Goal: Task Accomplishment & Management: Use online tool/utility

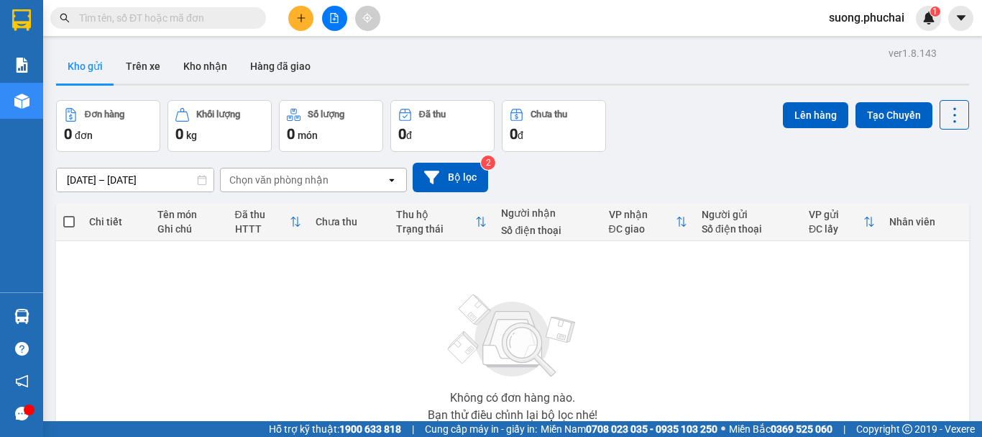
click at [334, 17] on icon "file-add" at bounding box center [334, 18] width 10 height 10
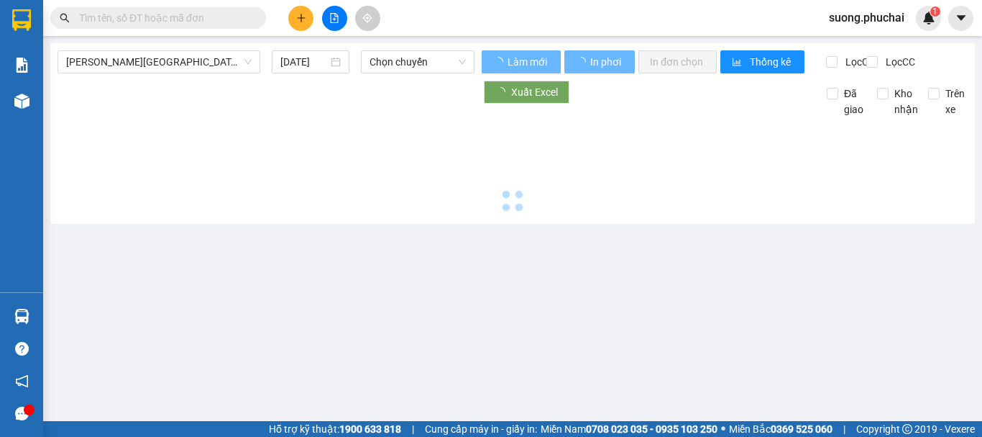
type input "15/09/2025"
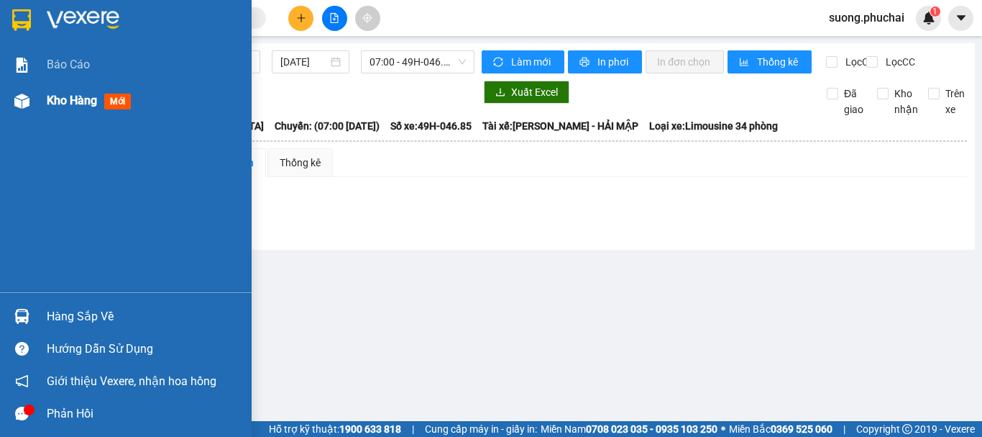
click at [53, 99] on span "Kho hàng" at bounding box center [72, 100] width 50 height 14
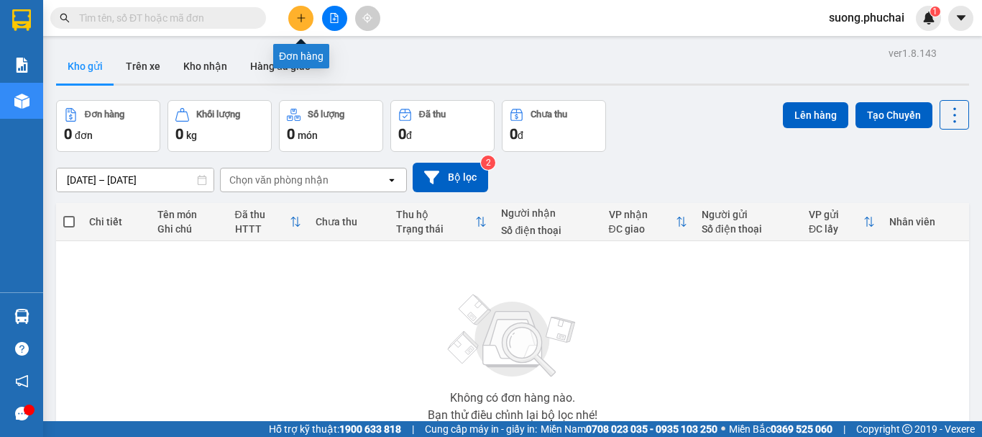
click at [303, 20] on icon "plus" at bounding box center [301, 18] width 10 height 10
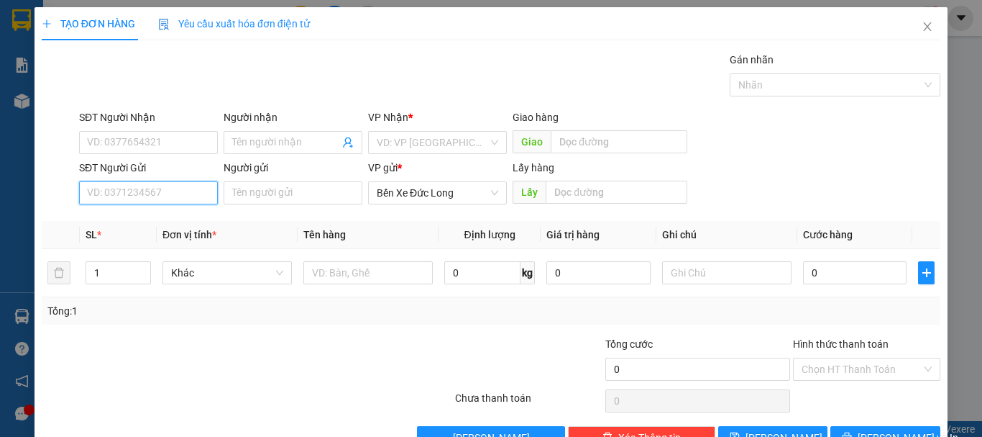
click at [163, 187] on input "SĐT Người Gửi" at bounding box center [148, 192] width 139 height 23
paste input "0347311656"
type input "0347311656"
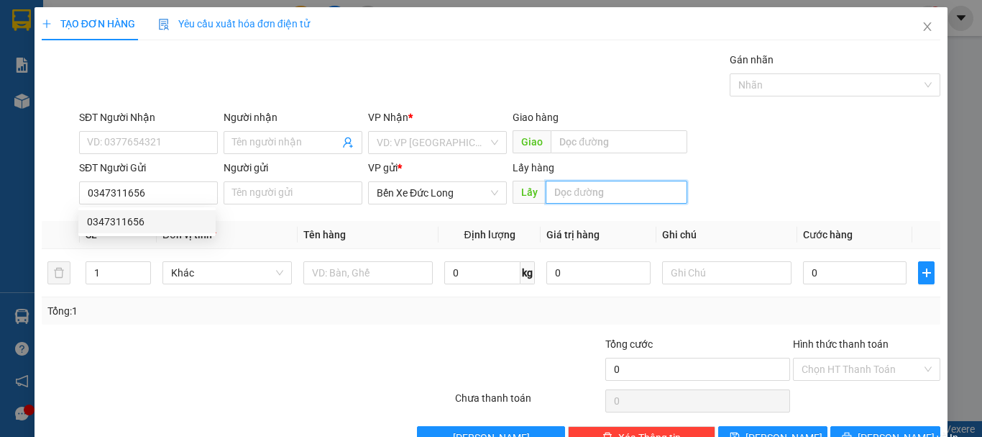
click at [570, 190] on input "text" at bounding box center [617, 192] width 142 height 23
type input "M"
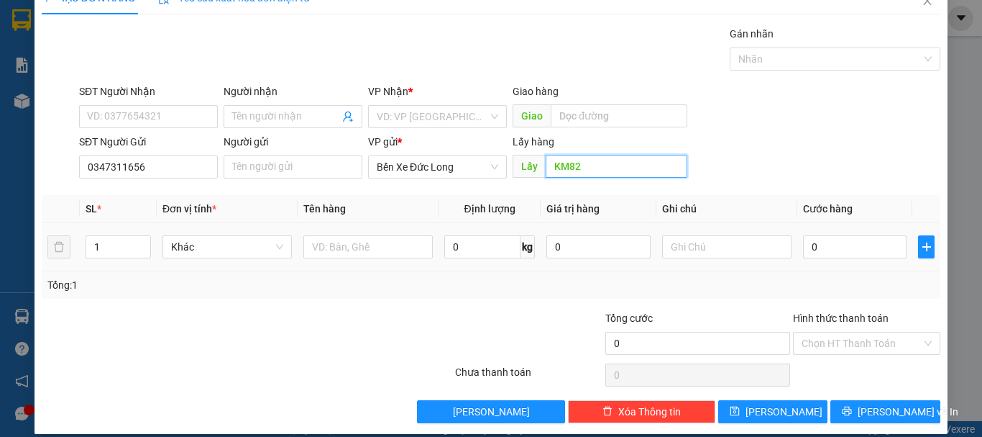
scroll to position [40, 0]
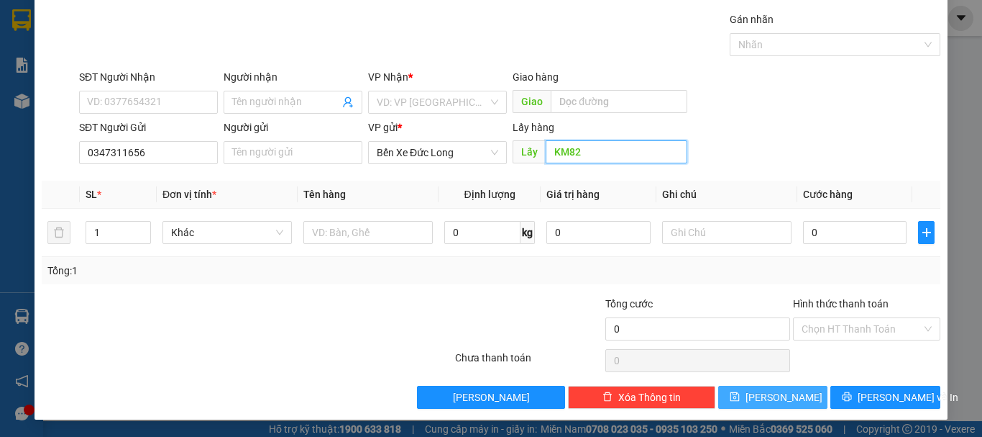
type input "KM82"
click at [769, 393] on span "Lưu" at bounding box center [784, 397] width 77 height 16
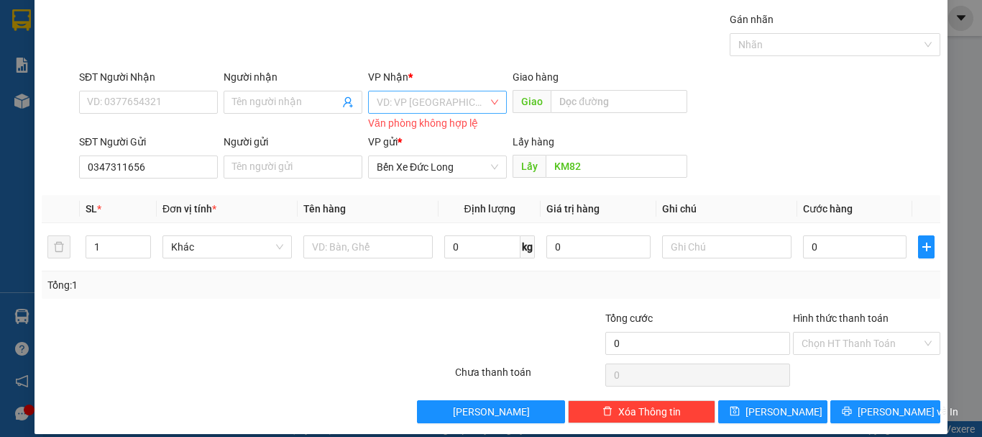
click at [380, 104] on input "search" at bounding box center [432, 102] width 111 height 22
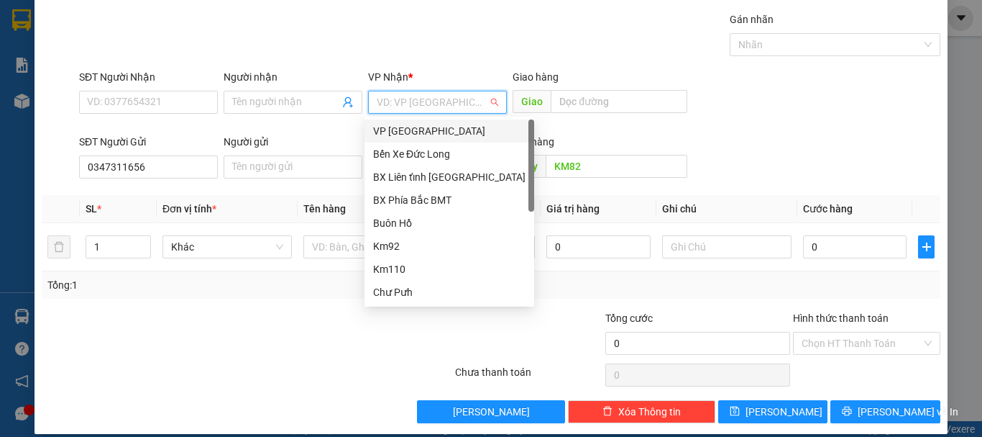
click at [398, 129] on div "VP [GEOGRAPHIC_DATA]" at bounding box center [449, 131] width 152 height 16
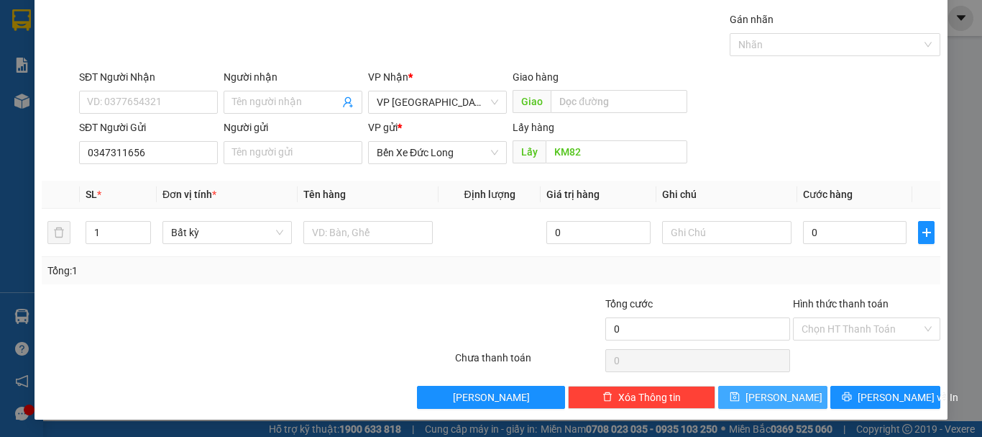
click at [767, 400] on span "Lưu" at bounding box center [784, 397] width 77 height 16
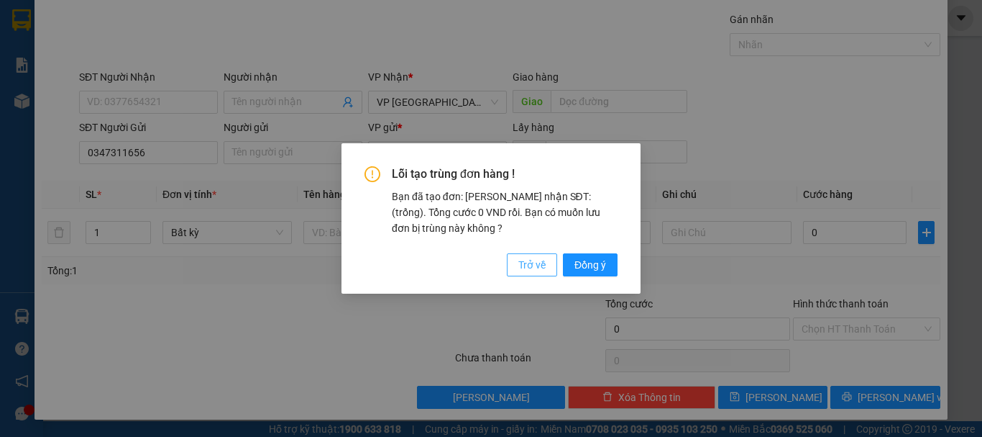
click at [527, 267] on span "Trở về" at bounding box center [532, 265] width 27 height 16
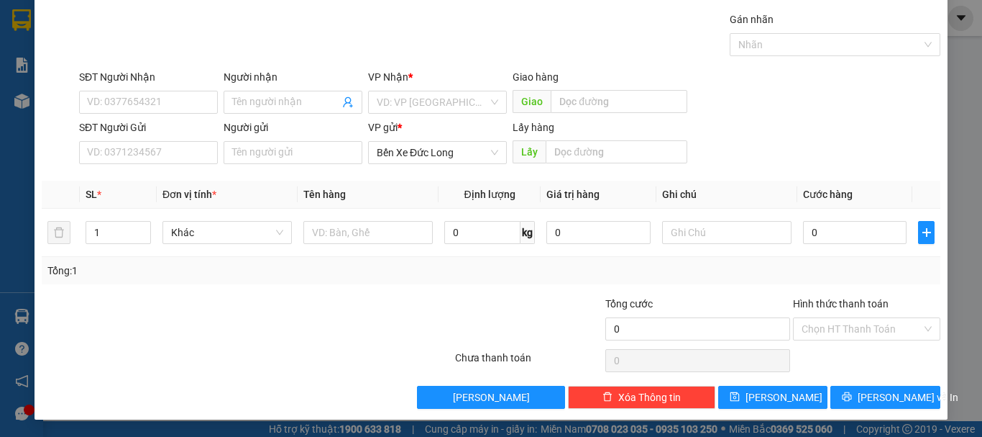
scroll to position [0, 0]
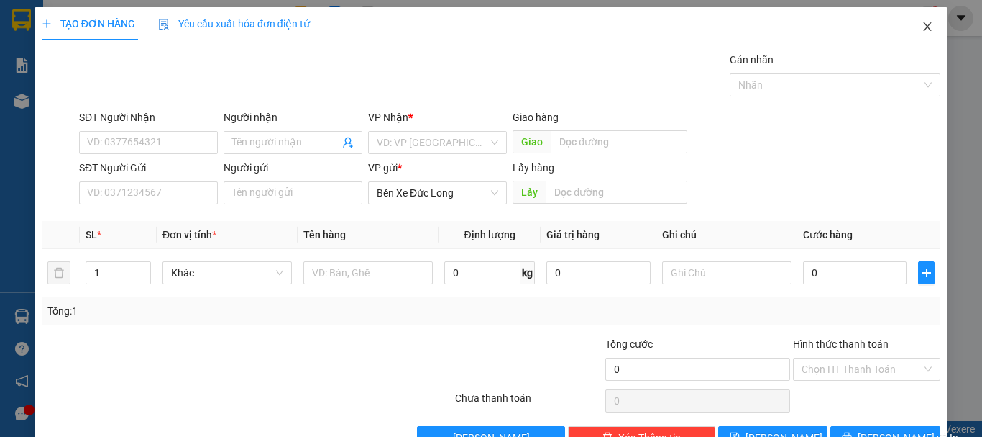
click at [922, 28] on icon "close" at bounding box center [928, 27] width 12 height 12
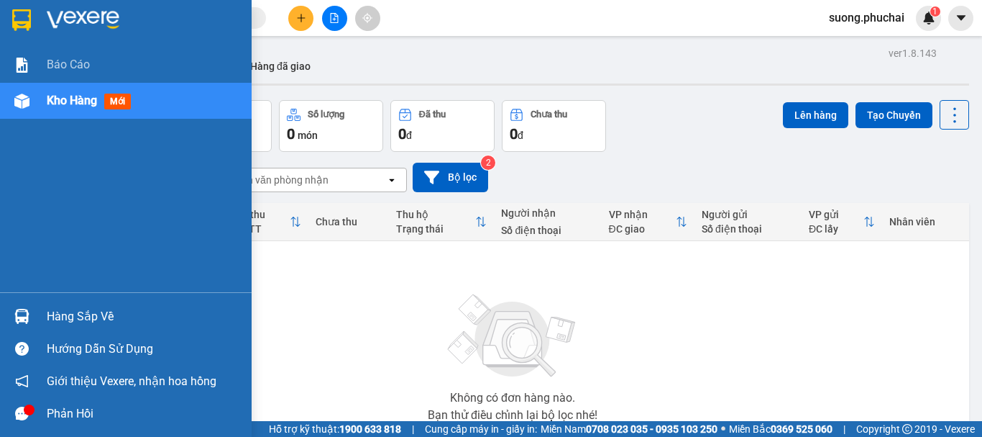
click at [78, 98] on span "Kho hàng" at bounding box center [72, 100] width 50 height 14
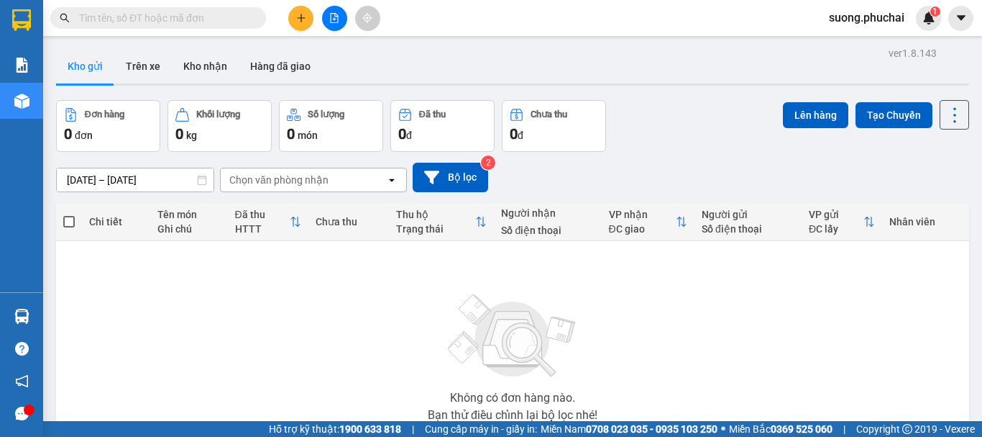
click at [65, 104] on button "Đơn hàng 0 đơn" at bounding box center [108, 126] width 104 height 52
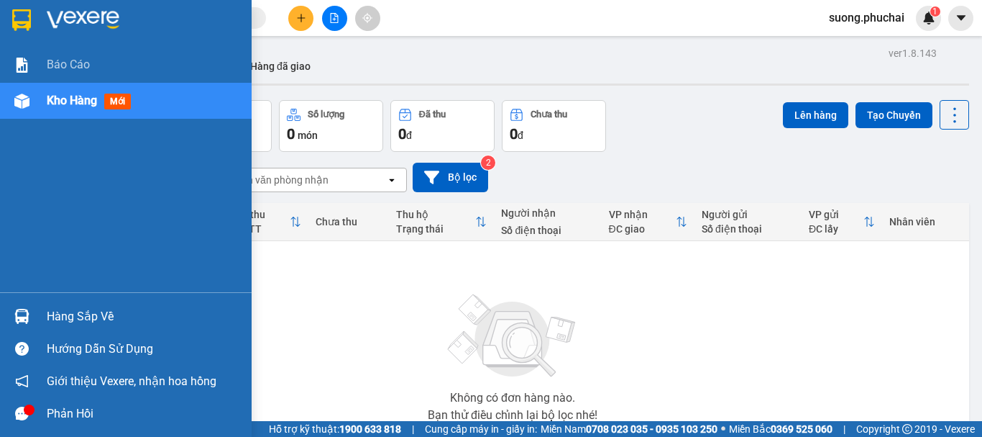
click at [8, 105] on div "Kho hàng mới" at bounding box center [126, 101] width 252 height 36
click at [70, 100] on span "Kho hàng" at bounding box center [72, 100] width 50 height 14
click at [79, 104] on span "Kho hàng" at bounding box center [72, 100] width 50 height 14
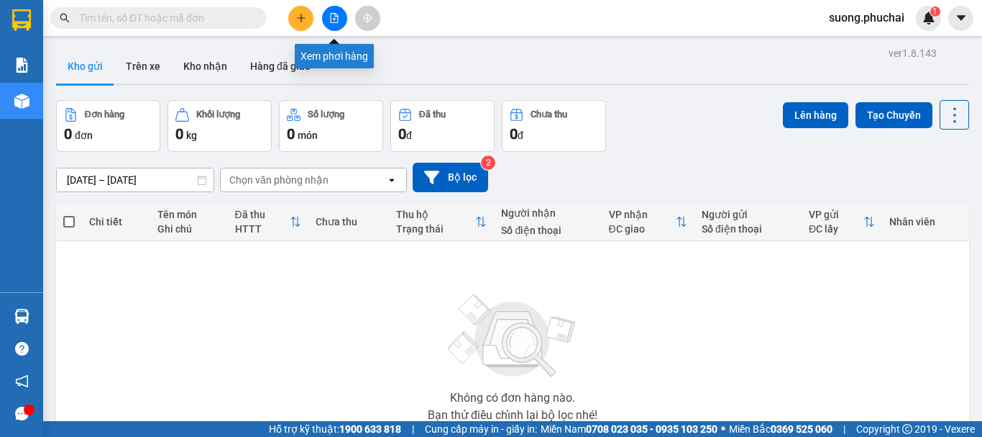
click at [328, 19] on button at bounding box center [334, 18] width 25 height 25
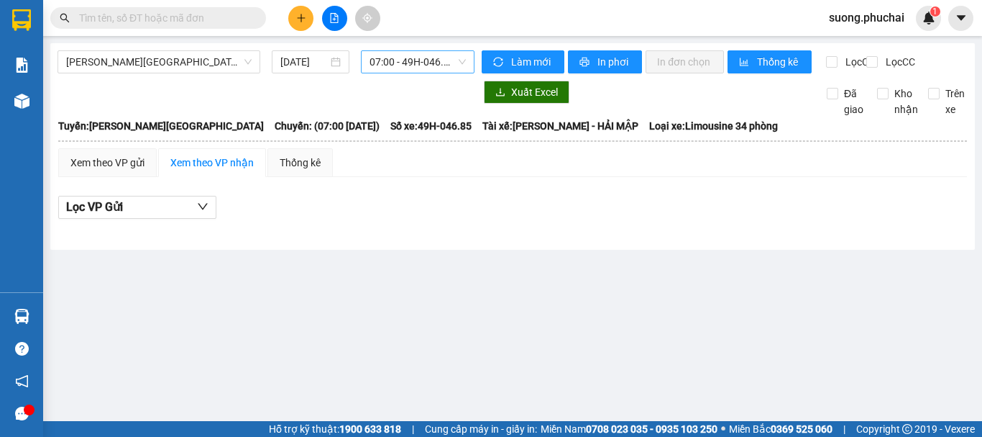
click at [381, 66] on span "07:00 - 49H-046.85" at bounding box center [418, 62] width 96 height 22
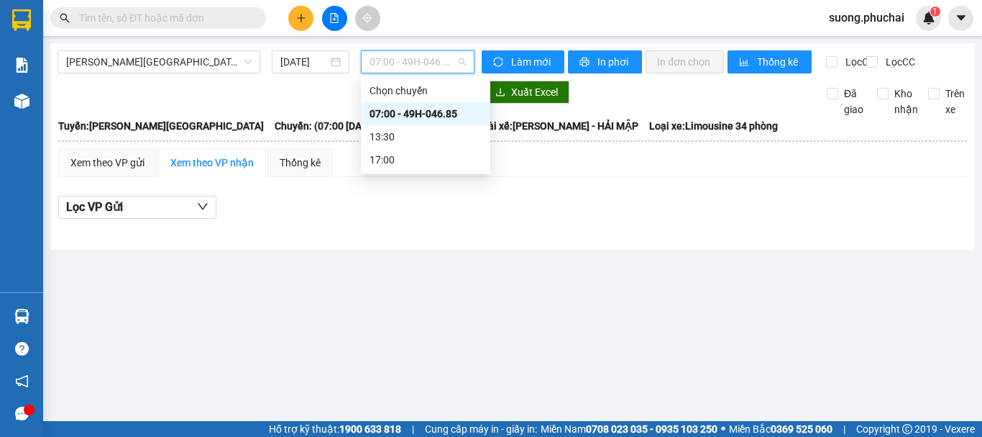
click at [387, 117] on div "07:00 - 49H-046.85" at bounding box center [426, 114] width 112 height 16
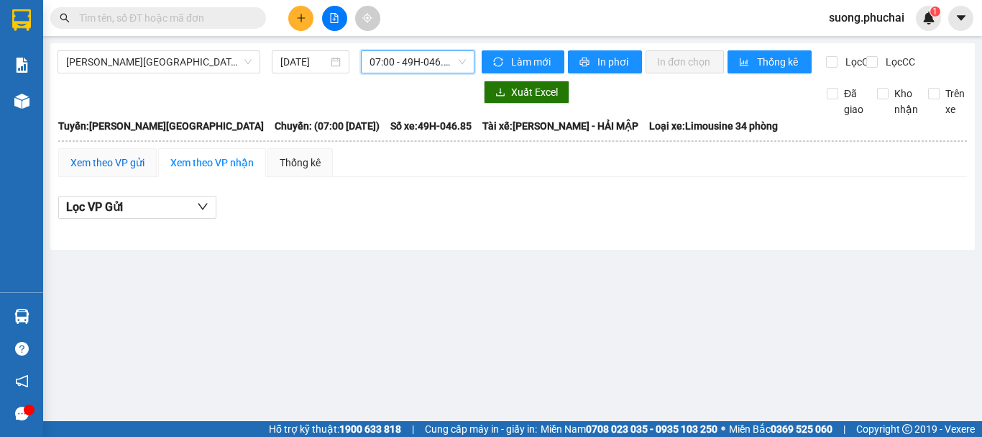
click at [95, 170] on div "Xem theo VP gửi" at bounding box center [107, 163] width 74 height 16
click at [98, 170] on div "Xem theo VP gửi" at bounding box center [107, 163] width 74 height 16
drag, startPoint x: 193, startPoint y: 170, endPoint x: 216, endPoint y: 173, distance: 22.4
click at [195, 170] on div "Xem theo VP nhận" at bounding box center [211, 163] width 83 height 16
click at [123, 170] on div "Xem theo VP gửi" at bounding box center [107, 163] width 74 height 16
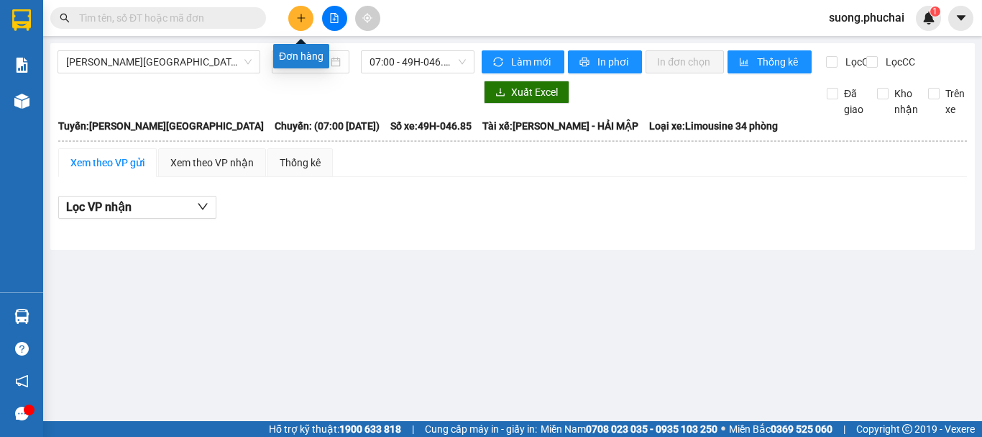
click at [301, 15] on icon "plus" at bounding box center [301, 18] width 1 height 8
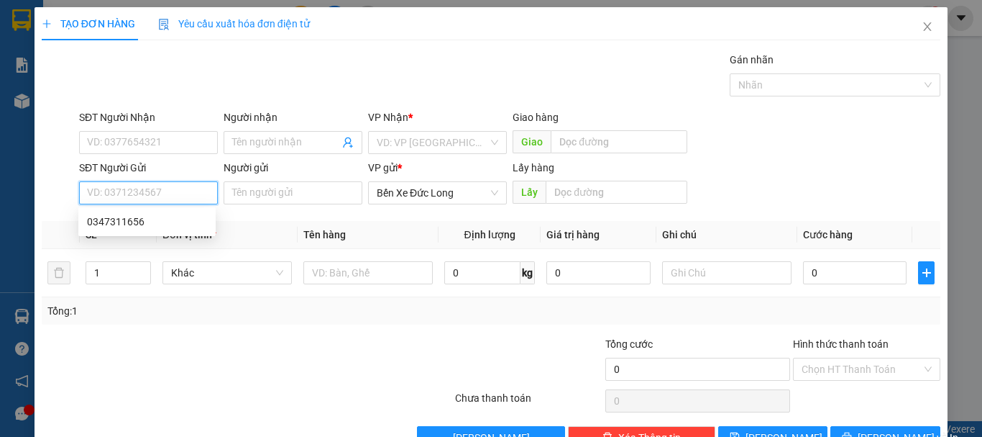
paste input "0347311656"
type input "0347311656"
click at [129, 223] on div "0347311656" at bounding box center [147, 222] width 120 height 16
type input "KM 82"
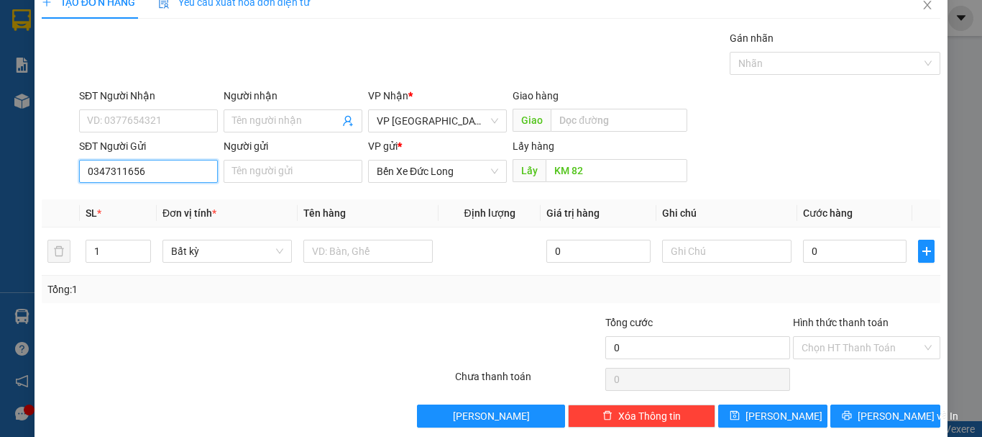
scroll to position [40, 0]
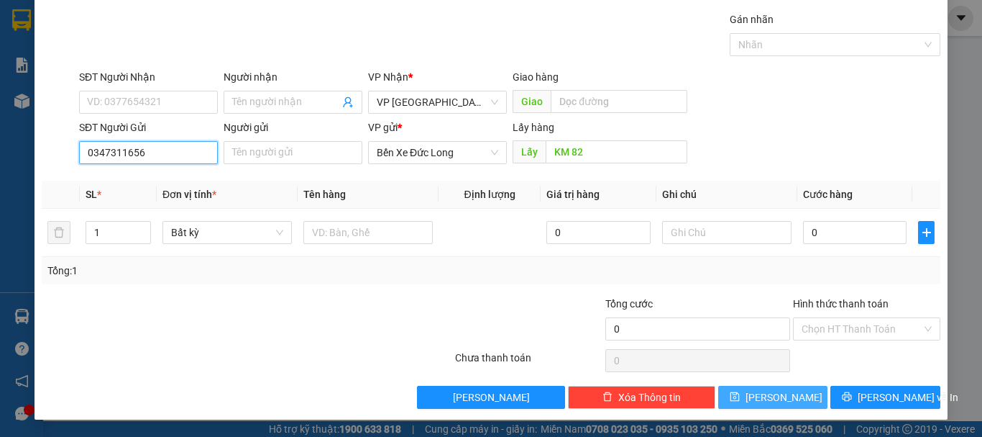
type input "0347311656"
click at [772, 398] on span "Lưu" at bounding box center [784, 397] width 77 height 16
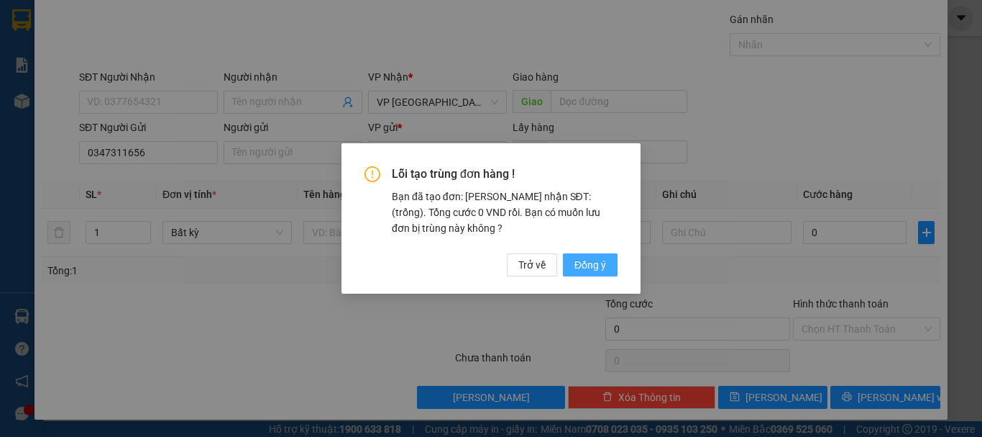
click at [585, 261] on span "Đồng ý" at bounding box center [591, 265] width 32 height 16
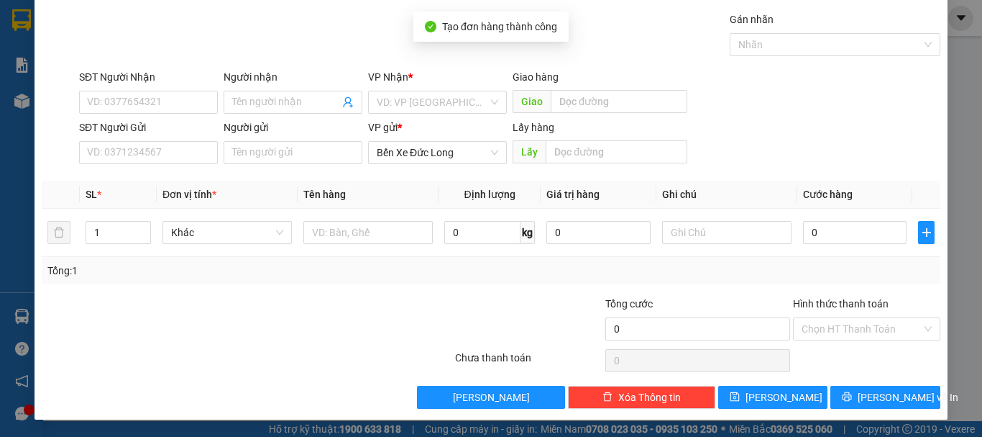
click at [24, 106] on div "TẠO ĐƠN HÀNG Yêu cầu xuất hóa đơn điện tử Transit Pickup Surcharge Ids Transit …" at bounding box center [491, 218] width 982 height 437
click at [949, 92] on div "TẠO ĐƠN HÀNG Yêu cầu xuất hóa đơn điện tử Transit Pickup Surcharge Ids Transit …" at bounding box center [491, 218] width 982 height 437
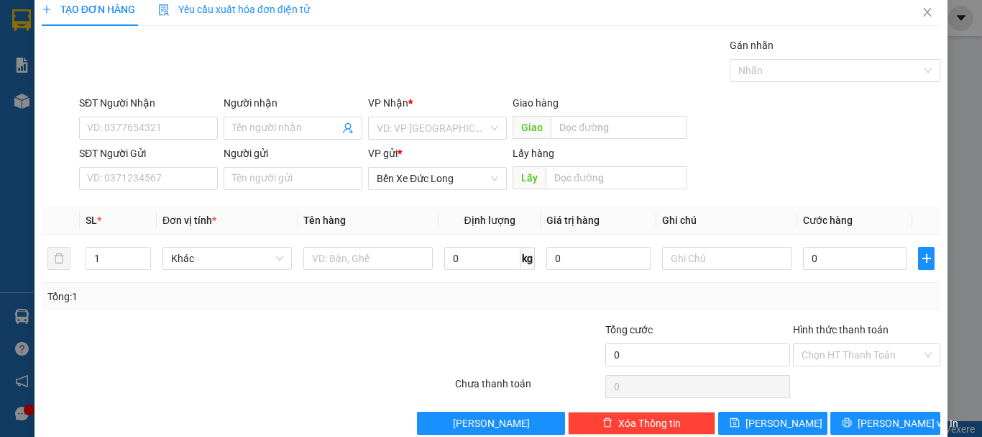
scroll to position [0, 0]
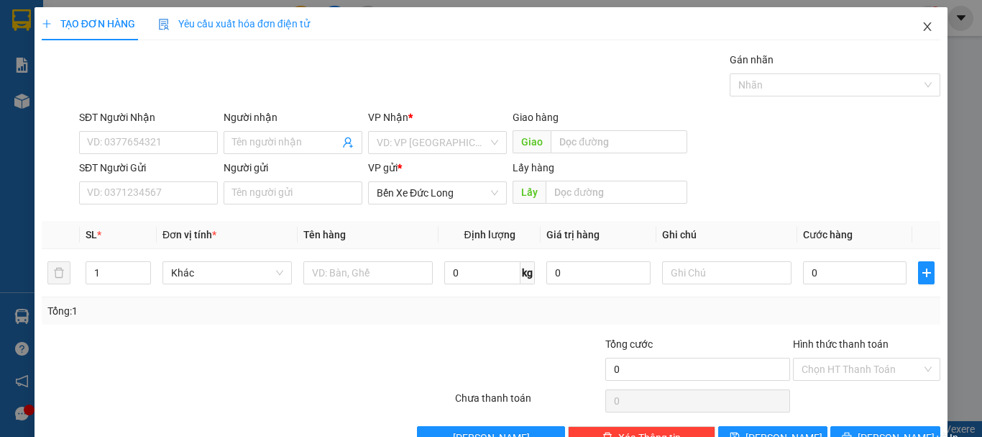
drag, startPoint x: 922, startPoint y: 29, endPoint x: 902, endPoint y: 31, distance: 20.3
click at [922, 29] on icon "close" at bounding box center [928, 27] width 12 height 12
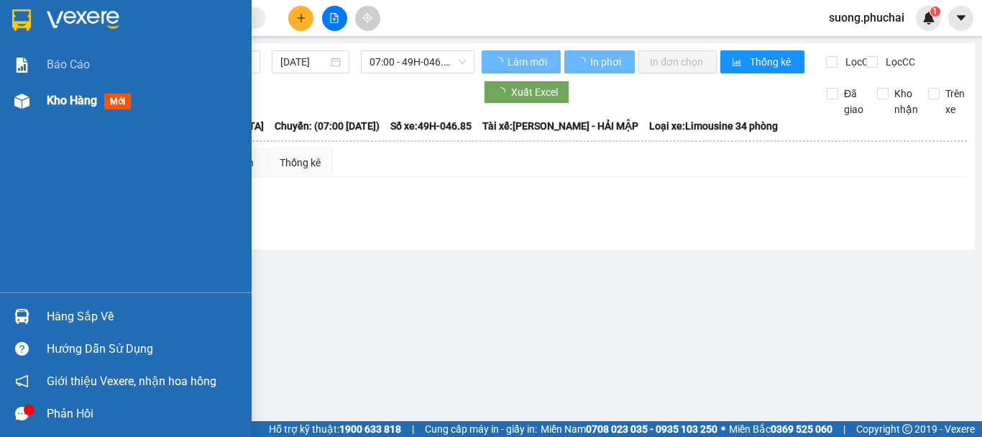
click at [43, 101] on div "Kho hàng mới" at bounding box center [126, 101] width 252 height 36
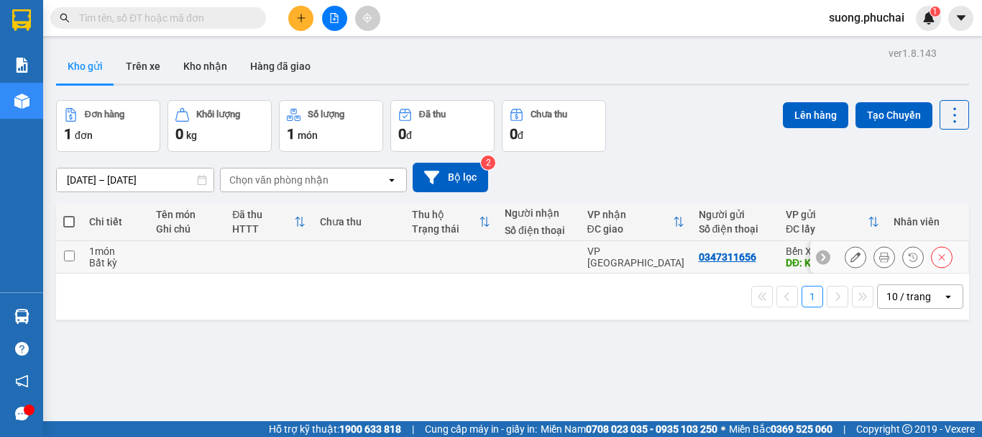
click at [65, 255] on input "checkbox" at bounding box center [69, 255] width 11 height 11
checkbox input "true"
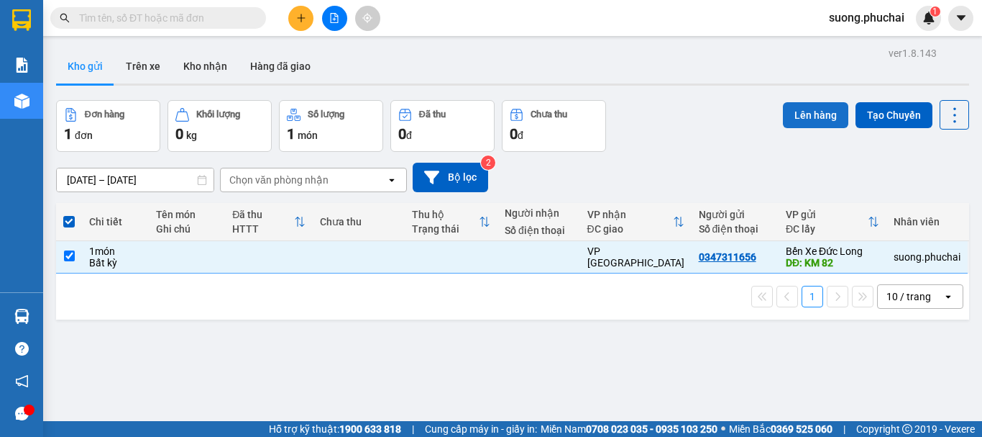
click at [798, 112] on button "Lên hàng" at bounding box center [815, 115] width 65 height 26
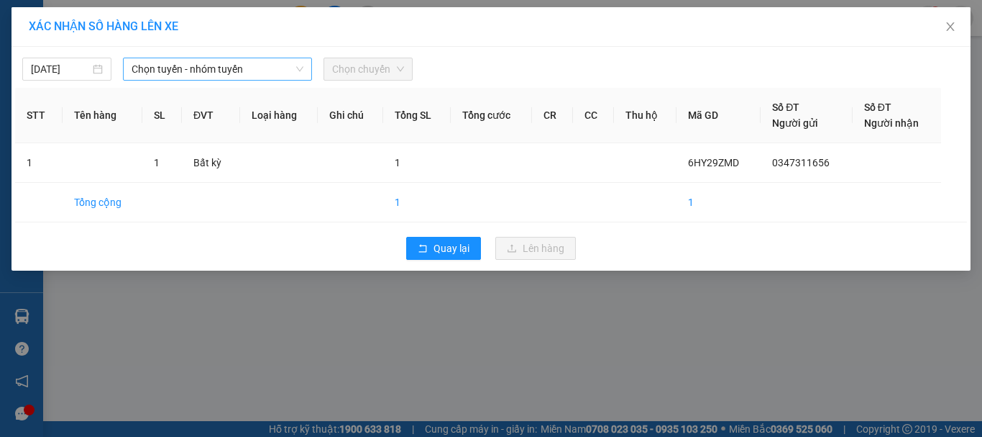
click at [202, 60] on span "Chọn tuyến - nhóm tuyến" at bounding box center [218, 69] width 172 height 22
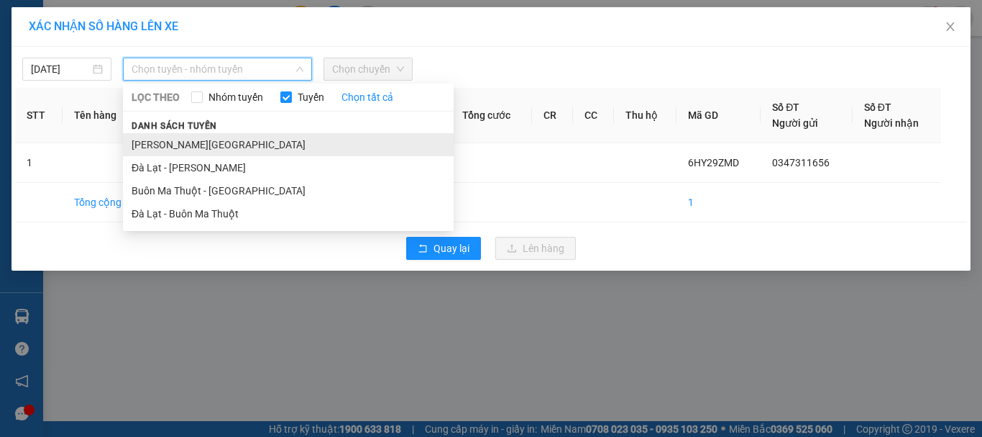
click at [157, 148] on li "Gia Lai - Đà Lạt" at bounding box center [288, 144] width 331 height 23
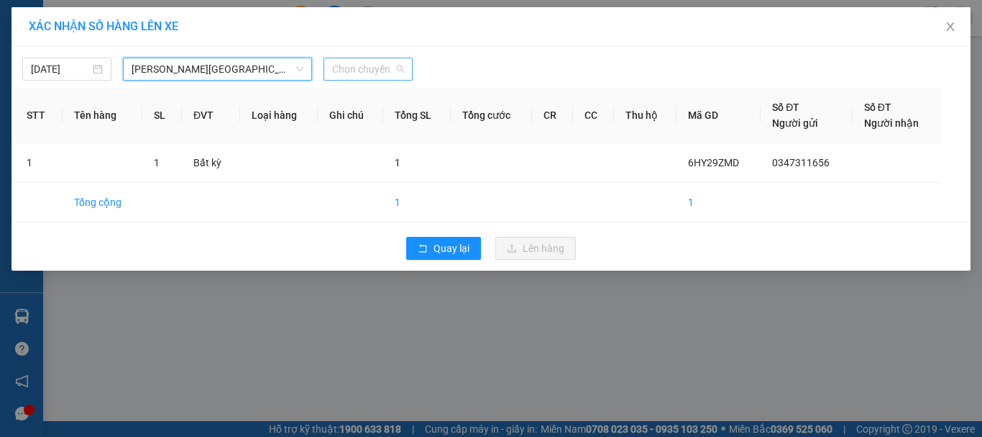
click at [375, 75] on span "Chọn chuyến" at bounding box center [368, 69] width 72 height 22
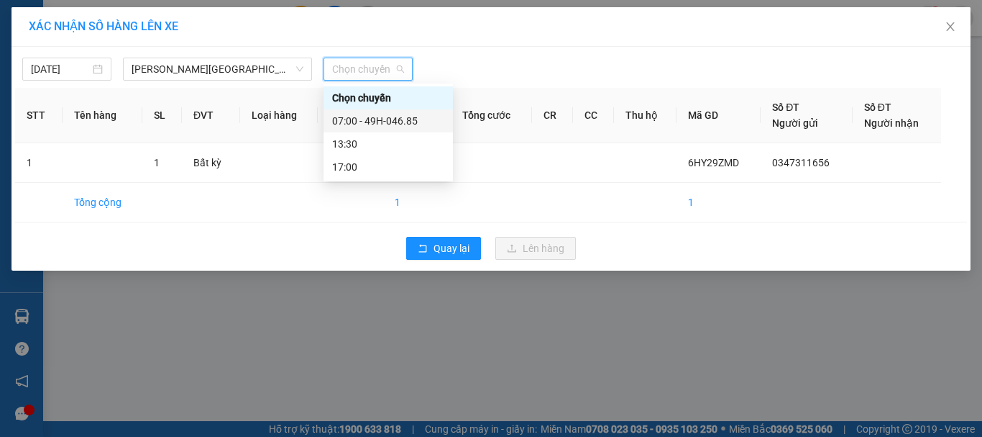
click at [347, 121] on div "07:00 - 49H-046.85" at bounding box center [388, 121] width 112 height 16
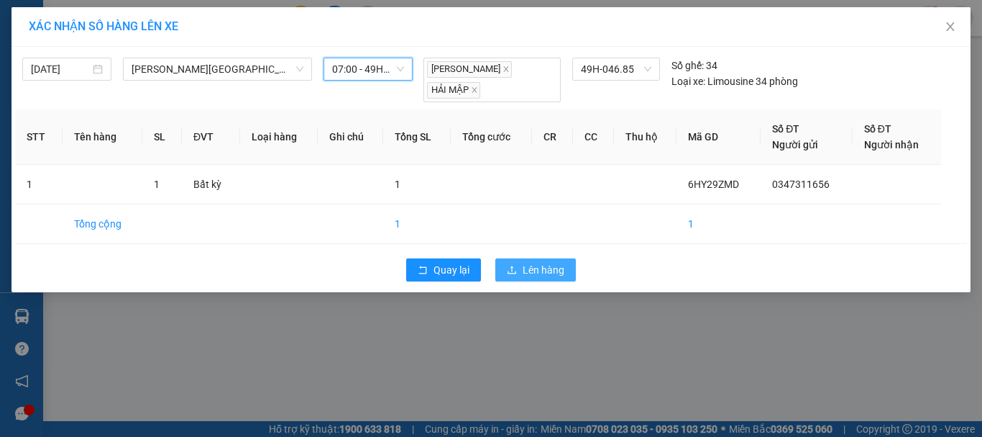
click at [535, 262] on span "Lên hàng" at bounding box center [544, 270] width 42 height 16
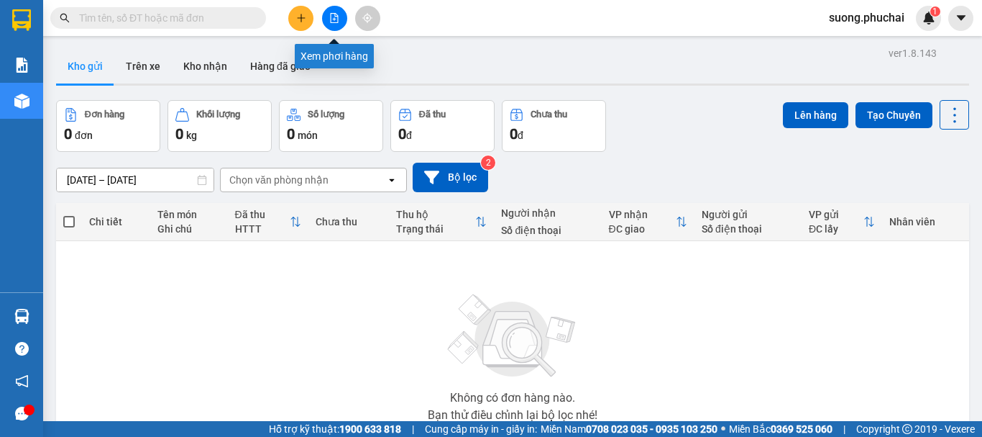
click at [338, 22] on icon "file-add" at bounding box center [335, 18] width 8 height 10
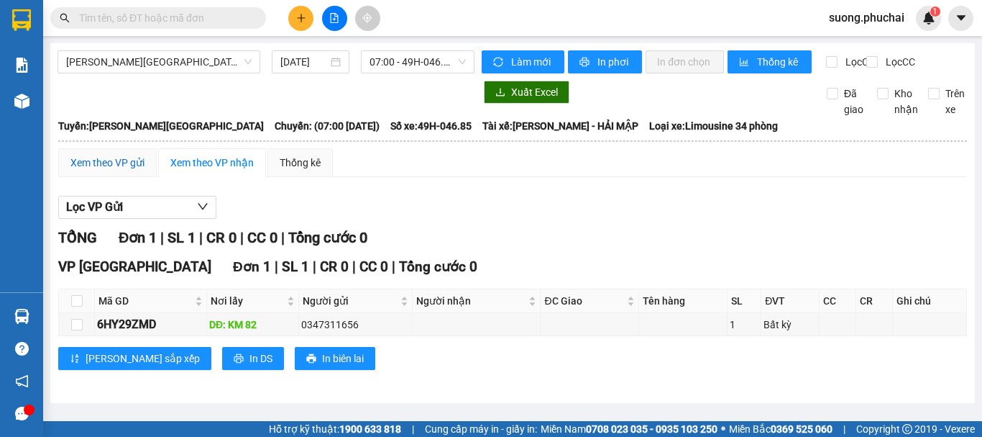
click at [109, 170] on div "Xem theo VP gửi" at bounding box center [107, 163] width 74 height 16
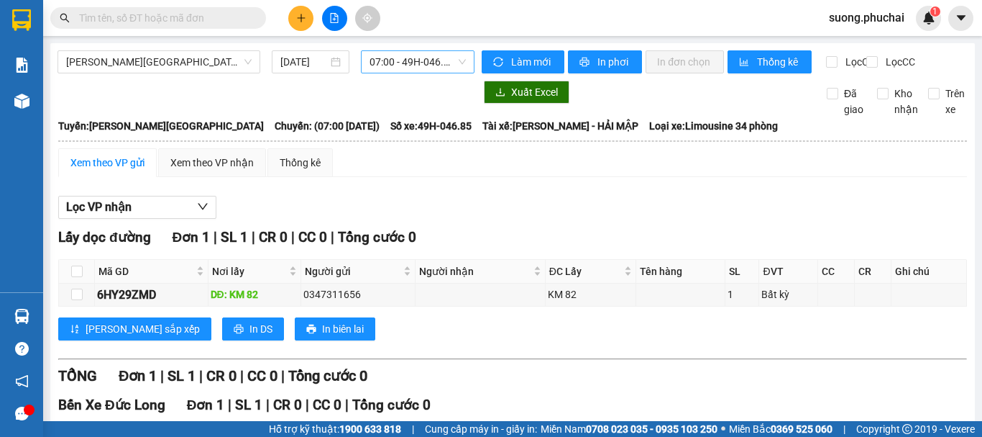
click at [398, 65] on span "07:00 - 49H-046.85" at bounding box center [418, 62] width 96 height 22
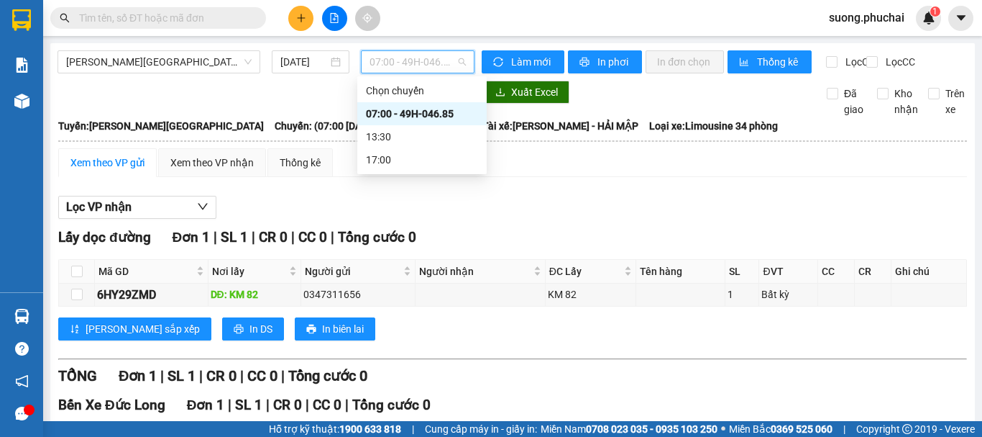
click at [389, 115] on div "07:00 - 49H-046.85" at bounding box center [422, 114] width 112 height 16
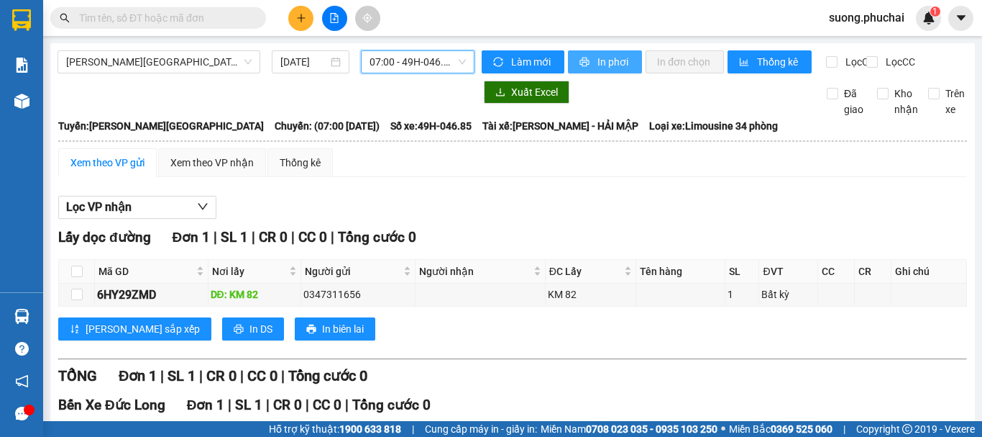
click at [598, 58] on span "In phơi" at bounding box center [614, 62] width 33 height 16
click at [300, 15] on icon "plus" at bounding box center [301, 18] width 10 height 10
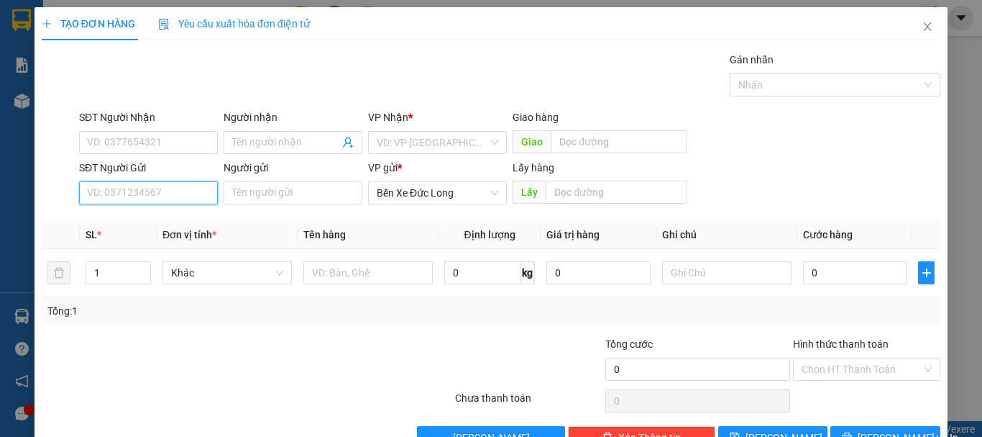
paste input "0768882555"
type input "0768882555"
click at [417, 135] on input "search" at bounding box center [432, 143] width 111 height 22
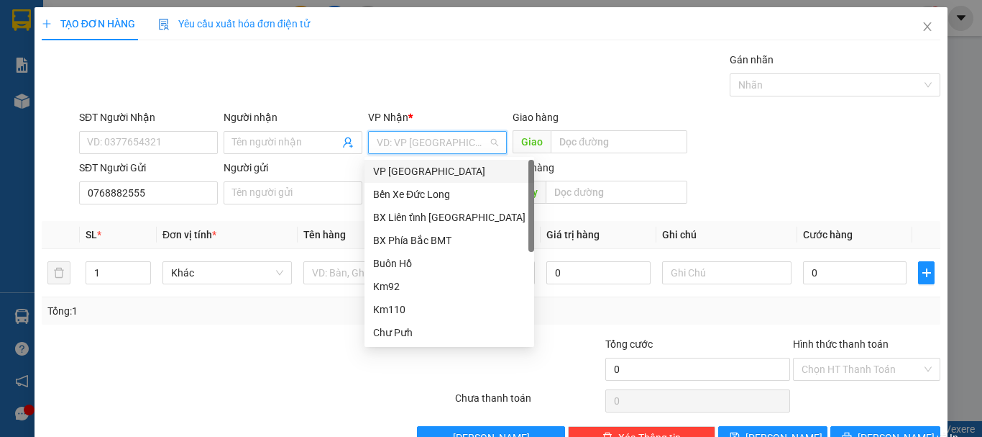
click at [401, 173] on div "VP [GEOGRAPHIC_DATA]" at bounding box center [449, 171] width 152 height 16
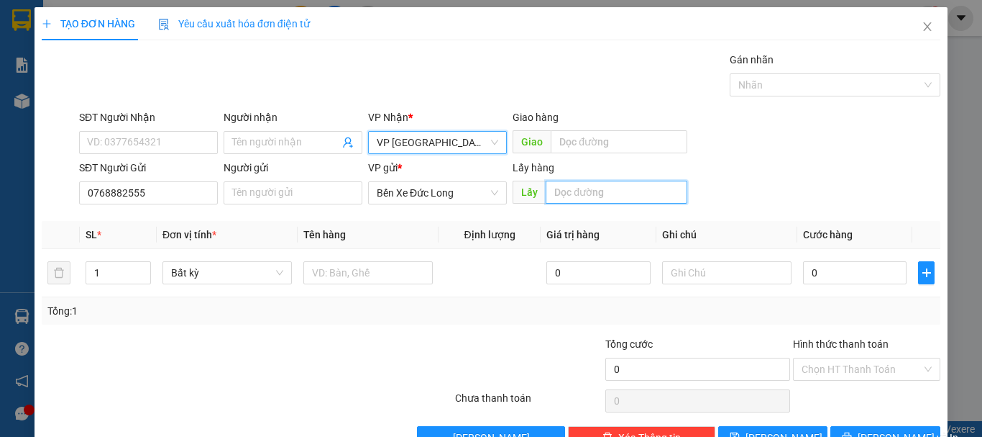
click at [567, 191] on input "text" at bounding box center [617, 192] width 142 height 23
type input "C"
paste input "0768882555"
click at [609, 195] on input "0768882555" at bounding box center [617, 192] width 142 height 23
type input "0"
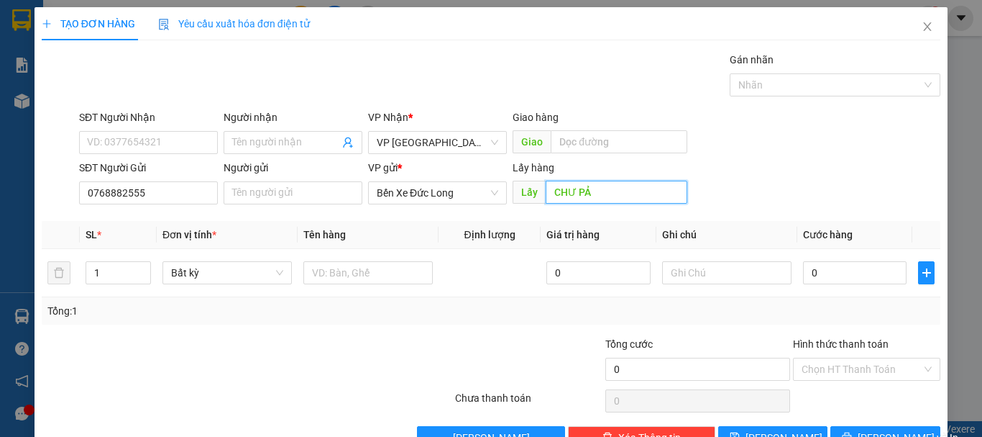
click at [571, 196] on input "CHƯ PẢ" at bounding box center [617, 192] width 142 height 23
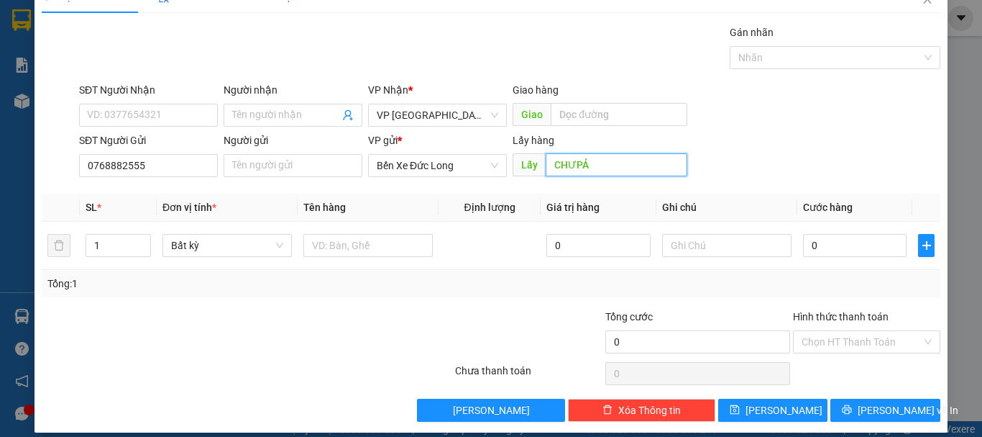
scroll to position [40, 0]
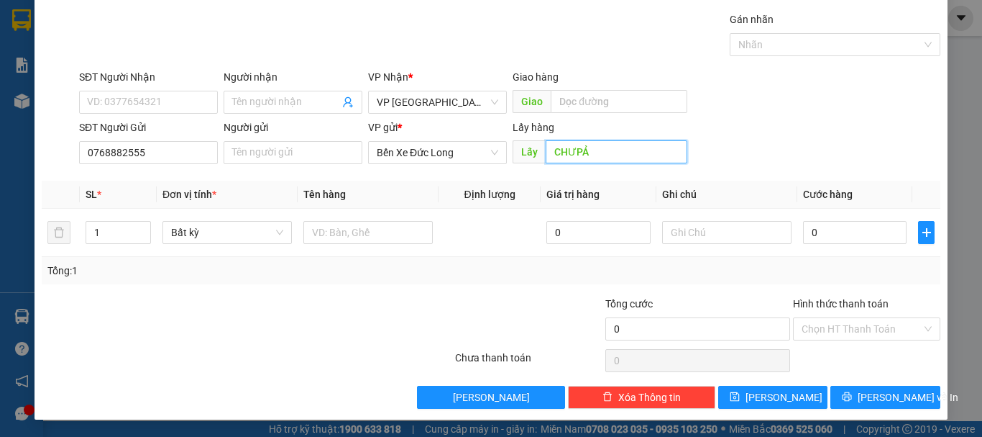
click at [593, 151] on input "CHƯPẢ" at bounding box center [617, 151] width 142 height 23
click at [571, 148] on input "CHƯ PHẢ" at bounding box center [617, 151] width 142 height 23
type input "CHƯ PHẢ"
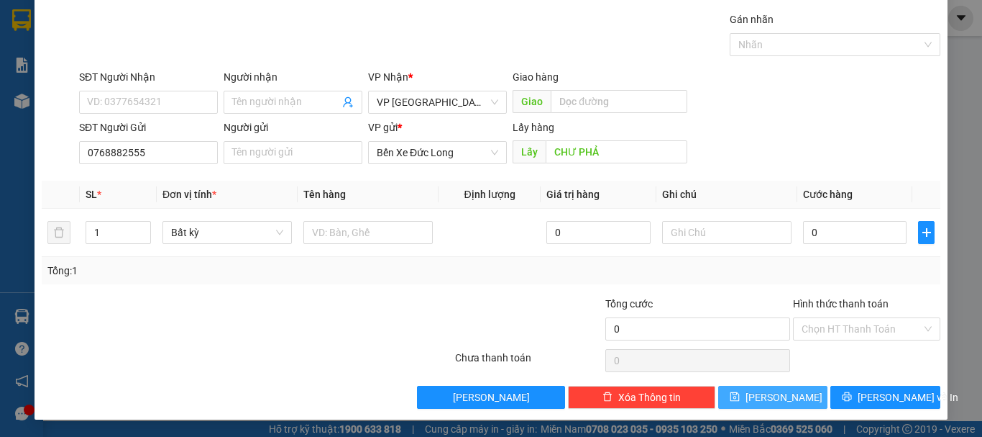
click at [778, 401] on span "Lưu" at bounding box center [784, 397] width 77 height 16
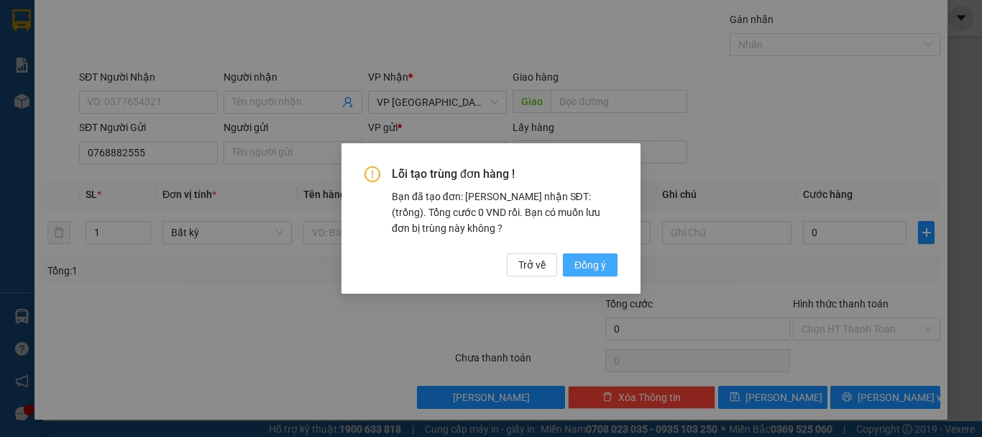
click at [601, 258] on span "Đồng ý" at bounding box center [591, 265] width 32 height 16
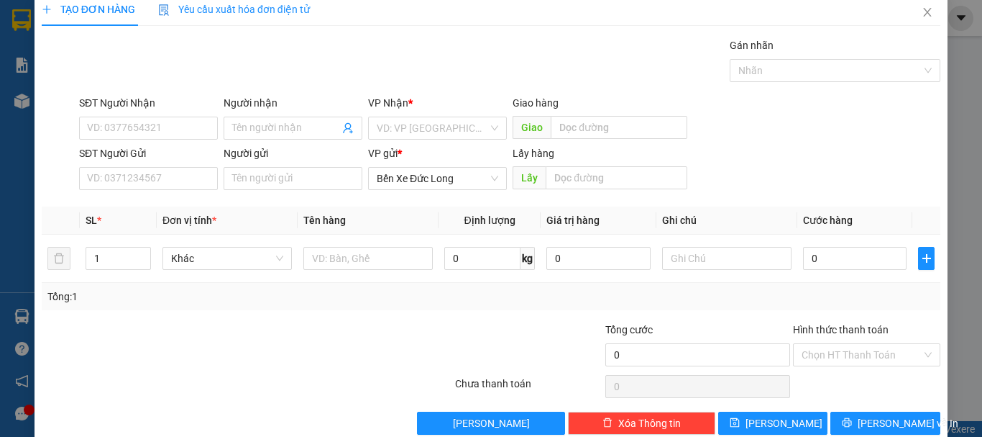
scroll to position [0, 0]
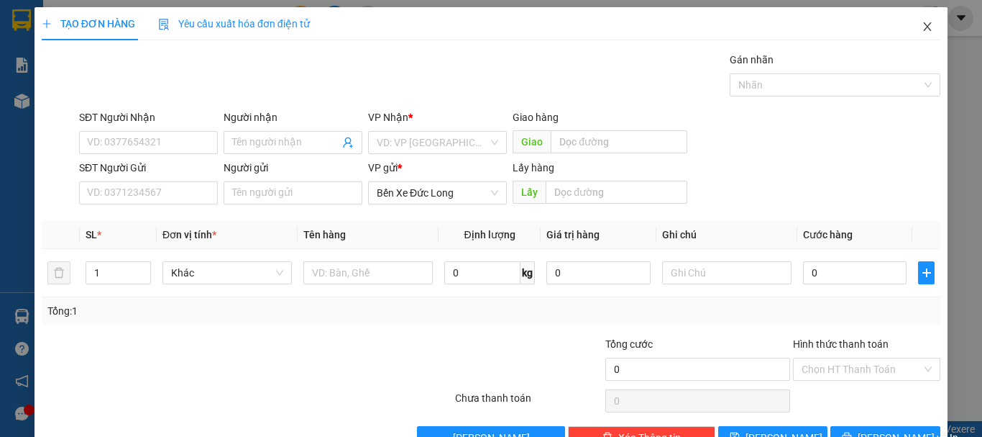
drag, startPoint x: 922, startPoint y: 24, endPoint x: 913, endPoint y: 24, distance: 8.7
click at [922, 24] on icon "close" at bounding box center [928, 27] width 12 height 12
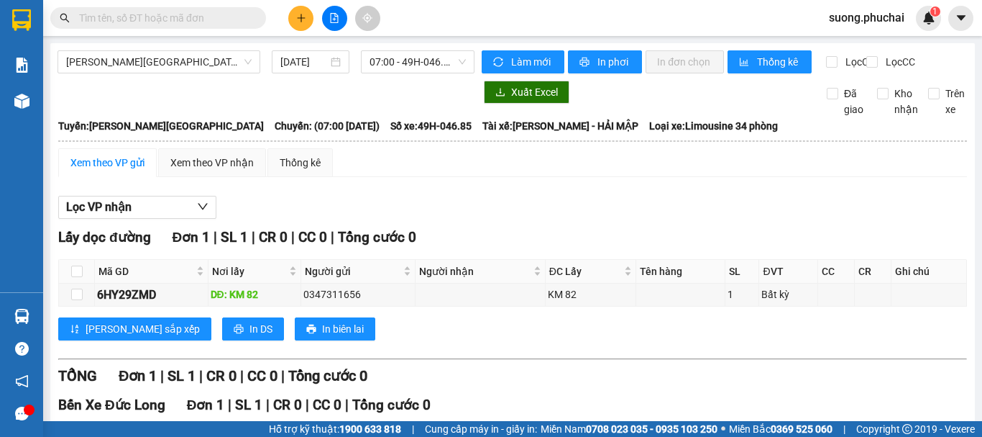
scroll to position [140, 0]
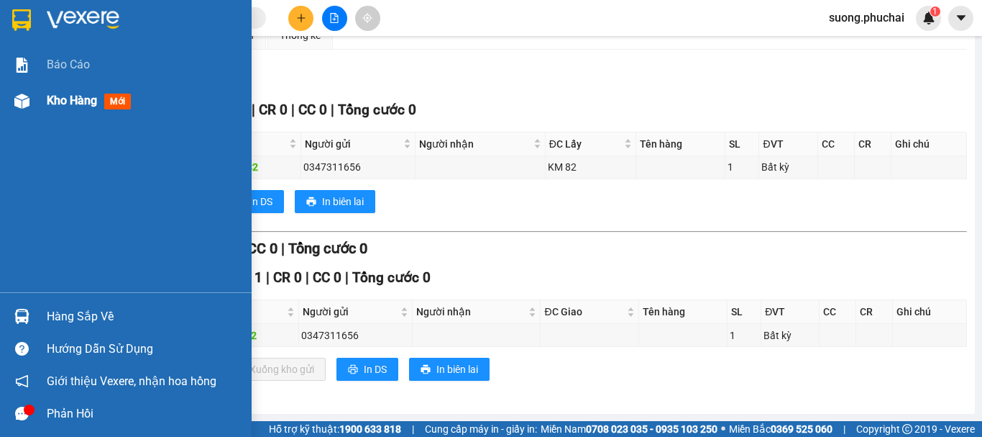
click at [19, 101] on img at bounding box center [21, 100] width 15 height 15
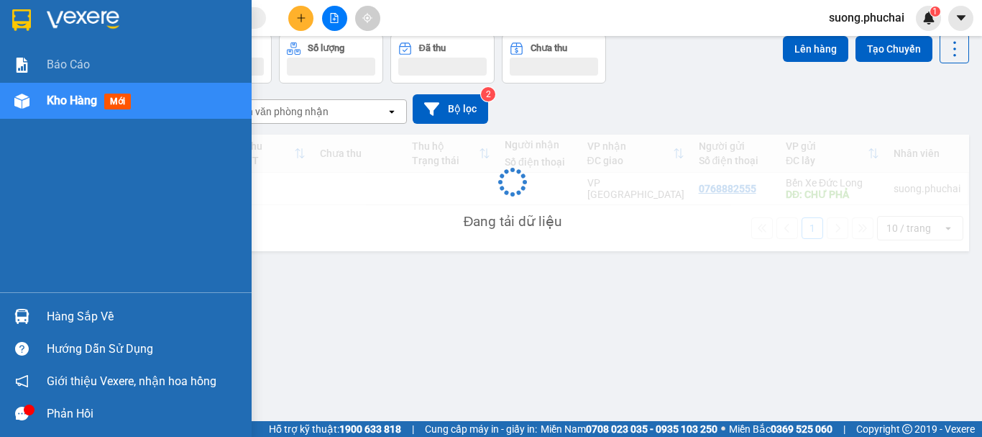
scroll to position [66, 0]
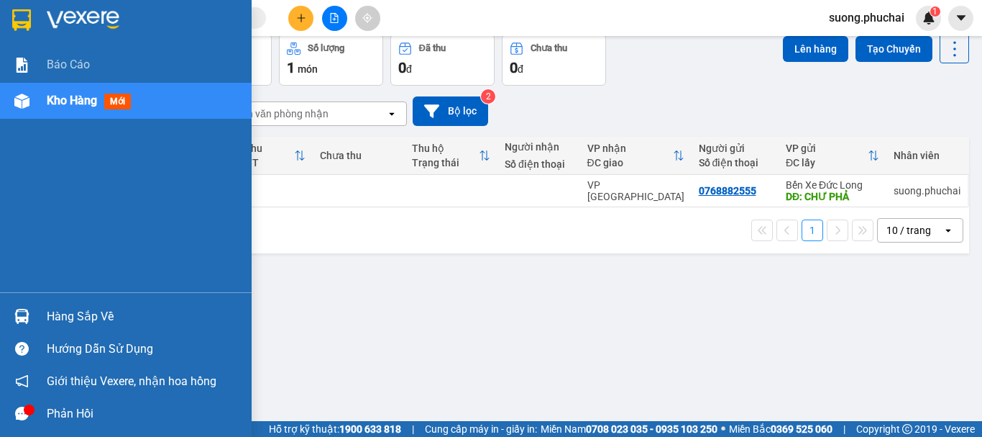
click at [30, 109] on div at bounding box center [21, 100] width 25 height 25
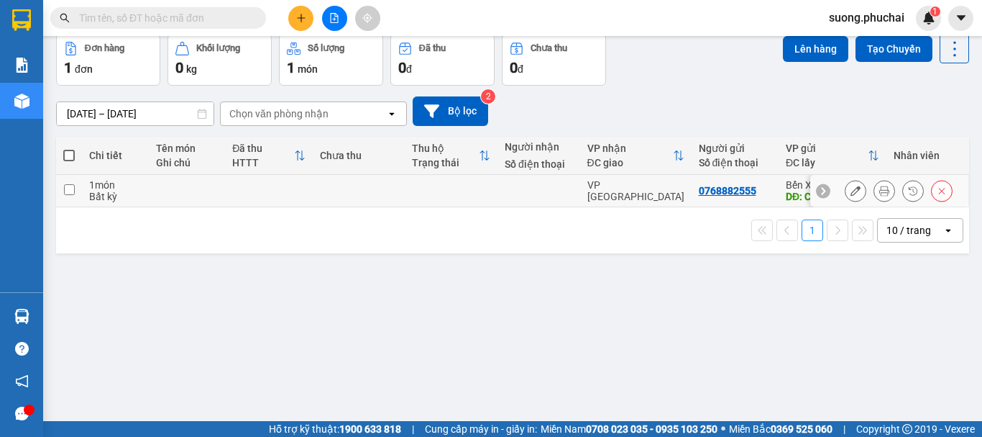
click at [75, 188] on td at bounding box center [69, 191] width 26 height 32
checkbox input "true"
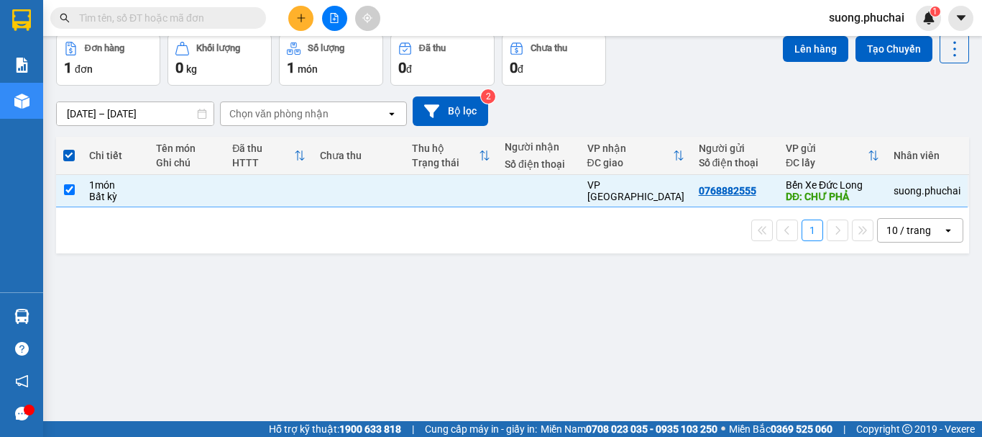
click at [326, 17] on button at bounding box center [334, 18] width 25 height 25
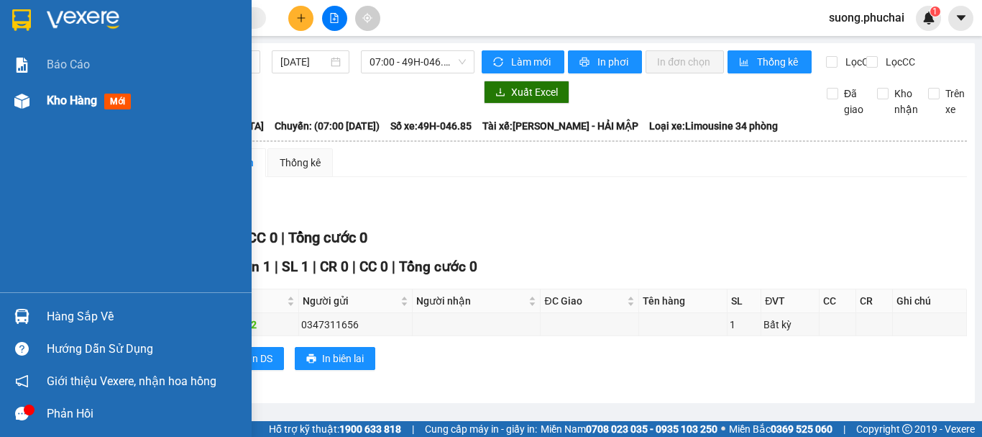
click at [29, 105] on div at bounding box center [21, 100] width 25 height 25
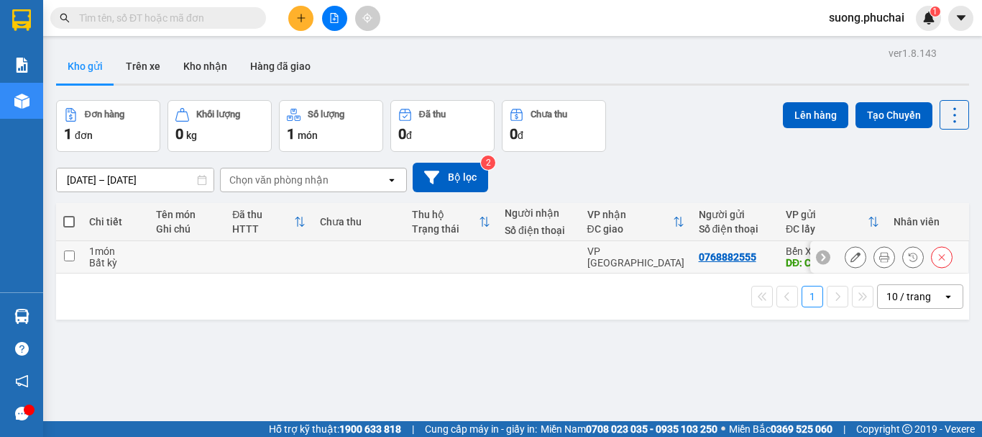
drag, startPoint x: 68, startPoint y: 256, endPoint x: 101, endPoint y: 242, distance: 35.8
click at [68, 257] on input "checkbox" at bounding box center [69, 255] width 11 height 11
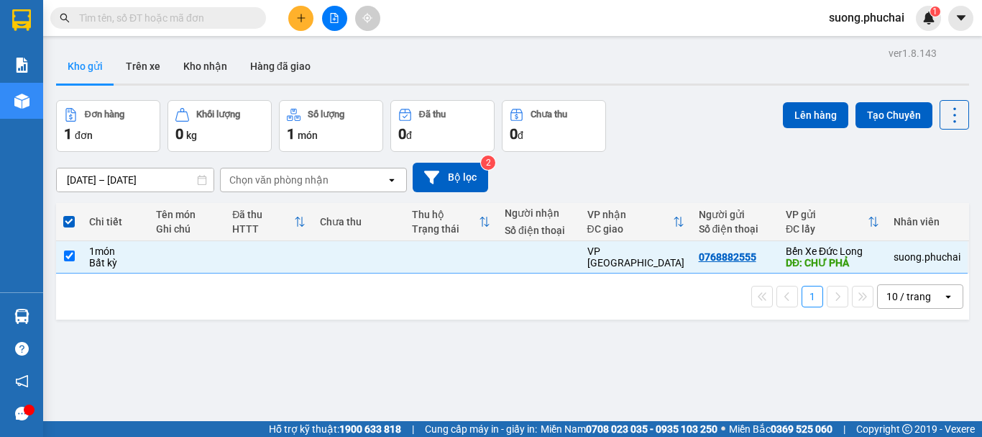
click at [303, 183] on div "Chọn văn phòng nhận" at bounding box center [278, 180] width 99 height 14
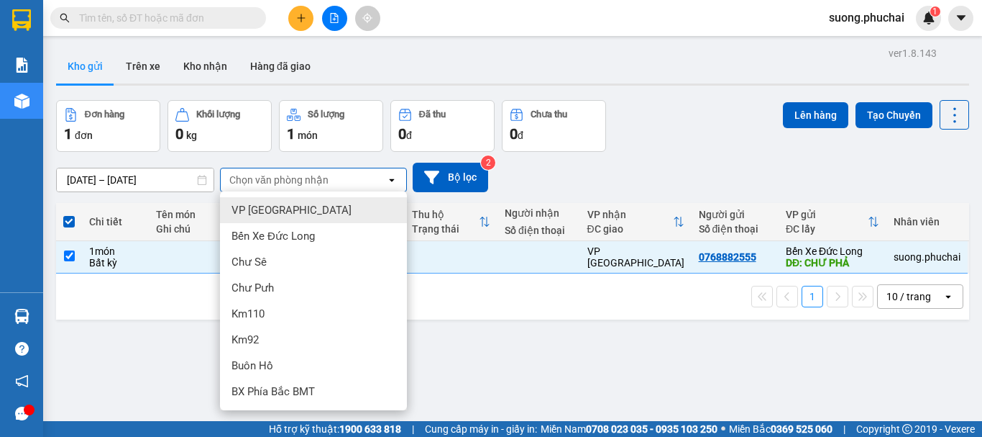
click at [275, 205] on span "VP [GEOGRAPHIC_DATA]" at bounding box center [292, 210] width 120 height 14
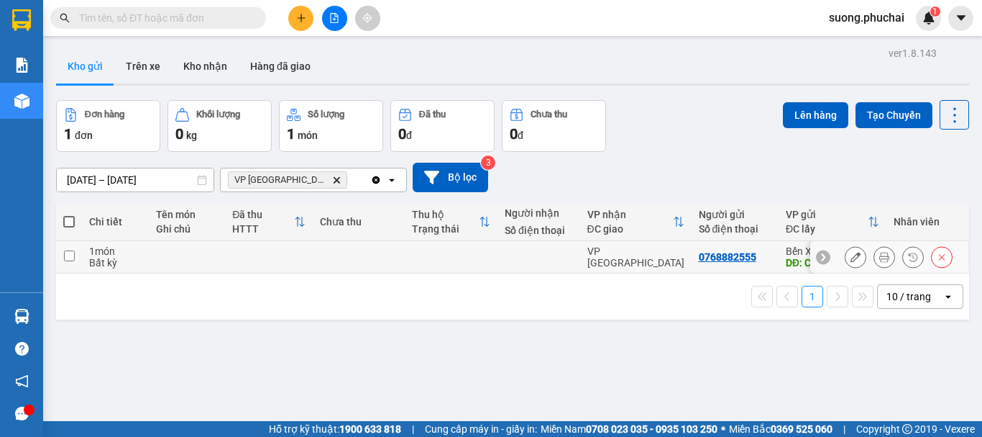
click at [64, 253] on input "checkbox" at bounding box center [69, 255] width 11 height 11
checkbox input "true"
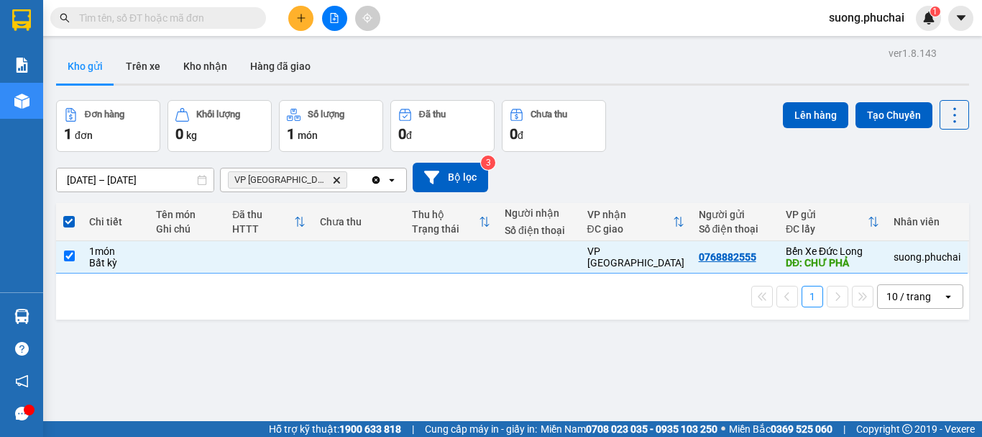
click at [728, 124] on div "Đơn hàng 1 đơn Khối lượng 0 kg Số lượng 1 món Đã thu 0 đ Chưa thu 0 đ Lên hàng …" at bounding box center [512, 126] width 913 height 52
click at [623, 125] on div "Đơn hàng 1 đơn Khối lượng 0 kg Số lượng 1 món Đã thu 0 đ Chưa thu 0 đ Lên hàng …" at bounding box center [512, 126] width 913 height 52
click at [808, 115] on button "Lên hàng" at bounding box center [815, 115] width 65 height 26
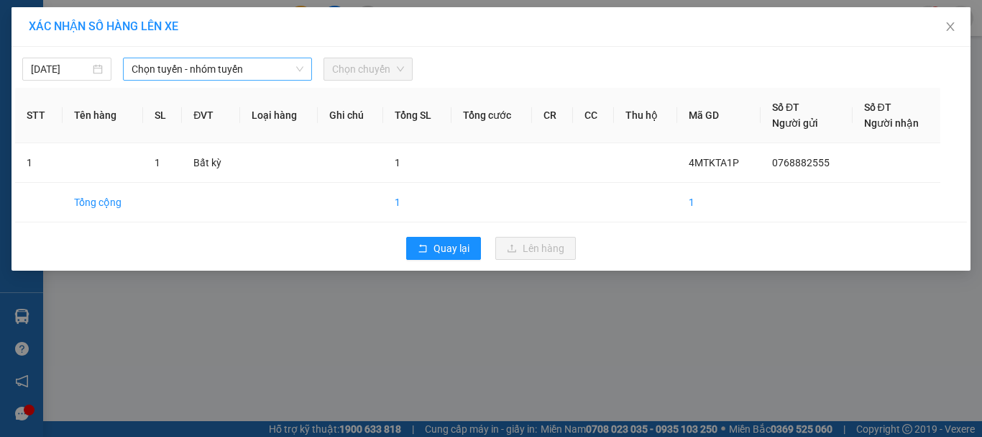
click at [207, 72] on span "Chọn tuyến - nhóm tuyến" at bounding box center [218, 69] width 172 height 22
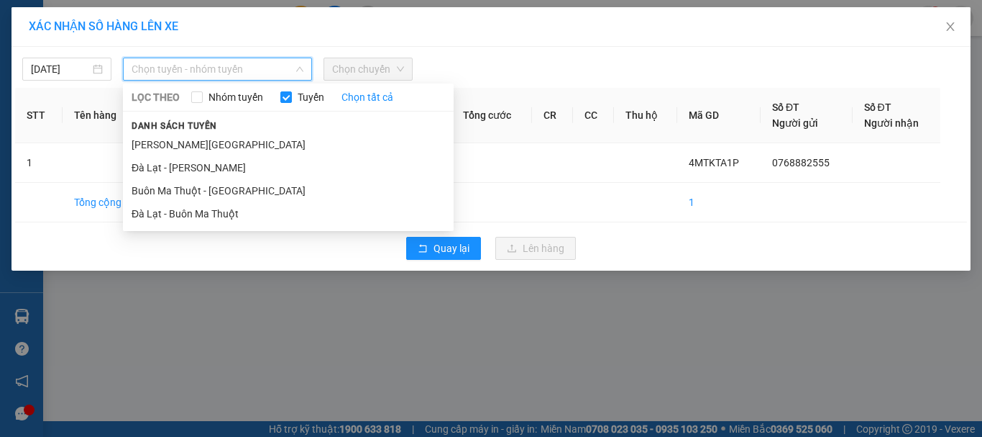
drag, startPoint x: 176, startPoint y: 146, endPoint x: 227, endPoint y: 107, distance: 63.6
click at [176, 145] on li "Gia Lai - Đà Lạt" at bounding box center [288, 144] width 331 height 23
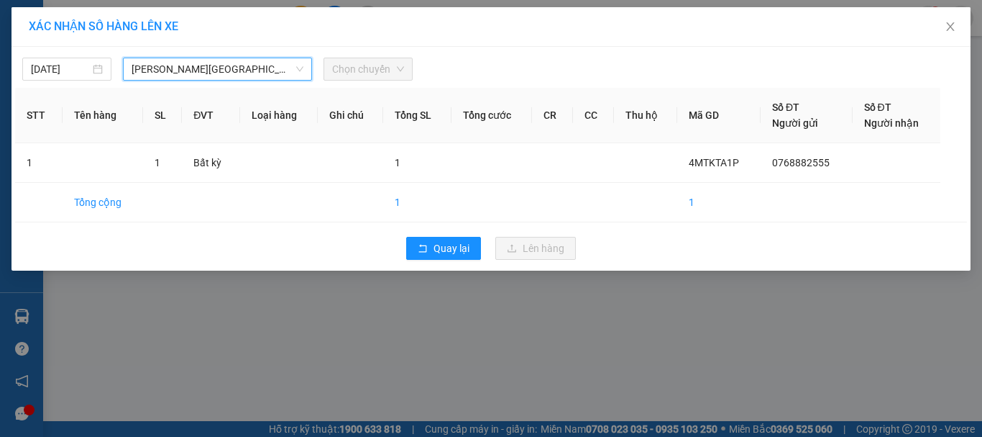
click at [360, 55] on div "14/09/2025 Gia Lai - Đà Lạt Gia Lai - Đà Lạt LỌC THEO Nhóm tuyến Tuyến Chọn tất…" at bounding box center [491, 65] width 952 height 30
click at [362, 65] on span "Chọn chuyến" at bounding box center [368, 69] width 72 height 22
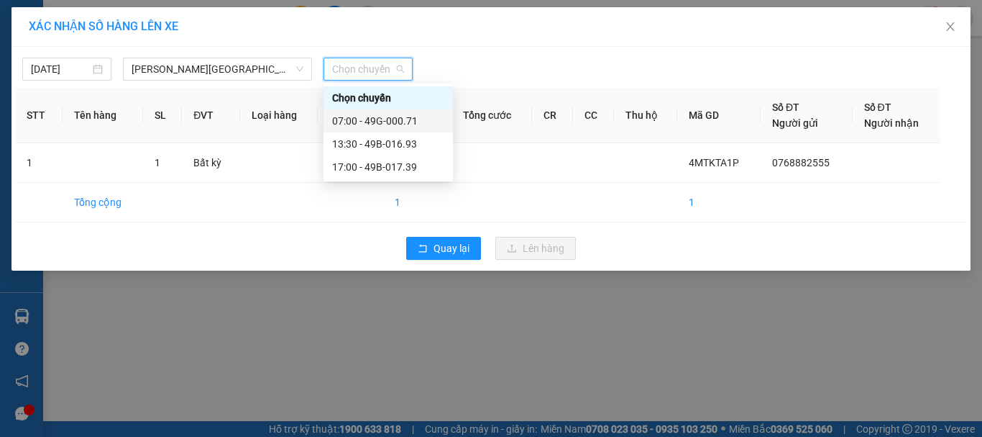
click at [361, 120] on div "07:00 - 49G-000.71" at bounding box center [388, 121] width 112 height 16
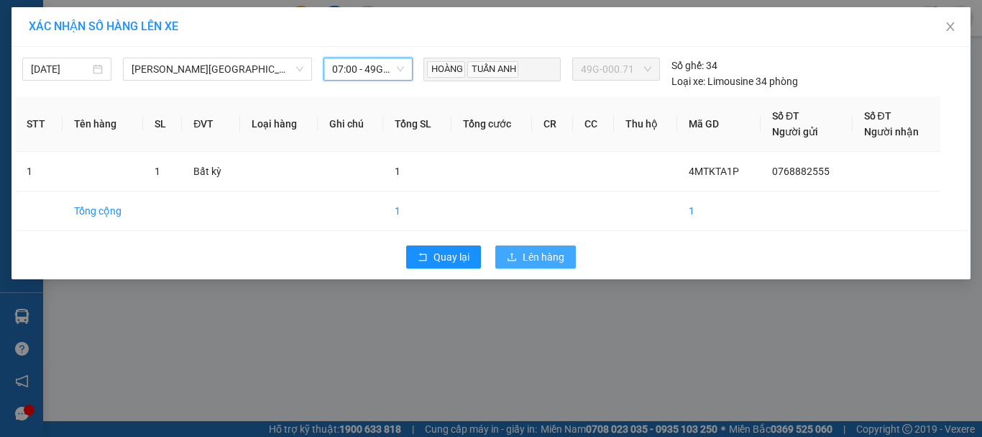
click at [542, 257] on span "Lên hàng" at bounding box center [544, 257] width 42 height 16
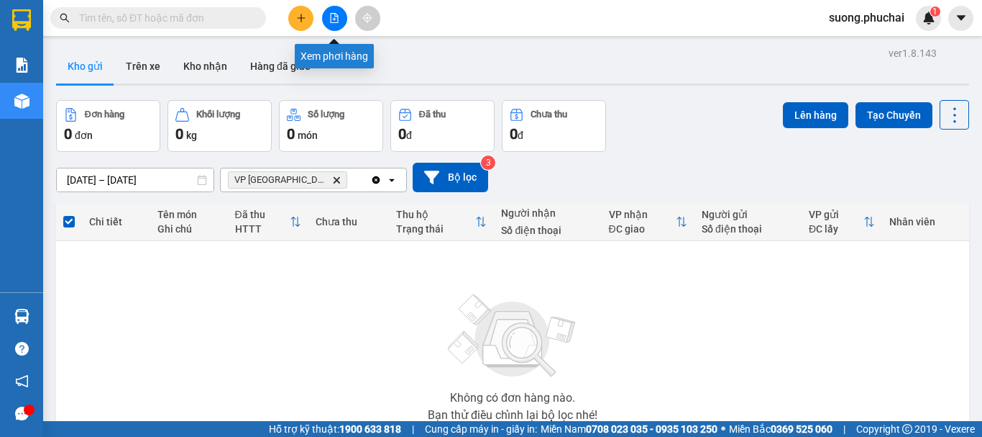
click at [341, 21] on button at bounding box center [334, 18] width 25 height 25
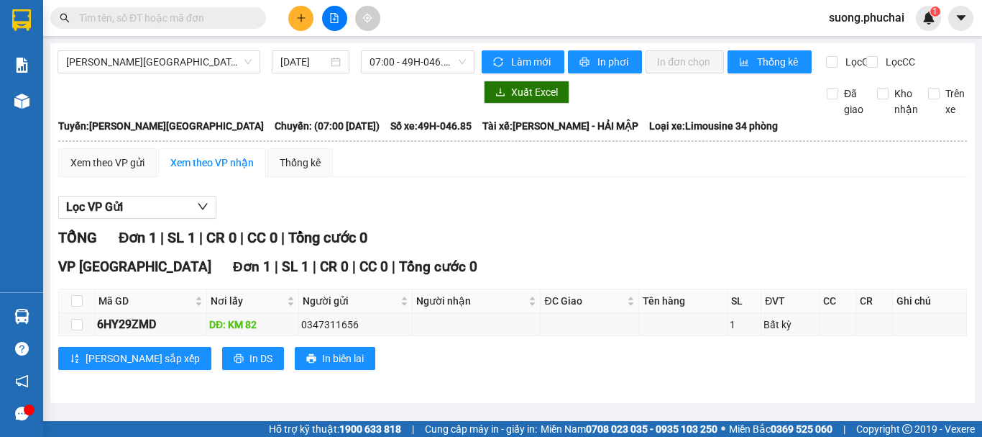
scroll to position [1, 0]
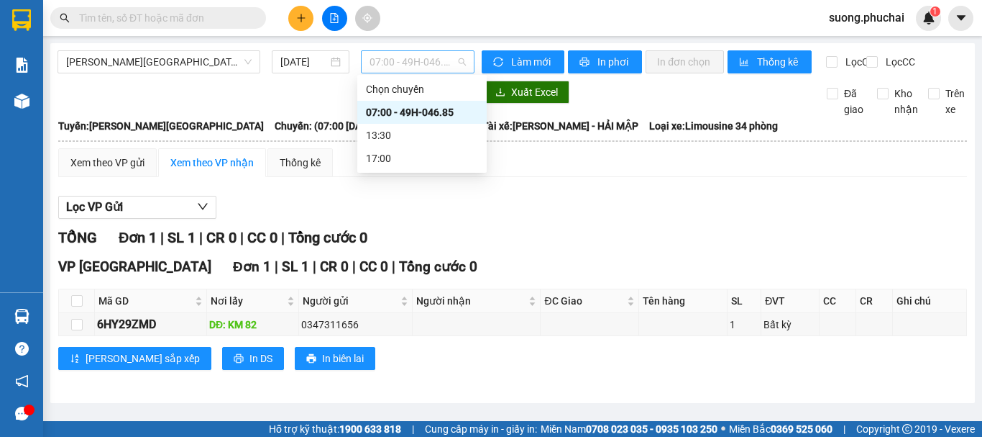
click at [419, 62] on span "07:00 - 49H-046.85" at bounding box center [418, 62] width 96 height 22
click at [380, 114] on div "07:00 - 49H-046.85" at bounding box center [422, 112] width 112 height 16
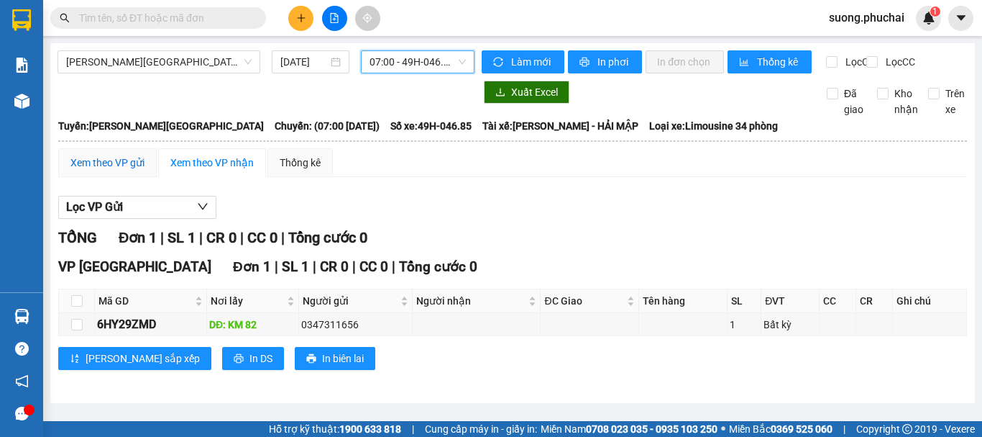
click at [131, 170] on div "Xem theo VP gửi" at bounding box center [107, 163] width 74 height 16
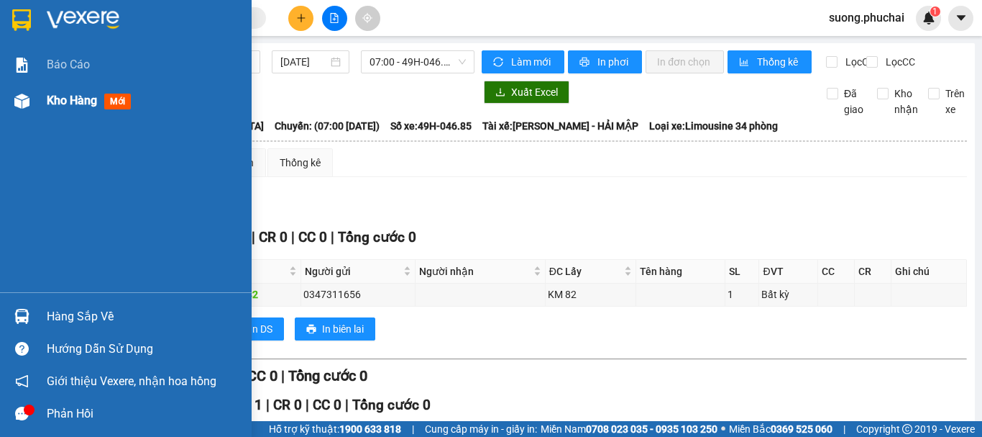
click at [44, 101] on div "Kho hàng mới" at bounding box center [126, 101] width 252 height 36
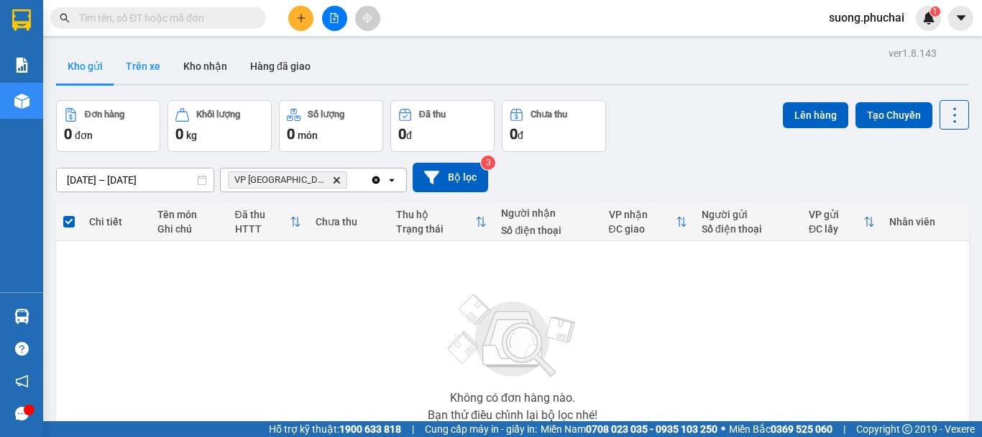
click at [160, 63] on button "Trên xe" at bounding box center [143, 66] width 58 height 35
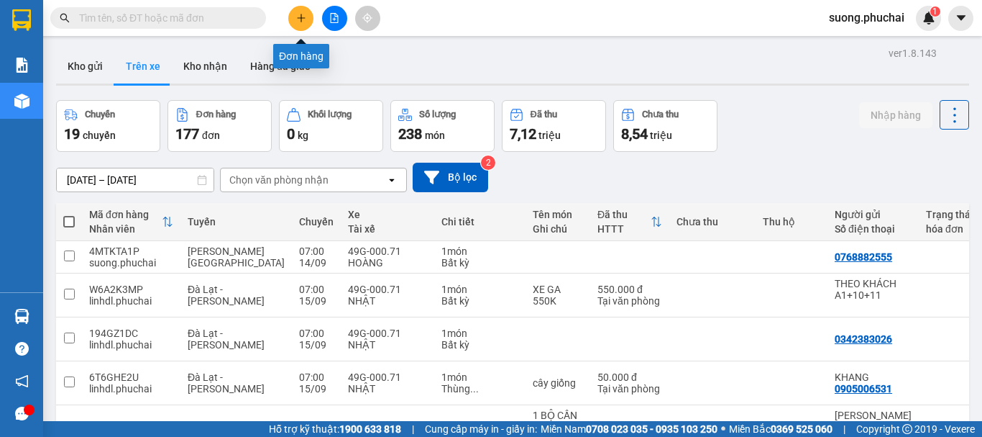
click at [336, 14] on icon "file-add" at bounding box center [334, 18] width 10 height 10
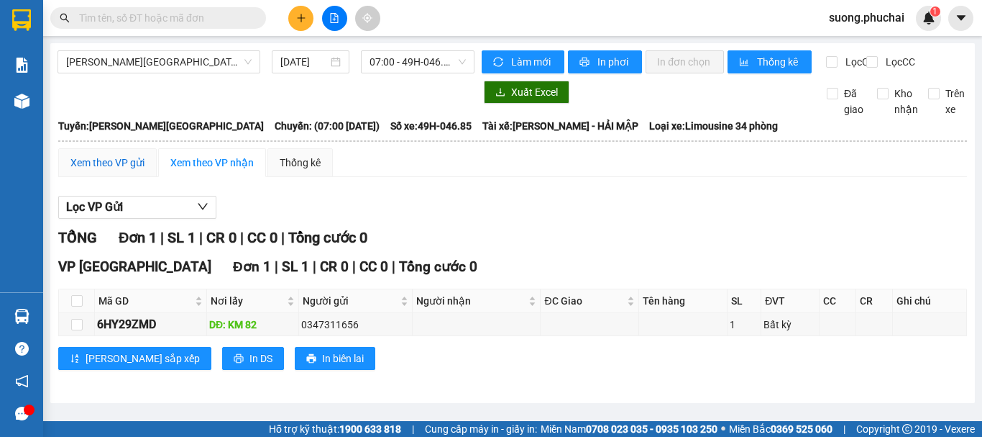
drag, startPoint x: 93, startPoint y: 175, endPoint x: 104, endPoint y: 183, distance: 13.8
click at [95, 170] on div "Xem theo VP gửi" at bounding box center [107, 163] width 74 height 16
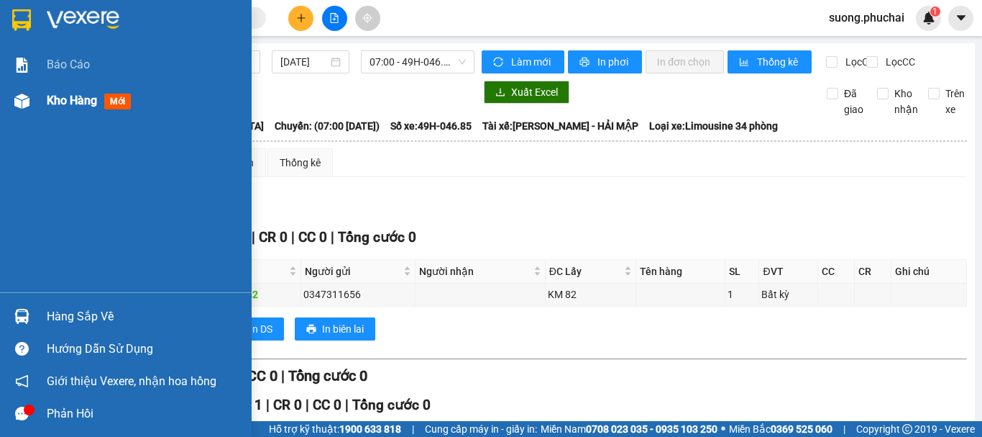
drag, startPoint x: 60, startPoint y: 104, endPoint x: 70, endPoint y: 111, distance: 12.6
click at [65, 104] on span "Kho hàng" at bounding box center [72, 100] width 50 height 14
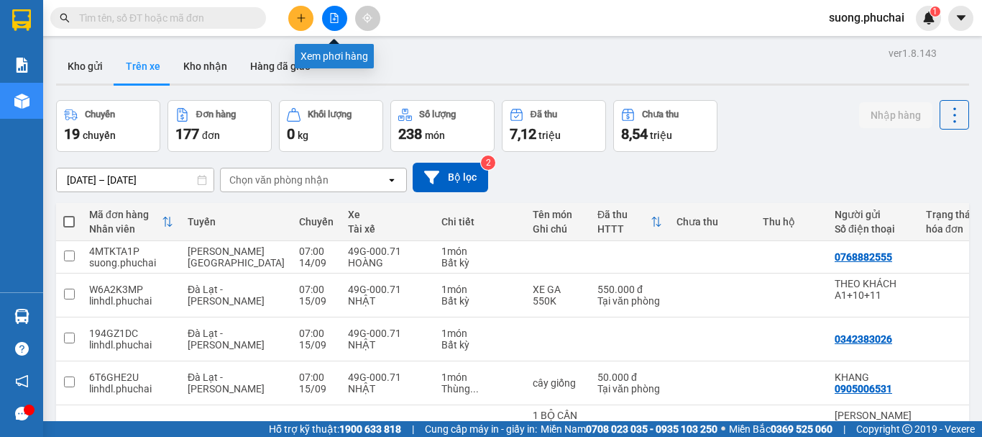
click at [334, 24] on button at bounding box center [334, 18] width 25 height 25
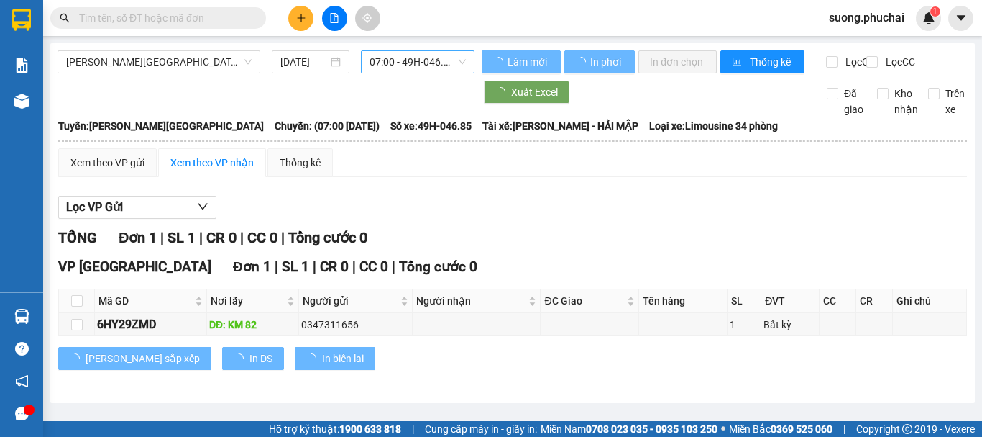
click at [398, 58] on span "07:00 - 49H-046.85" at bounding box center [418, 62] width 96 height 22
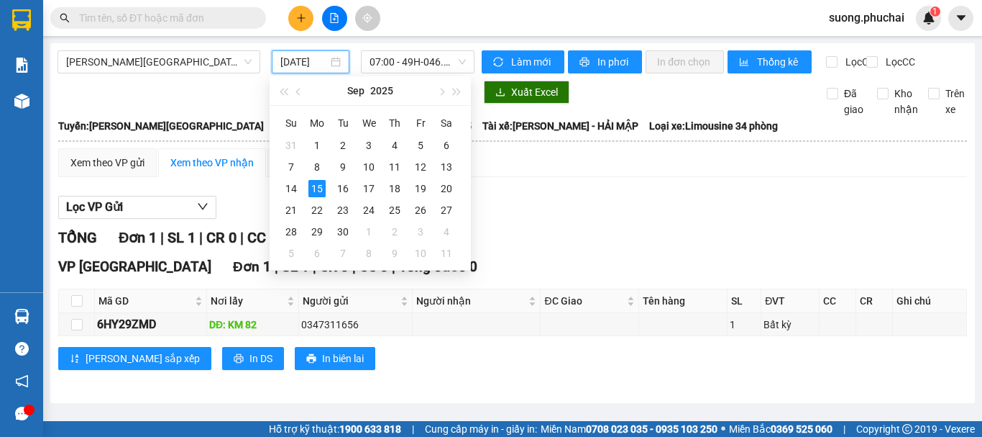
drag, startPoint x: 306, startPoint y: 58, endPoint x: 324, endPoint y: 91, distance: 37.7
click at [310, 59] on input "15/09/2025" at bounding box center [303, 62] width 47 height 16
drag, startPoint x: 291, startPoint y: 183, endPoint x: 355, endPoint y: 124, distance: 87.0
click at [291, 182] on div "14" at bounding box center [291, 188] width 17 height 17
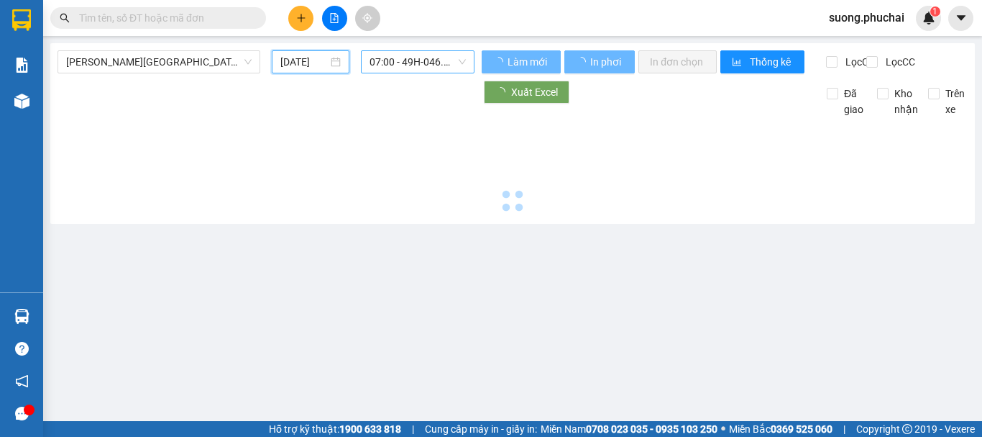
click at [403, 65] on span "07:00 - 49H-046.85" at bounding box center [418, 62] width 96 height 22
type input "14/09/2025"
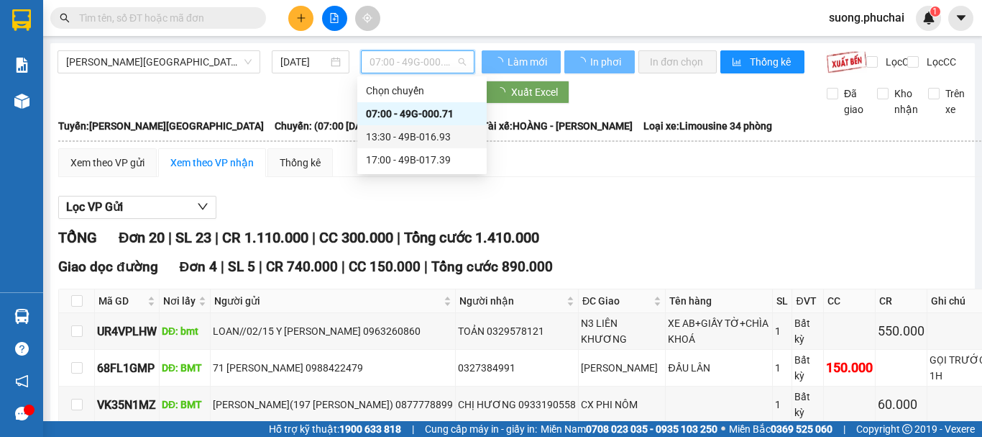
click at [405, 160] on div "17:00 - 49B-017.39" at bounding box center [422, 160] width 112 height 16
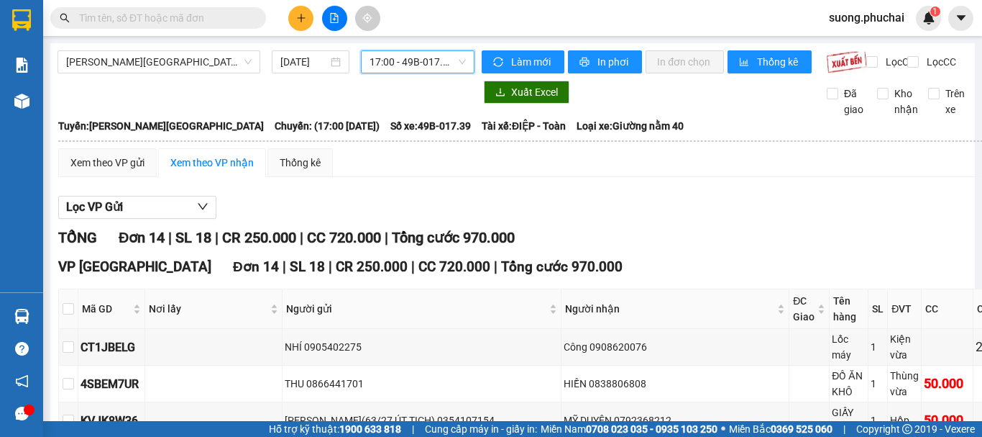
click at [421, 59] on span "17:00 - 49B-017.39" at bounding box center [418, 62] width 96 height 22
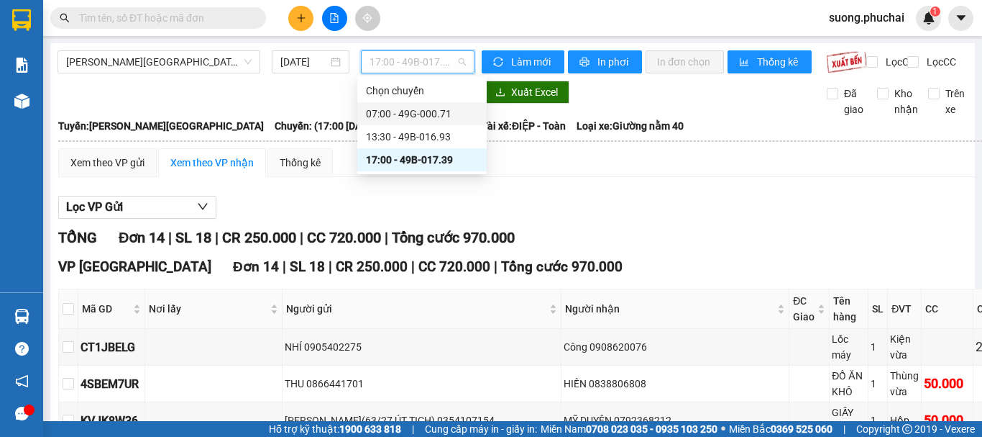
click at [389, 119] on div "07:00 - 49G-000.71" at bounding box center [422, 114] width 112 height 16
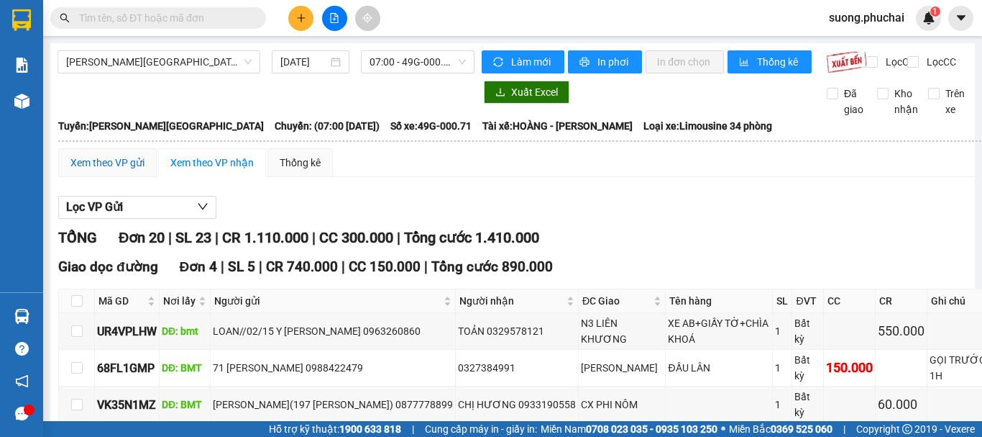
click at [137, 170] on div "Xem theo VP gửi" at bounding box center [107, 163] width 74 height 16
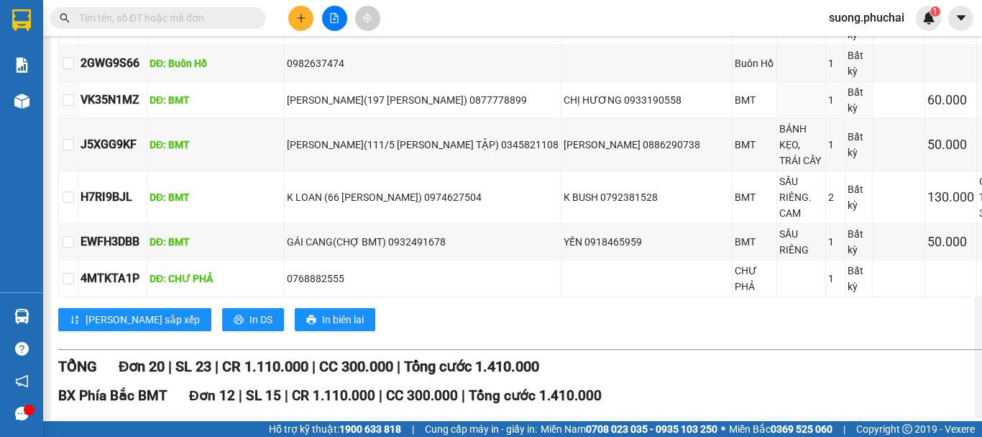
scroll to position [863, 0]
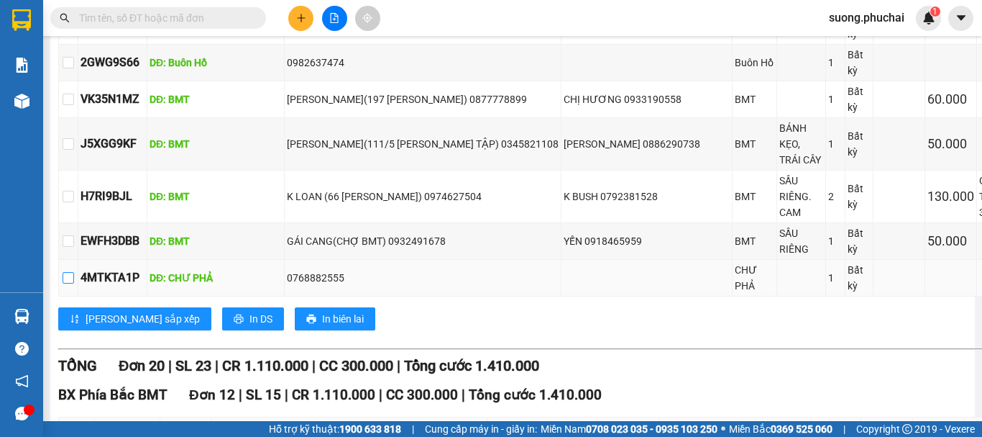
click at [72, 283] on input "checkbox" at bounding box center [69, 278] width 12 height 12
checkbox input "true"
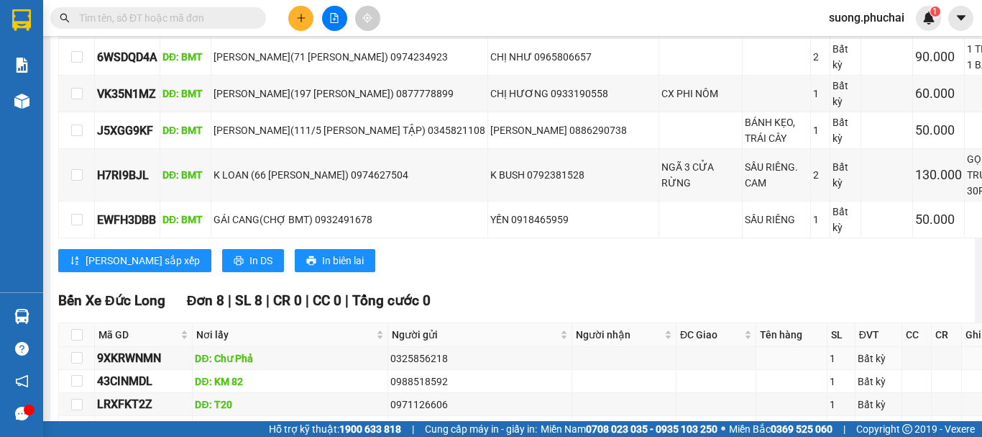
scroll to position [1668, 0]
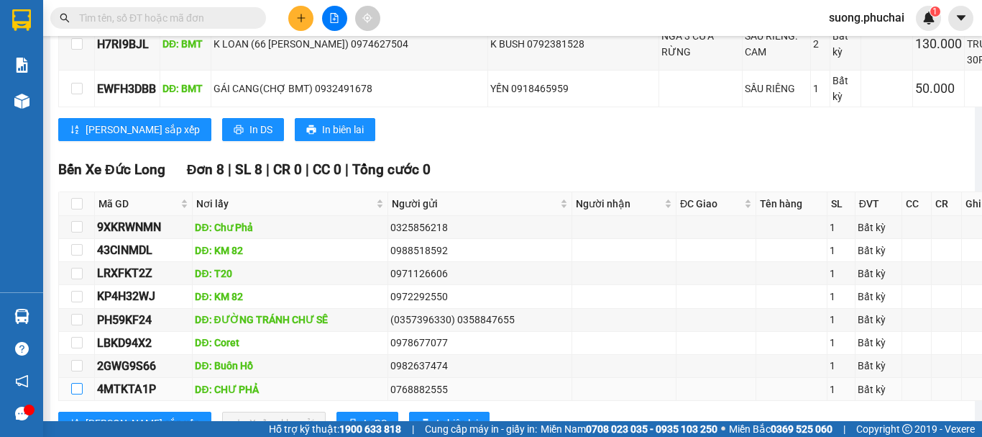
click at [80, 383] on input "checkbox" at bounding box center [77, 389] width 12 height 12
checkbox input "true"
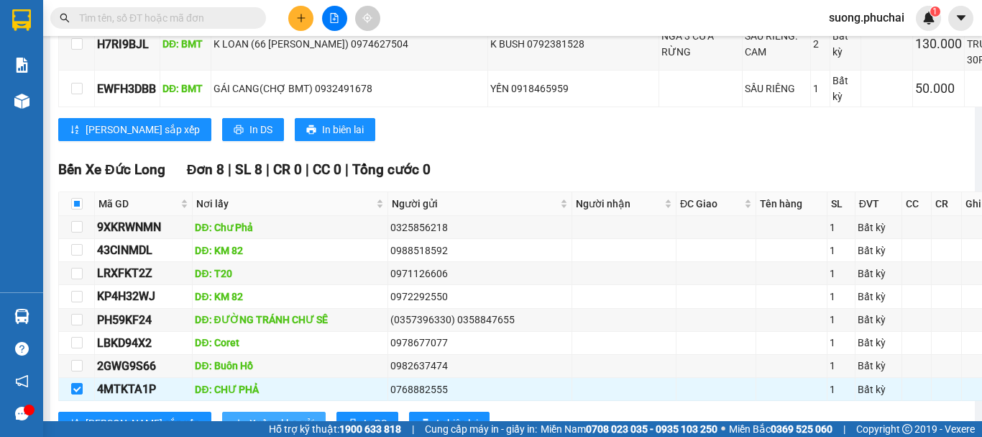
click at [250, 415] on span "Xuống kho gửi" at bounding box center [282, 423] width 65 height 16
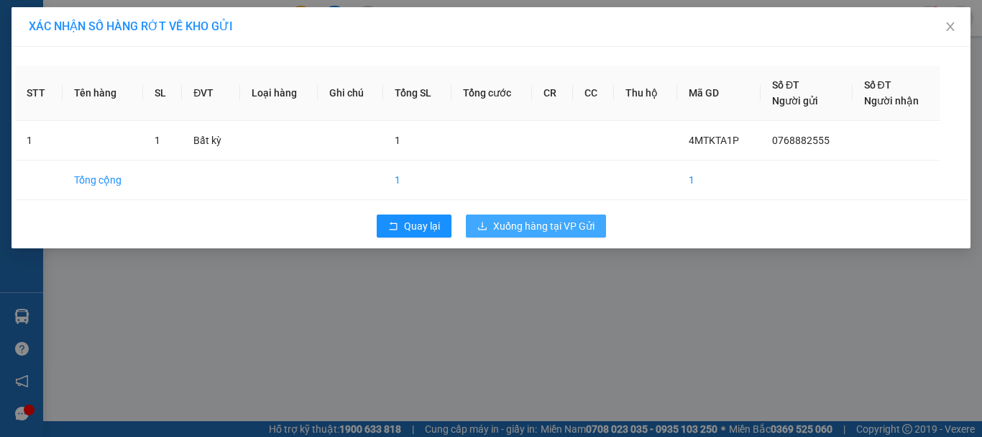
click at [571, 234] on button "Xuống hàng tại VP Gửi" at bounding box center [536, 225] width 140 height 23
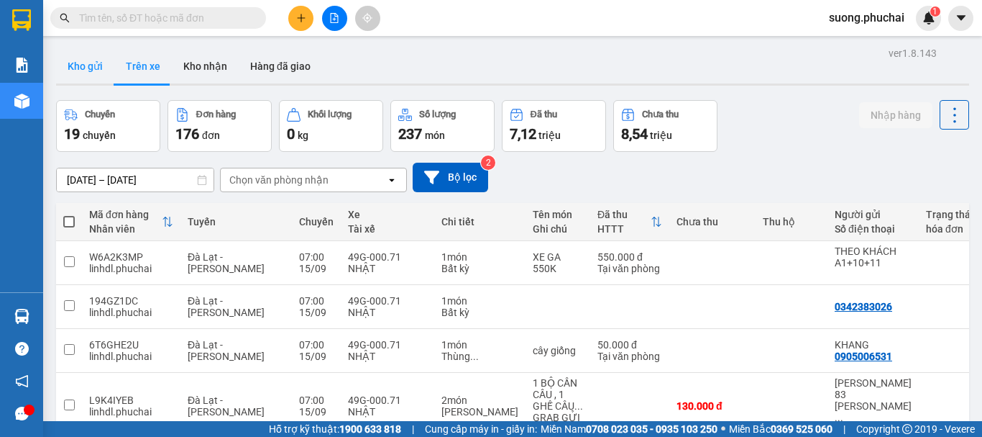
click at [99, 64] on button "Kho gửi" at bounding box center [85, 66] width 58 height 35
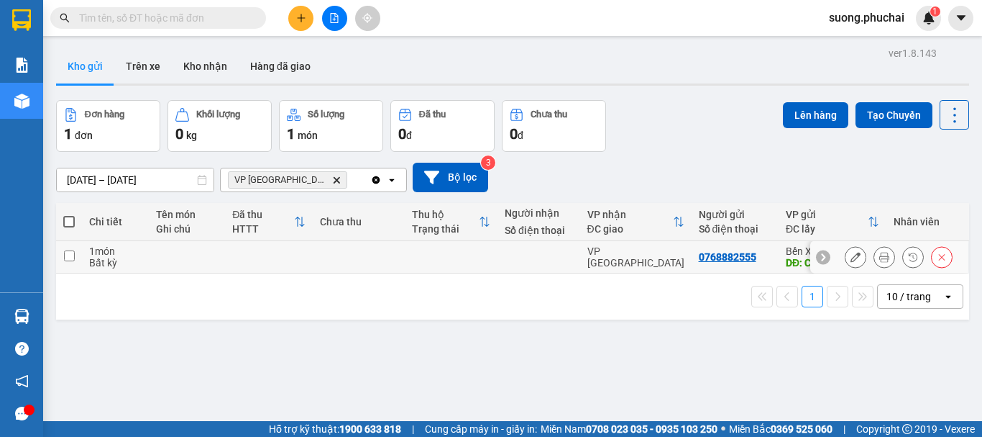
click at [124, 252] on div "1 món" at bounding box center [115, 251] width 52 height 12
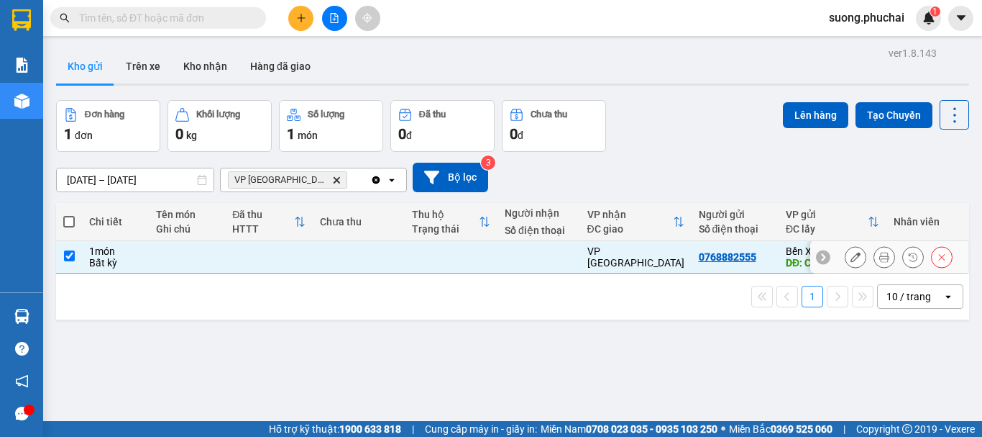
checkbox input "true"
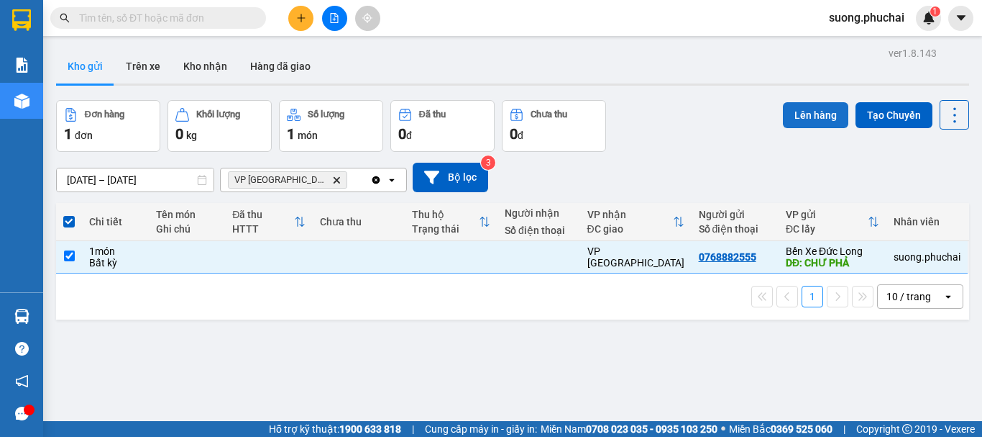
click at [810, 117] on button "Lên hàng" at bounding box center [815, 115] width 65 height 26
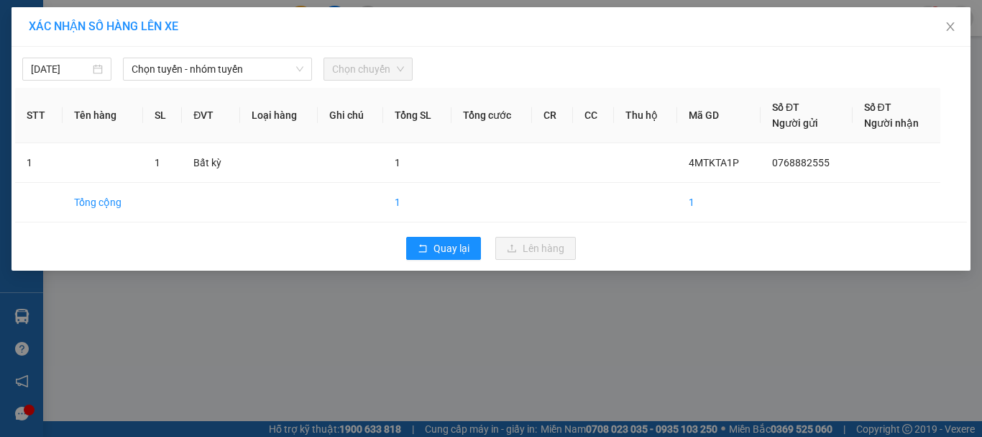
click at [202, 81] on div "14/09/2025 Chọn tuyến - nhóm tuyến Chọn chuyến STT Tên hàng SL ĐVT Loại hàng Gh…" at bounding box center [491, 159] width 959 height 224
click at [72, 76] on input "14/09/2025" at bounding box center [60, 69] width 59 height 16
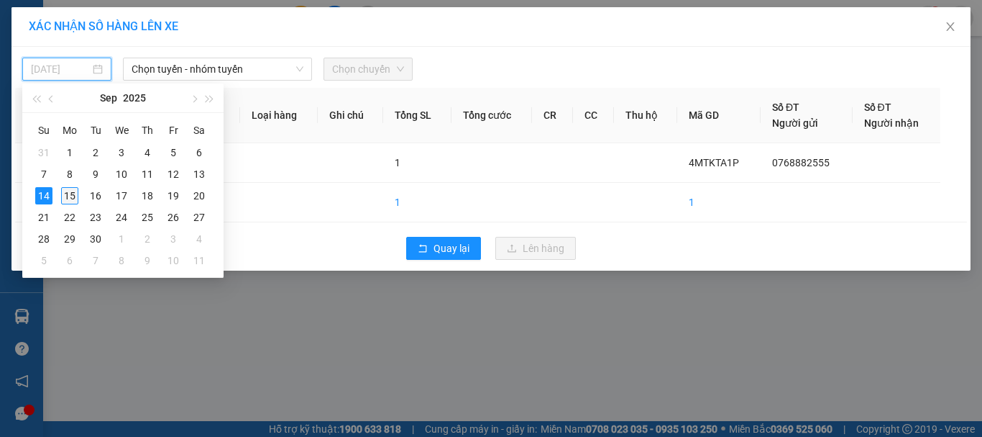
click at [70, 197] on div "15" at bounding box center [69, 195] width 17 height 17
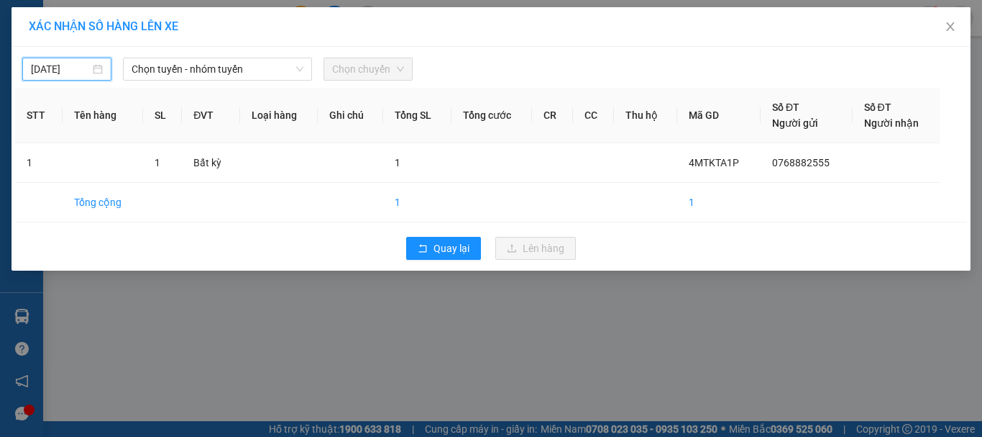
type input "15/09/2025"
click at [204, 71] on span "Chọn tuyến - nhóm tuyến" at bounding box center [218, 69] width 172 height 22
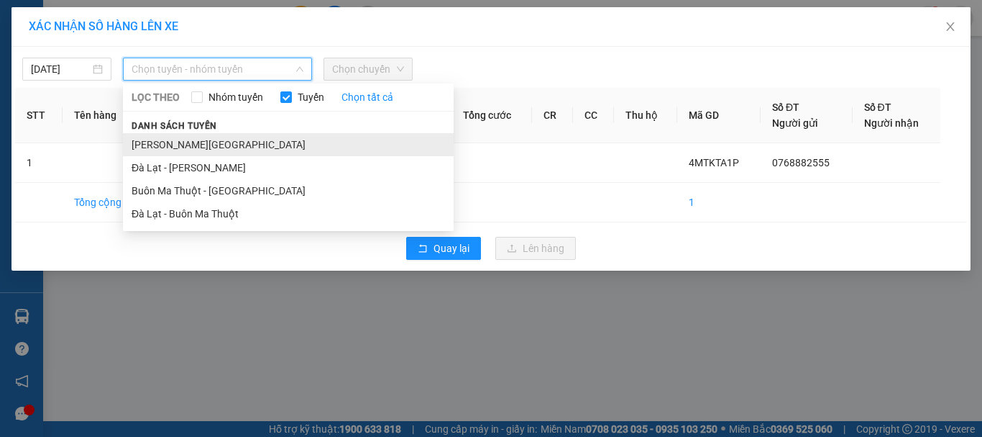
click at [167, 150] on li "Gia Lai - Đà Lạt" at bounding box center [288, 144] width 331 height 23
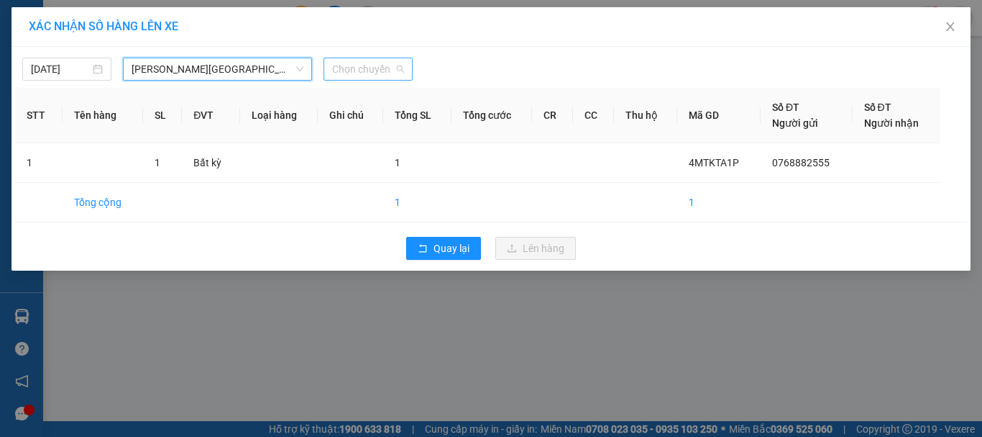
click at [371, 70] on span "Chọn chuyến" at bounding box center [368, 69] width 72 height 22
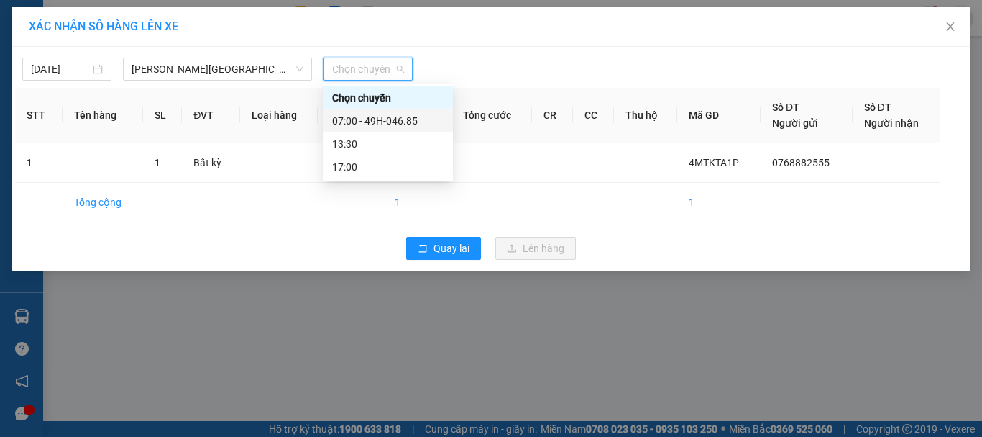
drag, startPoint x: 378, startPoint y: 117, endPoint x: 468, endPoint y: 151, distance: 96.0
click at [383, 119] on div "07:00 - 49H-046.85" at bounding box center [388, 121] width 112 height 16
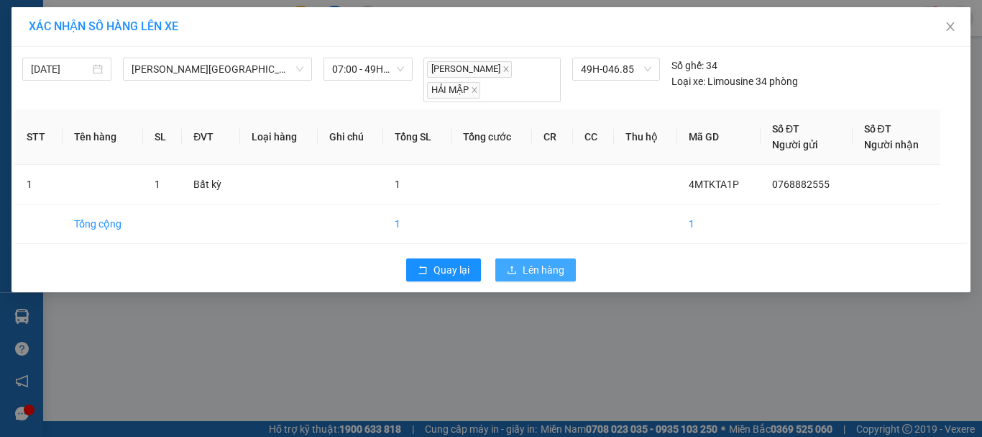
click at [534, 262] on span "Lên hàng" at bounding box center [544, 270] width 42 height 16
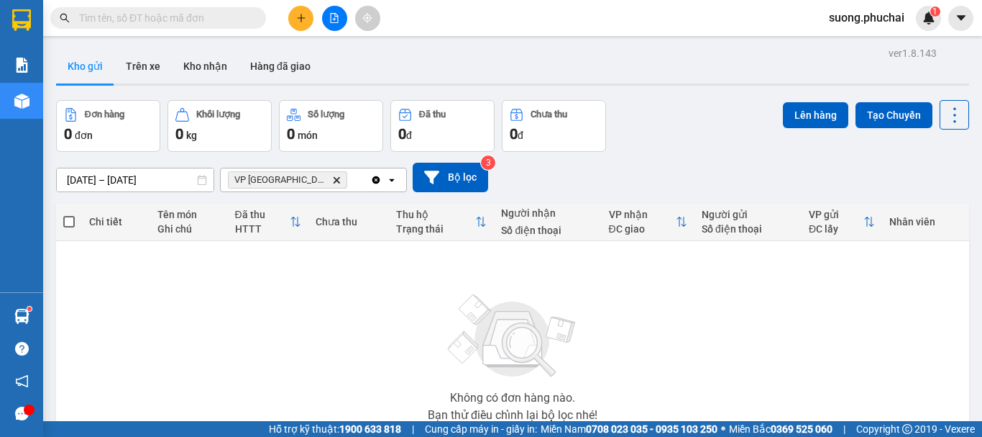
click at [303, 14] on icon "plus" at bounding box center [301, 18] width 10 height 10
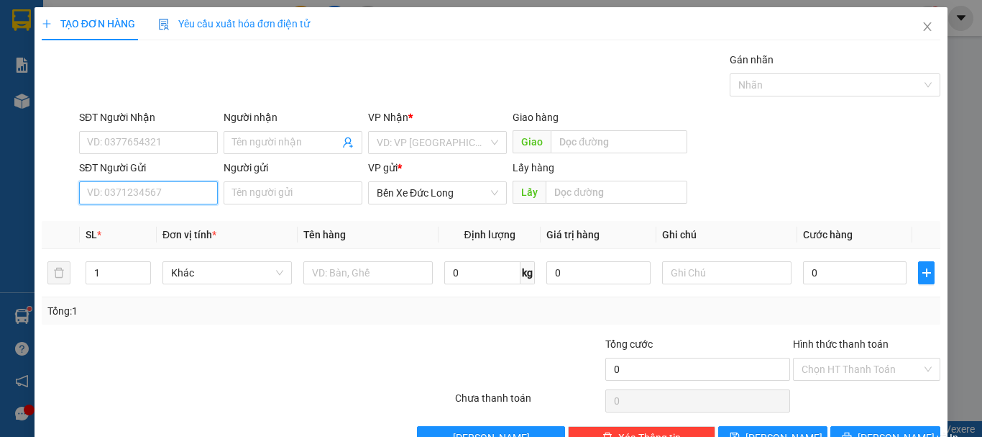
paste input "0846634808"
type input "0846634808"
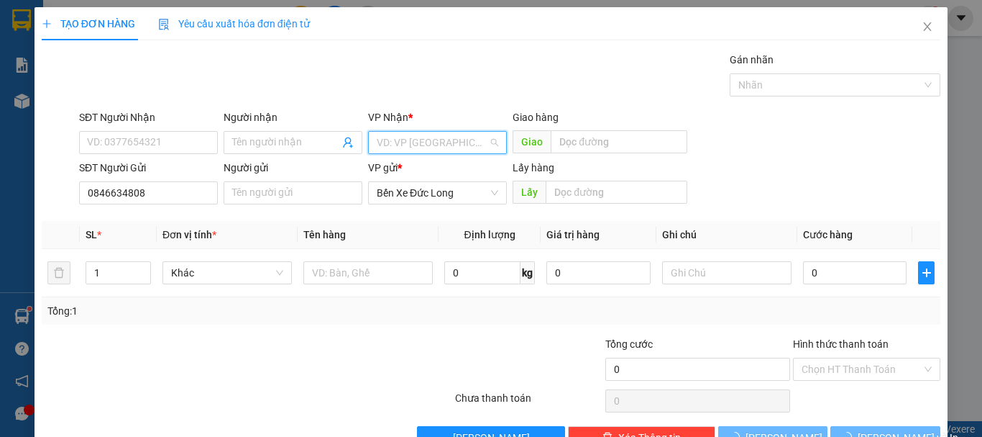
click at [408, 135] on input "search" at bounding box center [432, 143] width 111 height 22
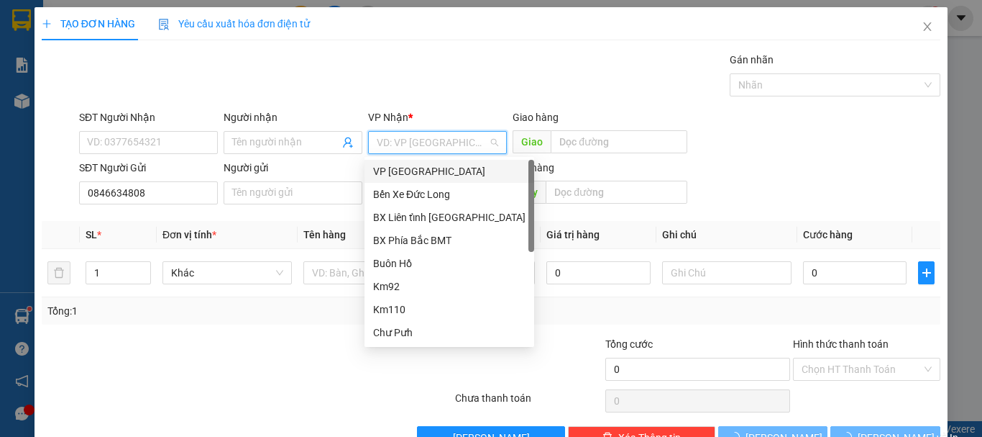
click at [388, 174] on div "VP [GEOGRAPHIC_DATA]" at bounding box center [449, 171] width 152 height 16
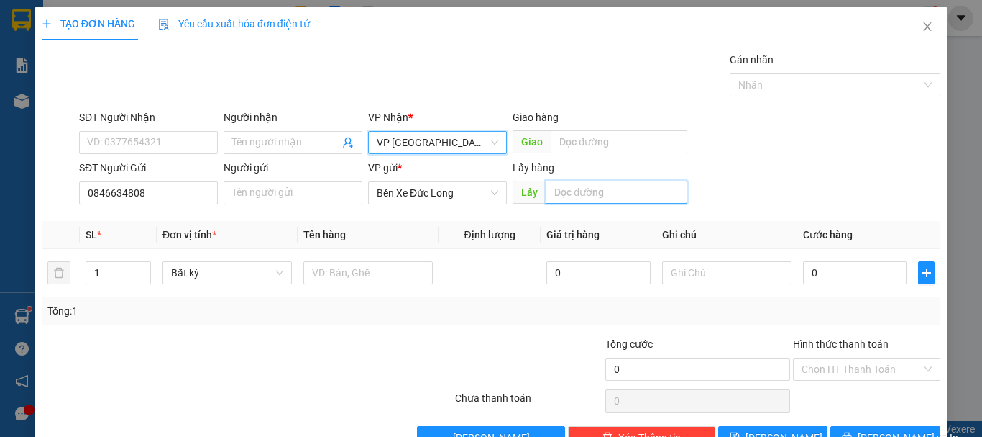
click at [562, 190] on input "text" at bounding box center [617, 192] width 142 height 23
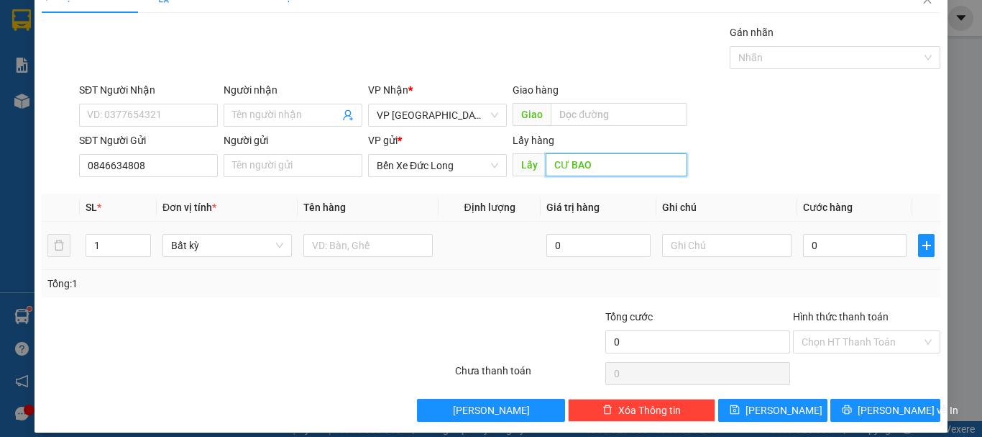
scroll to position [40, 0]
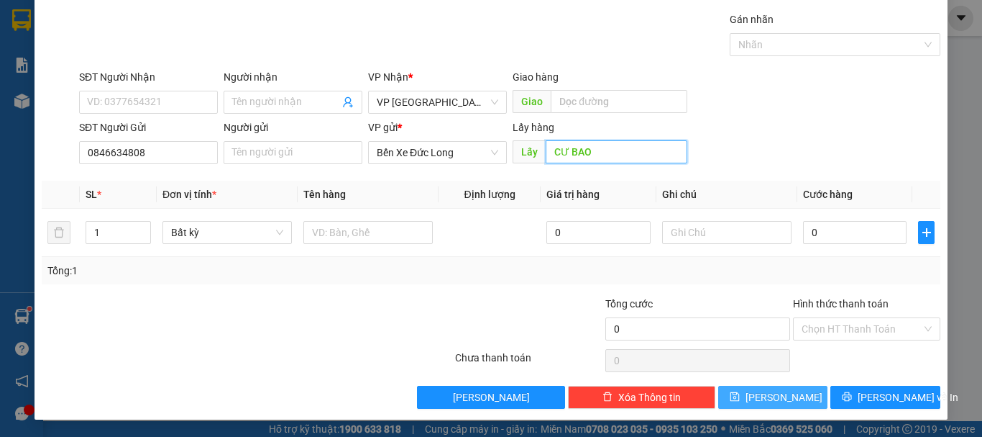
type input "CƯ BAO"
click at [775, 402] on span "Lưu" at bounding box center [784, 397] width 77 height 16
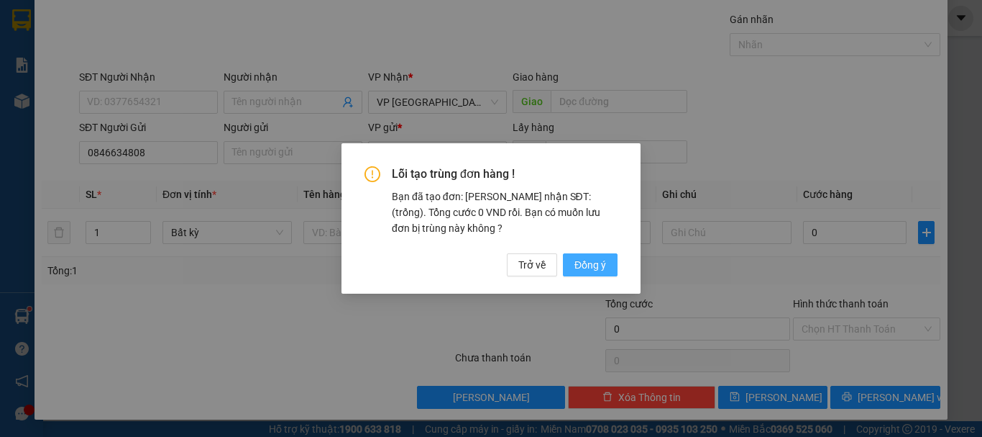
click at [595, 266] on span "Đồng ý" at bounding box center [591, 265] width 32 height 16
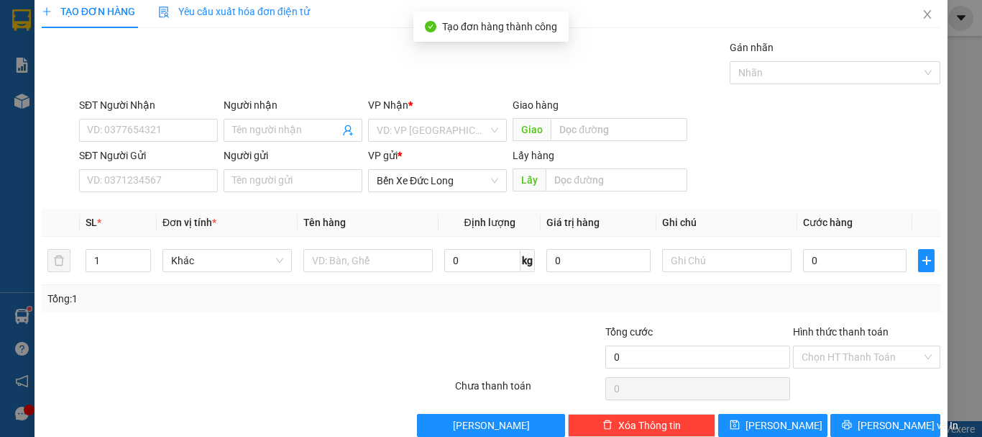
scroll to position [0, 0]
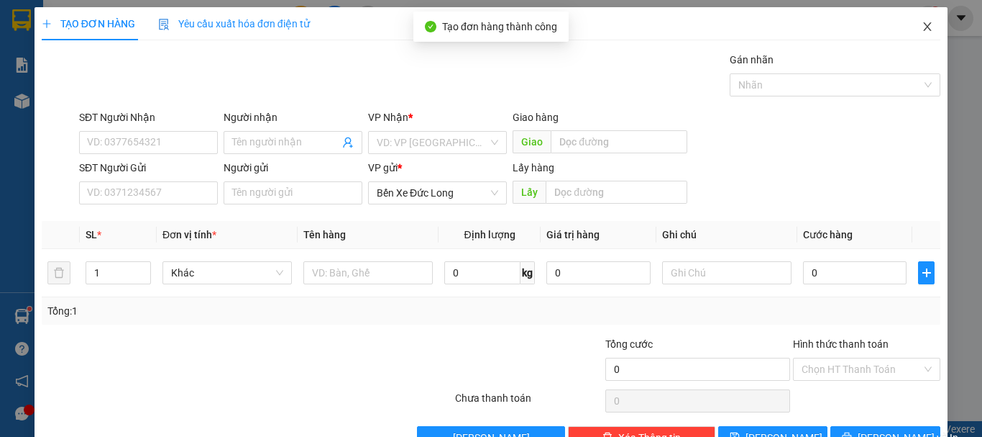
click at [924, 27] on icon "close" at bounding box center [928, 26] width 8 height 9
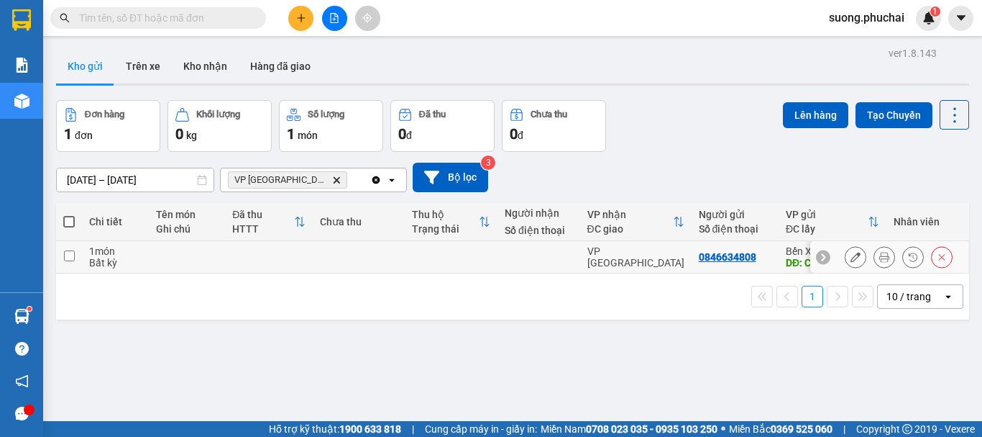
click at [76, 257] on td at bounding box center [69, 257] width 26 height 32
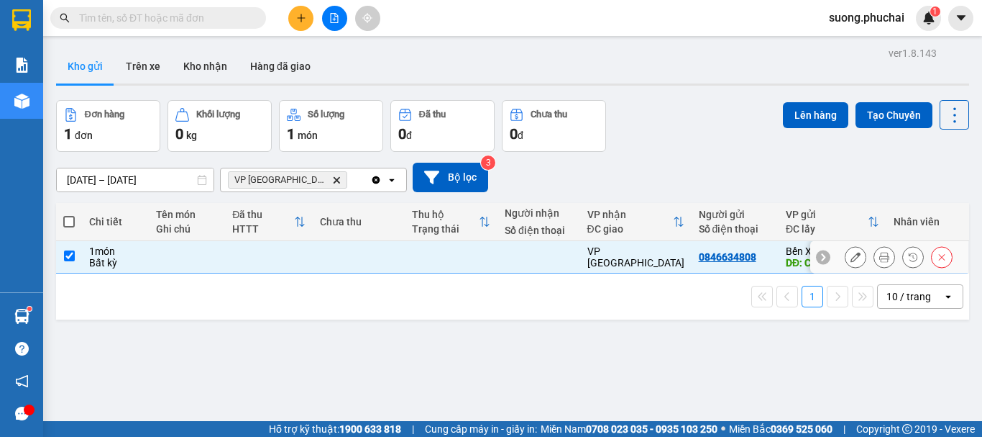
checkbox input "true"
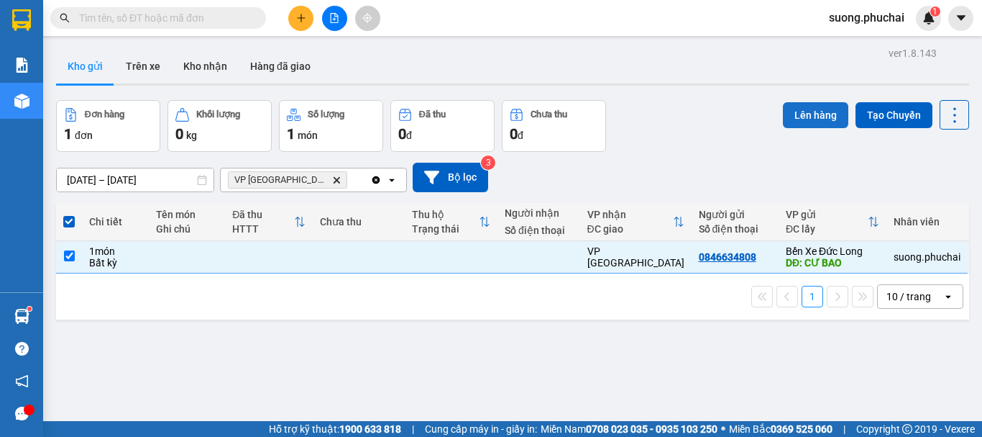
click at [796, 113] on button "Lên hàng" at bounding box center [815, 115] width 65 height 26
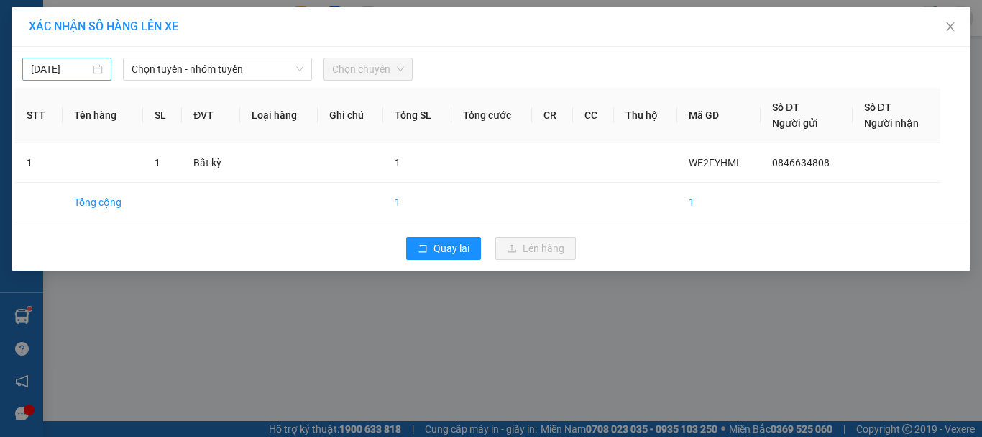
click at [63, 66] on input "14/09/2025" at bounding box center [60, 69] width 59 height 16
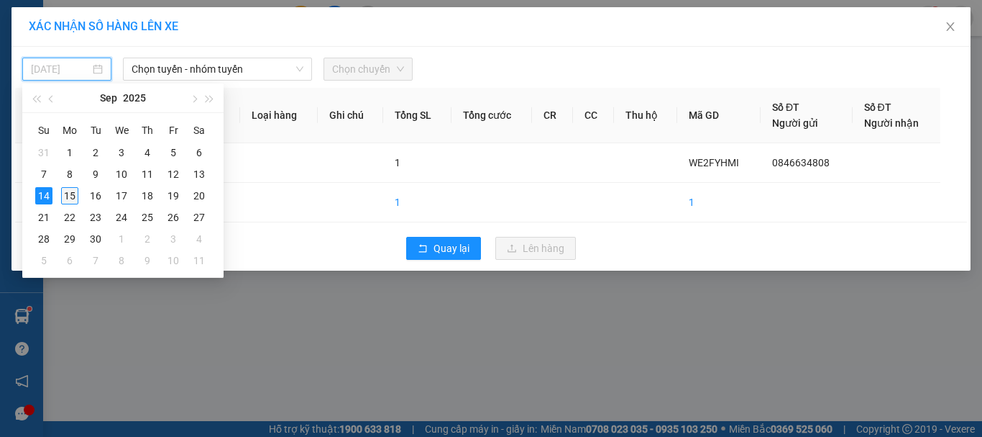
click at [66, 193] on div "15" at bounding box center [69, 195] width 17 height 17
type input "15/09/2025"
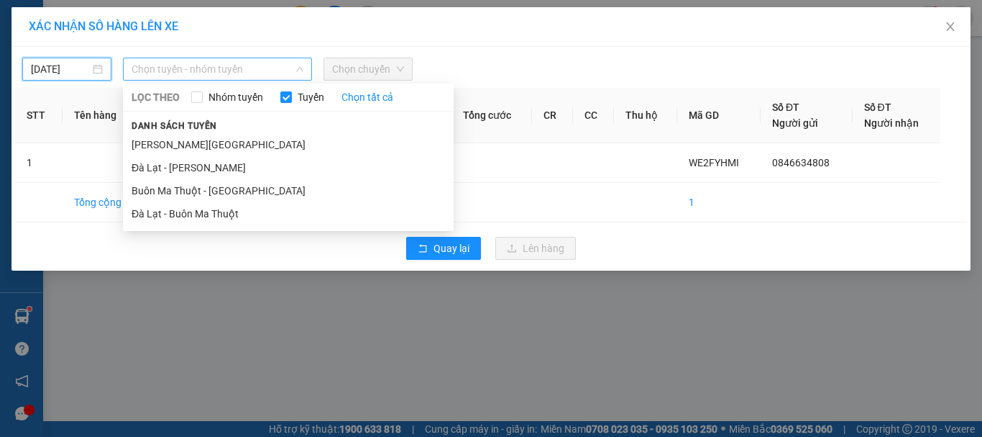
click at [183, 66] on span "Chọn tuyến - nhóm tuyến" at bounding box center [218, 69] width 172 height 22
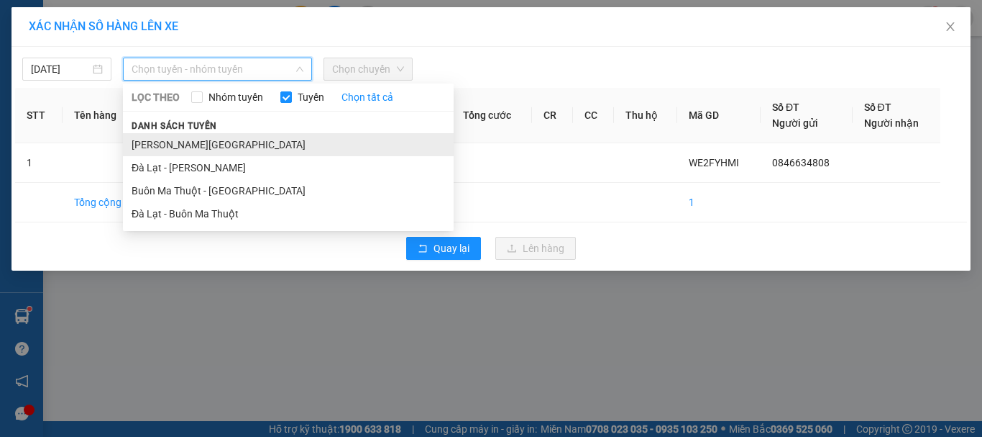
click at [180, 145] on li "Gia Lai - Đà Lạt" at bounding box center [288, 144] width 331 height 23
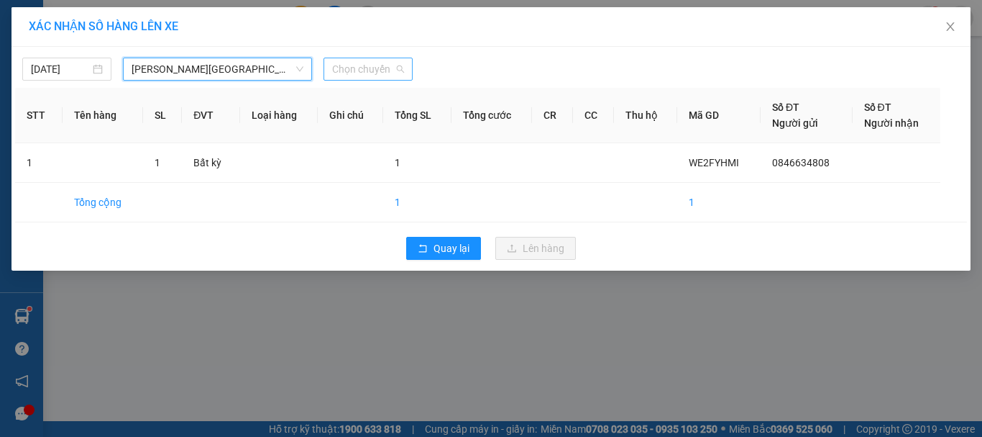
click at [353, 76] on span "Chọn chuyến" at bounding box center [368, 69] width 72 height 22
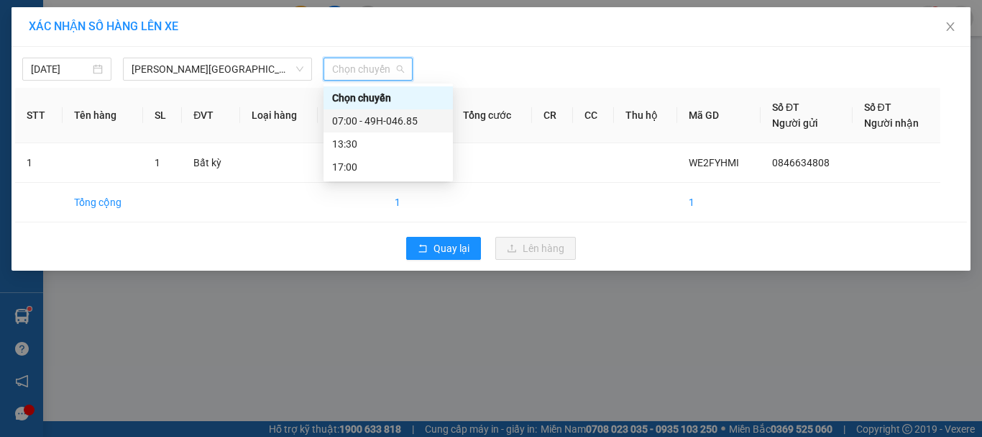
click at [360, 120] on div "07:00 - 49H-046.85" at bounding box center [388, 121] width 112 height 16
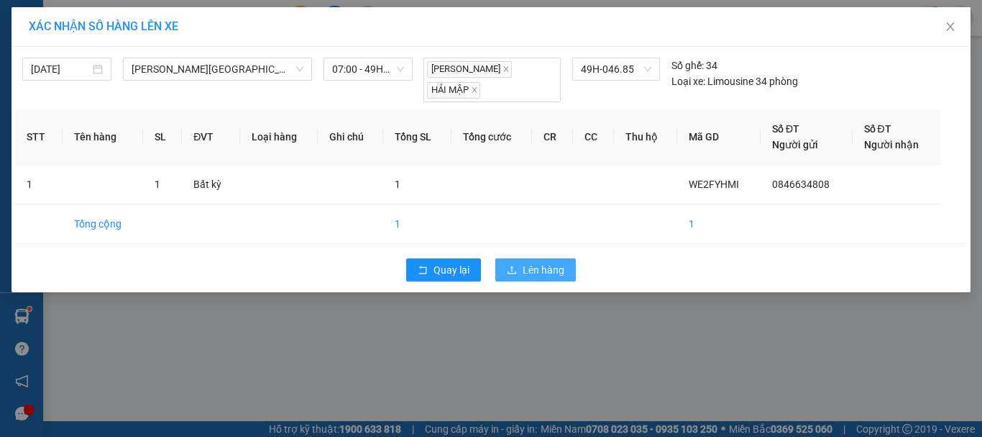
click at [538, 262] on span "Lên hàng" at bounding box center [544, 270] width 42 height 16
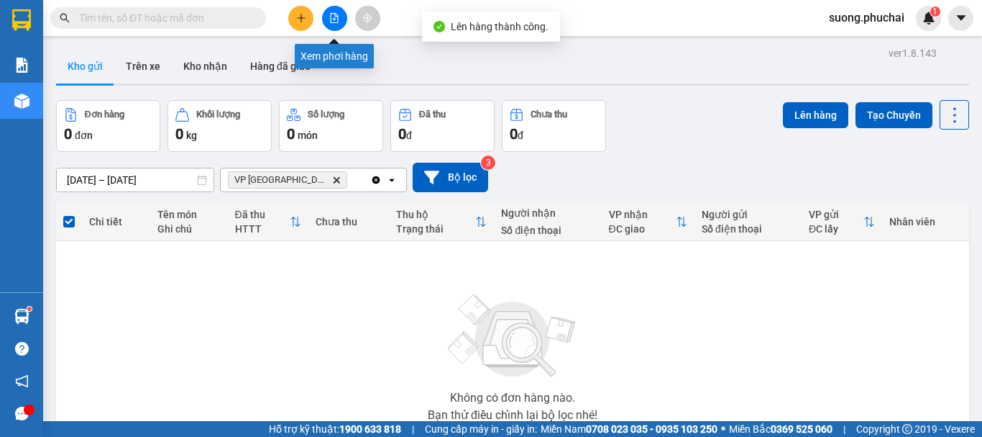
click at [330, 21] on icon "file-add" at bounding box center [334, 18] width 10 height 10
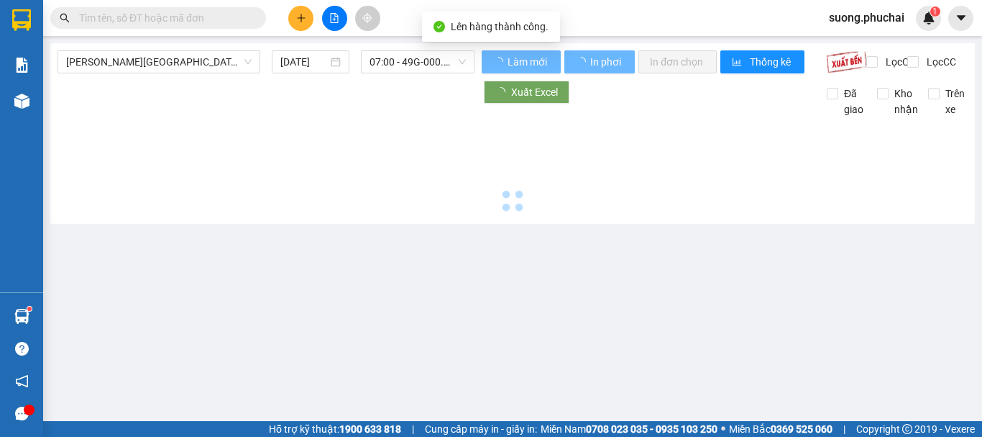
type input "15/09/2025"
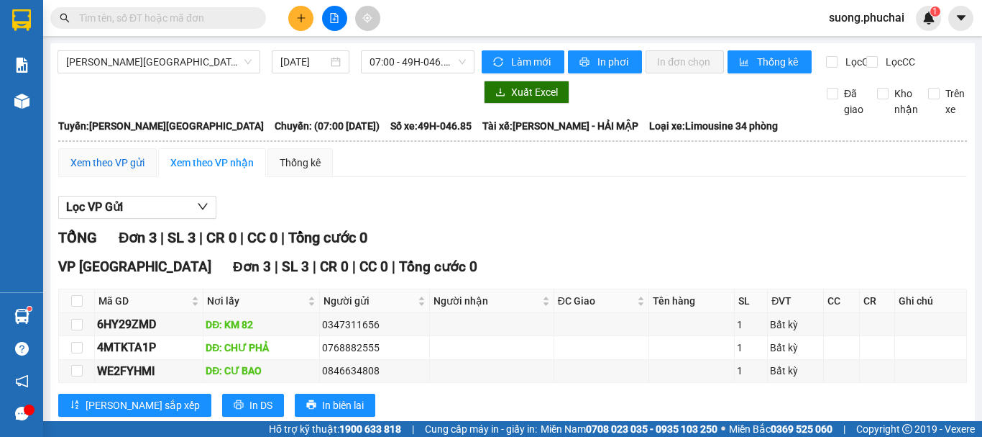
click at [136, 170] on div "Xem theo VP gửi" at bounding box center [107, 163] width 74 height 16
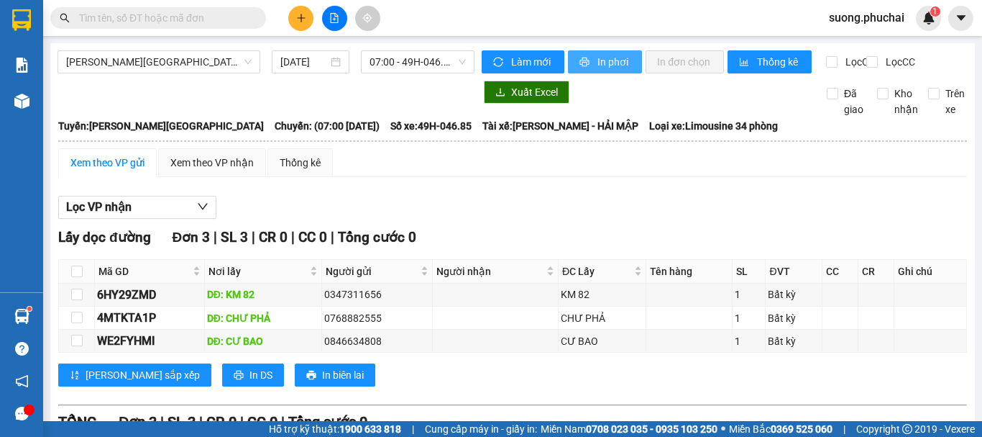
click at [613, 63] on span "In phơi" at bounding box center [614, 62] width 33 height 16
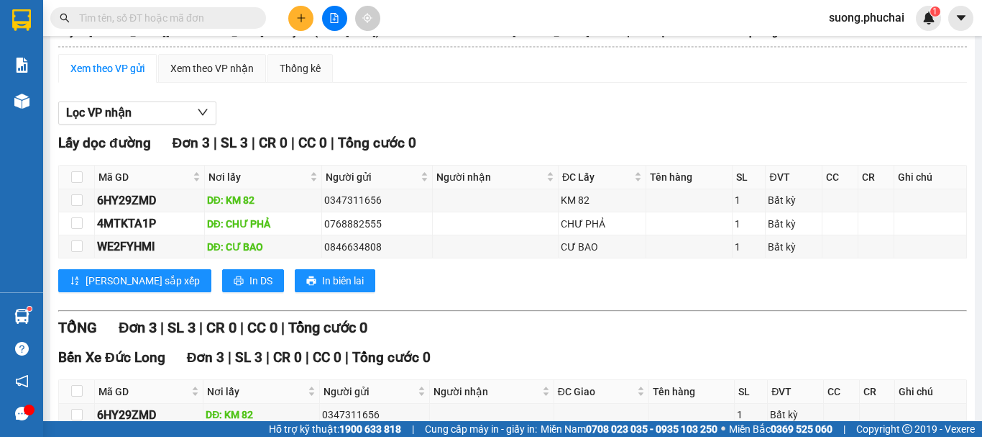
scroll to position [17, 0]
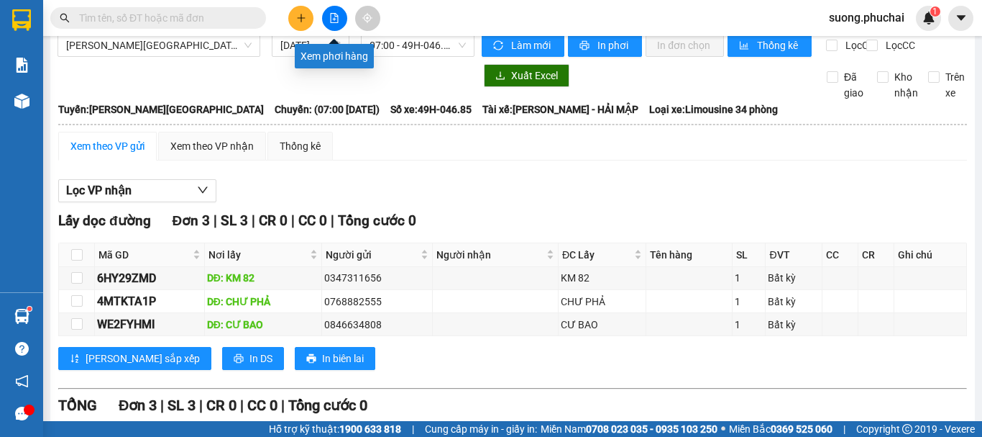
click at [331, 16] on icon "file-add" at bounding box center [335, 18] width 8 height 10
click at [159, 52] on span "Gia Lai - Đà Lạt" at bounding box center [159, 46] width 186 height 22
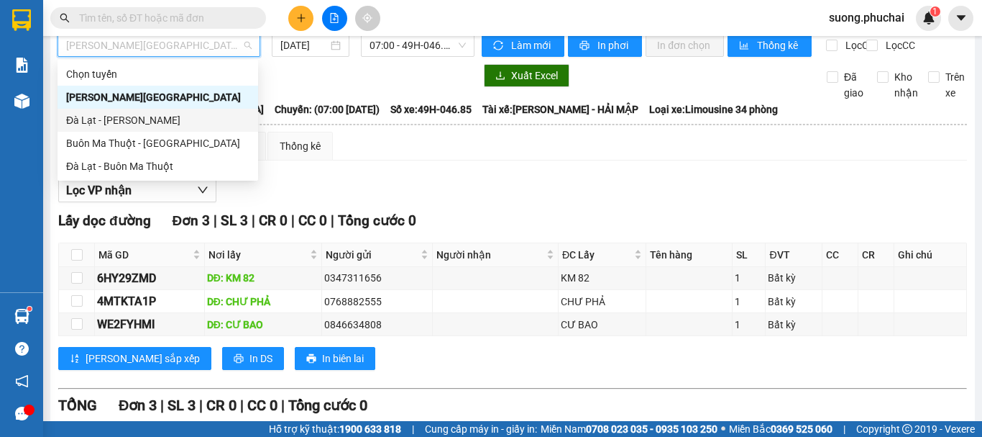
click at [104, 119] on div "Đà Lạt - Gia Lai" at bounding box center [157, 120] width 183 height 16
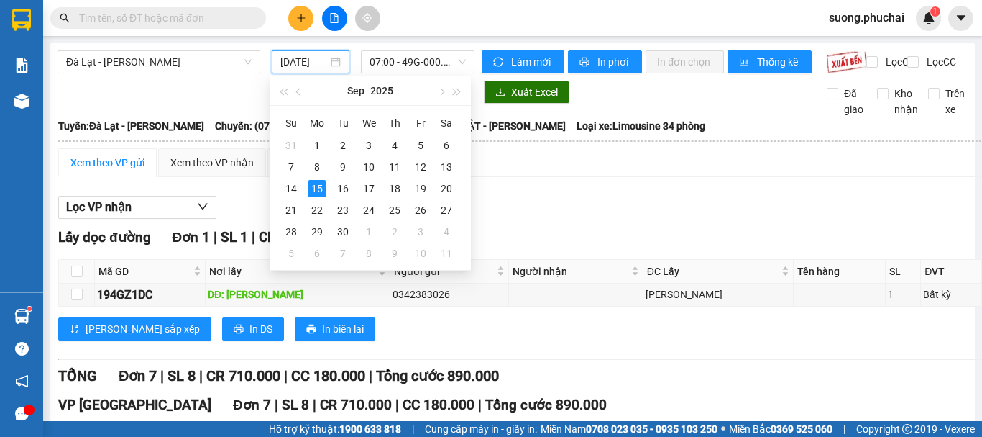
click at [308, 59] on input "15/09/2025" at bounding box center [303, 62] width 47 height 16
click at [289, 183] on div "14" at bounding box center [291, 188] width 17 height 17
type input "14/09/2025"
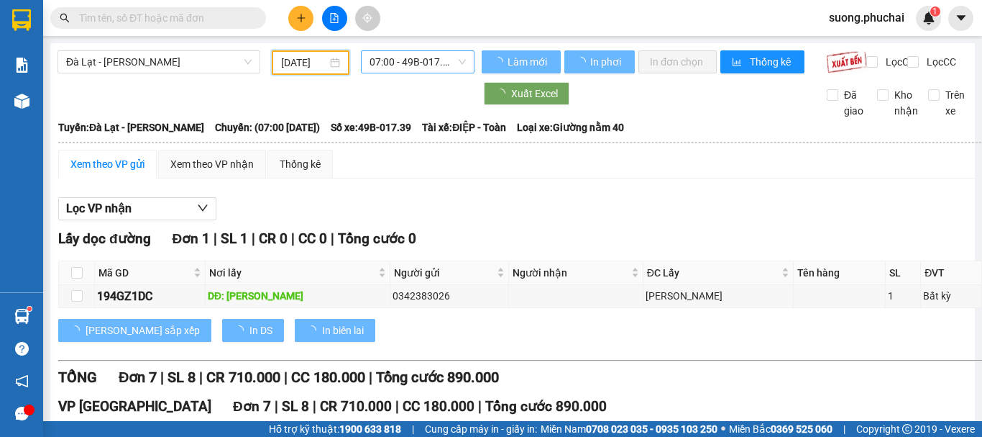
click at [409, 60] on span "07:00 - 49B-017.39" at bounding box center [418, 62] width 96 height 22
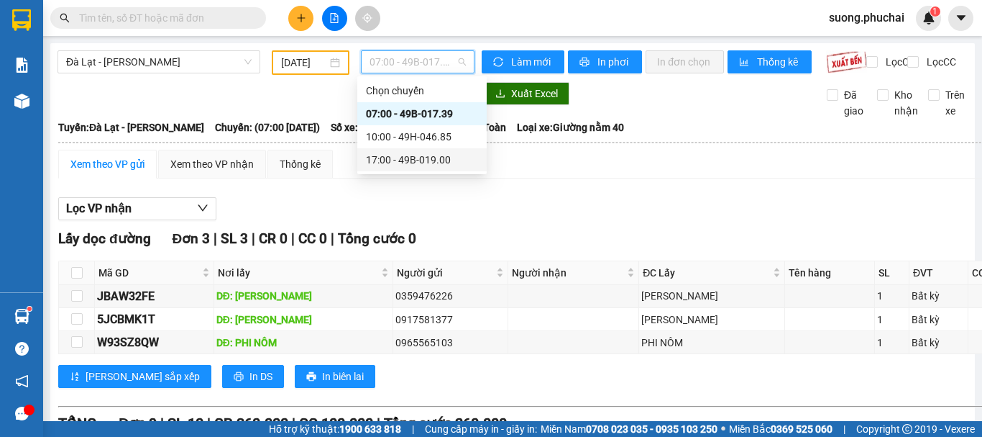
click at [411, 150] on div "17:00 - 49B-019.00" at bounding box center [421, 159] width 129 height 23
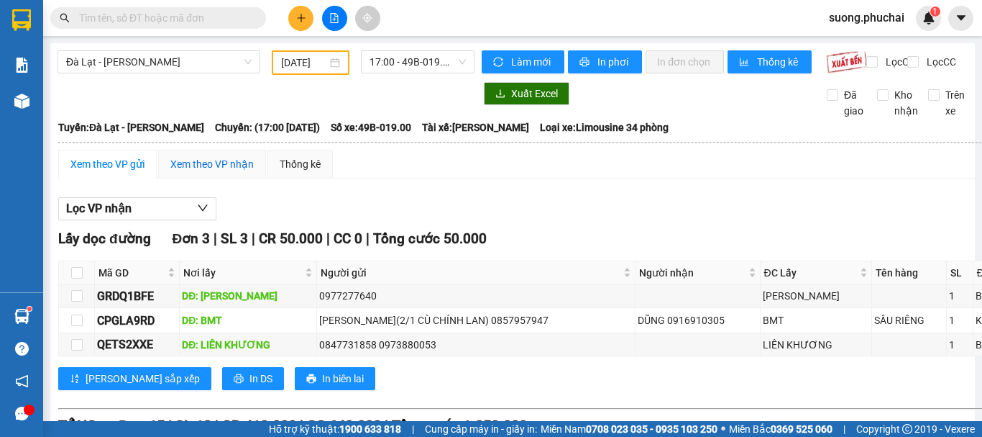
click at [227, 172] on div "Xem theo VP nhận" at bounding box center [211, 164] width 83 height 16
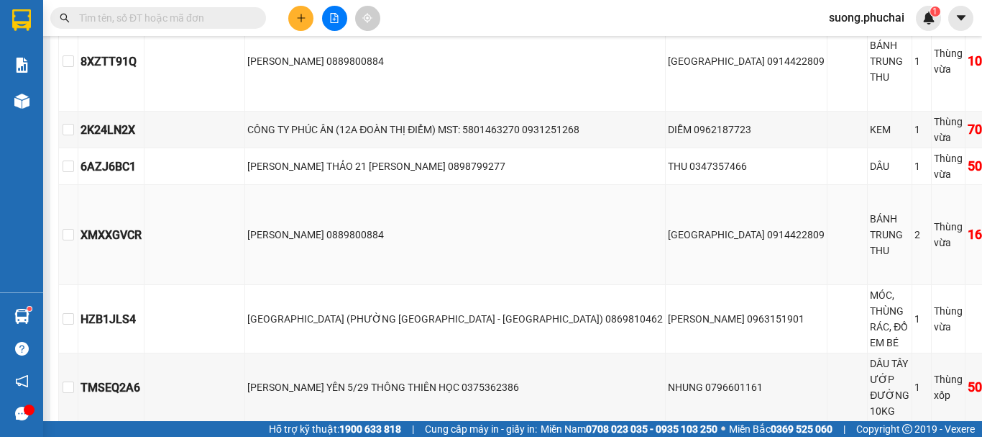
scroll to position [647, 0]
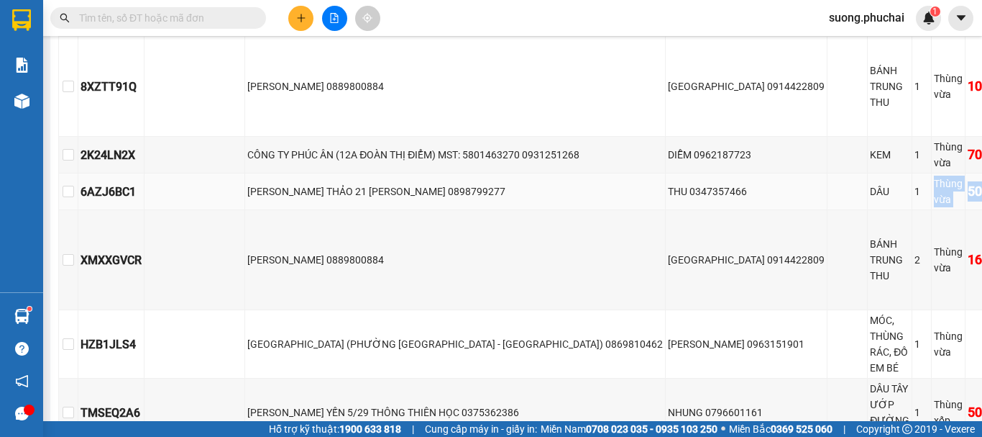
drag, startPoint x: 785, startPoint y: 293, endPoint x: 875, endPoint y: 307, distance: 91.7
click at [875, 210] on tr "6AZJ6BC1 NGUYỄN THỊ BÍCH THẢO 21 CAO THẮNG 0898799277 THU 0347357466 DÂU 1 Thùn…" at bounding box center [581, 191] width 1044 height 37
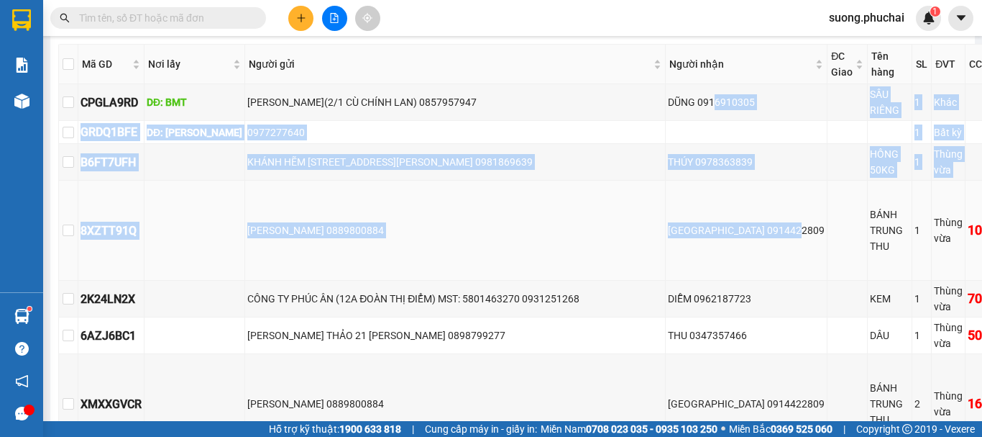
drag, startPoint x: 618, startPoint y: 227, endPoint x: 677, endPoint y: 374, distance: 158.8
click at [677, 374] on tbody "CPGLA9RD DĐ: BMT VŨ THỊ PHƯƠNG MAI(2/1 CÙ CHÍNH LAN) 0857957947 DŨNG 0916910305…" at bounding box center [581, 337] width 1044 height 506
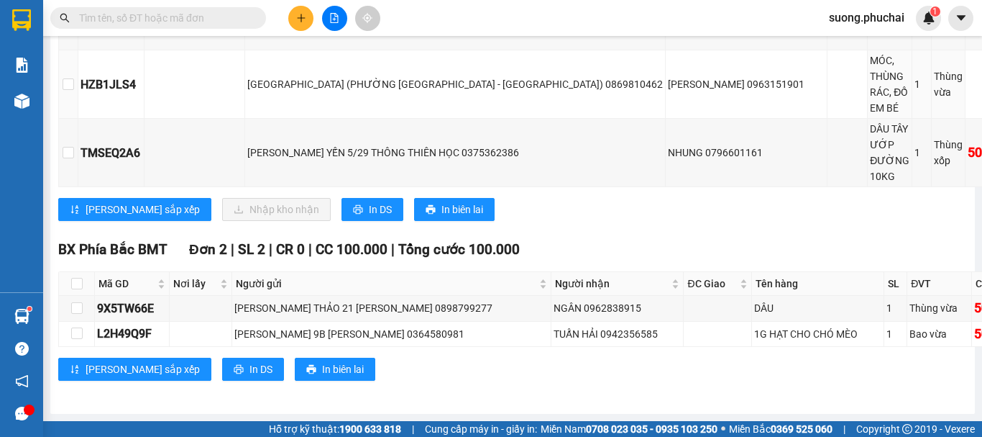
scroll to position [1007, 0]
click at [668, 160] on div "NHUNG 0796601161" at bounding box center [746, 153] width 157 height 16
click at [148, 257] on span "BX Phía Bắc BMT" at bounding box center [112, 249] width 109 height 17
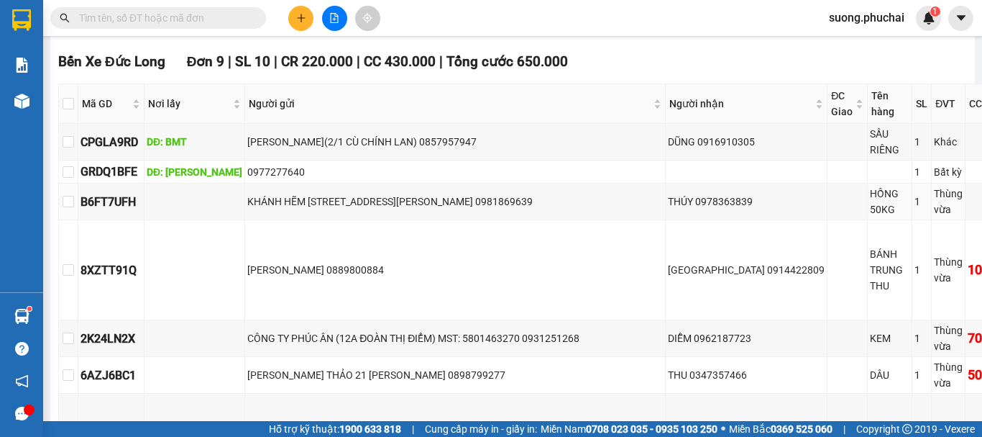
scroll to position [431, 0]
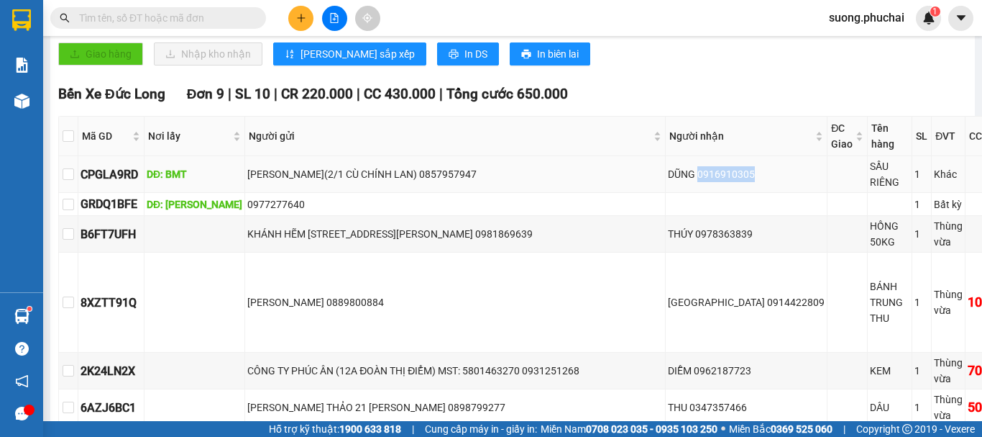
drag, startPoint x: 577, startPoint y: 278, endPoint x: 648, endPoint y: 290, distance: 72.1
click at [666, 193] on td "DŨNG 0916910305" at bounding box center [747, 174] width 162 height 37
copy div "0916910305"
drag, startPoint x: 572, startPoint y: 338, endPoint x: 639, endPoint y: 347, distance: 67.5
click at [668, 242] on div "THÚY 0978363839" at bounding box center [746, 234] width 157 height 16
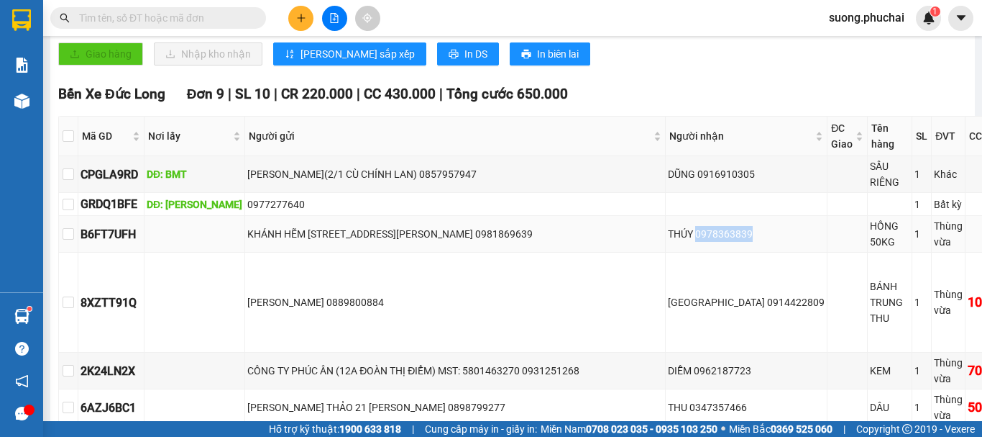
copy div "0978363839"
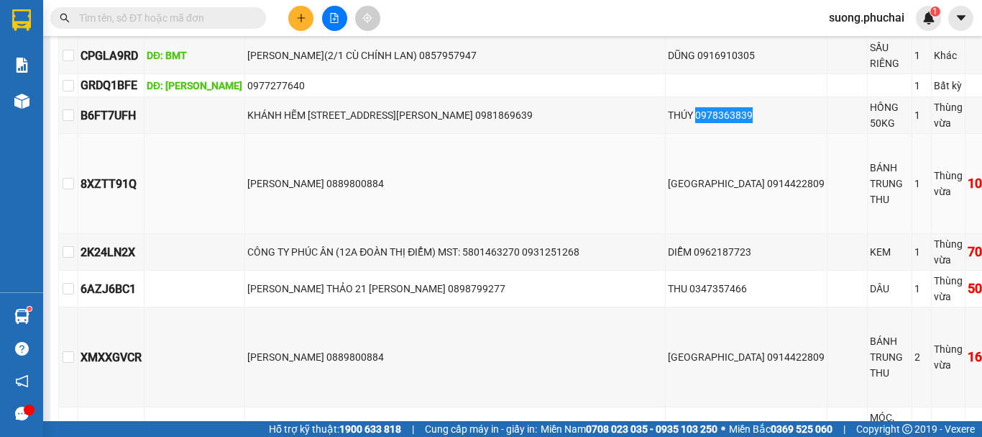
scroll to position [575, 0]
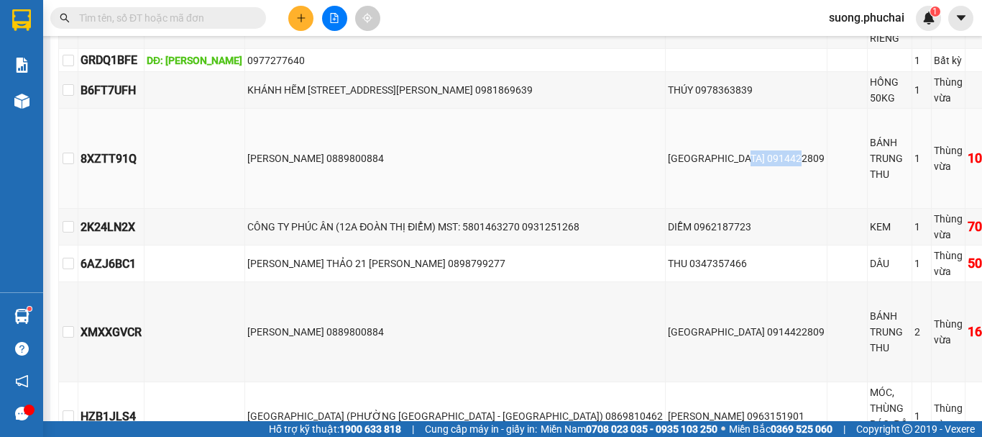
drag, startPoint x: 625, startPoint y: 267, endPoint x: 692, endPoint y: 279, distance: 68.0
click at [692, 209] on td "PHAN THÁI HÒA 0914422809" at bounding box center [747, 159] width 162 height 100
copy div "0914422809"
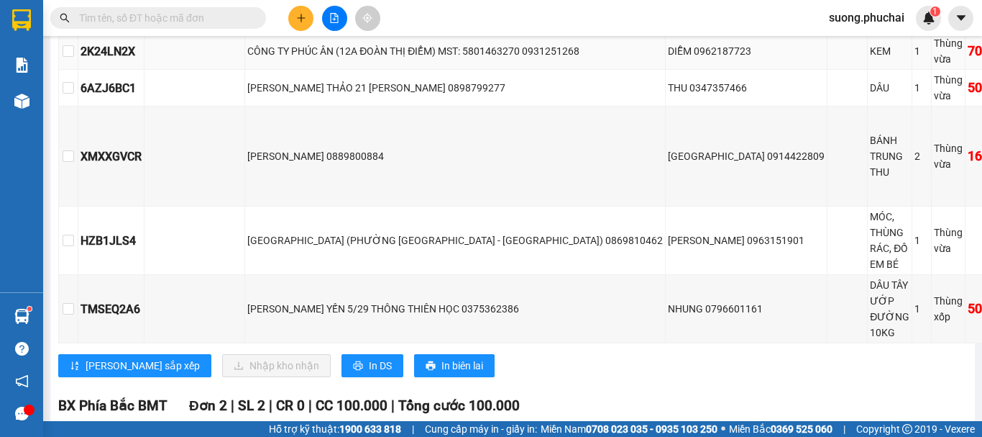
scroll to position [719, 0]
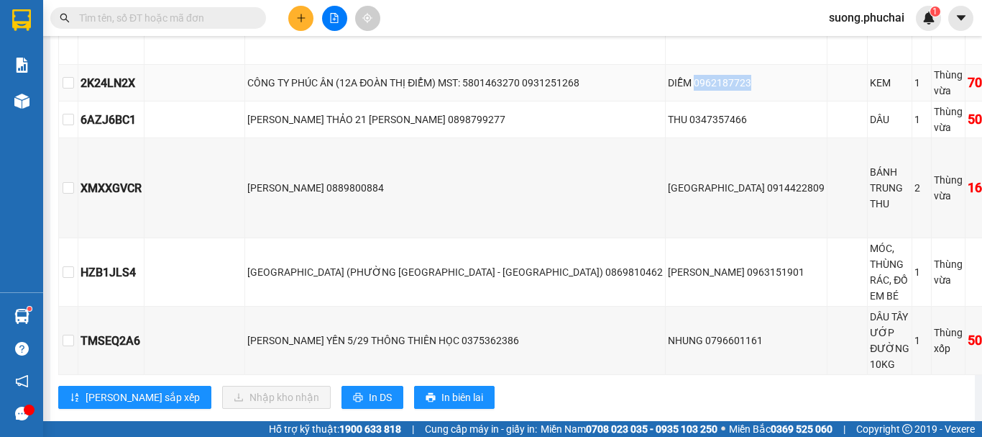
drag, startPoint x: 572, startPoint y: 190, endPoint x: 637, endPoint y: 189, distance: 65.4
click at [668, 91] on div "DIỄM 0962187723" at bounding box center [746, 83] width 157 height 16
copy div "0962187723"
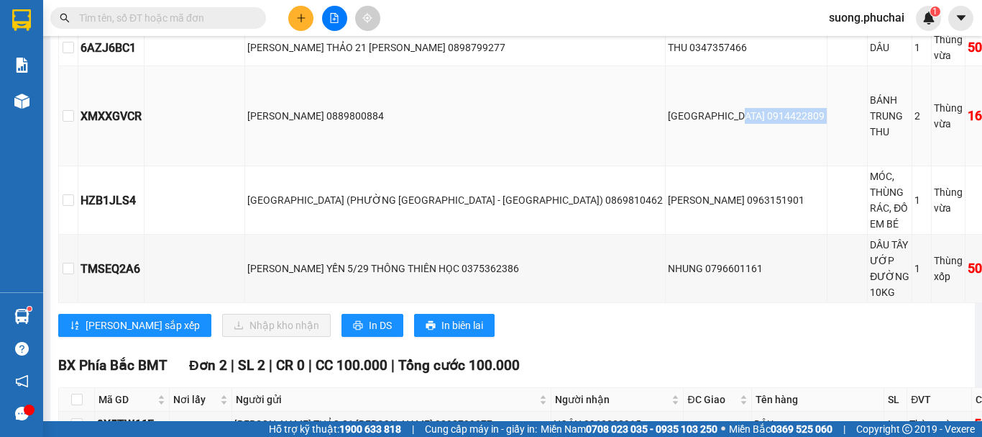
drag, startPoint x: 618, startPoint y: 221, endPoint x: 703, endPoint y: 235, distance: 86.0
click at [705, 166] on tr "XMXXGVCR QUỲNH GIANG 0889800884 PHAN THÁI HÒA 0914422809 BÁNH TRUNG THU 2 Thùng…" at bounding box center [581, 116] width 1044 height 100
copy tr "0914422809"
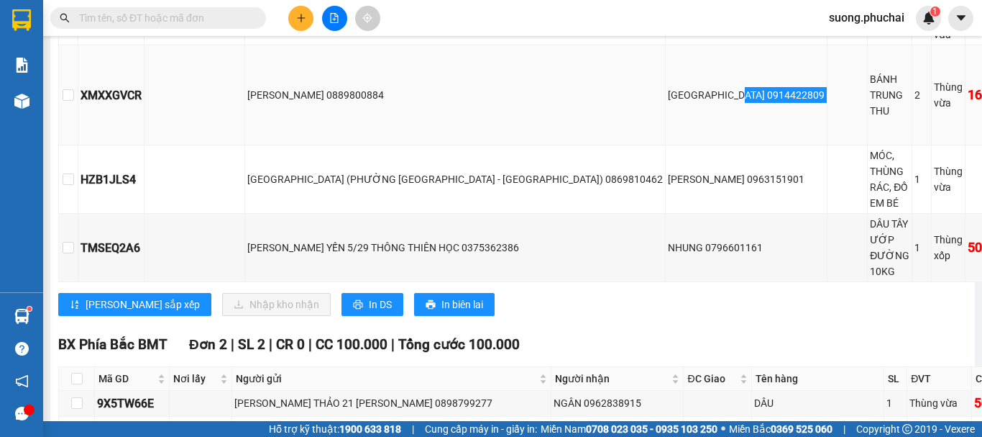
scroll to position [719, 0]
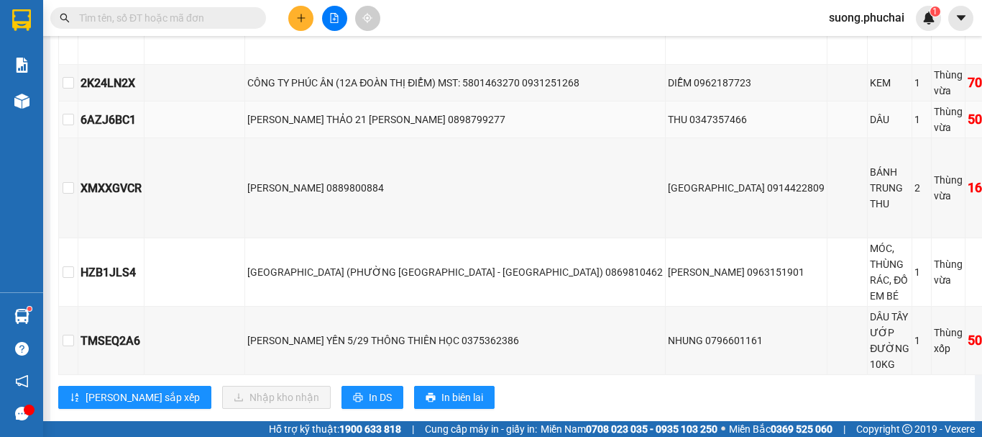
click at [870, 127] on div "DÂU" at bounding box center [890, 119] width 40 height 16
click at [828, 138] on td at bounding box center [848, 119] width 40 height 37
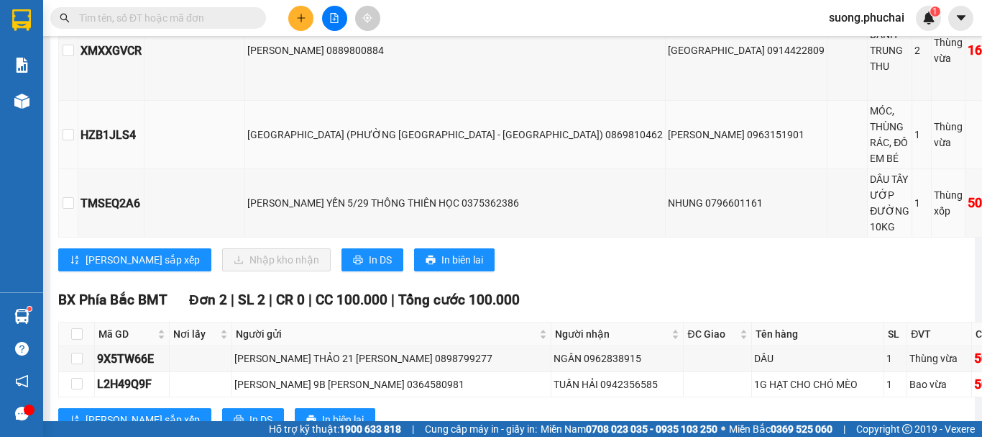
scroll to position [863, 0]
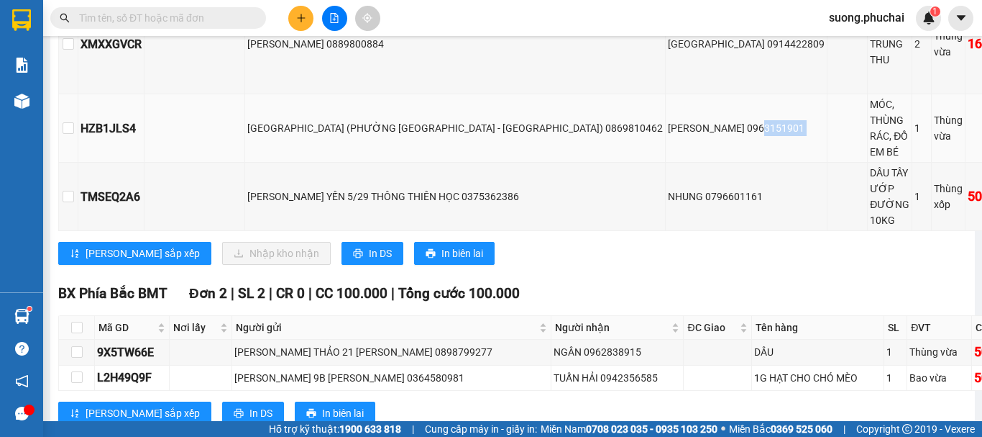
drag, startPoint x: 641, startPoint y: 241, endPoint x: 715, endPoint y: 239, distance: 74.1
click at [715, 163] on tr "HZB1JLS4 NGUYỄN THANH HẢI (PHƯỜNG XUÂN HƯƠNG - ĐÀ LẠT) 0869810462 ĐỖ THỊ HÀ PHƯ…" at bounding box center [581, 128] width 1044 height 68
copy tr "0963151901"
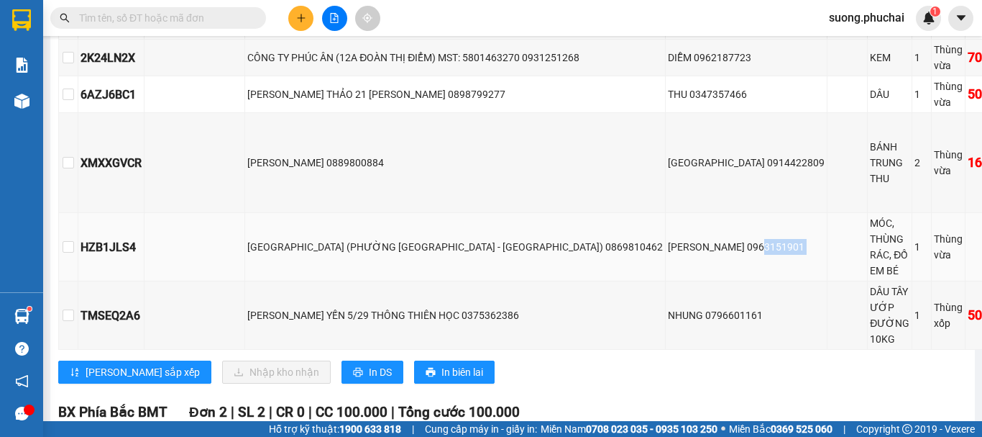
scroll to position [719, 0]
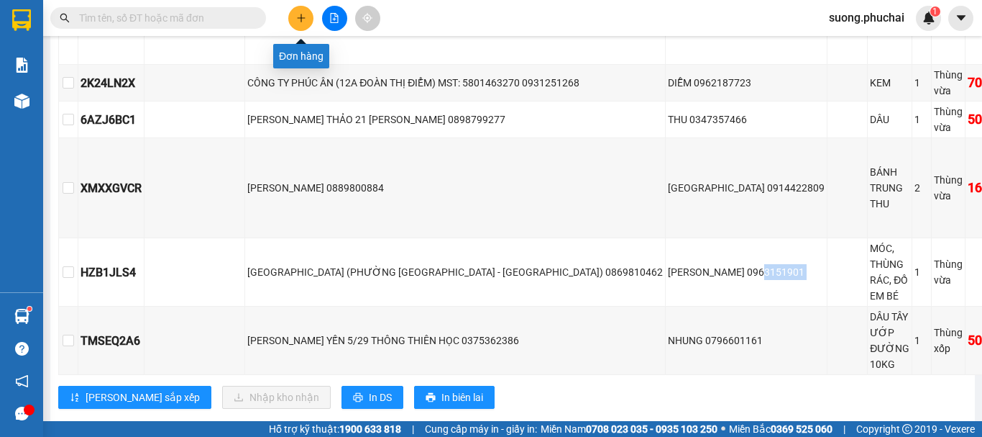
click at [303, 20] on icon "plus" at bounding box center [301, 18] width 10 height 10
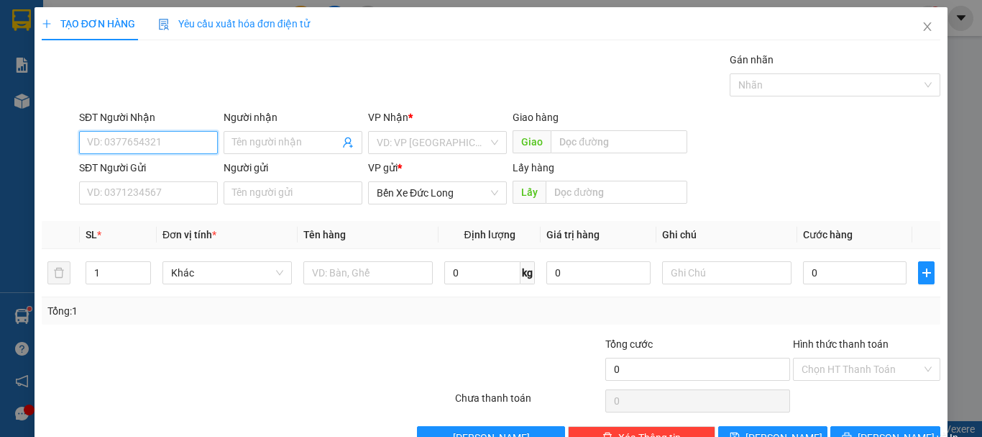
click at [155, 139] on input "SĐT Người Nhận" at bounding box center [148, 142] width 139 height 23
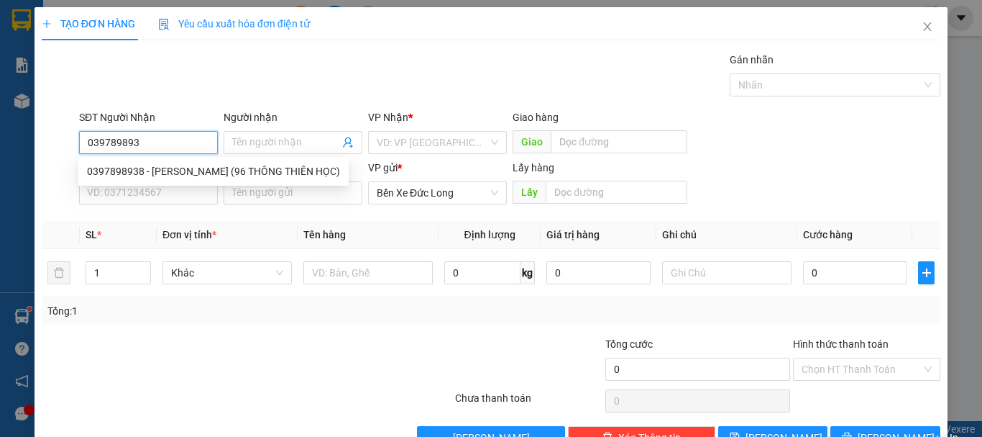
type input "0397898938"
click at [179, 173] on div "0397898938 - HUỲNH ĐÌNH LAN (96 THÔNG THIÊN HỌC)" at bounding box center [213, 171] width 253 height 16
type input "HUỲNH ĐÌNH LAN (96 THÔNG THIÊN HỌC)"
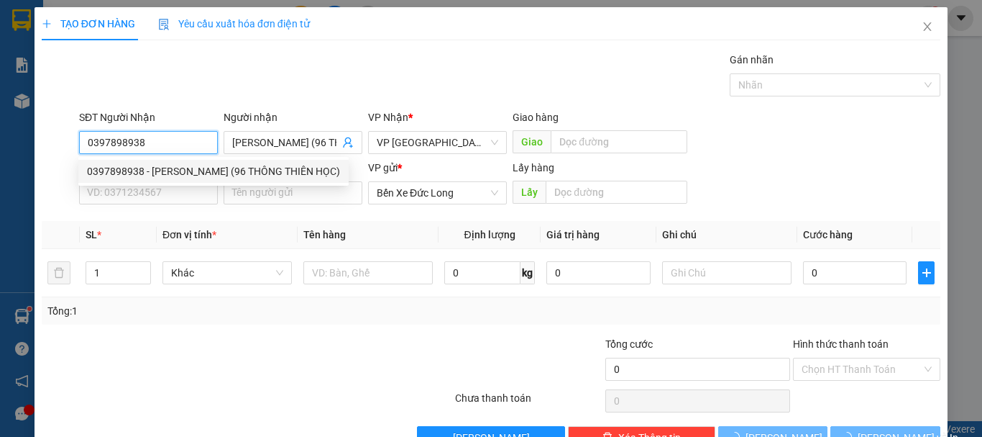
type input "50.000"
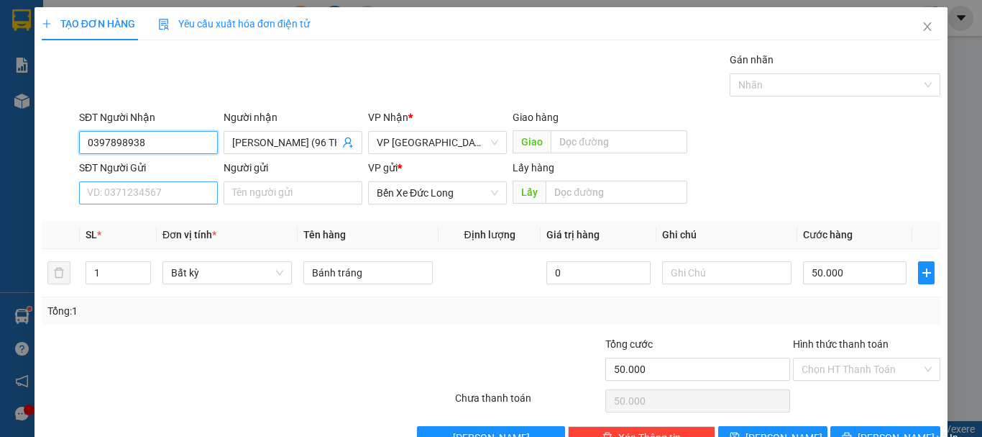
type input "0397898938"
click at [157, 192] on input "SĐT Người Gửi" at bounding box center [148, 192] width 139 height 23
click at [147, 206] on div "SĐT Người Gửi 0" at bounding box center [148, 185] width 139 height 50
click at [158, 193] on input "0" at bounding box center [148, 192] width 139 height 23
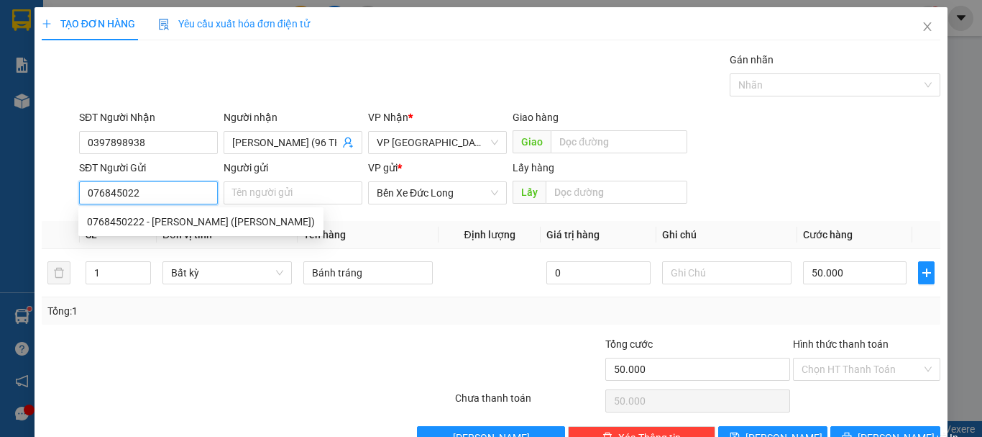
type input "0768450222"
click at [190, 225] on div "0768450222 - Huỳnh Đình Lệ Quyên (Trà Đa)" at bounding box center [201, 222] width 228 height 16
type input "Huỳnh Đình Lệ Quyên (Trà Đa)"
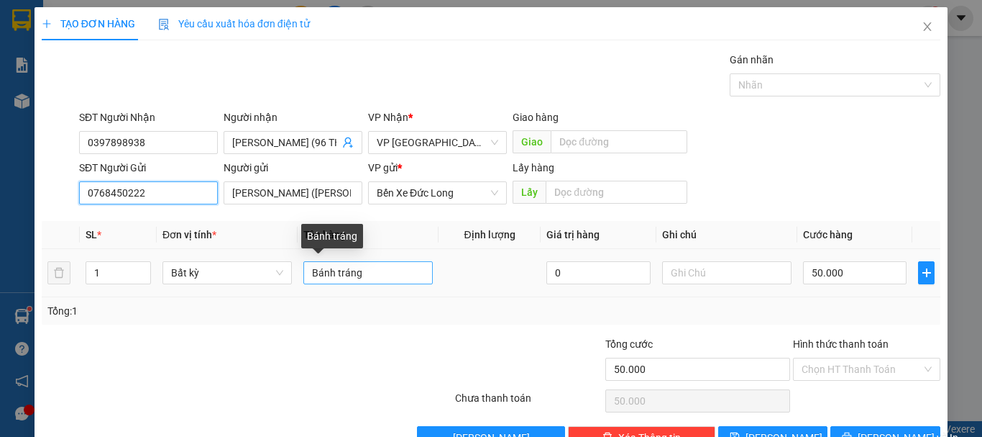
type input "0768450222"
click at [365, 267] on input "Bánh tráng" at bounding box center [367, 272] width 129 height 23
type input "B"
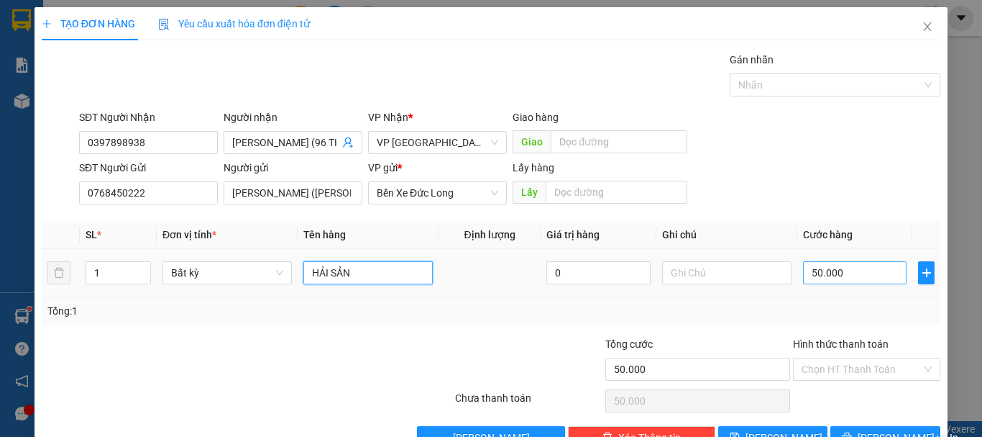
type input "HẢI SẢN"
click at [836, 265] on input "50.000" at bounding box center [855, 272] width 104 height 23
type input "0"
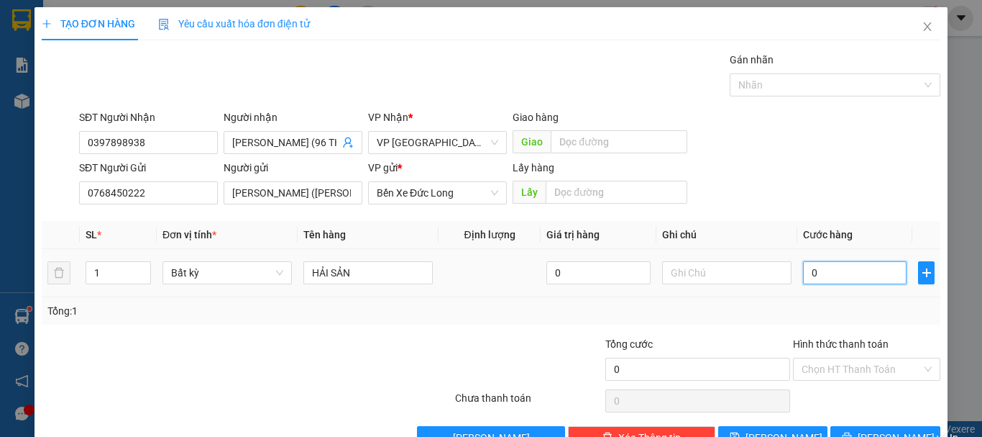
drag, startPoint x: 813, startPoint y: 268, endPoint x: 797, endPoint y: 273, distance: 17.3
click at [803, 273] on input "0" at bounding box center [855, 272] width 104 height 23
type input "8"
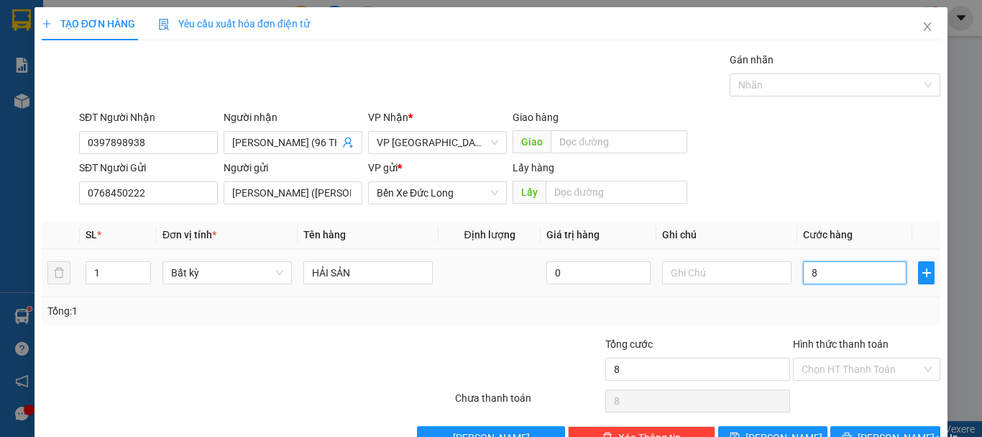
type input "80"
type input "800"
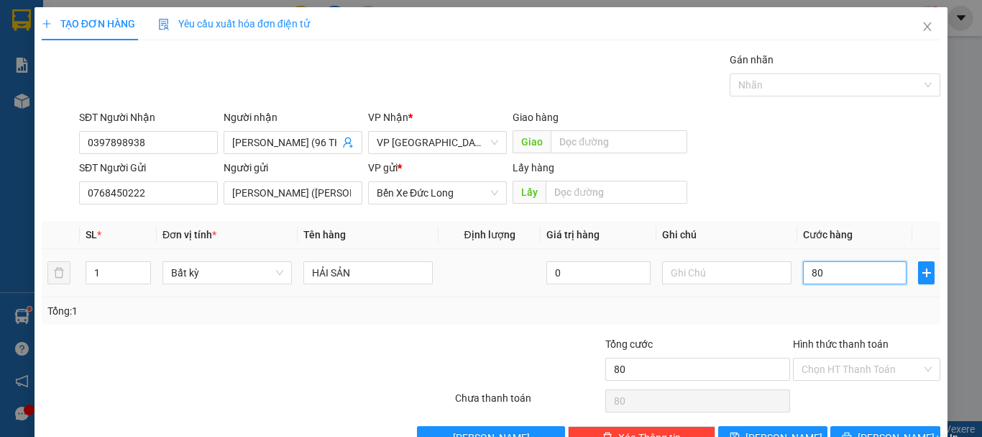
type input "800"
type input "8.000"
type input "80.000"
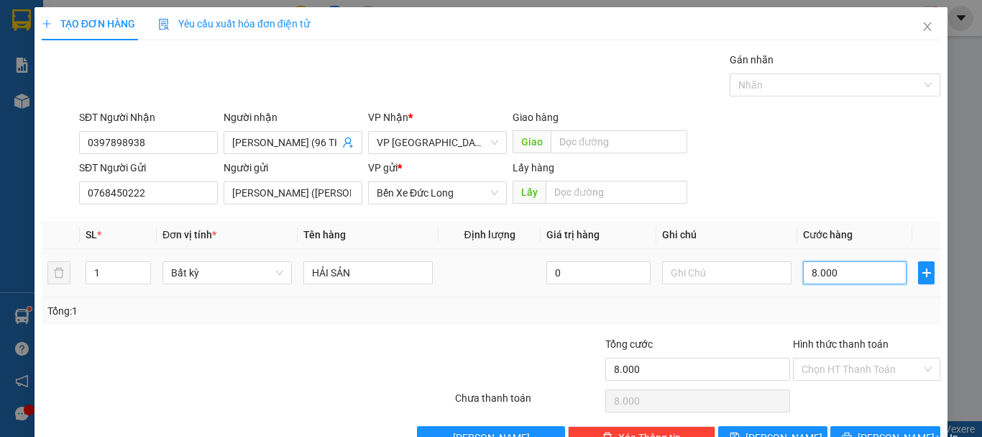
type input "80.000"
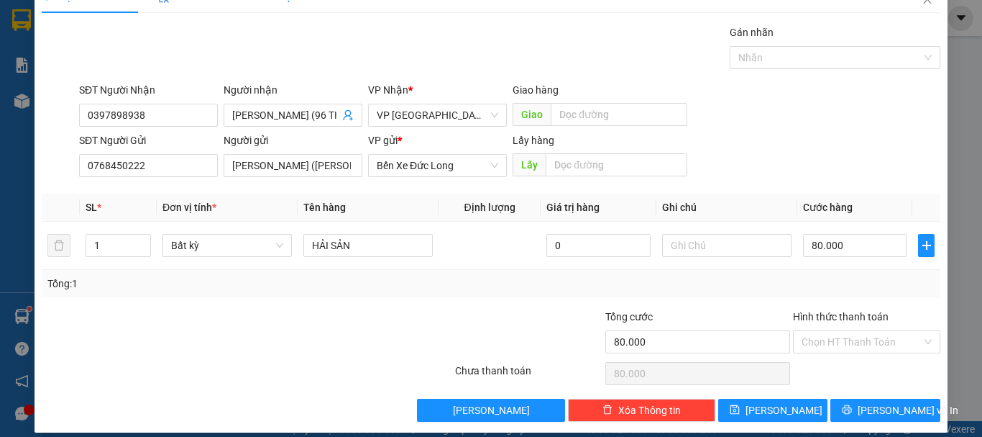
scroll to position [40, 0]
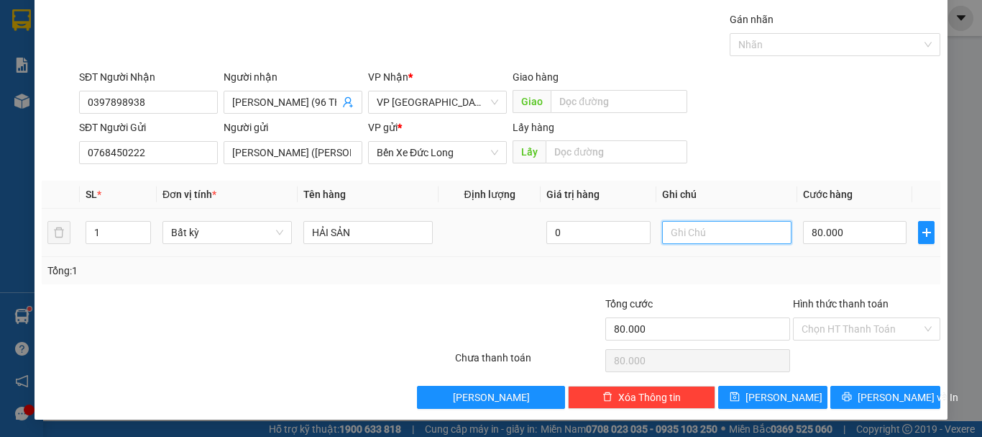
click at [688, 234] on input "text" at bounding box center [726, 232] width 129 height 23
click at [708, 232] on input "text" at bounding box center [726, 232] width 129 height 23
type input "GIAO HÀNG TRONG ĐÊM"
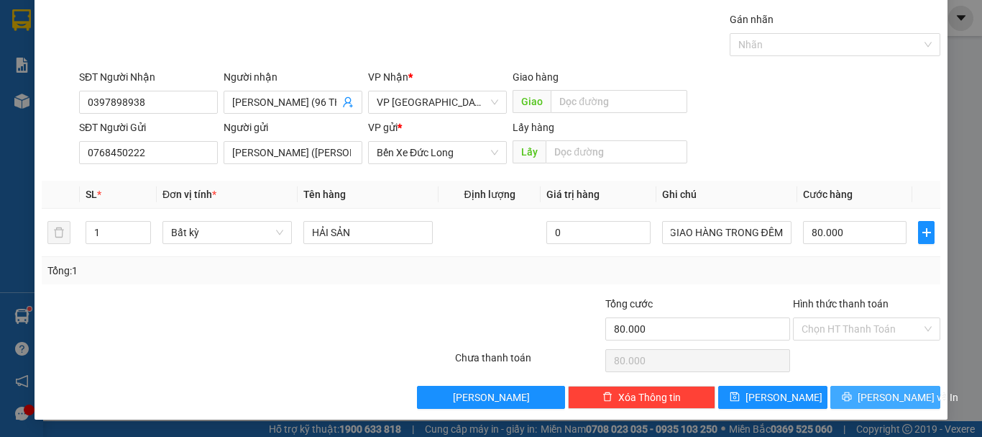
scroll to position [0, 0]
click at [880, 404] on span "Lưu và In" at bounding box center [908, 397] width 101 height 16
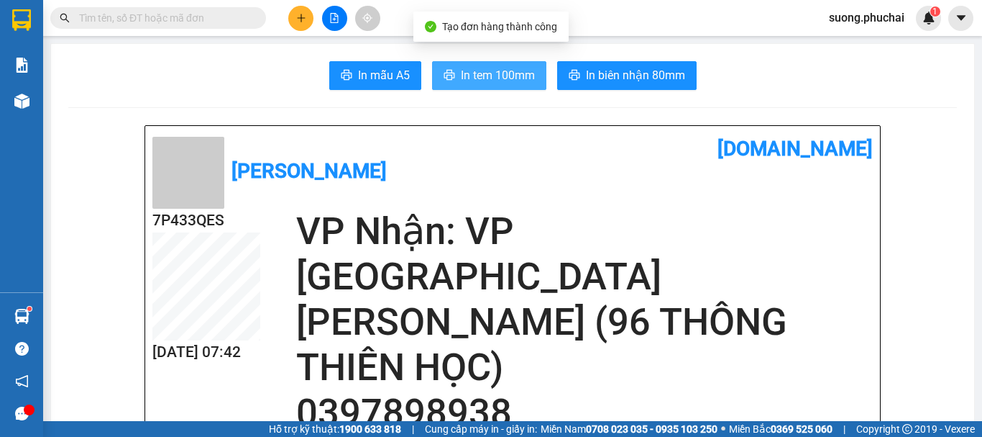
click at [479, 64] on button "In tem 100mm" at bounding box center [489, 75] width 114 height 29
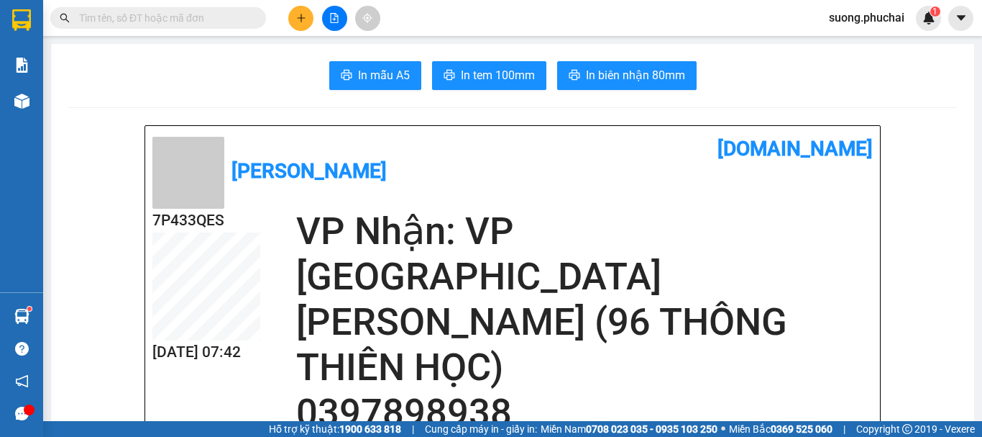
click at [880, 67] on div "In mẫu A5 In tem 100mm In biên nhận 80mm" at bounding box center [512, 75] width 889 height 29
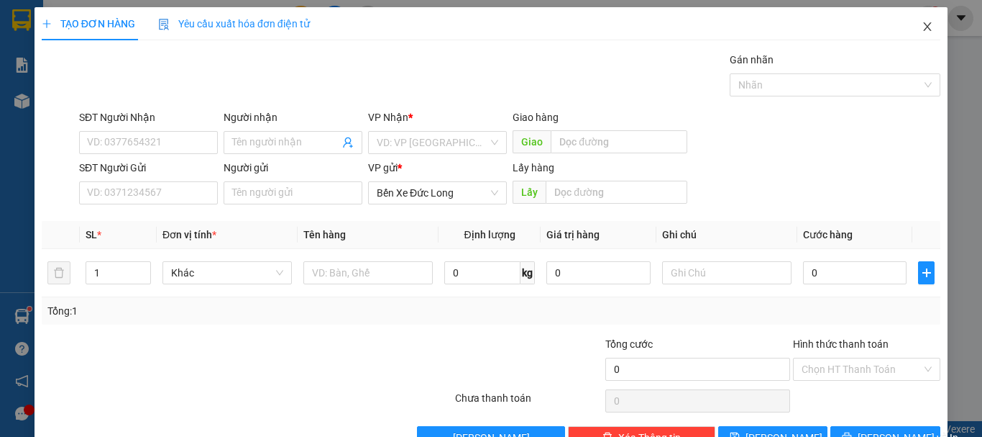
click at [922, 29] on icon "close" at bounding box center [928, 27] width 12 height 12
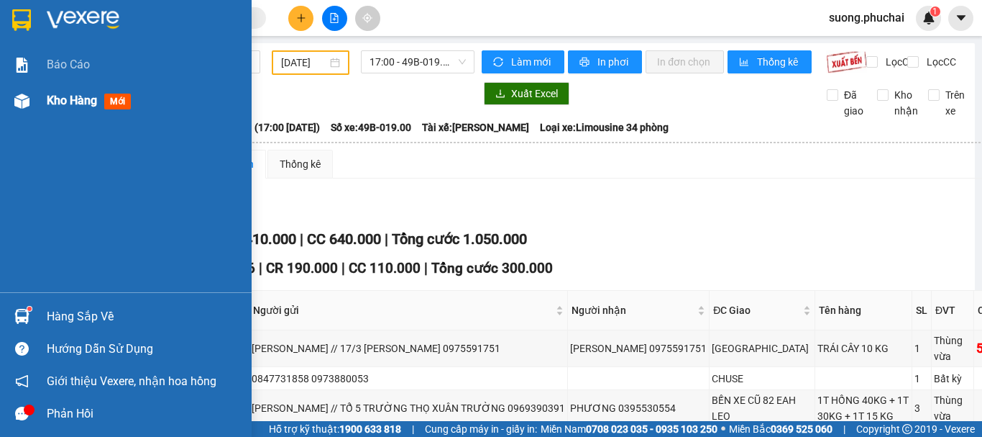
click at [37, 101] on div "Kho hàng mới" at bounding box center [126, 101] width 252 height 36
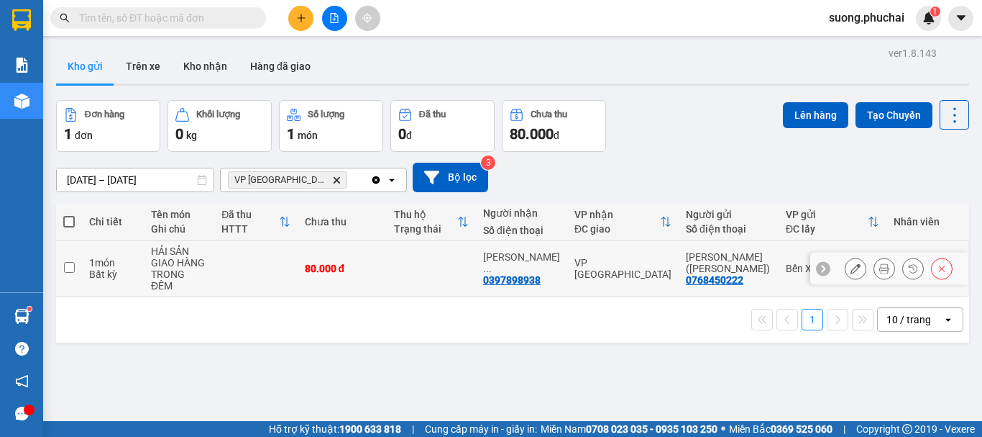
click at [69, 262] on input "checkbox" at bounding box center [69, 267] width 11 height 11
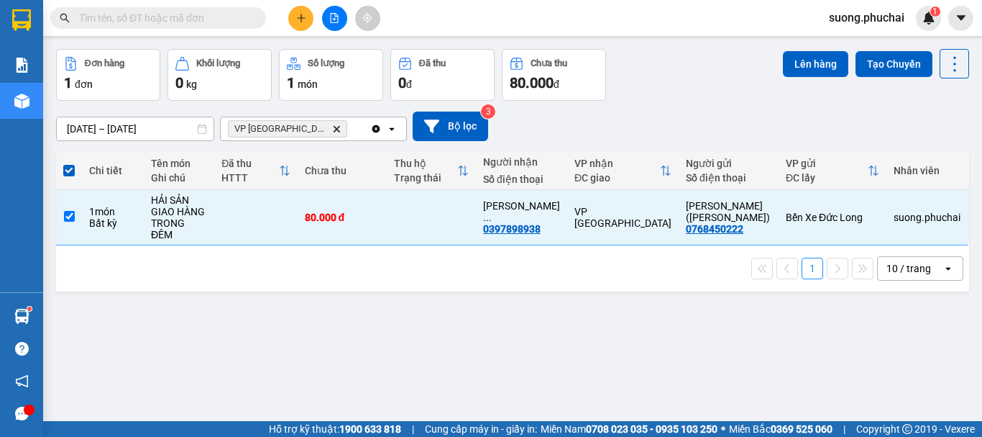
scroll to position [66, 0]
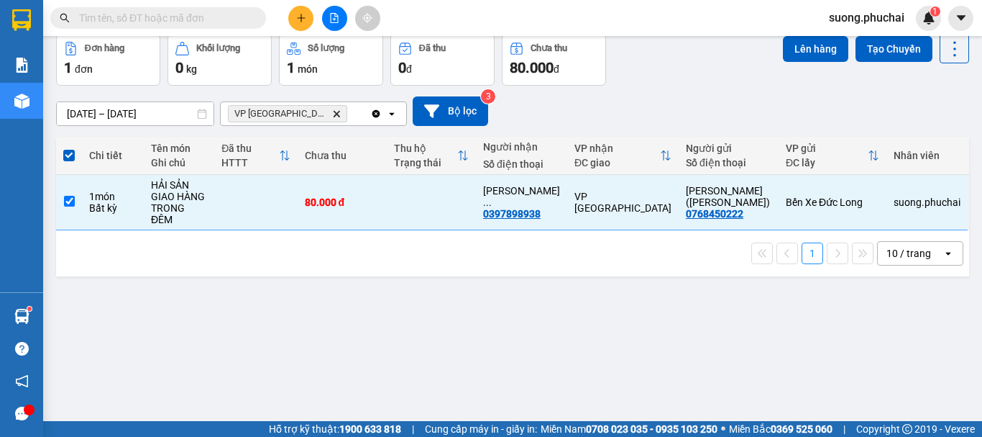
drag, startPoint x: 613, startPoint y: 370, endPoint x: 721, endPoint y: 169, distance: 228.4
click at [613, 369] on div "ver 1.8.143 Kho gửi Trên xe Kho nhận Hàng đã giao Đơn hàng 1 đơn Khối lượng 0 k…" at bounding box center [512, 195] width 925 height 437
click at [70, 196] on input "checkbox" at bounding box center [69, 201] width 11 height 11
checkbox input "false"
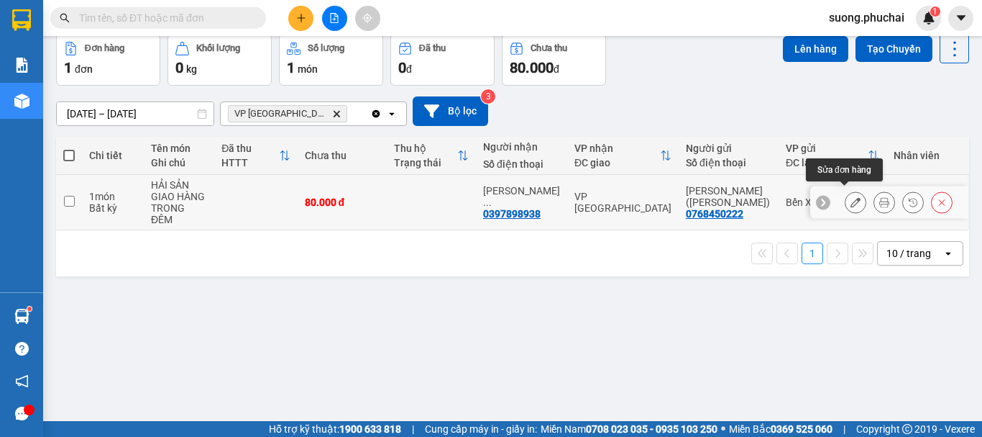
click at [851, 197] on icon at bounding box center [856, 202] width 10 height 10
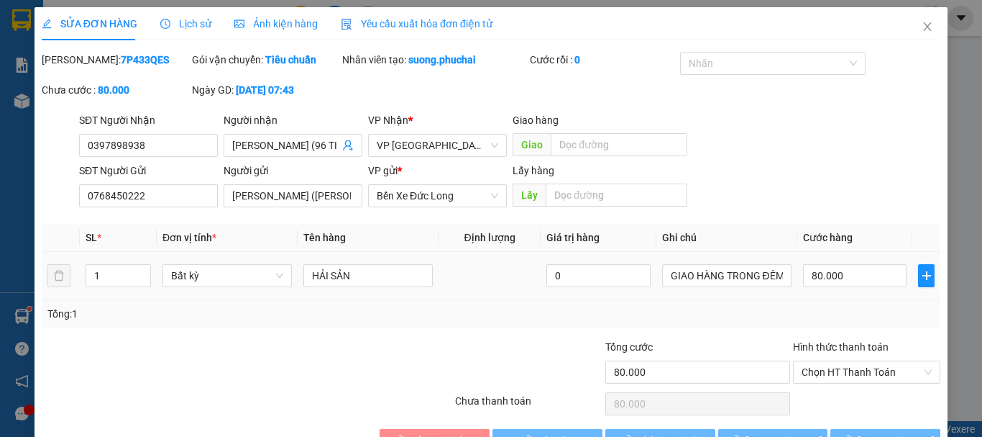
type input "0397898938"
type input "0768450222"
type input "80.000"
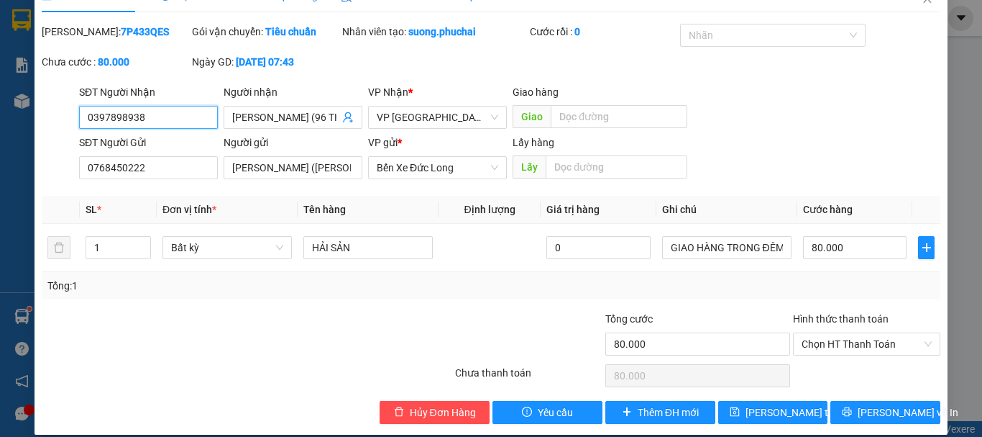
scroll to position [43, 0]
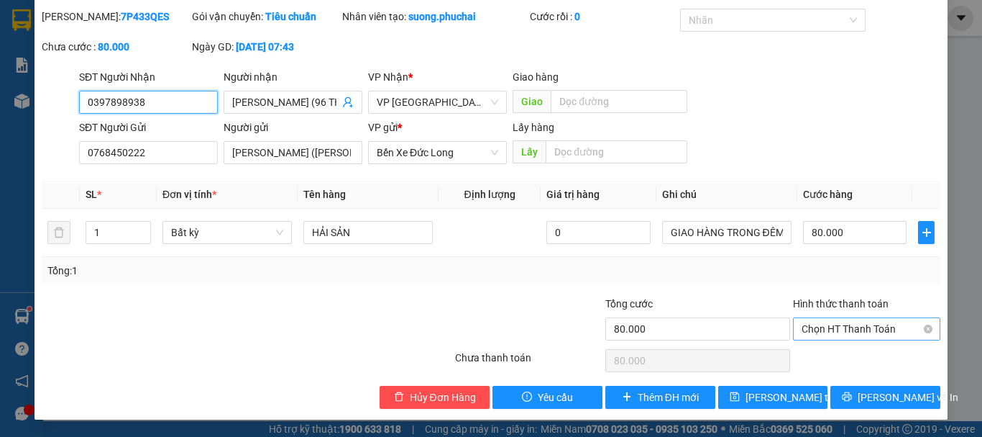
click at [870, 321] on span "Chọn HT Thanh Toán" at bounding box center [867, 329] width 130 height 22
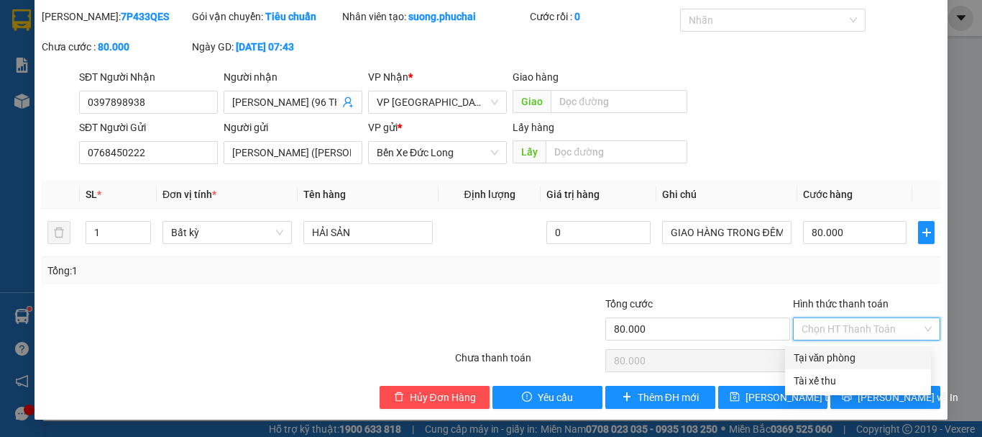
click at [836, 355] on div "Tại văn phòng" at bounding box center [858, 358] width 129 height 16
type input "0"
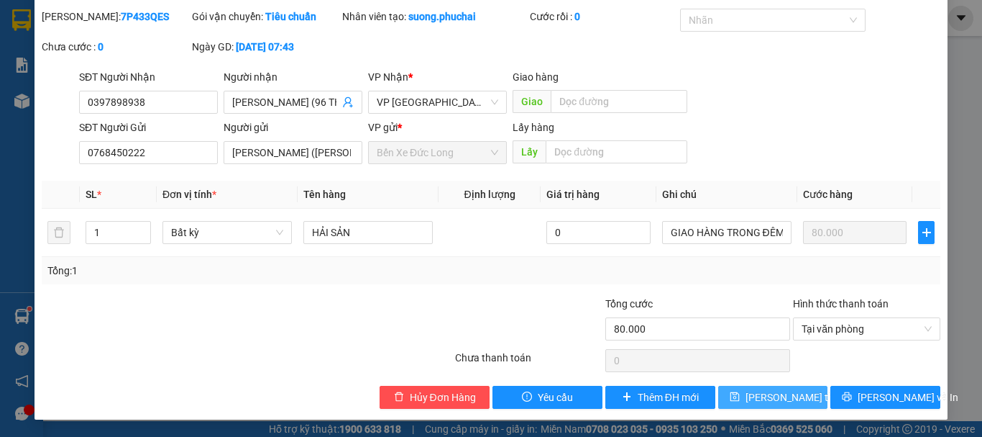
click at [769, 396] on span "Lưu thay đổi" at bounding box center [803, 397] width 115 height 16
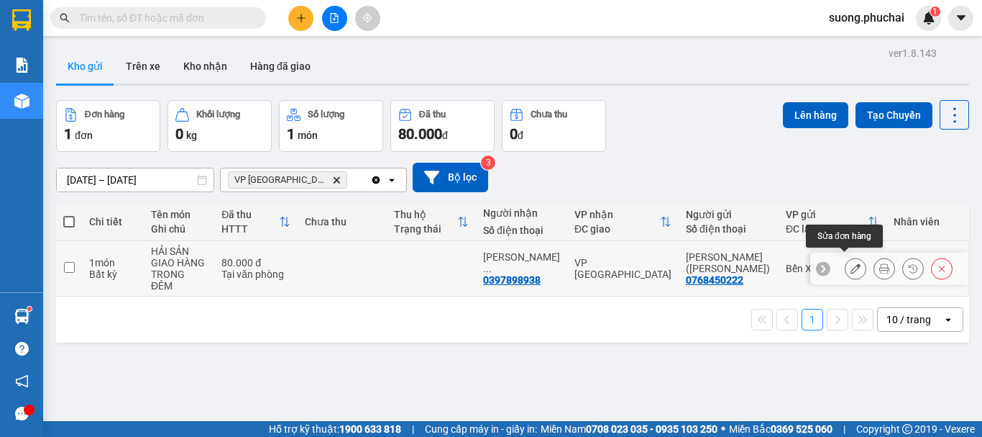
click at [846, 262] on button at bounding box center [856, 268] width 20 height 25
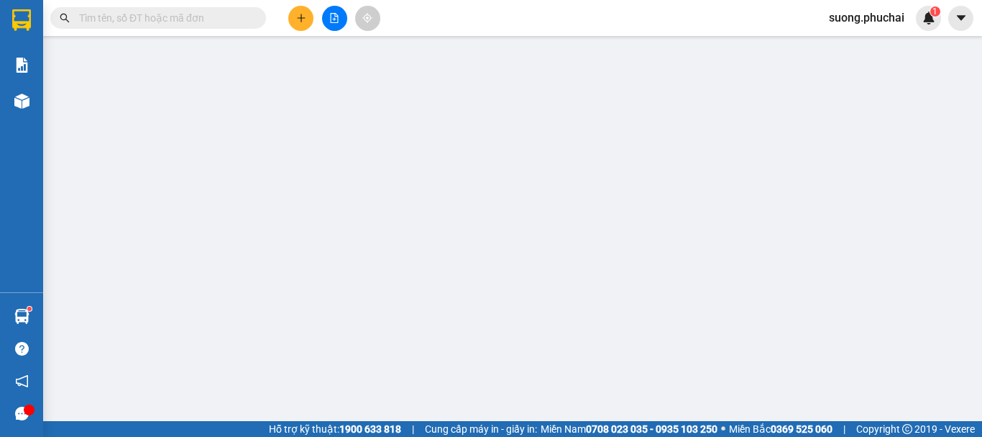
type input "0397898938"
type input "0768450222"
type input "80.000"
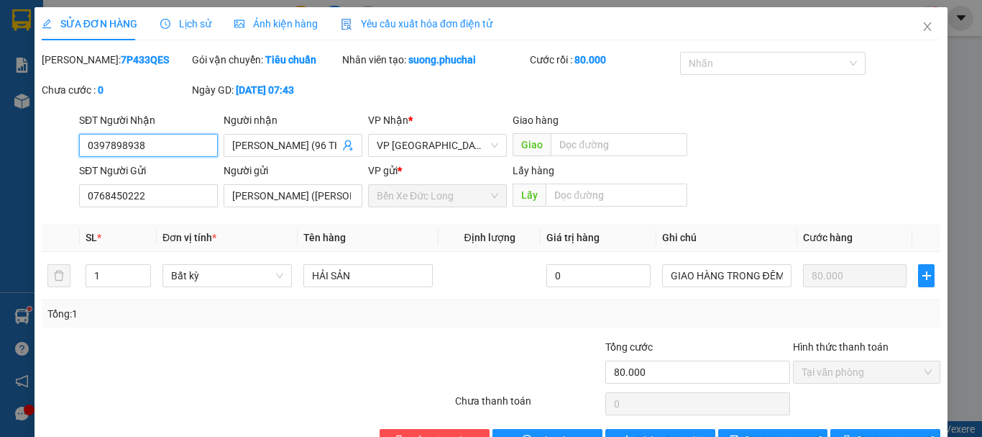
scroll to position [43, 0]
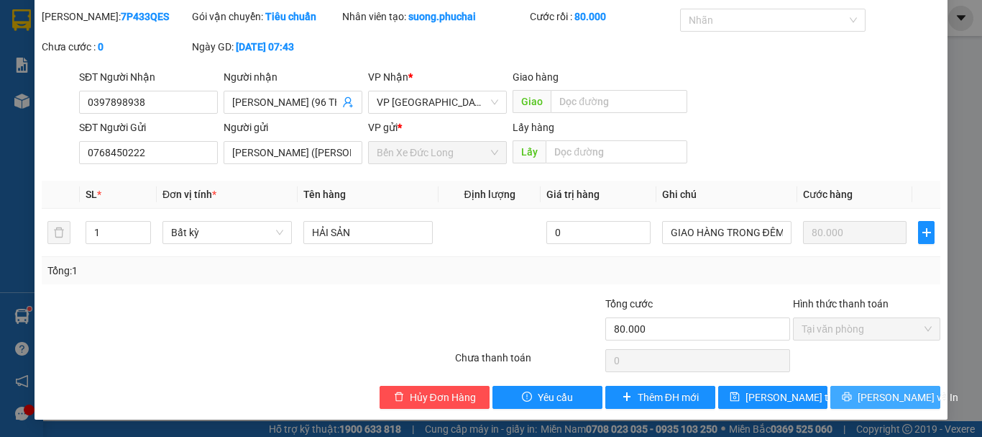
click at [881, 396] on span "Lưu và In" at bounding box center [908, 397] width 101 height 16
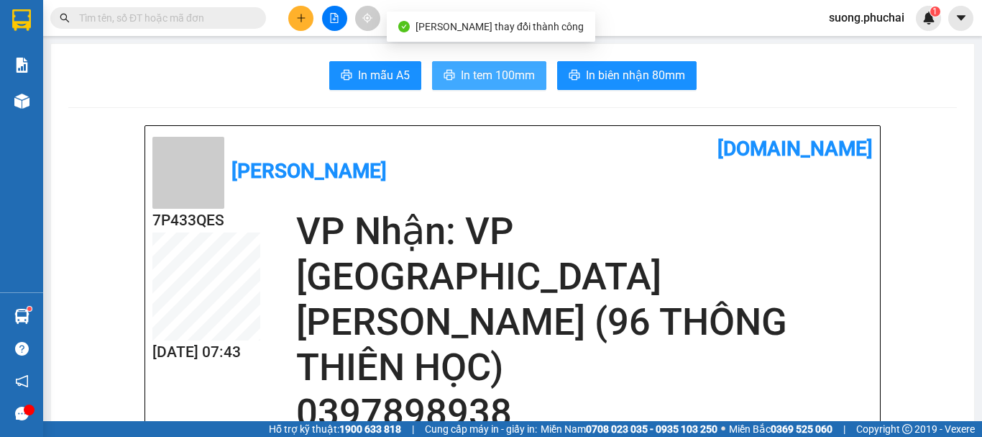
click at [481, 73] on span "In tem 100mm" at bounding box center [498, 75] width 74 height 18
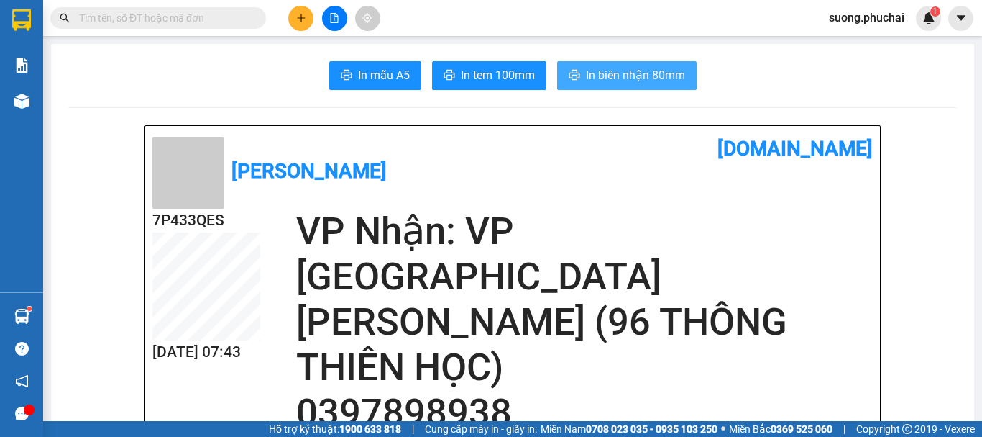
click at [618, 67] on span "In biên nhận 80mm" at bounding box center [635, 75] width 99 height 18
click at [729, 84] on div "In mẫu A5 In tem 100mm In biên nhận 80mm" at bounding box center [512, 75] width 889 height 29
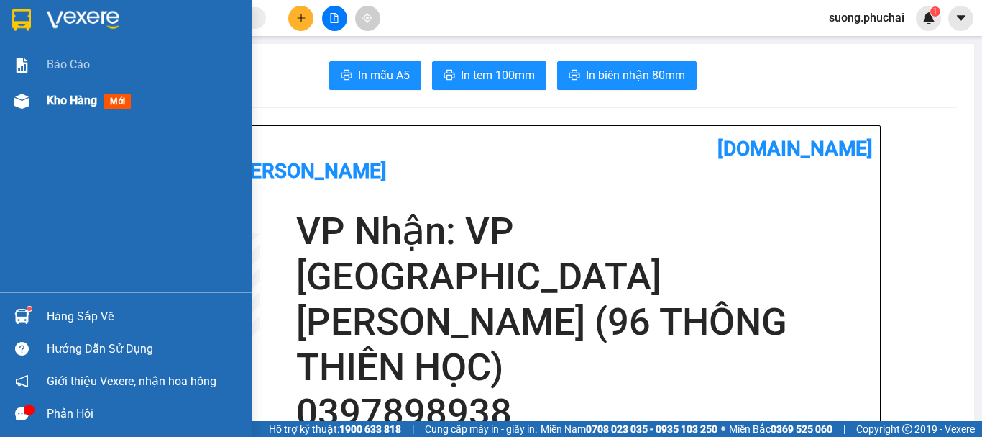
click at [54, 108] on div "Kho hàng mới" at bounding box center [92, 100] width 90 height 18
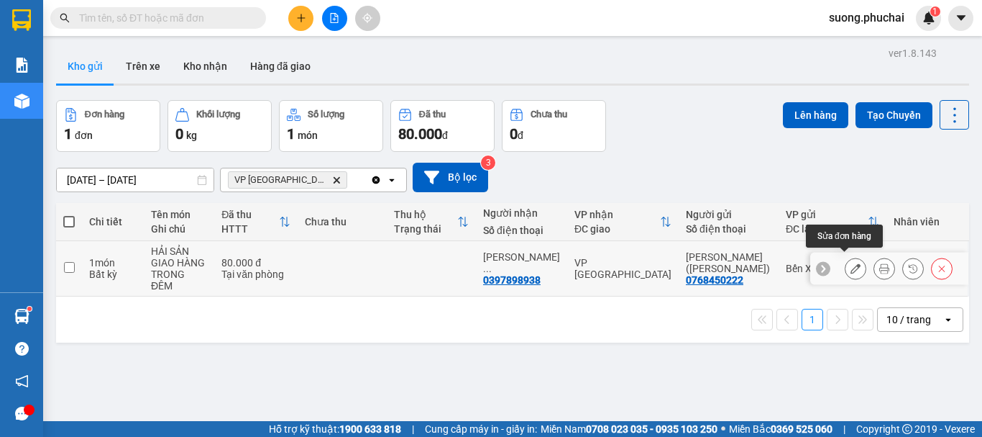
click at [851, 265] on icon at bounding box center [856, 268] width 10 height 10
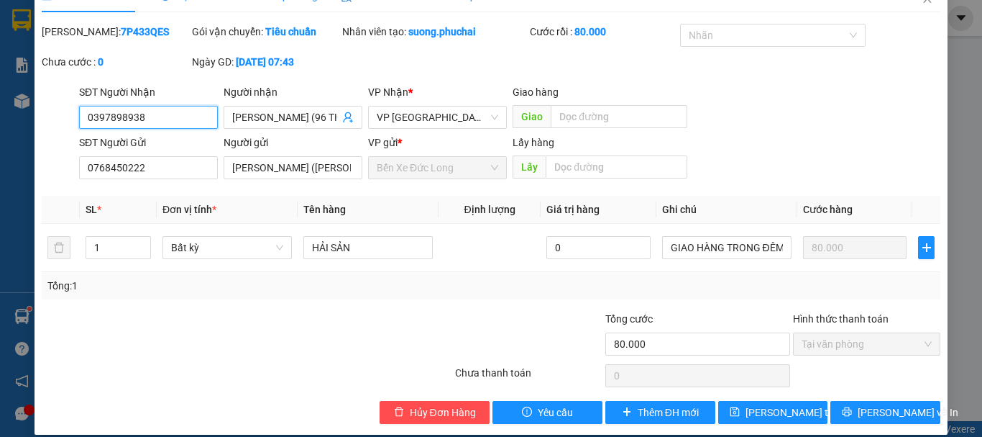
scroll to position [43, 0]
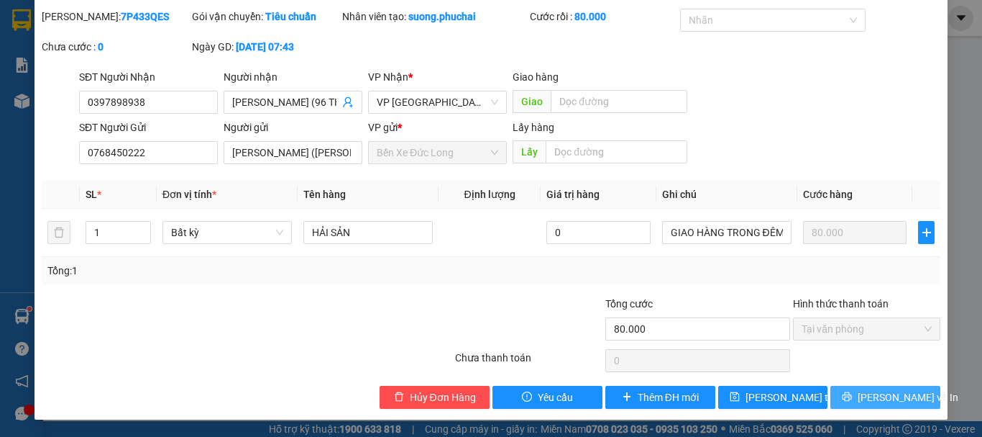
click at [879, 399] on span "Lưu và In" at bounding box center [908, 397] width 101 height 16
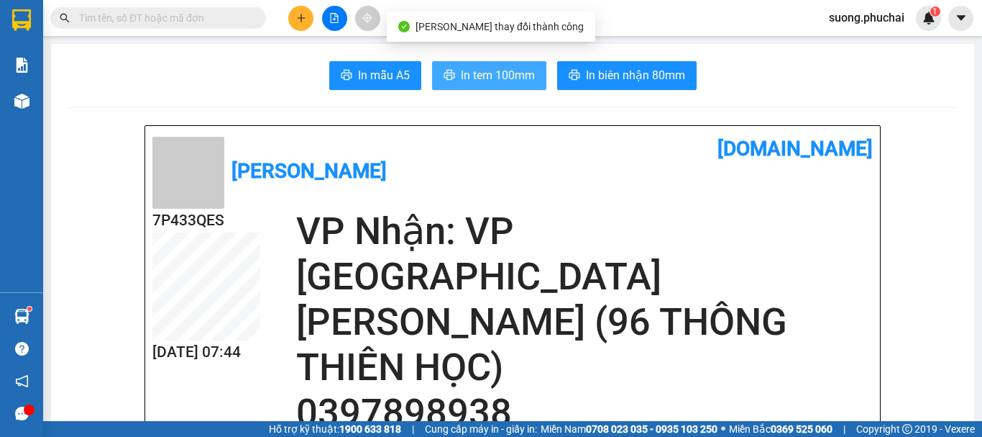
click at [488, 70] on span "In tem 100mm" at bounding box center [498, 75] width 74 height 18
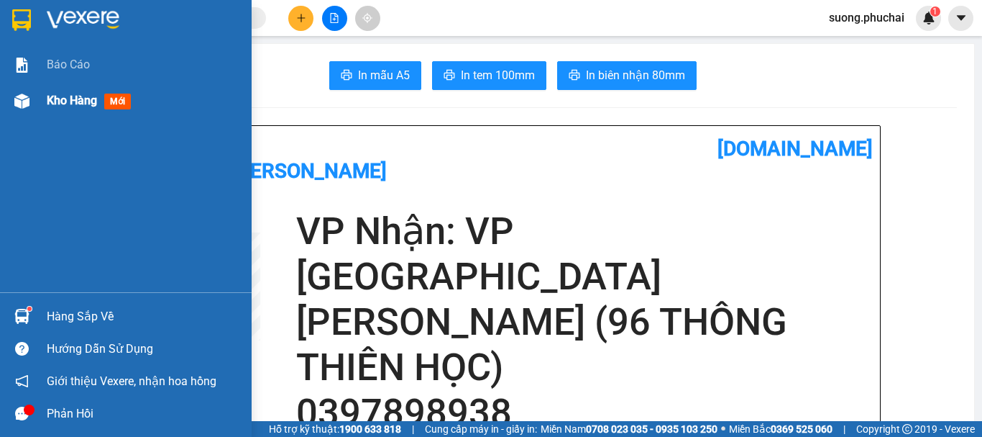
drag, startPoint x: 22, startPoint y: 99, endPoint x: 32, endPoint y: 98, distance: 9.4
click at [24, 99] on img at bounding box center [21, 100] width 15 height 15
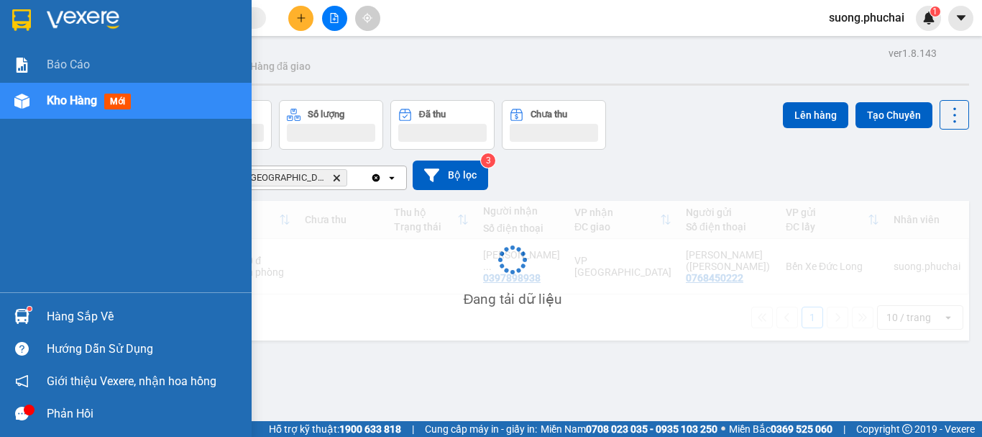
click at [37, 99] on div "Kho hàng mới" at bounding box center [126, 101] width 252 height 36
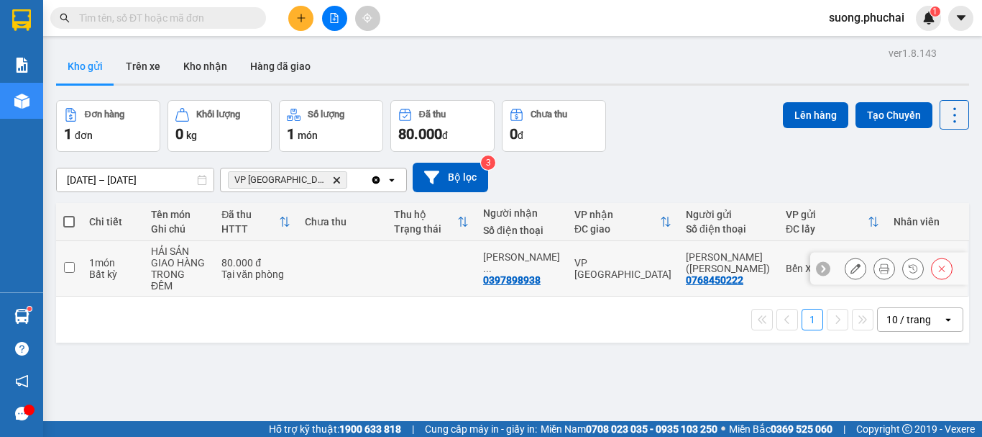
drag, startPoint x: 68, startPoint y: 264, endPoint x: 105, endPoint y: 188, distance: 84.9
click at [68, 264] on input "checkbox" at bounding box center [69, 267] width 11 height 11
checkbox input "true"
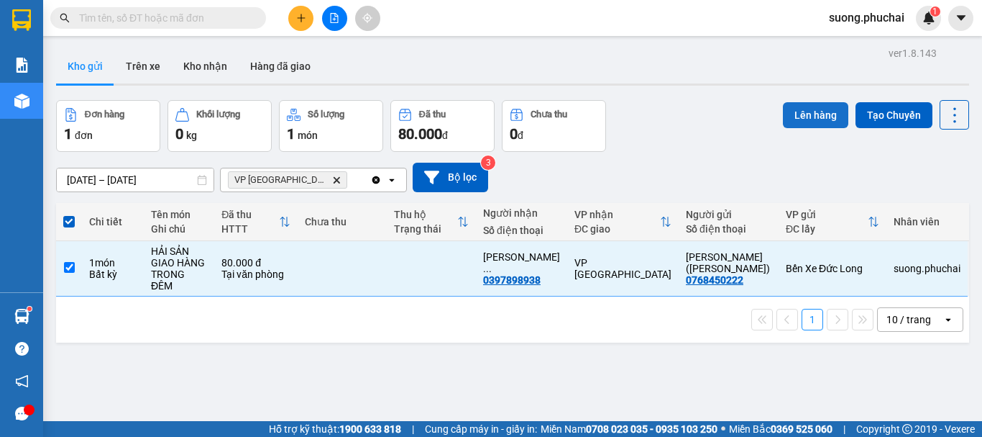
click at [803, 114] on button "Lên hàng" at bounding box center [815, 115] width 65 height 26
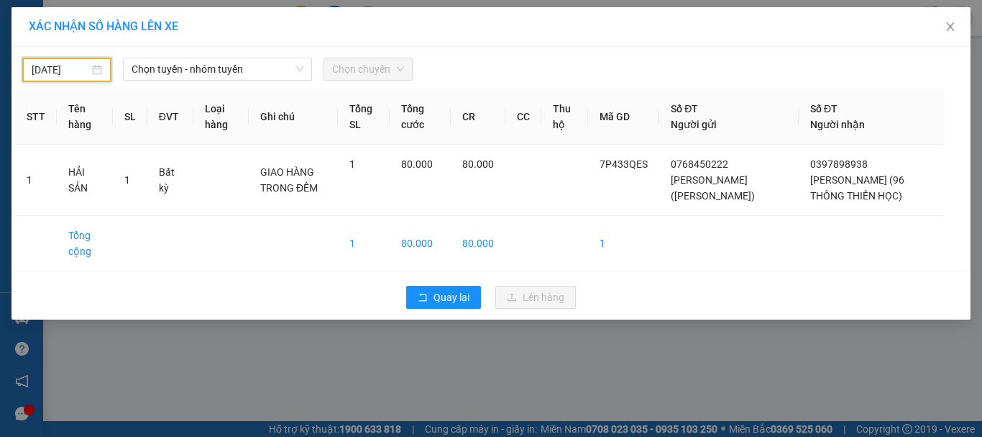
click at [62, 69] on input "14/09/2025" at bounding box center [61, 70] width 58 height 16
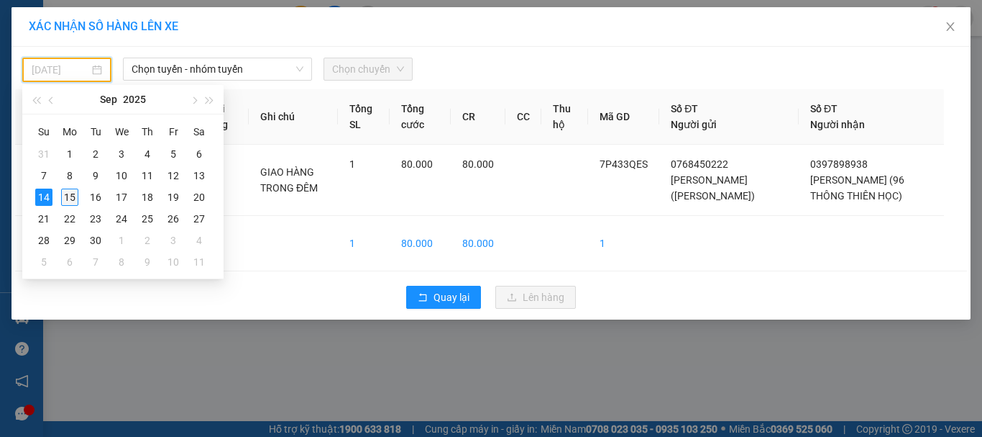
drag, startPoint x: 73, startPoint y: 198, endPoint x: 79, endPoint y: 186, distance: 14.2
click at [73, 199] on div "15" at bounding box center [69, 196] width 17 height 17
type input "15/09/2025"
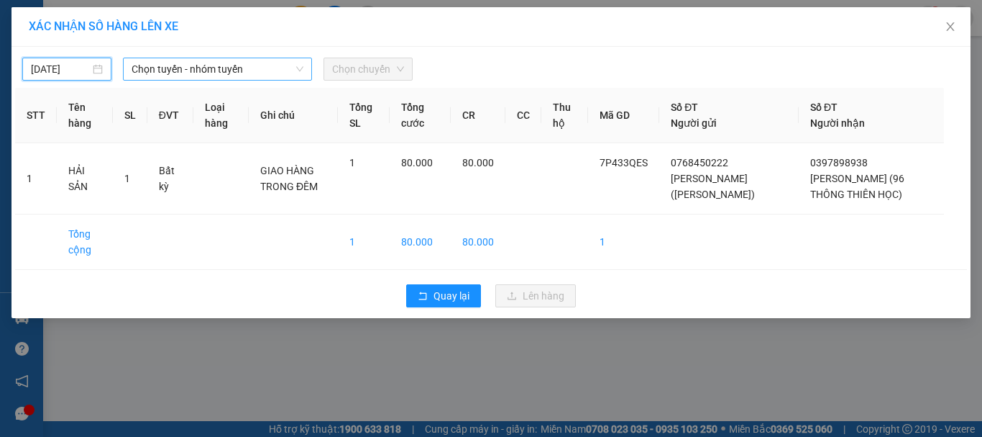
click at [186, 65] on span "Chọn tuyến - nhóm tuyến" at bounding box center [218, 69] width 172 height 22
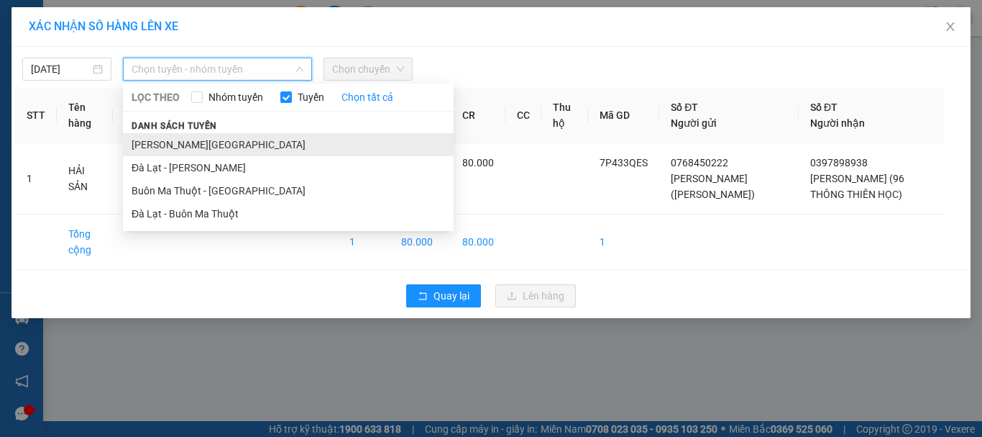
click at [181, 143] on li "Gia Lai - Đà Lạt" at bounding box center [288, 144] width 331 height 23
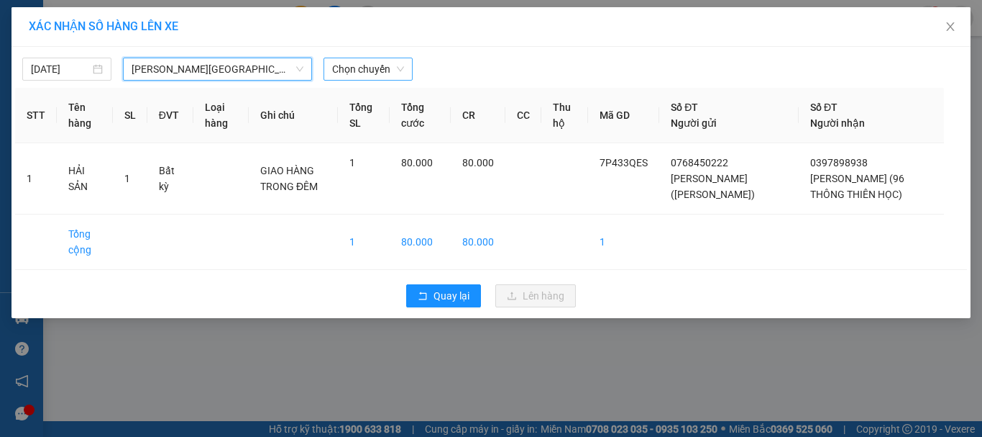
click at [351, 72] on span "Chọn chuyến" at bounding box center [368, 69] width 72 height 22
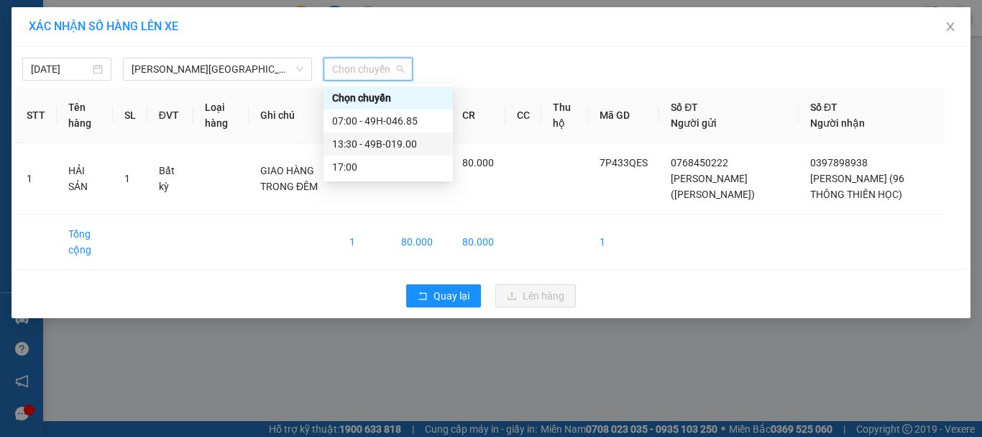
click at [347, 145] on div "13:30 - 49B-019.00" at bounding box center [388, 144] width 112 height 16
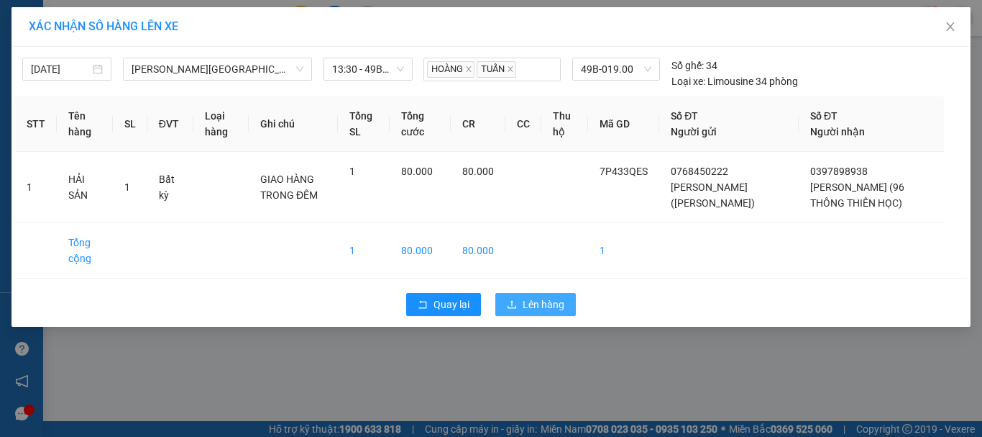
click at [544, 309] on span "Lên hàng" at bounding box center [544, 304] width 42 height 16
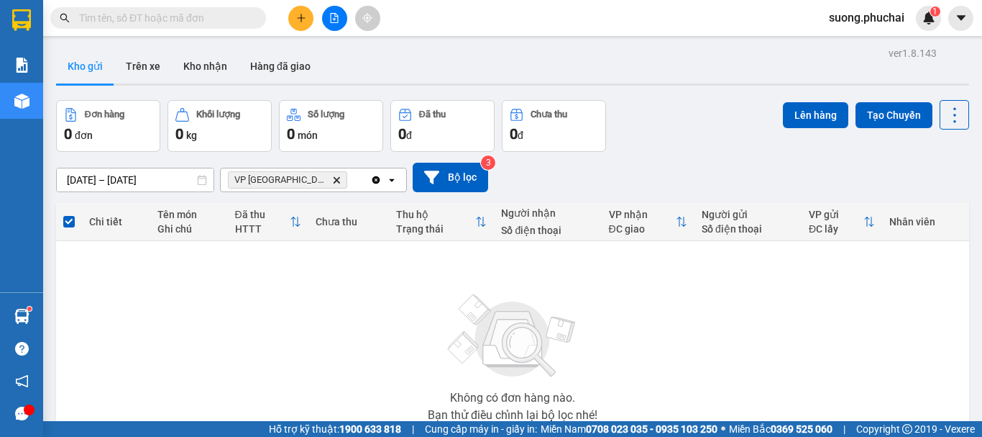
click at [298, 12] on button at bounding box center [300, 18] width 25 height 25
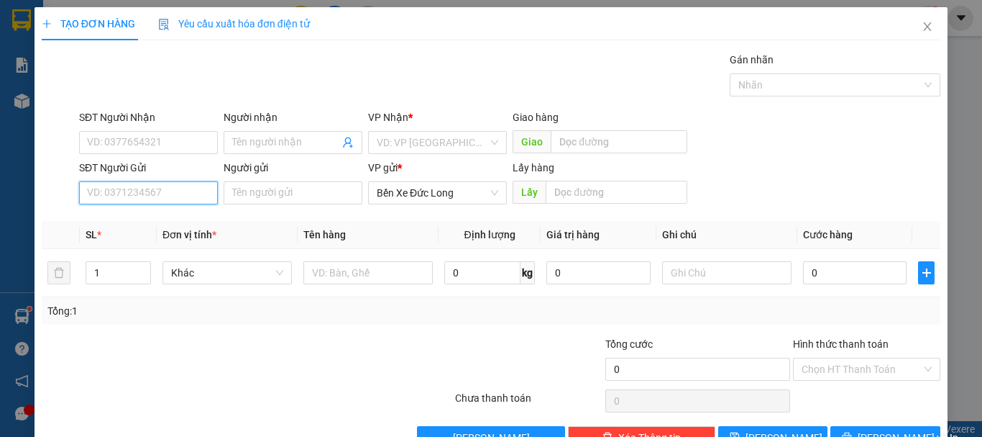
click at [156, 197] on input "SĐT Người Gửi" at bounding box center [148, 192] width 139 height 23
type input "0362844410"
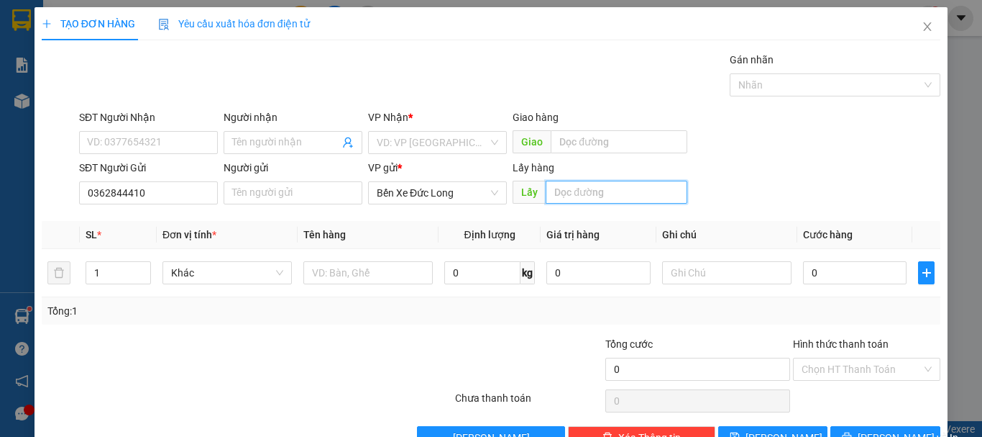
click at [587, 196] on input "text" at bounding box center [617, 192] width 142 height 23
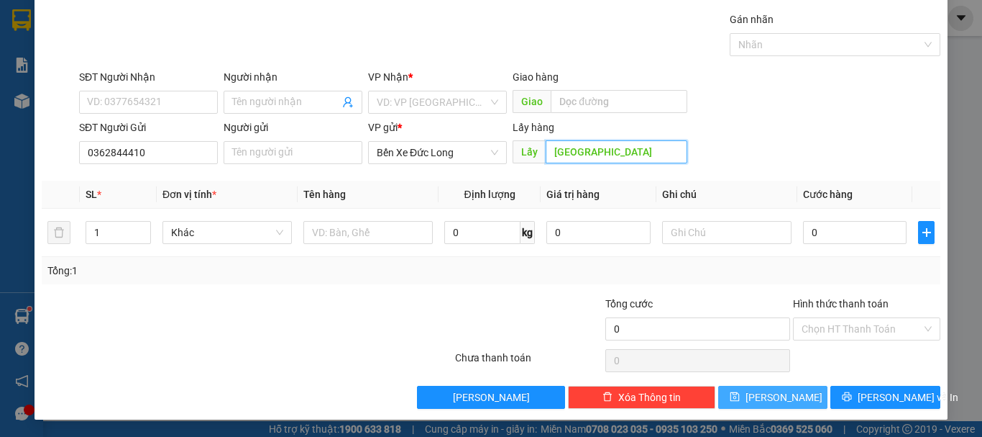
type input "YALE"
click at [769, 399] on span "Lưu" at bounding box center [784, 397] width 77 height 16
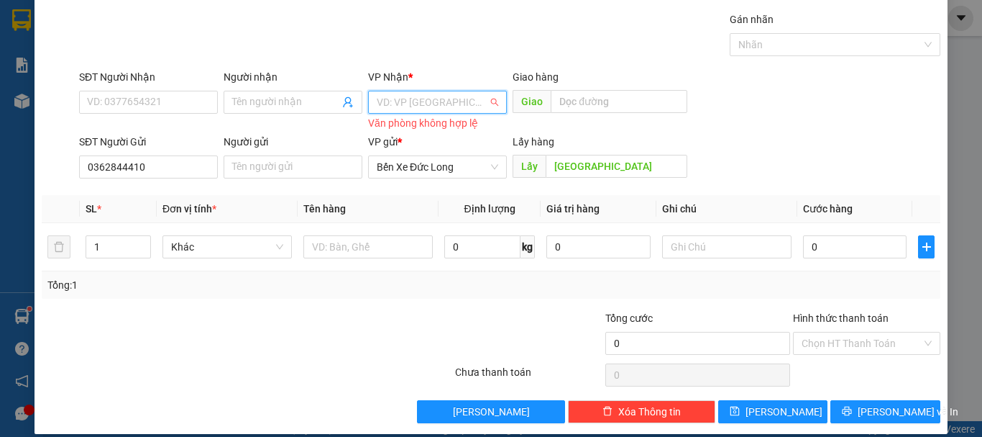
click at [425, 109] on input "search" at bounding box center [432, 102] width 111 height 22
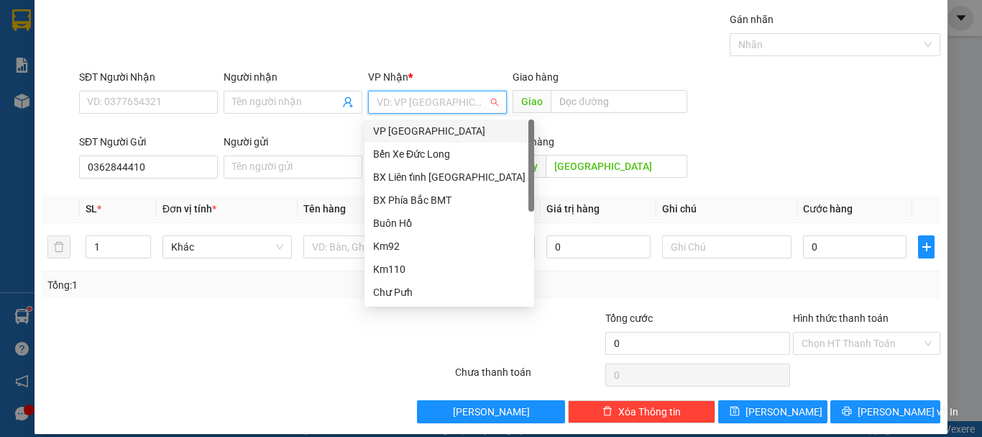
click at [411, 131] on div "VP [GEOGRAPHIC_DATA]" at bounding box center [449, 131] width 152 height 16
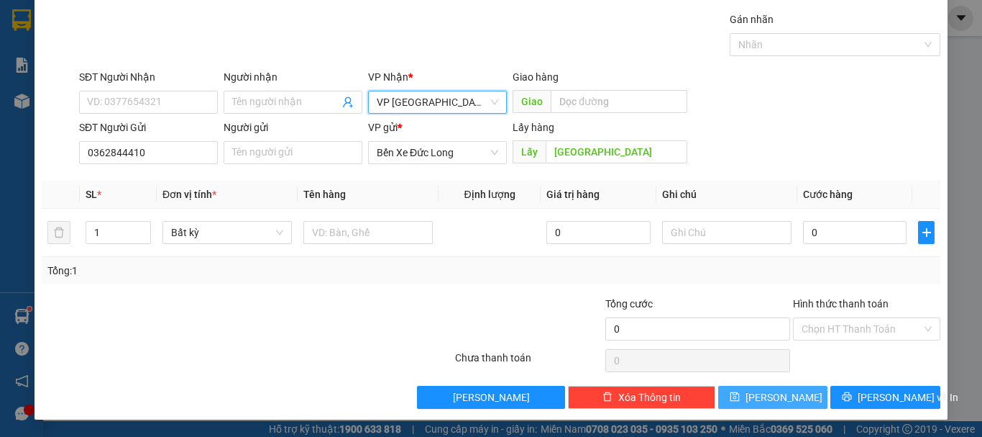
click at [780, 403] on span "Lưu" at bounding box center [784, 397] width 77 height 16
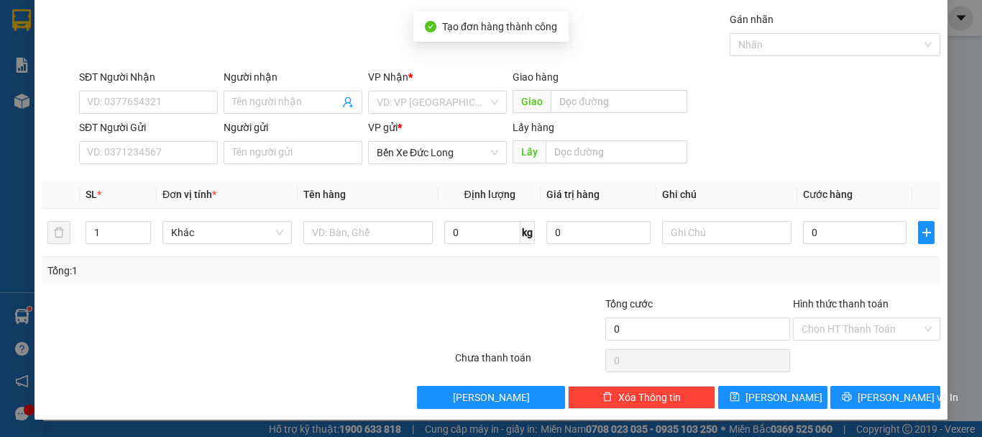
click at [17, 195] on div "TẠO ĐƠN HÀNG Yêu cầu xuất hóa đơn điện tử Transit Pickup Surcharge Ids Transit …" at bounding box center [491, 218] width 982 height 437
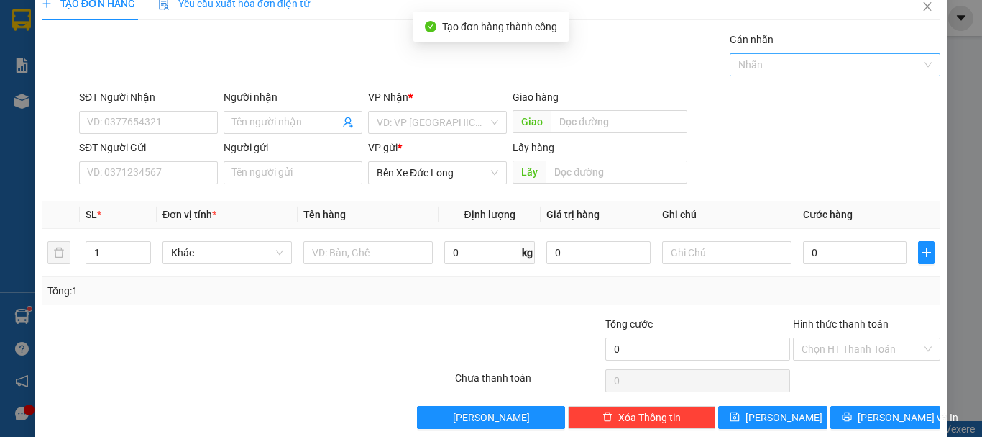
scroll to position [0, 0]
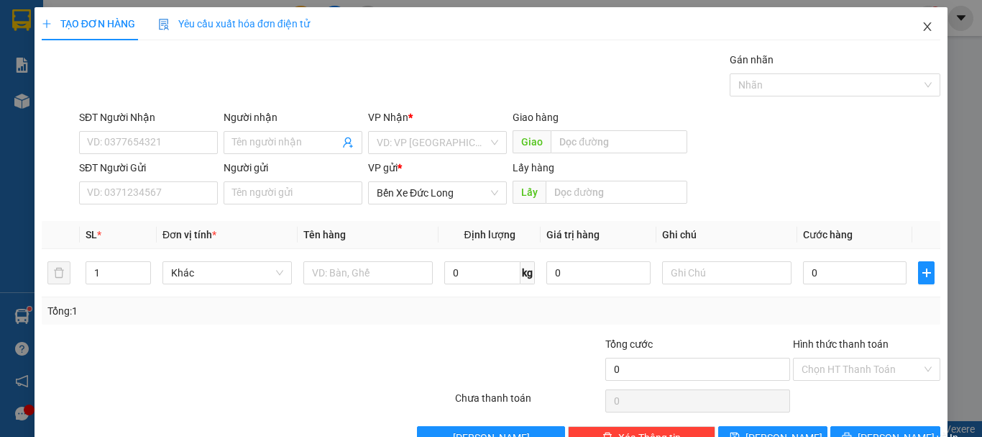
click at [924, 25] on icon "close" at bounding box center [928, 26] width 8 height 9
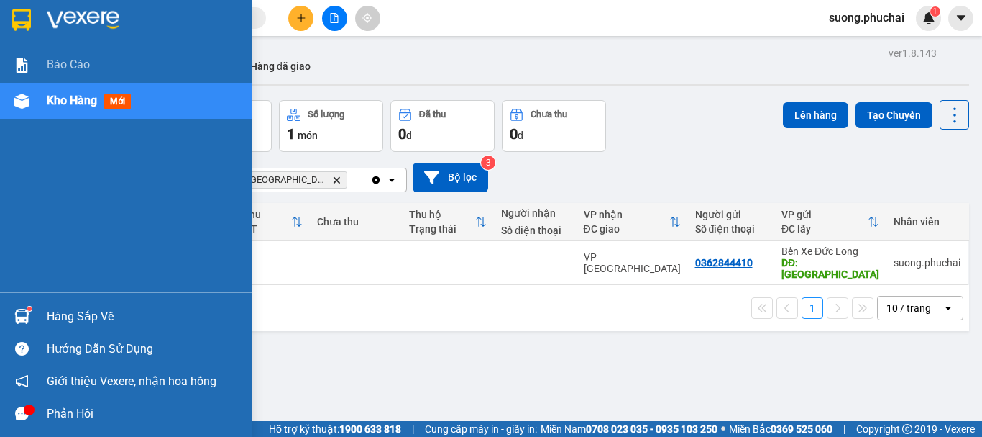
click at [108, 106] on span "mới" at bounding box center [117, 101] width 27 height 16
click at [80, 106] on span "Kho hàng" at bounding box center [72, 100] width 50 height 14
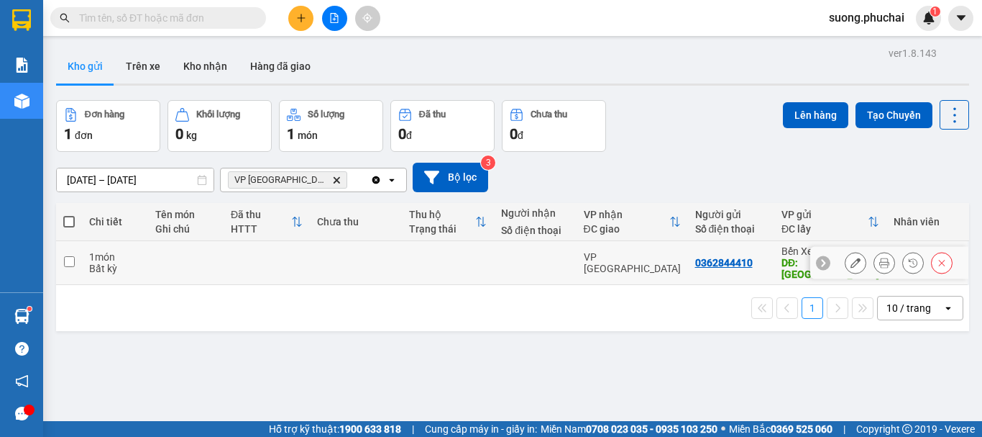
click at [65, 256] on input "checkbox" at bounding box center [69, 261] width 11 height 11
checkbox input "true"
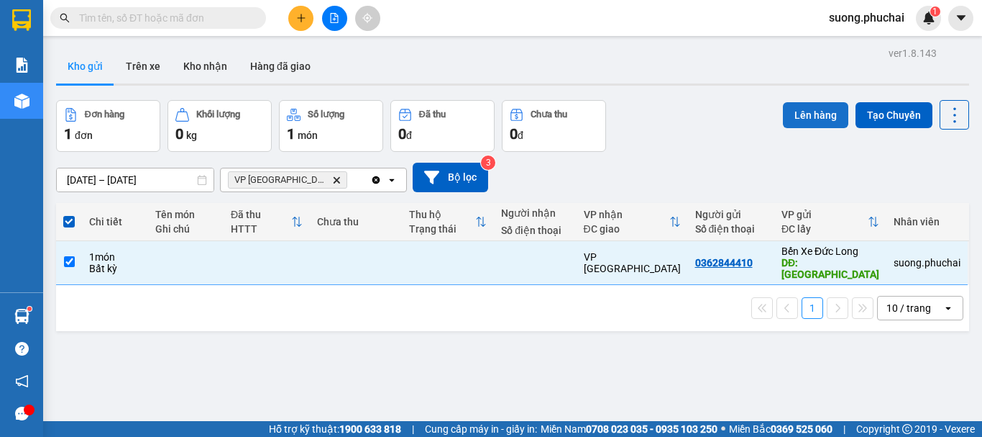
click at [795, 114] on button "Lên hàng" at bounding box center [815, 115] width 65 height 26
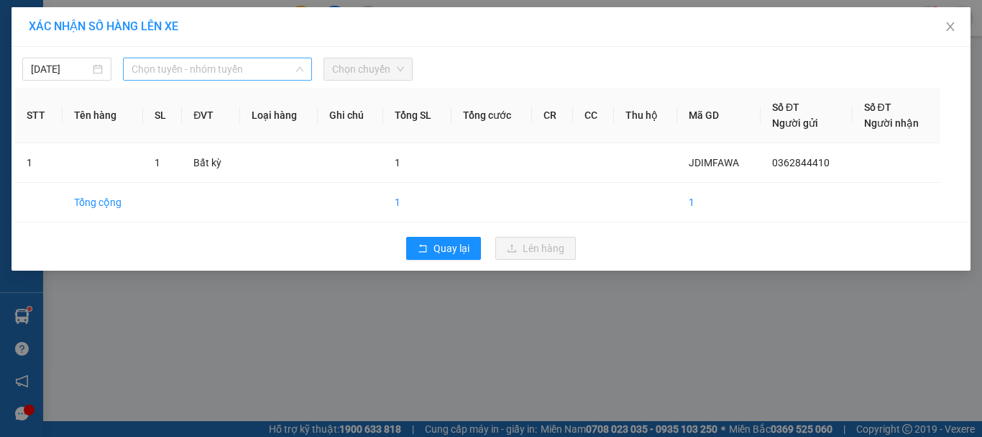
click at [183, 72] on span "Chọn tuyến - nhóm tuyến" at bounding box center [218, 69] width 172 height 22
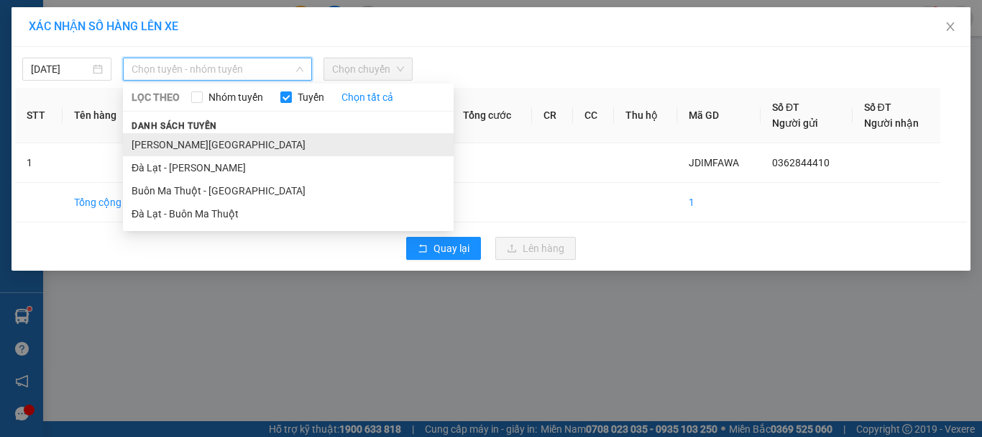
click at [188, 145] on li "Gia Lai - Đà Lạt" at bounding box center [288, 144] width 331 height 23
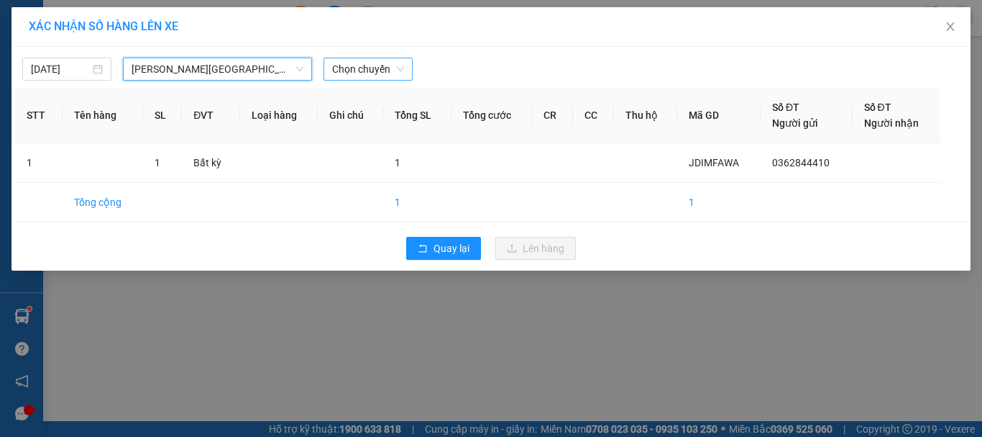
click at [384, 65] on span "Chọn chuyến" at bounding box center [368, 69] width 72 height 22
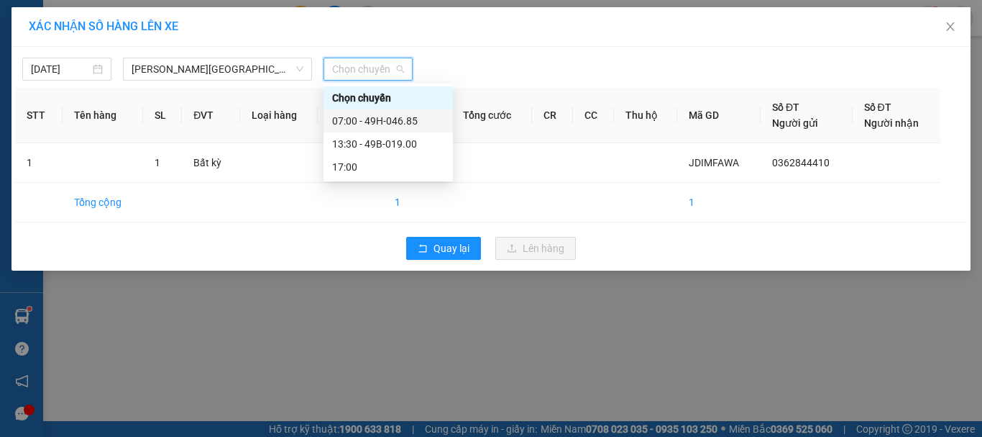
drag, startPoint x: 367, startPoint y: 124, endPoint x: 370, endPoint y: 111, distance: 13.3
click at [367, 122] on div "07:00 - 49H-046.85" at bounding box center [388, 121] width 112 height 16
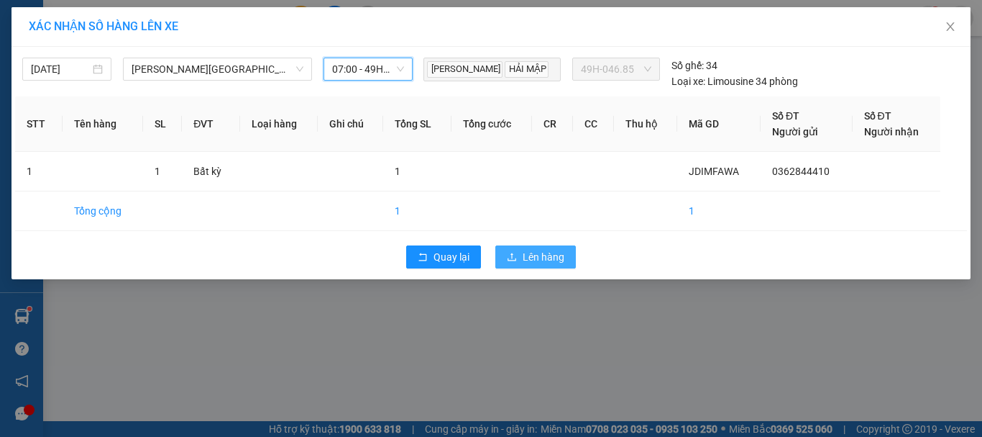
click at [539, 263] on span "Lên hàng" at bounding box center [544, 257] width 42 height 16
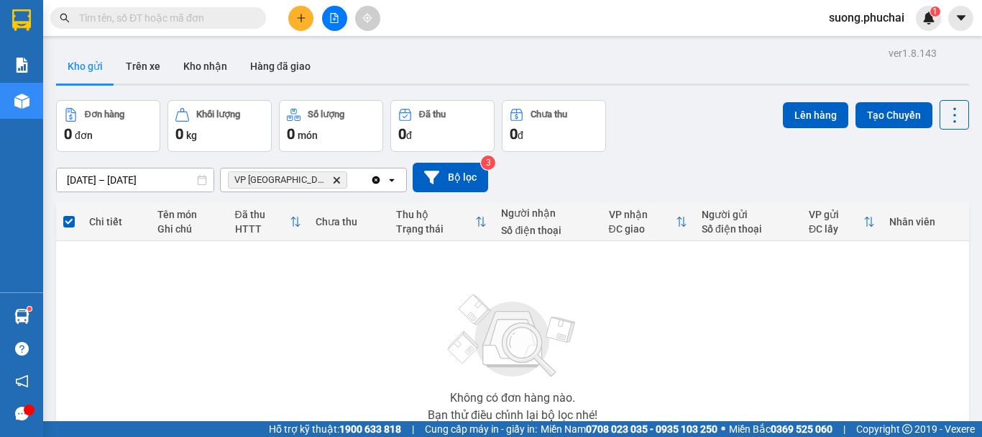
click at [337, 18] on icon "file-add" at bounding box center [334, 18] width 10 height 10
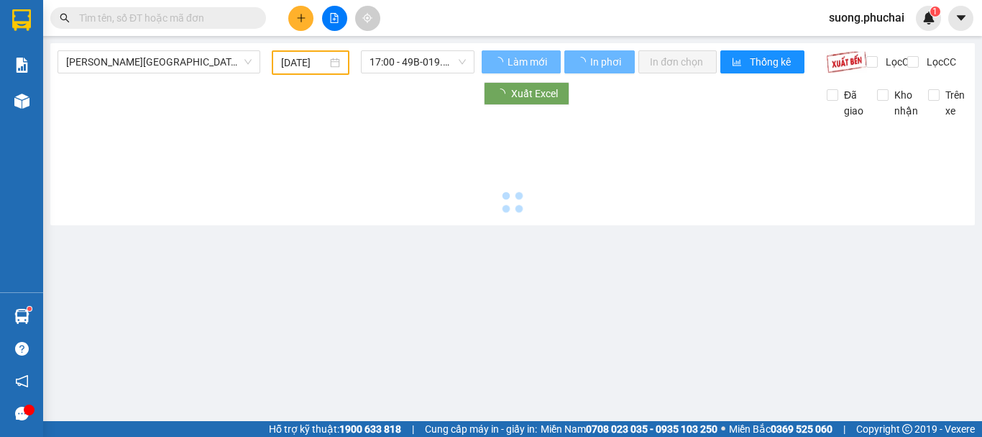
type input "15/09/2025"
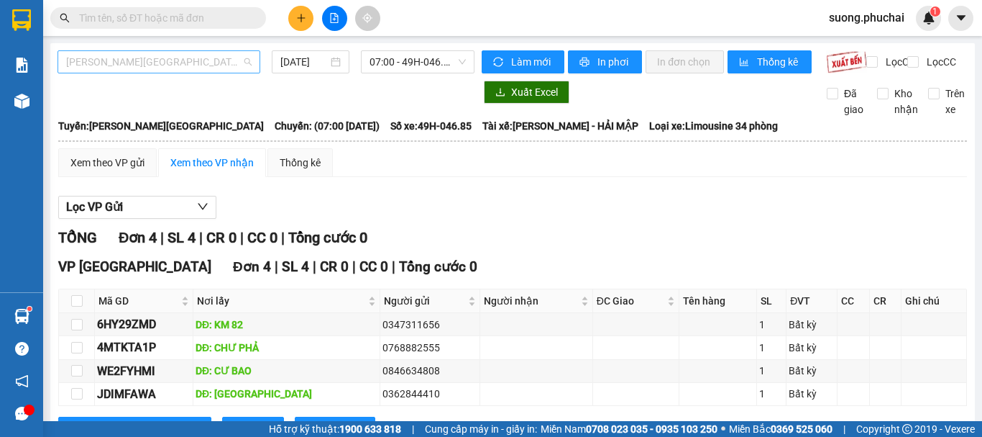
click at [183, 59] on span "Gia Lai - Đà Lạt" at bounding box center [159, 62] width 186 height 22
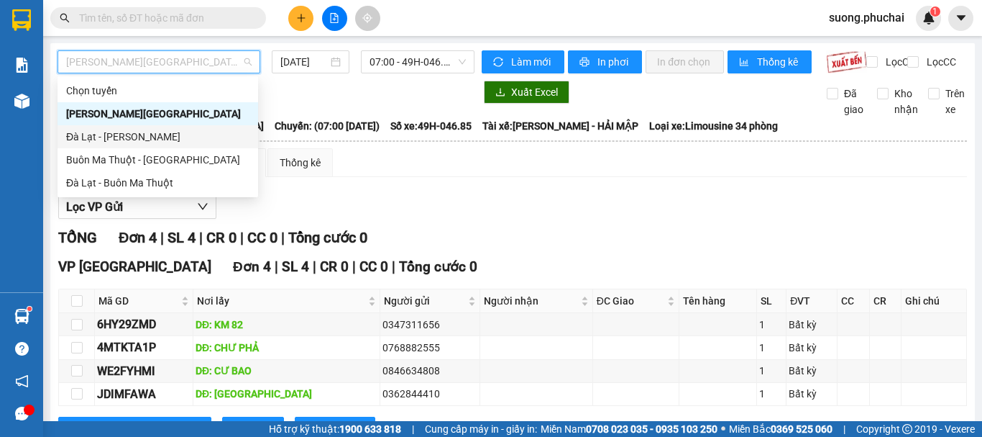
drag, startPoint x: 110, startPoint y: 137, endPoint x: 281, endPoint y: 37, distance: 197.8
click at [111, 137] on div "Đà Lạt - Gia Lai" at bounding box center [157, 137] width 183 height 16
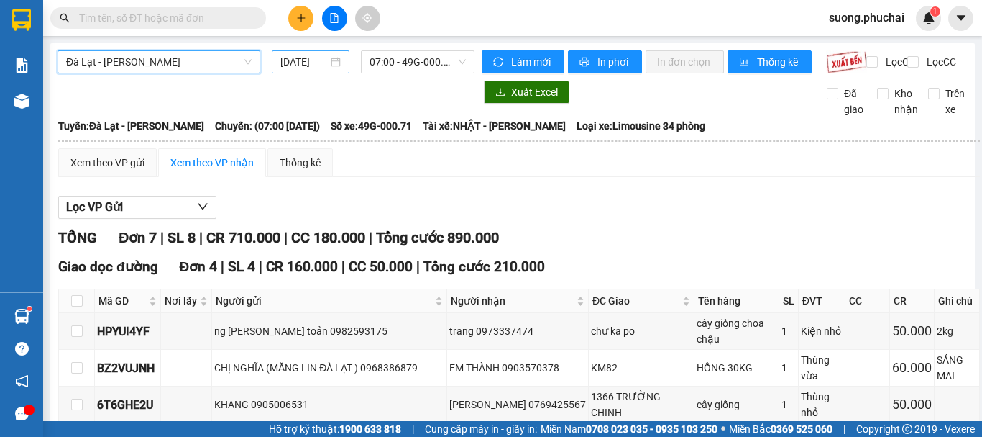
click at [288, 65] on input "15/09/2025" at bounding box center [303, 62] width 47 height 16
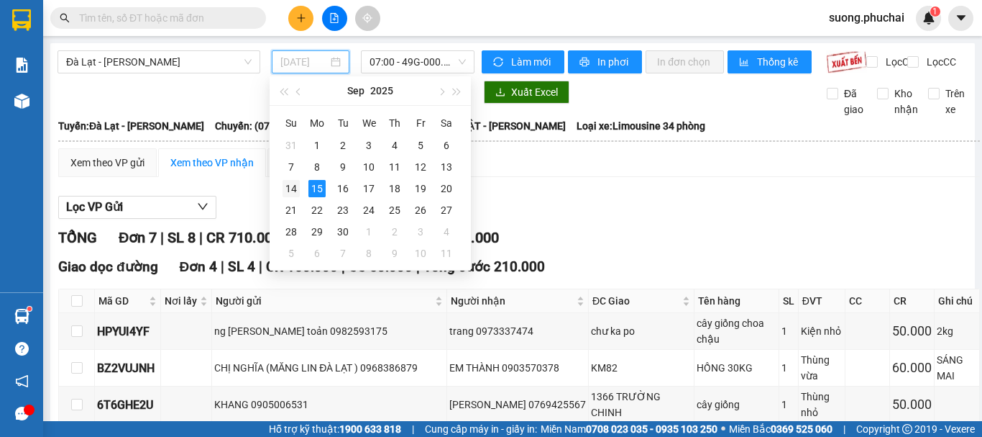
click at [288, 188] on div "14" at bounding box center [291, 188] width 17 height 17
type input "14/09/2025"
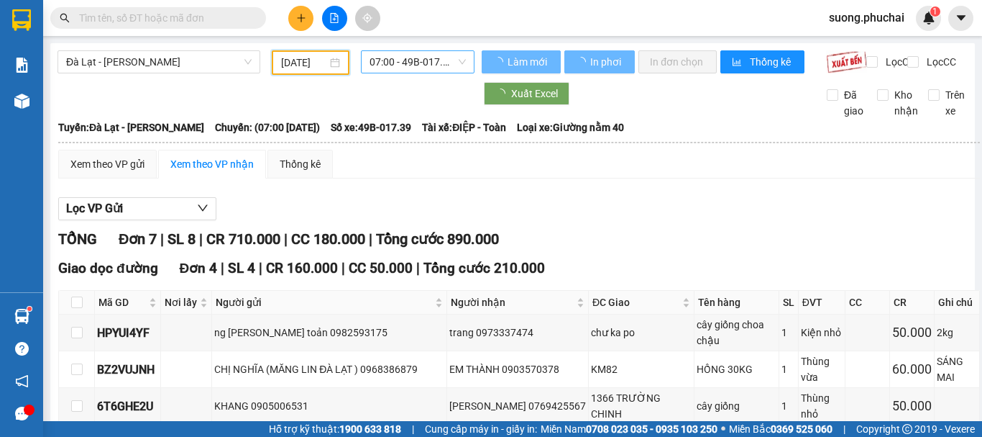
click at [411, 63] on span "07:00 - 49B-017.39" at bounding box center [418, 62] width 96 height 22
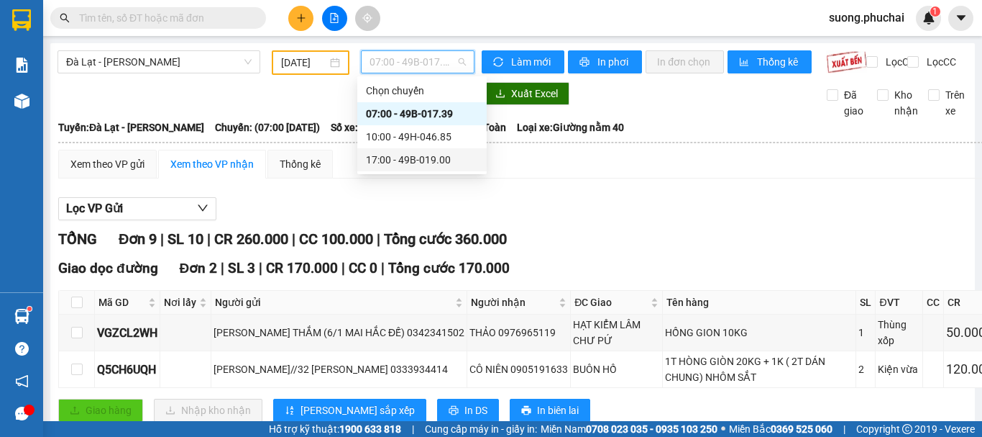
click at [409, 154] on div "17:00 - 49B-019.00" at bounding box center [422, 160] width 112 height 16
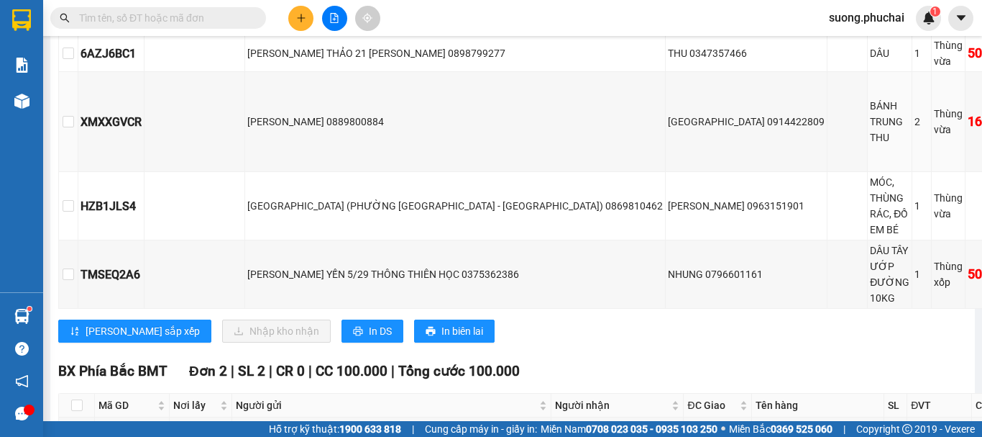
scroll to position [791, 0]
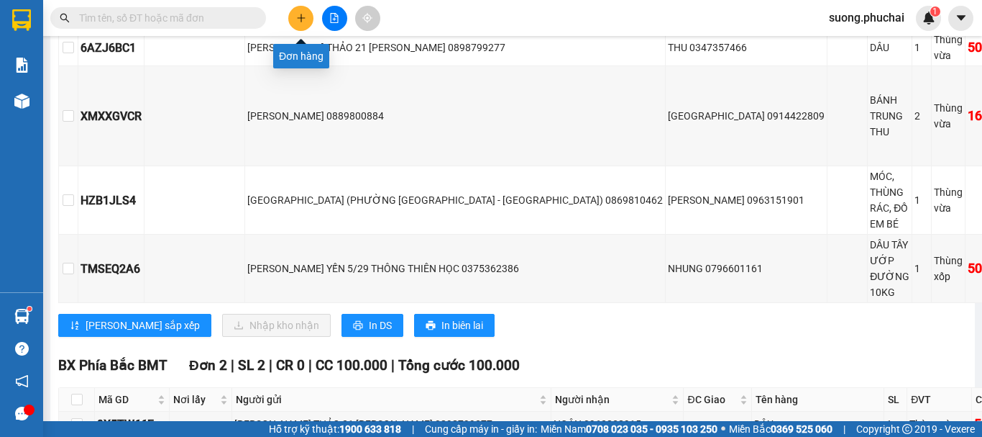
click at [303, 20] on icon "plus" at bounding box center [301, 18] width 10 height 10
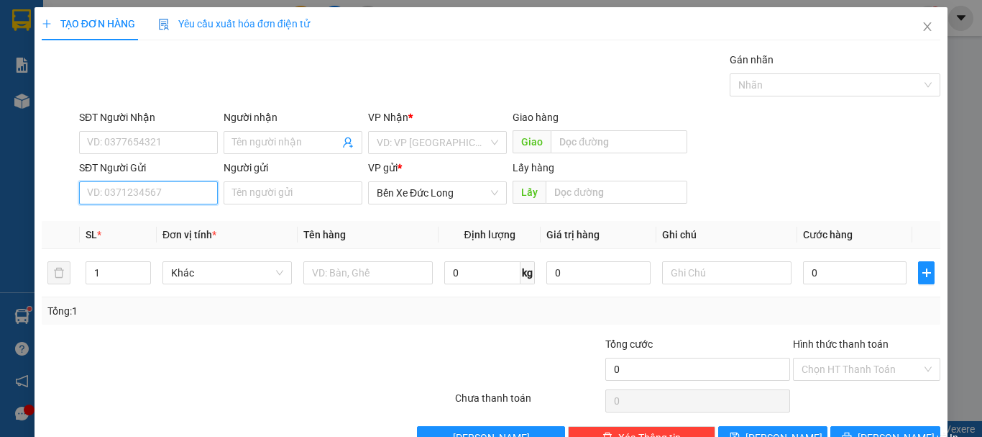
click at [135, 198] on input "SĐT Người Gửi" at bounding box center [148, 192] width 139 height 23
type input "0978677077"
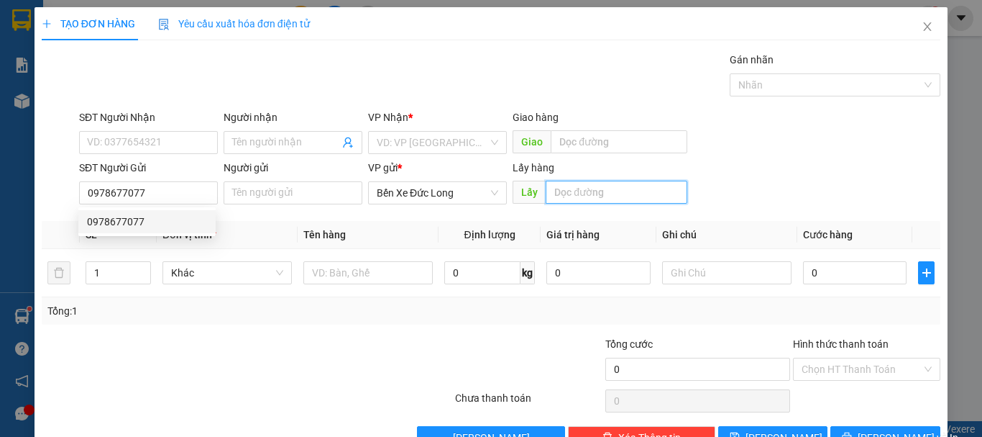
click at [590, 195] on input "text" at bounding box center [617, 192] width 142 height 23
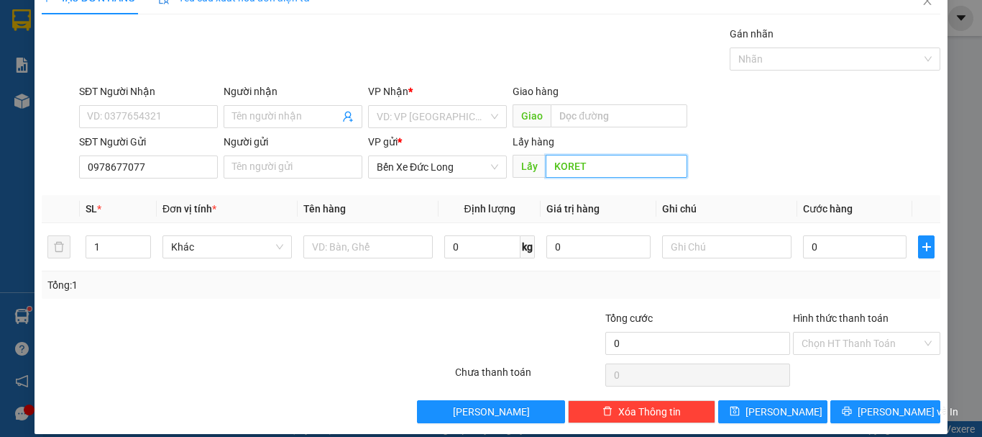
scroll to position [40, 0]
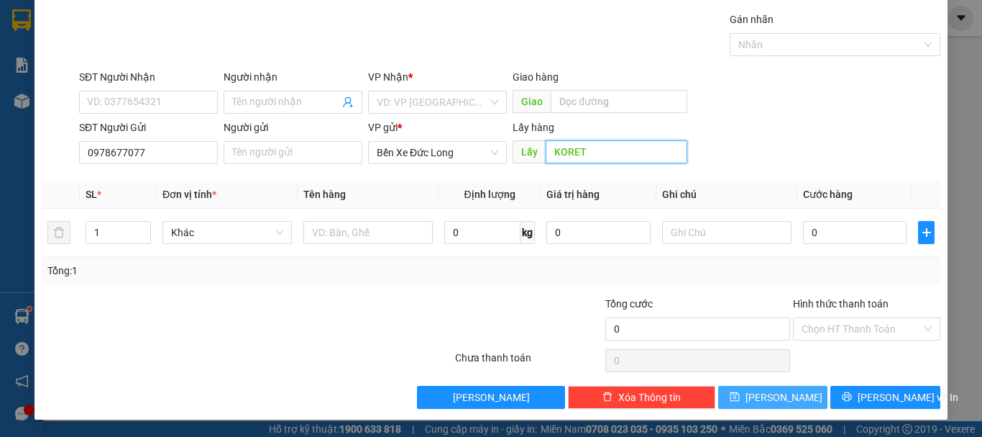
type input "KORET"
click at [767, 395] on span "Lưu" at bounding box center [784, 397] width 77 height 16
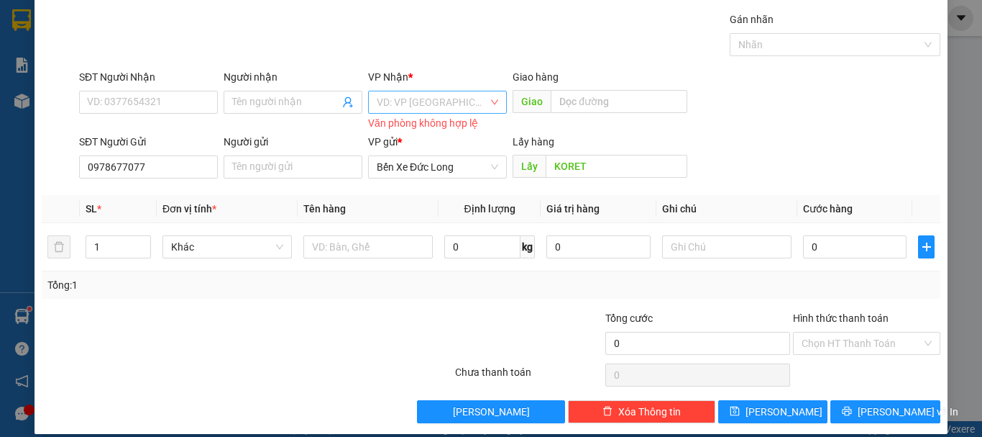
click at [412, 106] on input "search" at bounding box center [432, 102] width 111 height 22
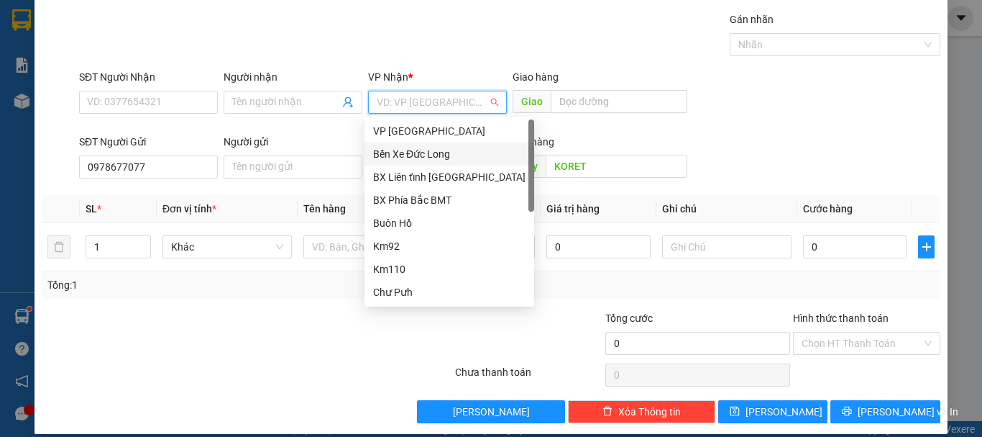
click at [431, 150] on div "Bến Xe Đức Long" at bounding box center [449, 154] width 152 height 16
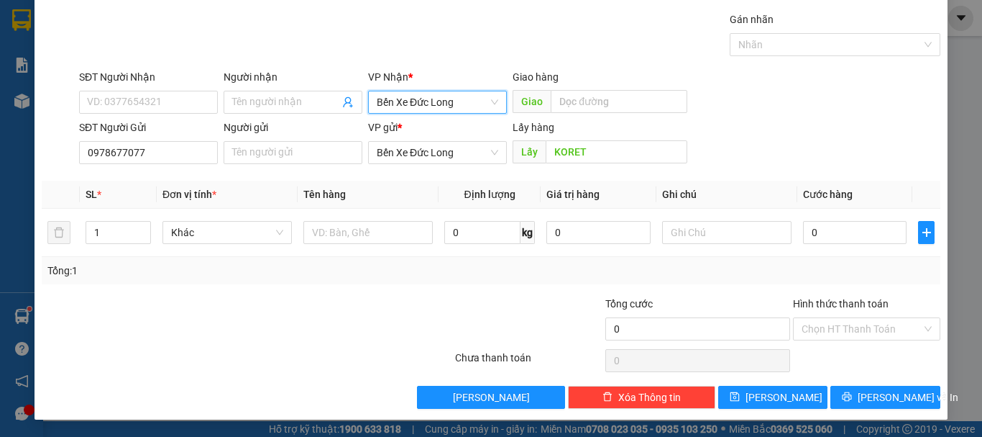
click at [400, 99] on span "Bến Xe Đức Long" at bounding box center [438, 102] width 122 height 22
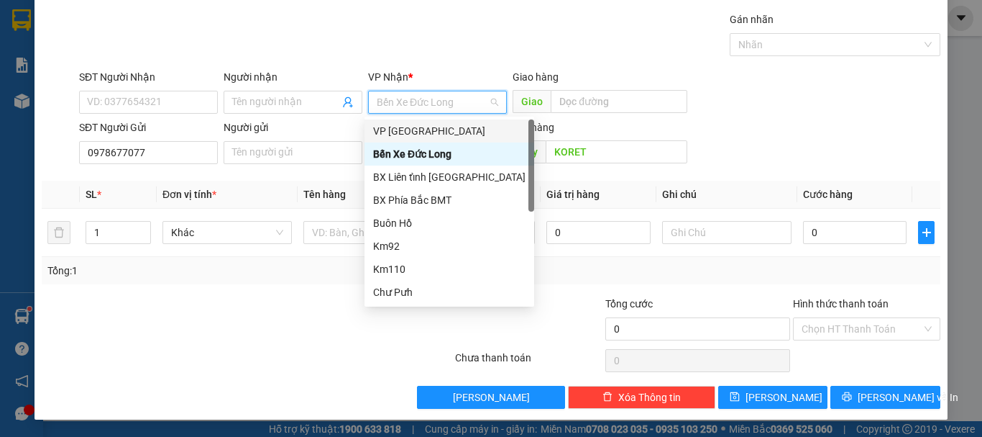
click at [418, 137] on div "VP [GEOGRAPHIC_DATA]" at bounding box center [449, 131] width 152 height 16
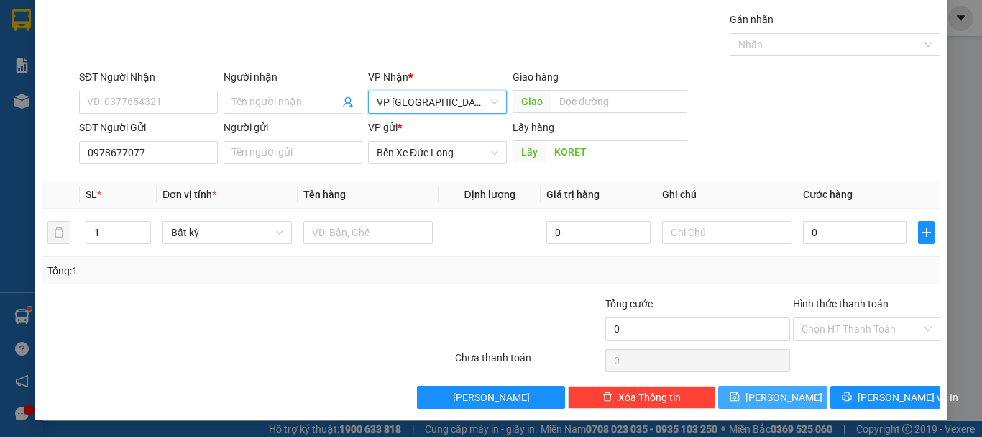
click at [740, 398] on icon "save" at bounding box center [735, 396] width 10 height 10
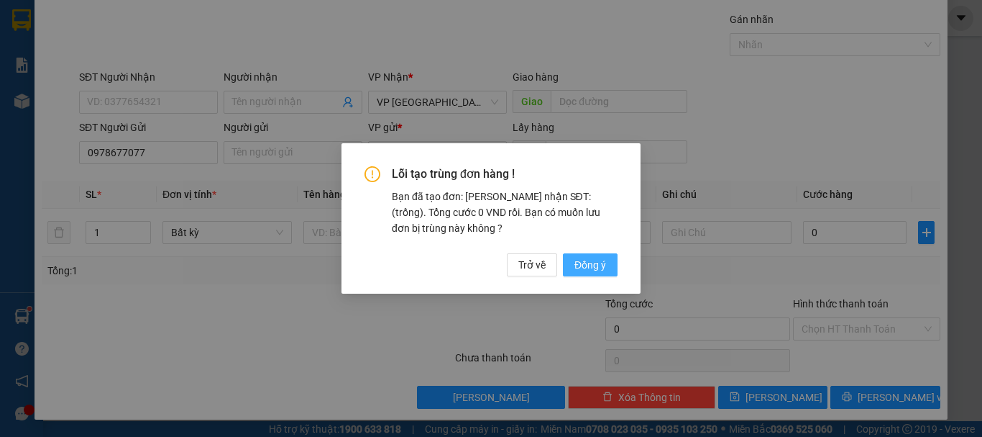
click at [590, 268] on span "Đồng ý" at bounding box center [591, 265] width 32 height 16
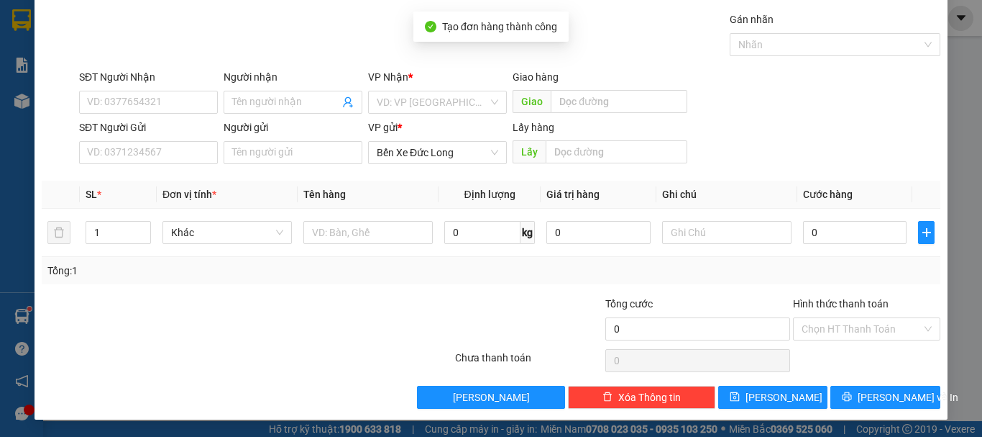
click at [954, 316] on div "TẠO ĐƠN HÀNG Yêu cầu xuất hóa đơn điện tử Transit Pickup Surcharge Ids Transit …" at bounding box center [491, 218] width 982 height 437
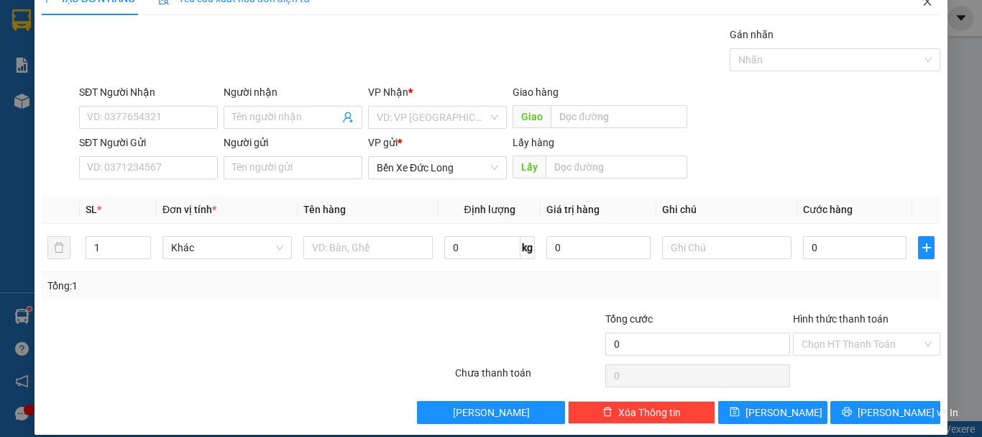
scroll to position [0, 0]
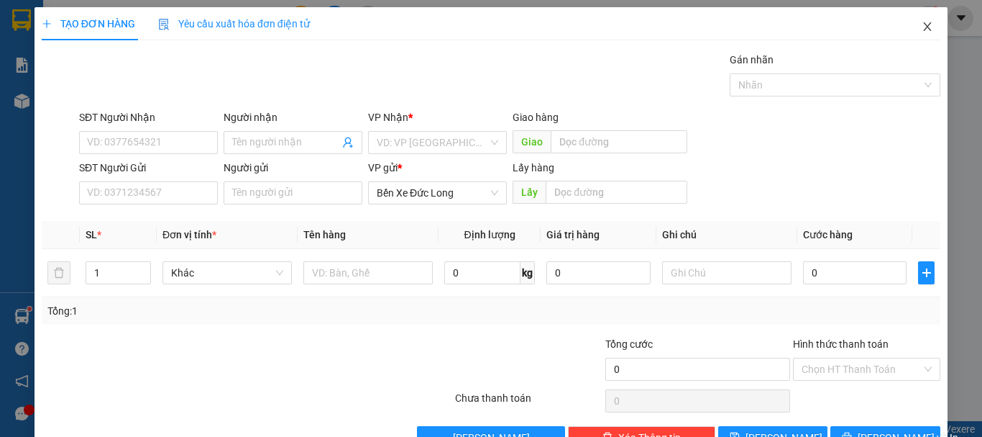
click at [924, 27] on icon "close" at bounding box center [928, 26] width 8 height 9
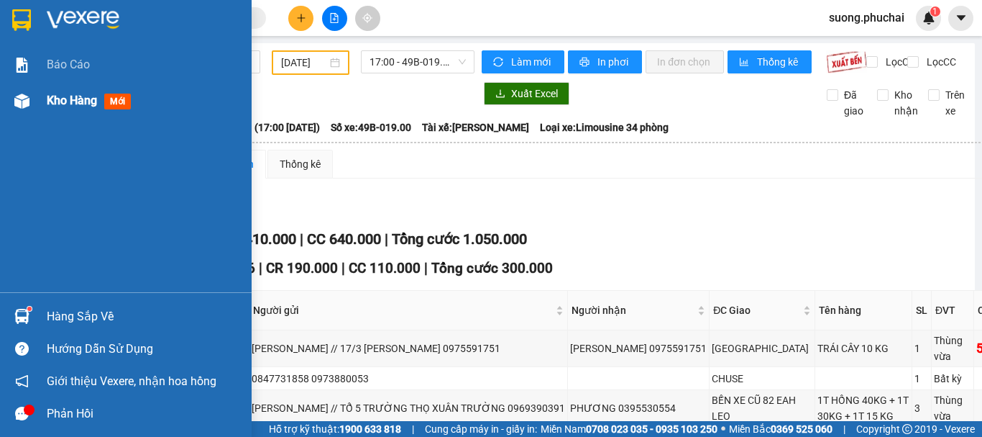
click at [37, 105] on div "Kho hàng mới" at bounding box center [126, 101] width 252 height 36
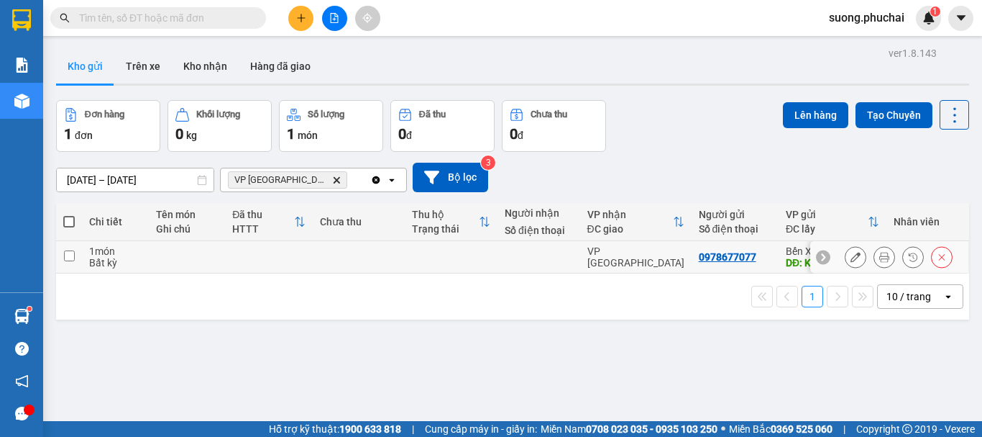
click at [65, 253] on input "checkbox" at bounding box center [69, 255] width 11 height 11
checkbox input "true"
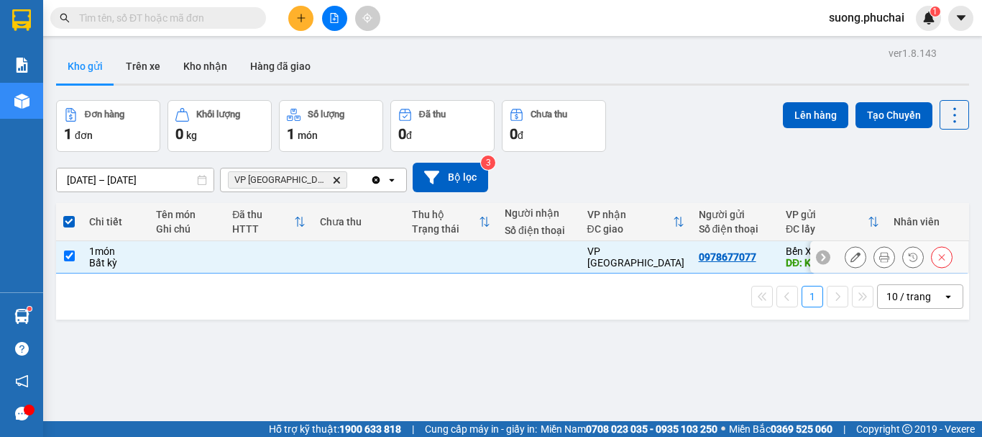
click at [851, 261] on icon at bounding box center [856, 257] width 10 height 10
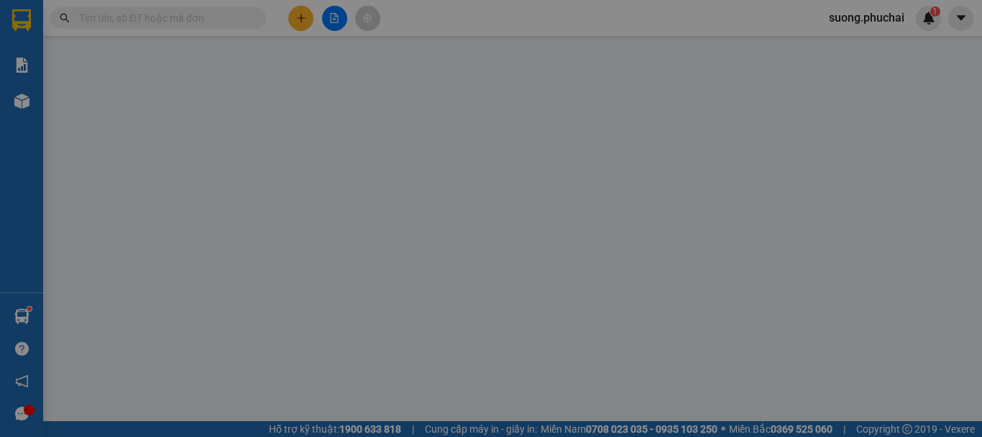
type input "0978677077"
type input "KORET"
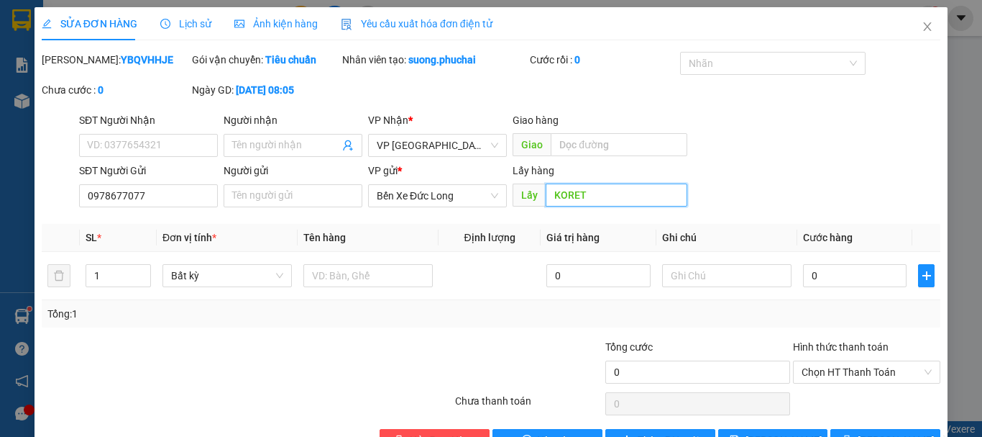
click at [553, 198] on input "KORET" at bounding box center [617, 194] width 142 height 23
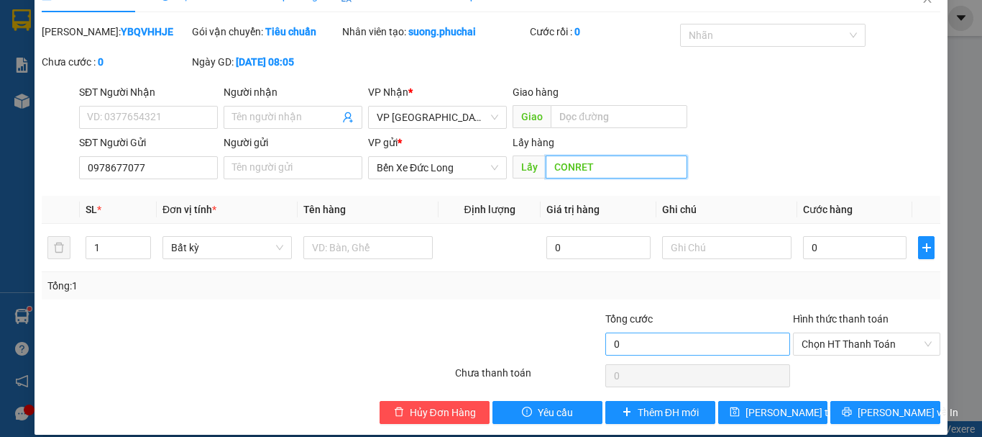
scroll to position [43, 0]
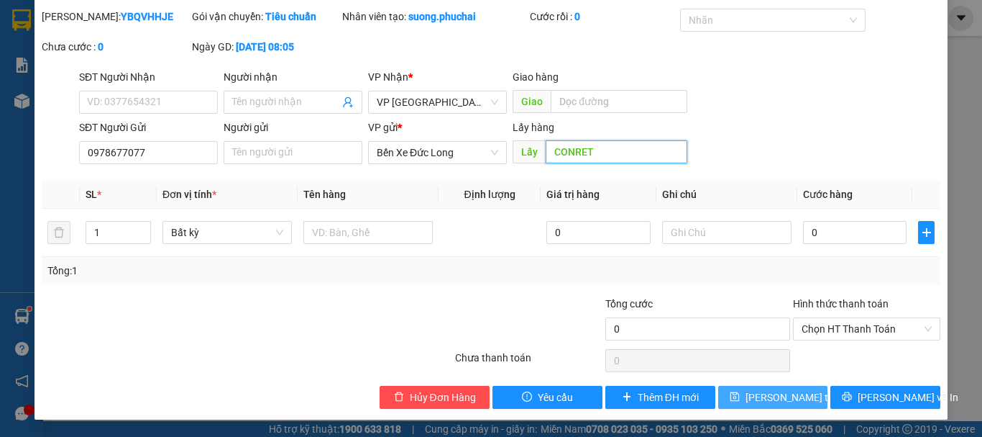
type input "CONRET"
click at [777, 393] on span "Lưu thay đổi" at bounding box center [803, 397] width 115 height 16
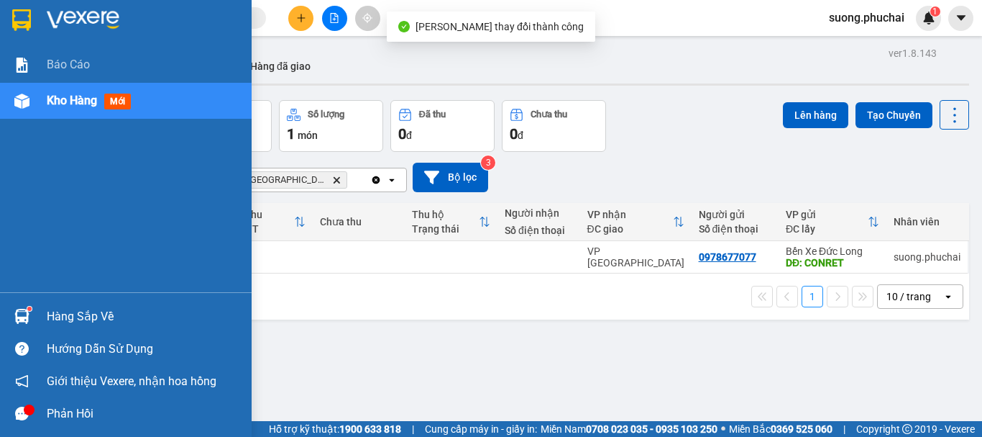
click at [50, 102] on span "Kho hàng" at bounding box center [72, 100] width 50 height 14
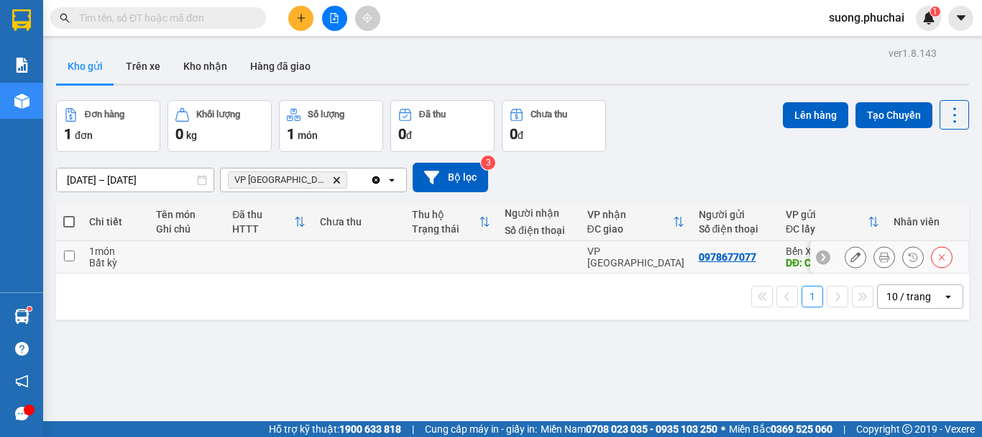
click at [71, 257] on input "checkbox" at bounding box center [69, 255] width 11 height 11
checkbox input "true"
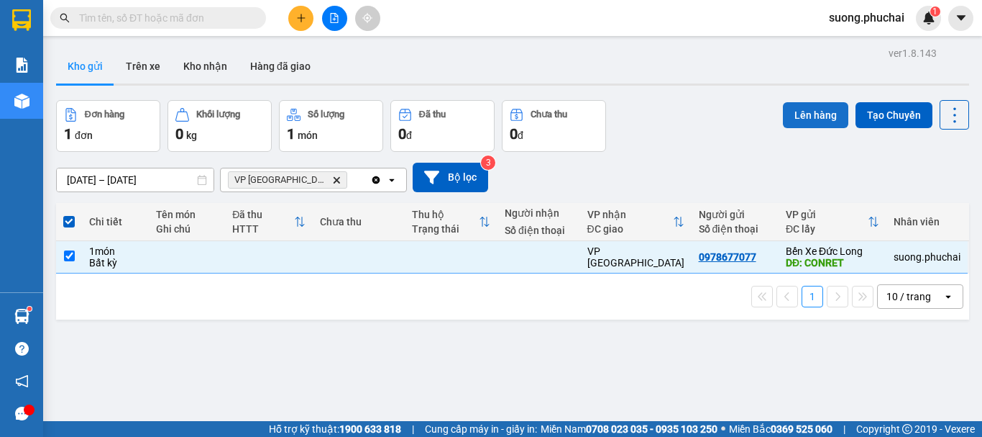
click at [799, 119] on button "Lên hàng" at bounding box center [815, 115] width 65 height 26
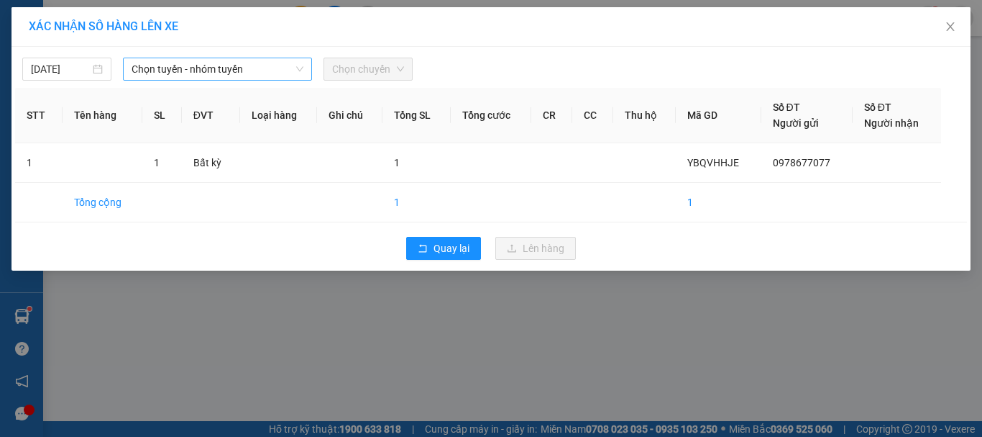
click at [194, 70] on span "Chọn tuyến - nhóm tuyến" at bounding box center [218, 69] width 172 height 22
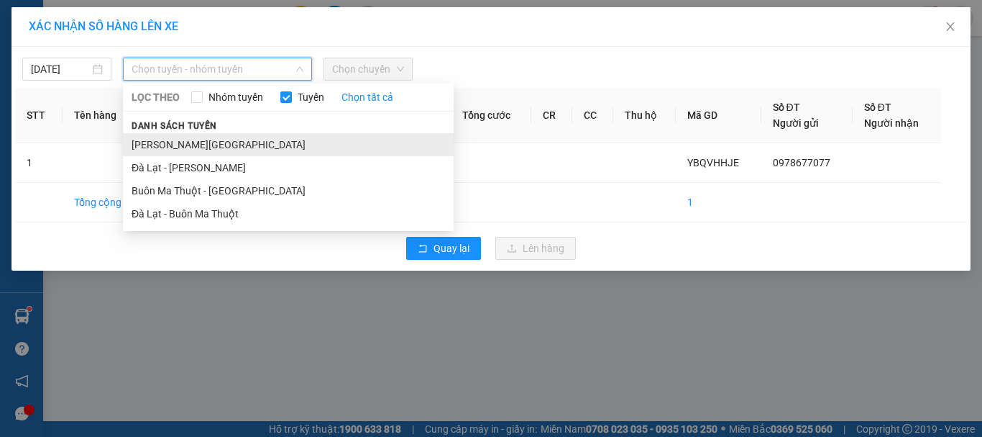
click at [173, 142] on li "Gia Lai - Đà Lạt" at bounding box center [288, 144] width 331 height 23
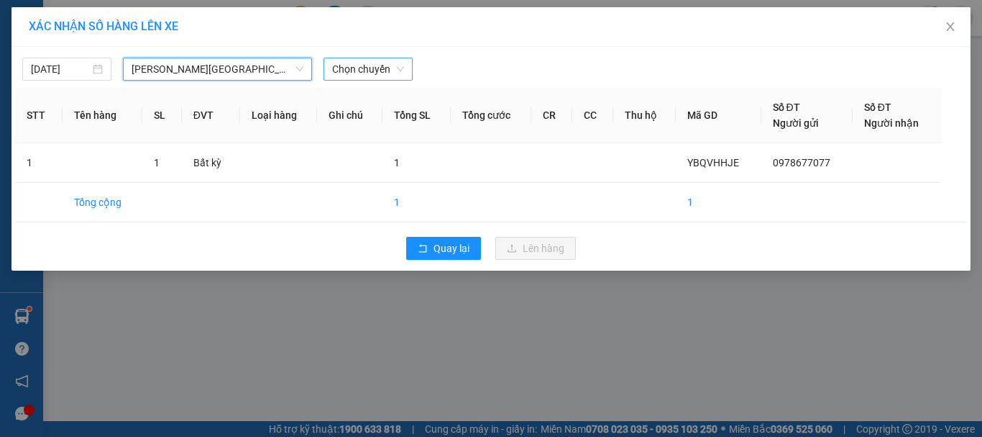
click at [352, 76] on span "Chọn chuyến" at bounding box center [368, 69] width 72 height 22
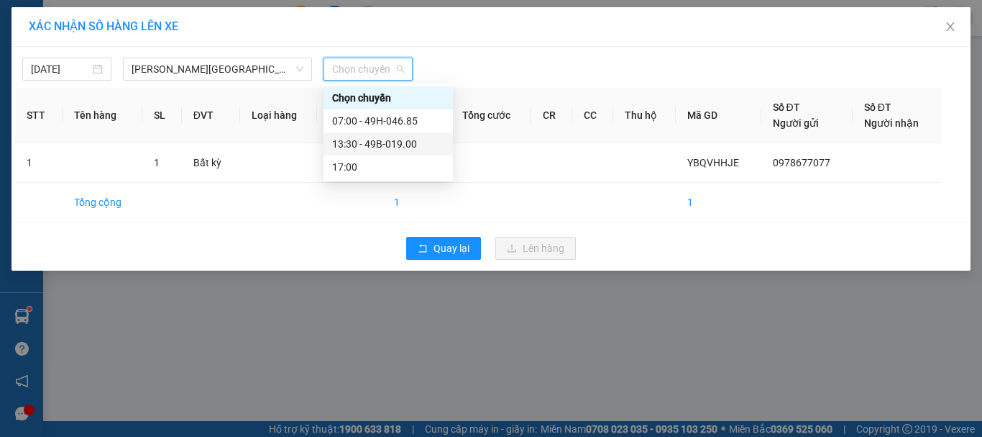
click at [356, 148] on div "13:30 - 49B-019.00" at bounding box center [388, 144] width 112 height 16
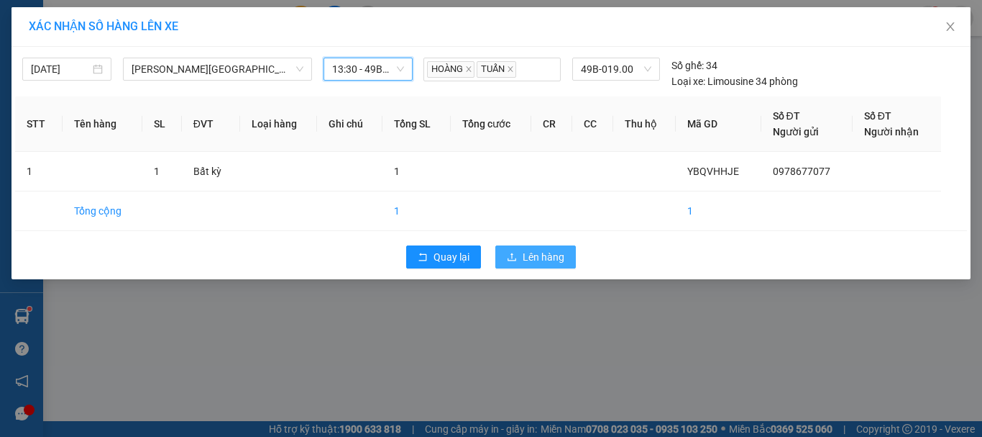
click at [542, 256] on span "Lên hàng" at bounding box center [544, 257] width 42 height 16
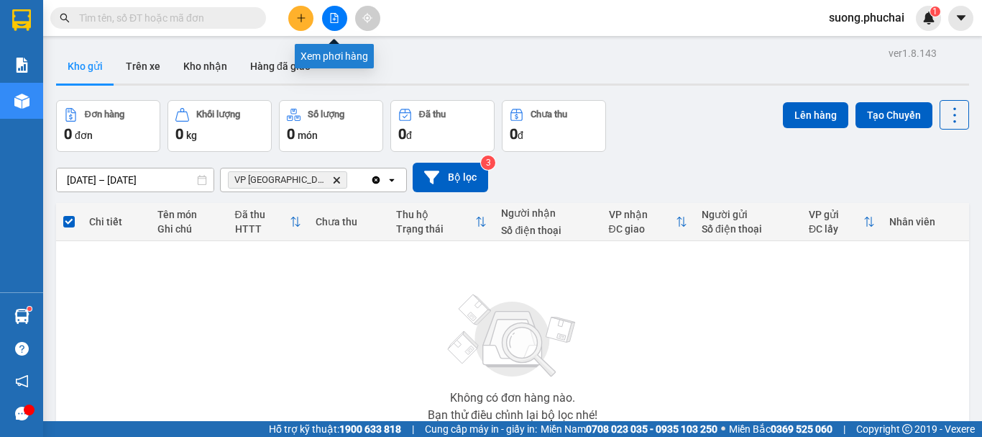
click at [334, 22] on icon "file-add" at bounding box center [334, 18] width 10 height 10
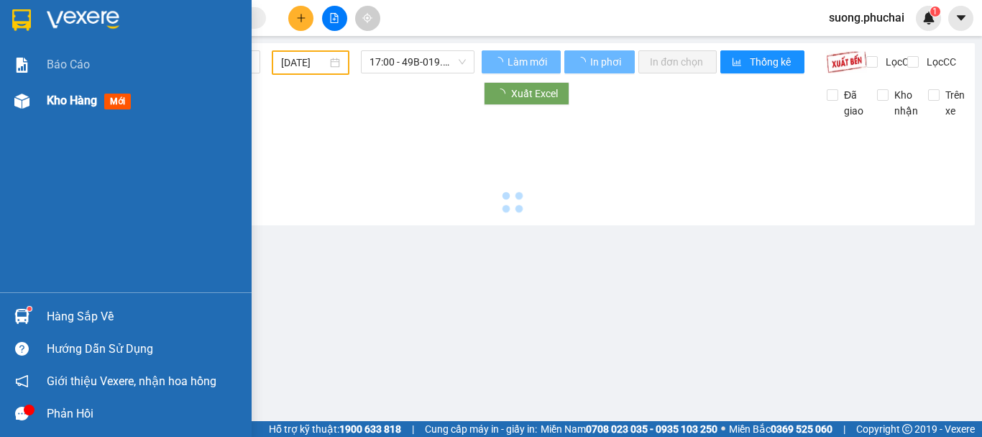
type input "15/09/2025"
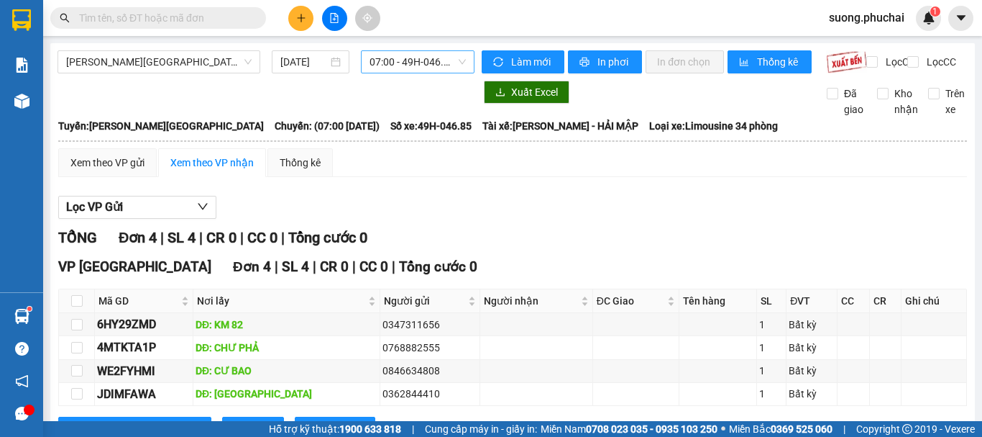
click at [380, 55] on span "07:00 - 49H-046.85" at bounding box center [418, 62] width 96 height 22
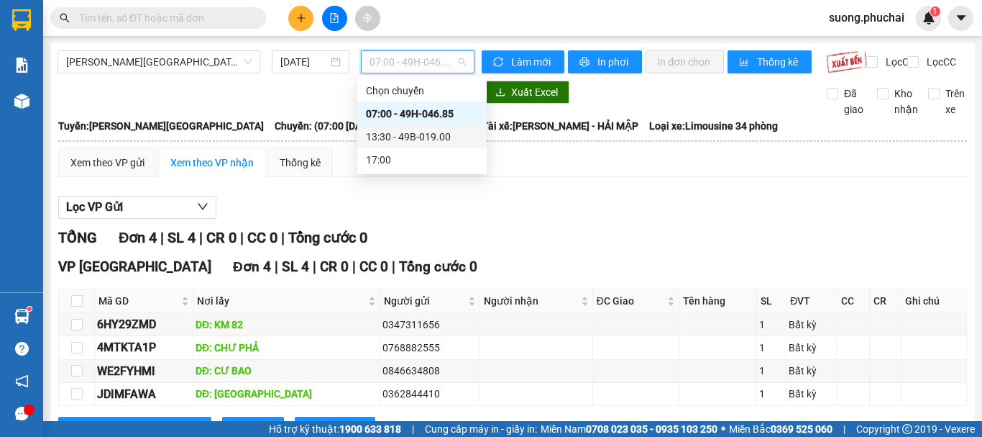
click at [376, 133] on div "13:30 - 49B-019.00" at bounding box center [422, 137] width 112 height 16
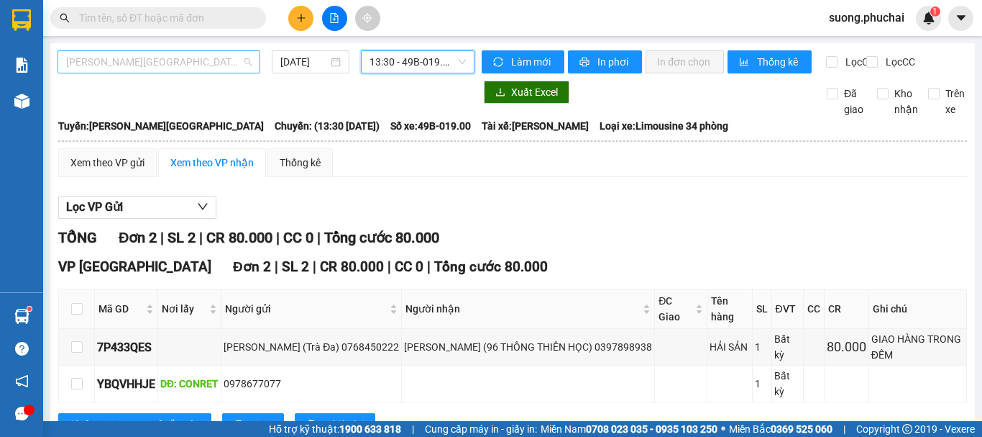
click at [106, 58] on span "Gia Lai - Đà Lạt" at bounding box center [159, 62] width 186 height 22
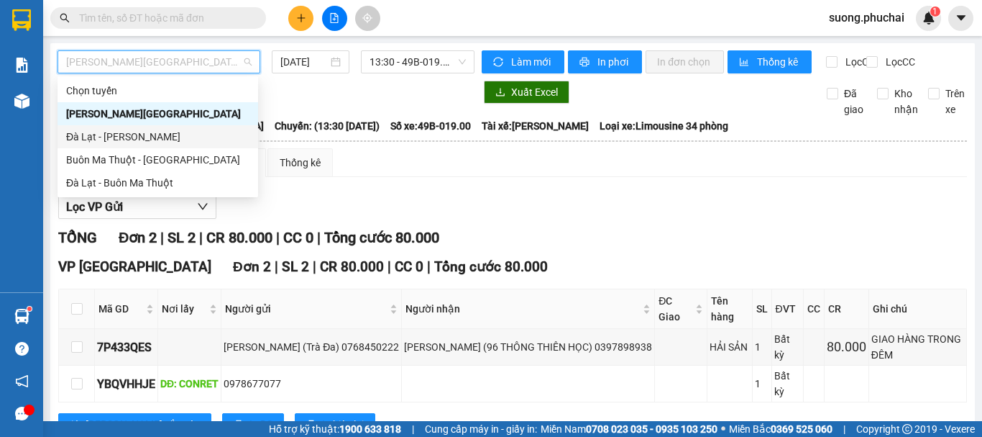
click at [124, 131] on div "Đà Lạt - Gia Lai" at bounding box center [157, 137] width 183 height 16
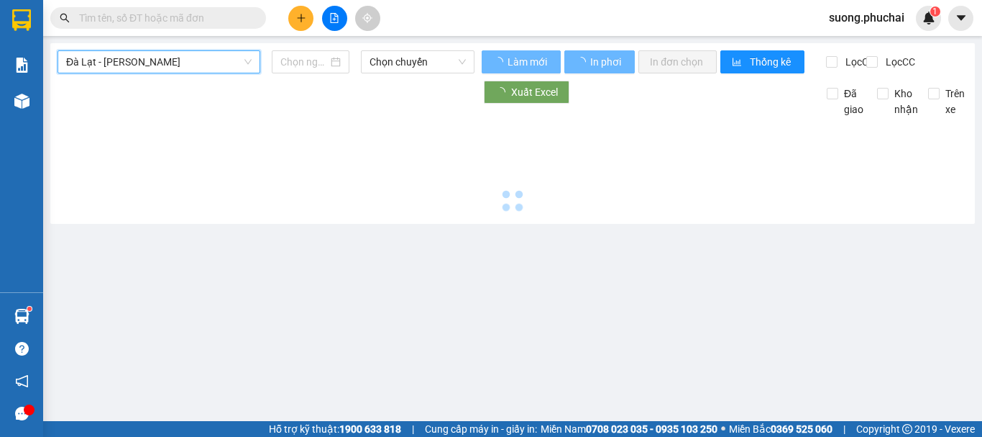
type input "15/09/2025"
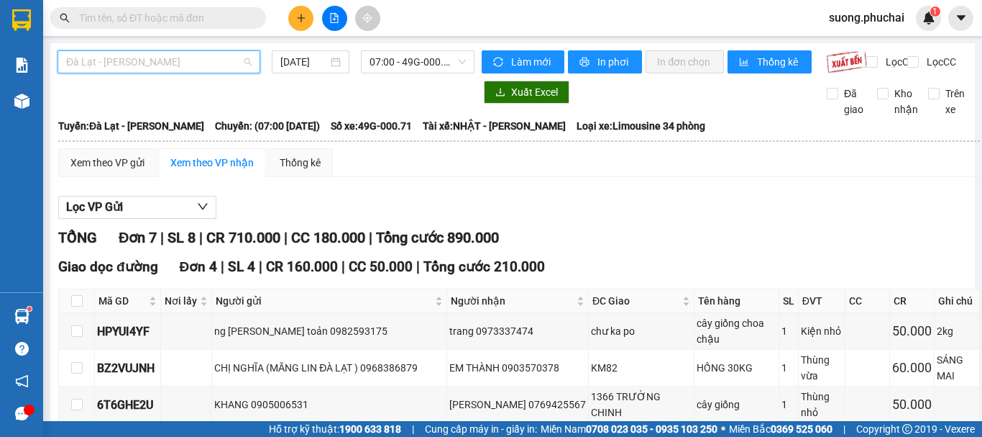
click at [156, 62] on span "Đà Lạt - Gia Lai" at bounding box center [159, 62] width 186 height 22
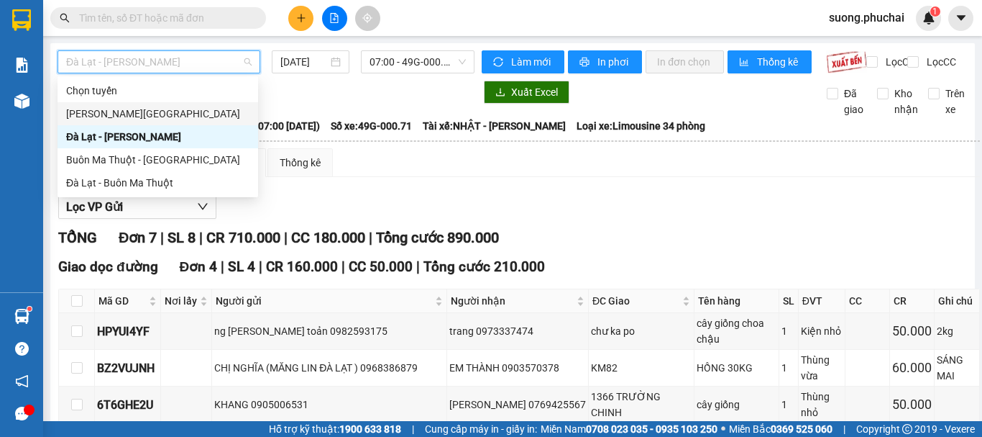
click at [119, 110] on div "Gia Lai - Đà Lạt" at bounding box center [157, 114] width 183 height 16
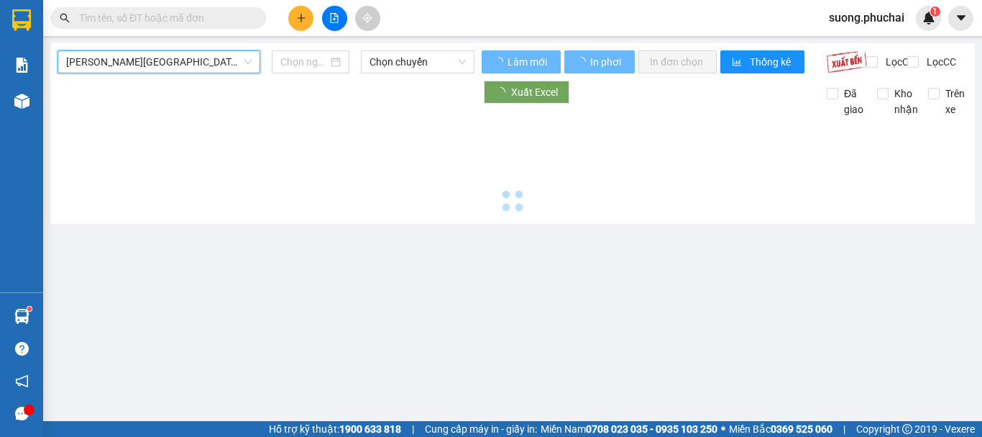
type input "15/09/2025"
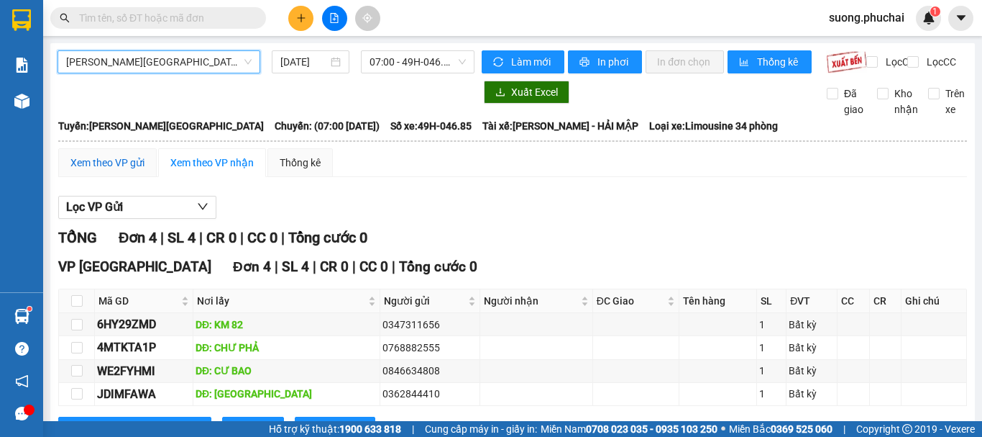
click at [107, 170] on div "Xem theo VP gửi" at bounding box center [107, 163] width 74 height 16
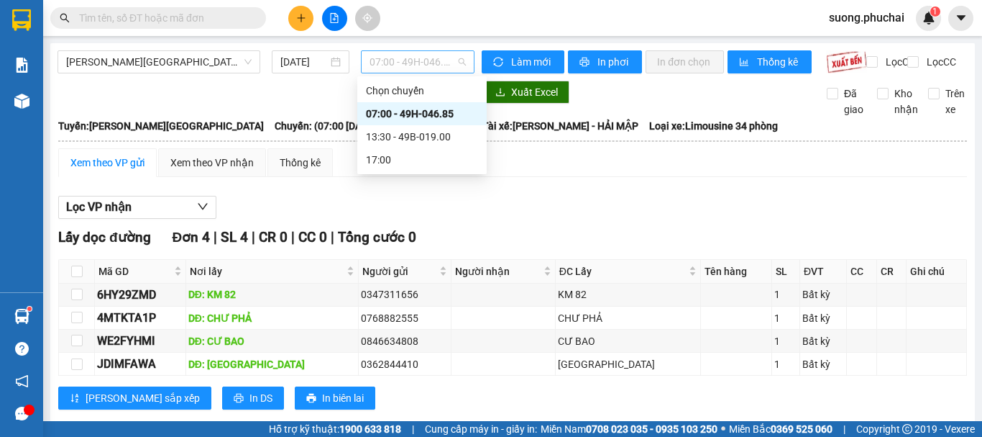
click at [417, 68] on span "07:00 - 49H-046.85" at bounding box center [418, 62] width 96 height 22
click at [394, 142] on div "13:30 - 49B-019.00" at bounding box center [422, 137] width 112 height 16
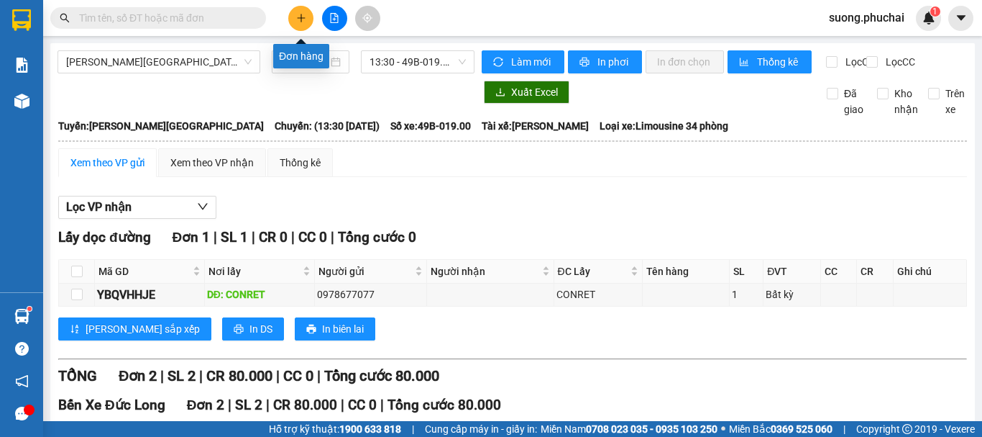
click at [307, 22] on button at bounding box center [300, 18] width 25 height 25
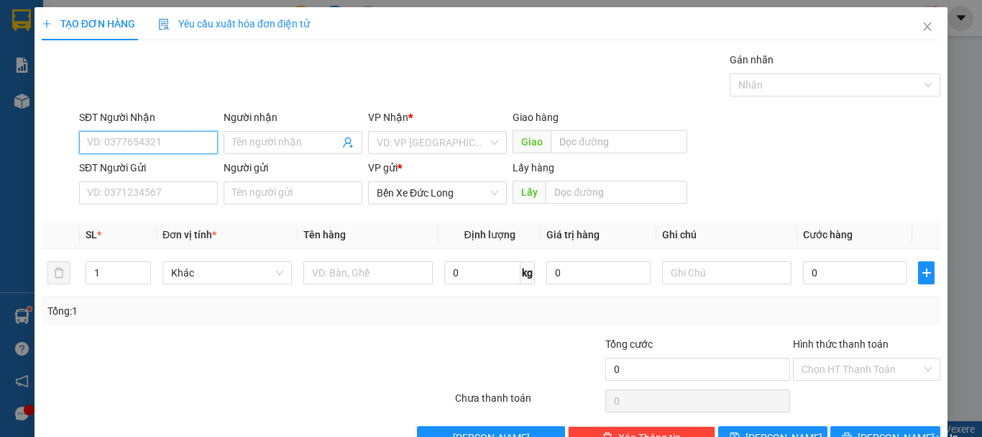
click at [142, 135] on input "SĐT Người Nhận" at bounding box center [148, 142] width 139 height 23
type input "0909034870"
click at [298, 142] on input "Người nhận" at bounding box center [285, 142] width 107 height 16
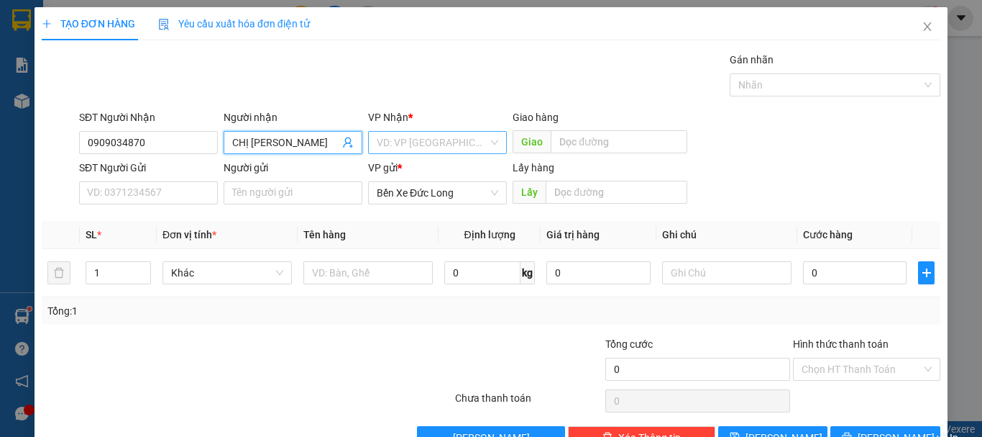
type input "CHỊ LỆ"
click at [414, 140] on input "search" at bounding box center [432, 143] width 111 height 22
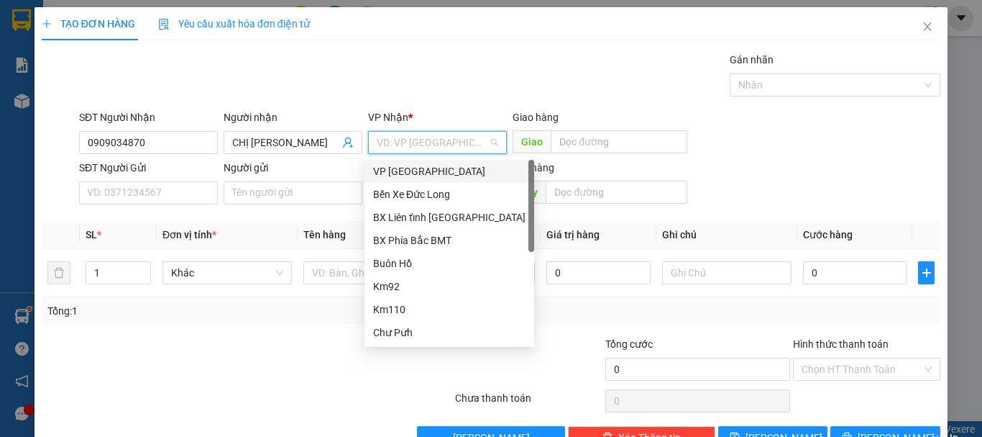
click at [398, 170] on div "VP [GEOGRAPHIC_DATA]" at bounding box center [449, 171] width 152 height 16
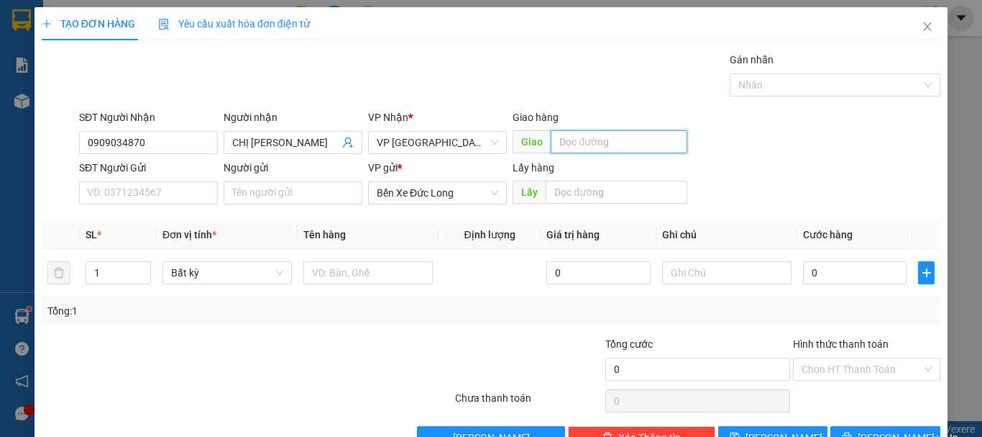
click at [596, 140] on input "text" at bounding box center [619, 141] width 137 height 23
type input "LÂM HÀ"
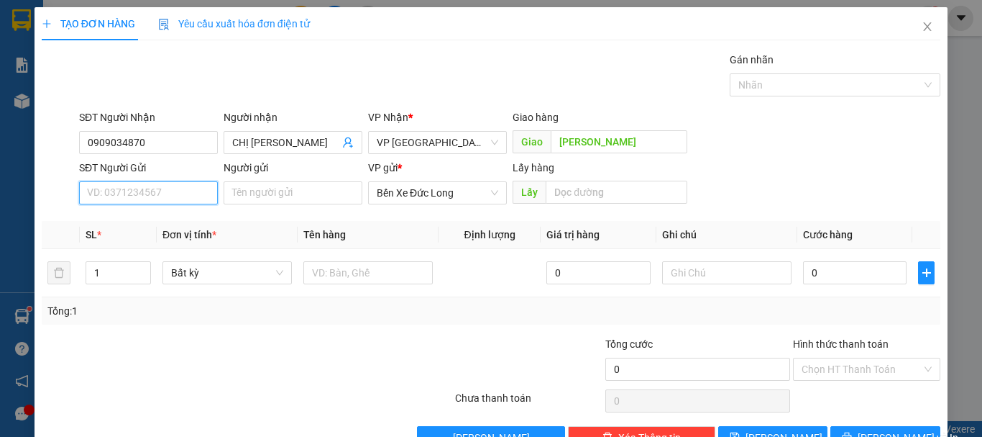
click at [145, 198] on input "SĐT Người Gửi" at bounding box center [148, 192] width 139 height 23
type input "0947872167"
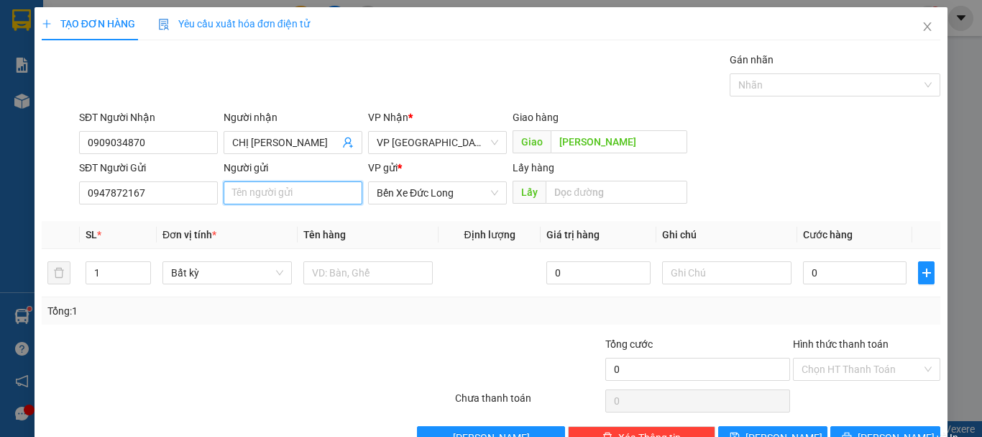
click at [272, 202] on input "Người gửi" at bounding box center [293, 192] width 139 height 23
click at [280, 189] on input "PHAN THỊ VÂN ANH(19/4 NAYDER)" at bounding box center [293, 192] width 139 height 23
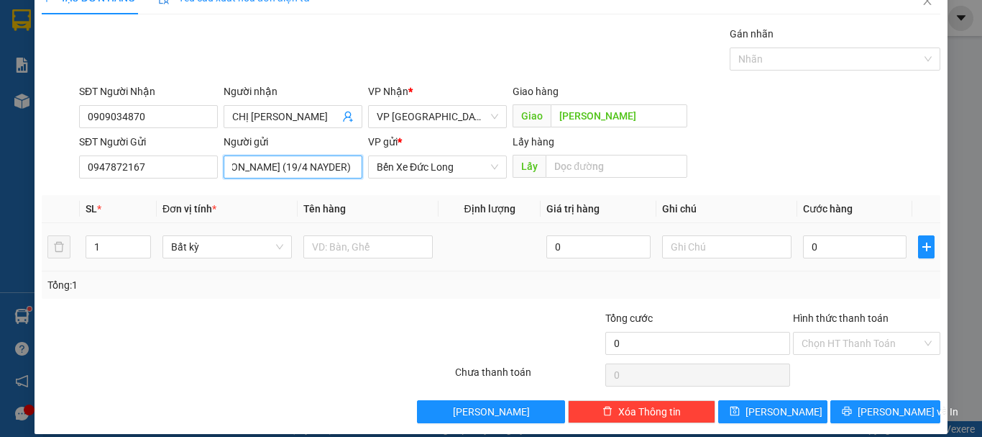
scroll to position [40, 0]
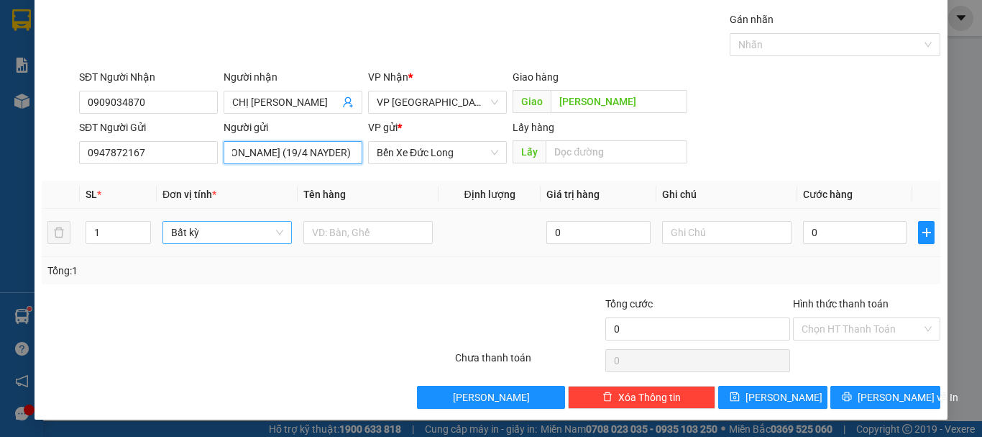
drag, startPoint x: 209, startPoint y: 240, endPoint x: 219, endPoint y: 235, distance: 10.6
click at [210, 239] on span "Bất kỳ" at bounding box center [227, 232] width 112 height 22
type input "PHAN THỊ VÂN ANH (19/4 NAYDER)"
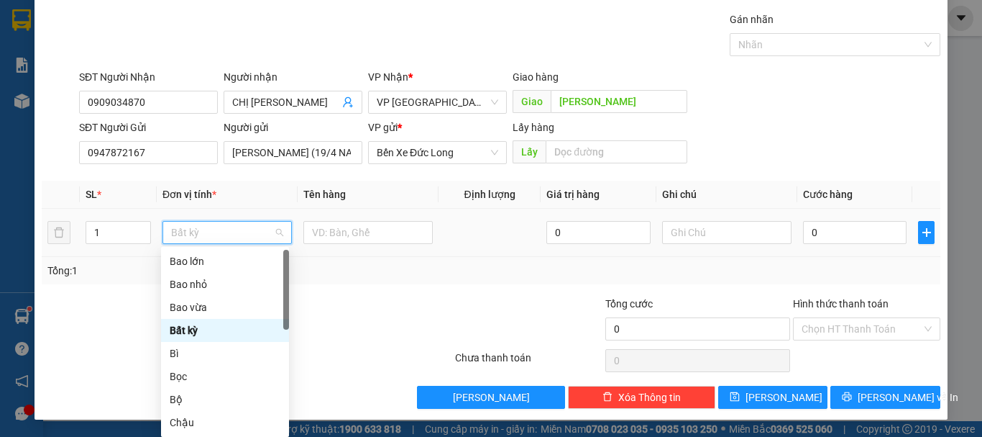
type input "T"
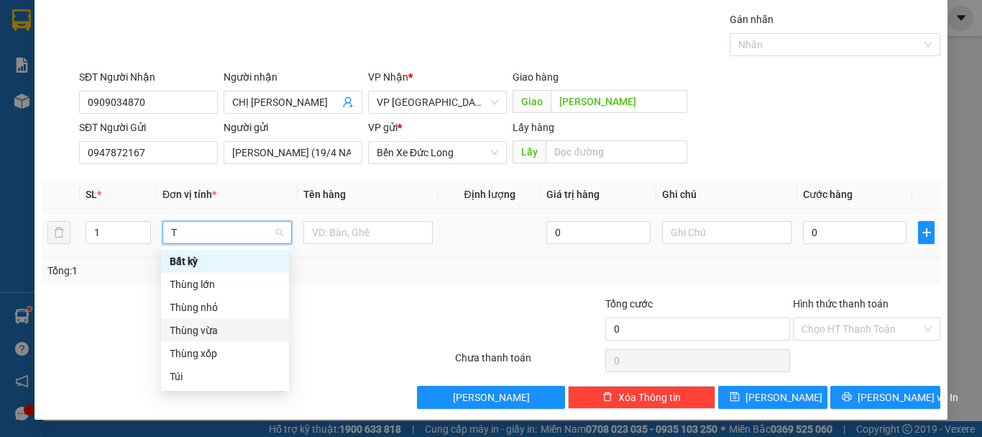
drag, startPoint x: 198, startPoint y: 326, endPoint x: 193, endPoint y: 332, distance: 8.1
click at [198, 327] on div "Thùng vừa" at bounding box center [225, 330] width 111 height 16
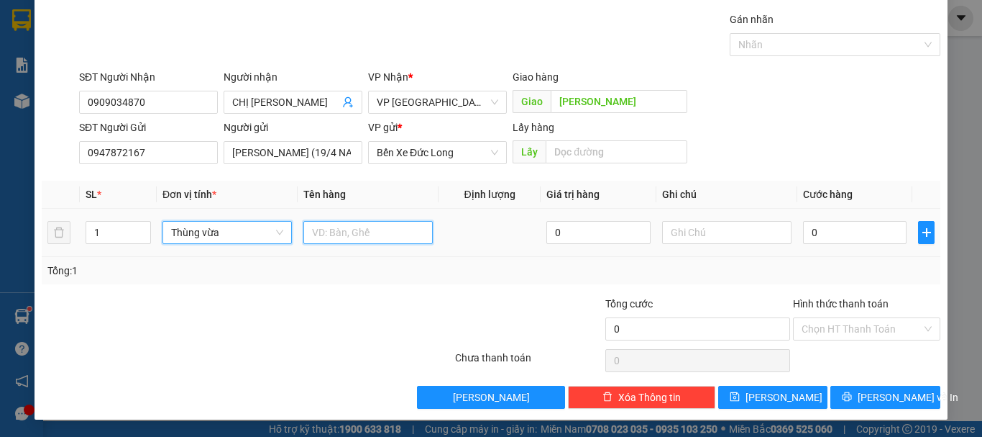
click at [367, 239] on input "text" at bounding box center [367, 232] width 129 height 23
click at [194, 230] on span "Thùng vừa" at bounding box center [227, 232] width 112 height 22
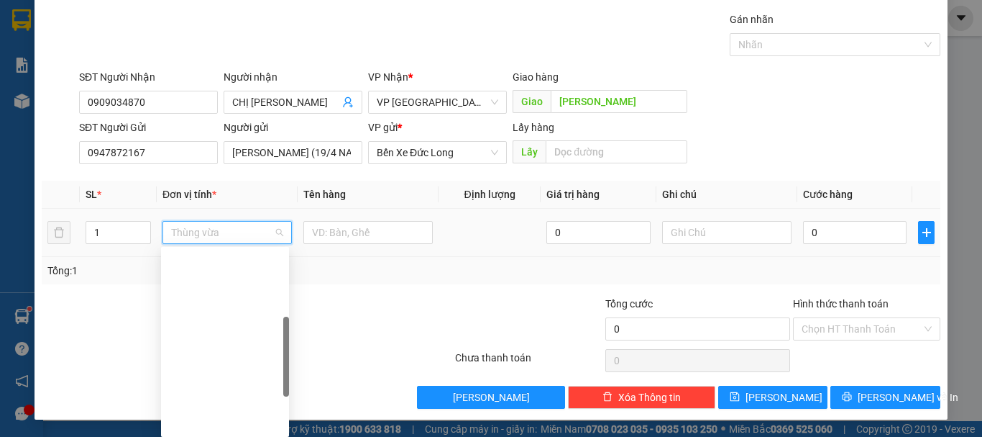
scroll to position [207, 0]
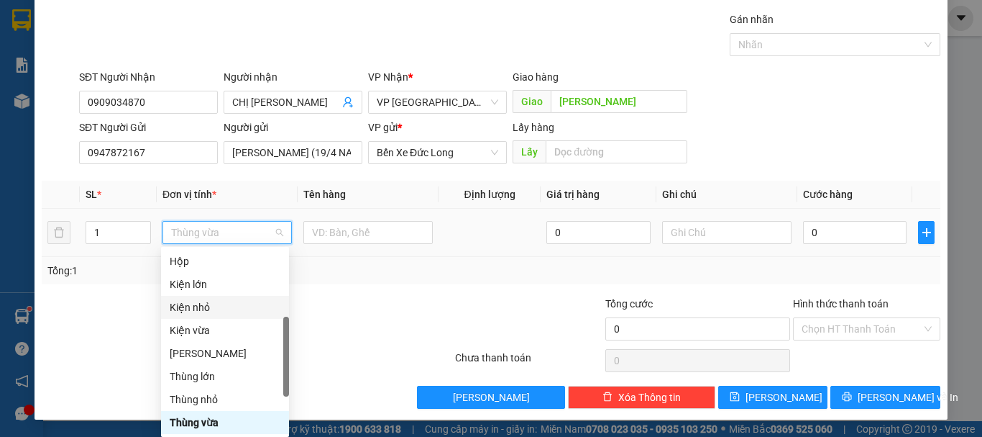
click at [193, 312] on div "Kiện nhỏ" at bounding box center [225, 307] width 111 height 16
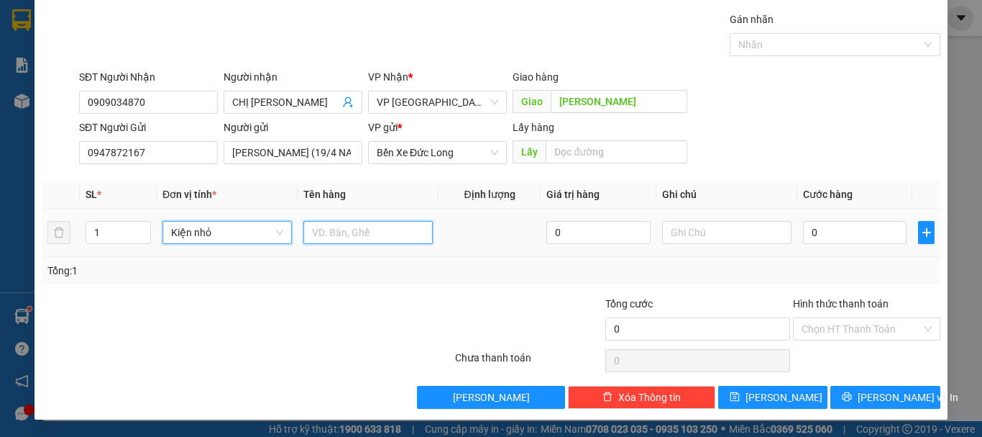
click at [373, 232] on input "text" at bounding box center [367, 232] width 129 height 23
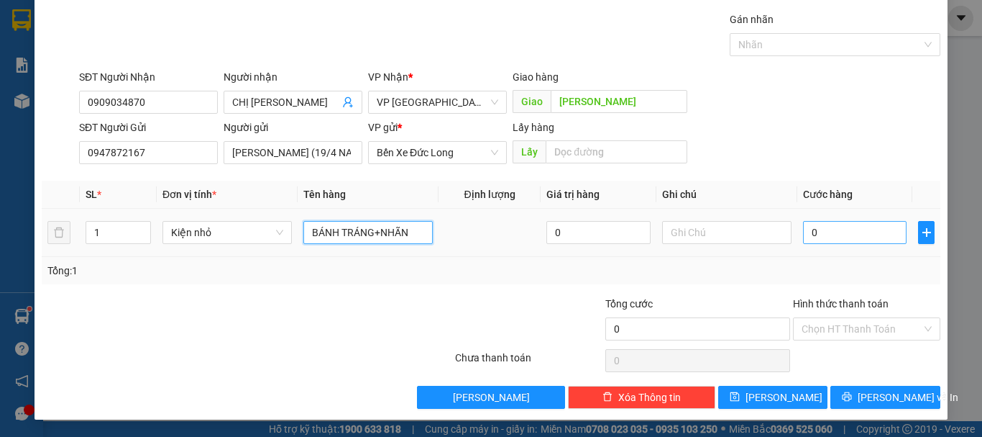
type input "BÁNH TRÁNG+NHÃN"
click at [803, 229] on input "0" at bounding box center [855, 232] width 104 height 23
type input "5"
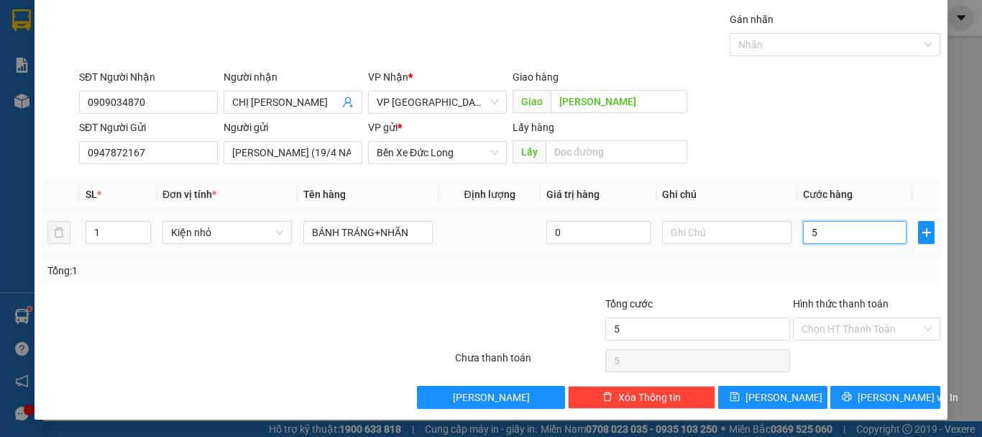
type input "50"
type input "500"
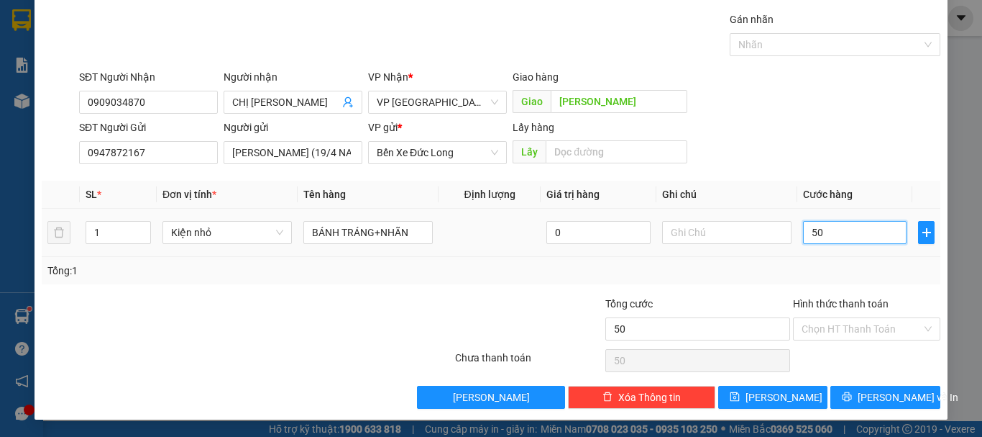
type input "500"
type input "5.000"
type input "50.000"
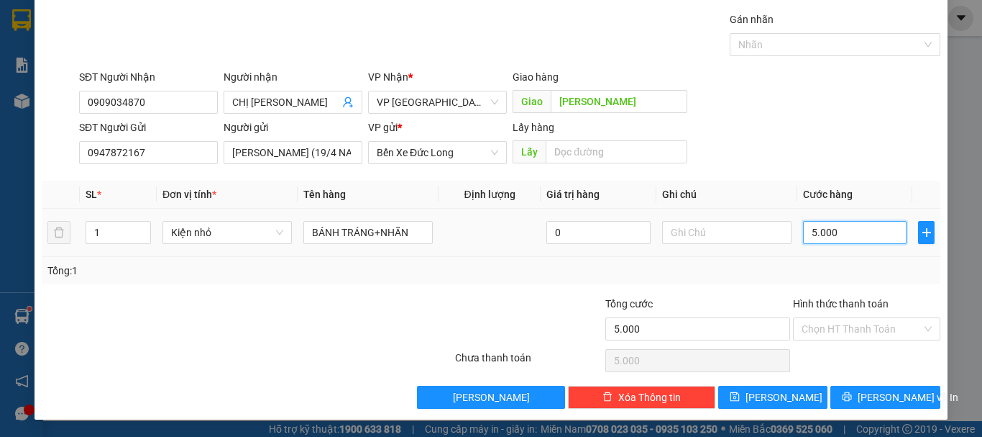
type input "50.000"
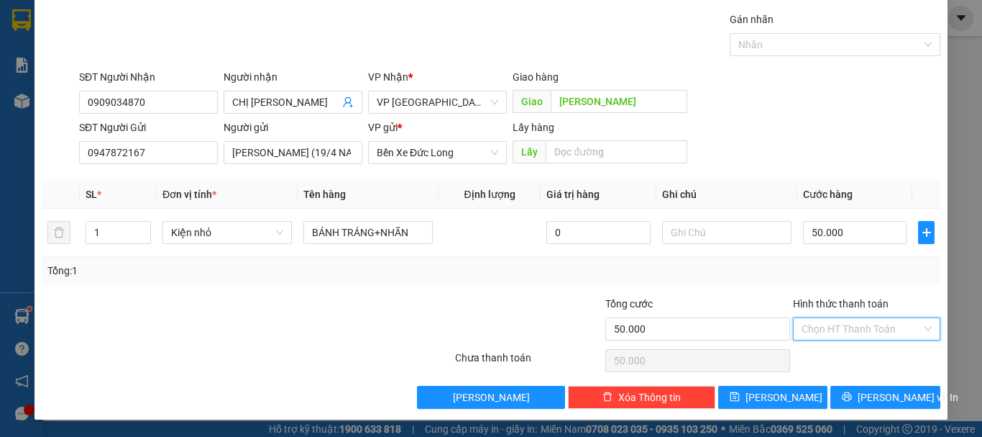
click at [823, 329] on input "Hình thức thanh toán" at bounding box center [862, 329] width 120 height 22
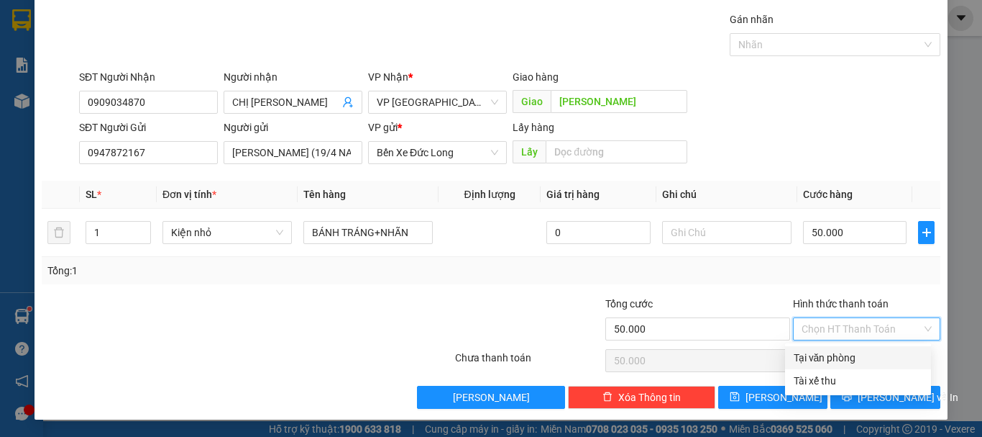
click at [817, 359] on div "Tại văn phòng" at bounding box center [858, 358] width 129 height 16
type input "0"
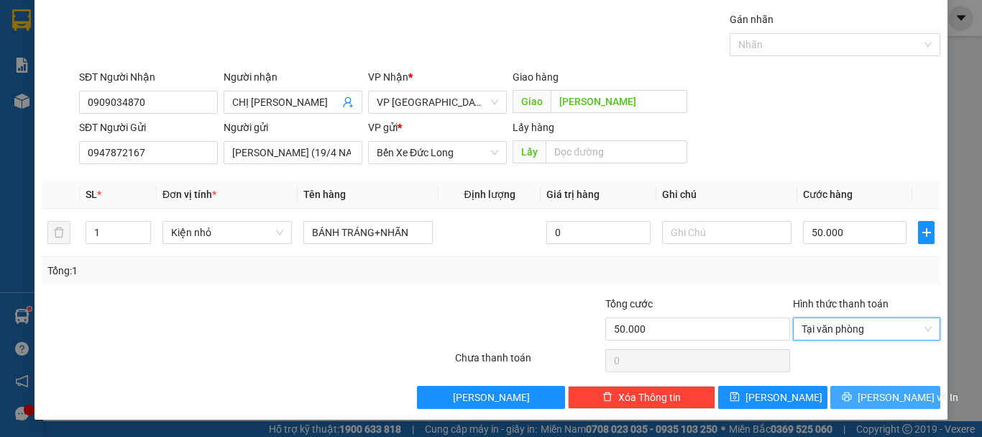
click at [877, 398] on span "Lưu và In" at bounding box center [908, 397] width 101 height 16
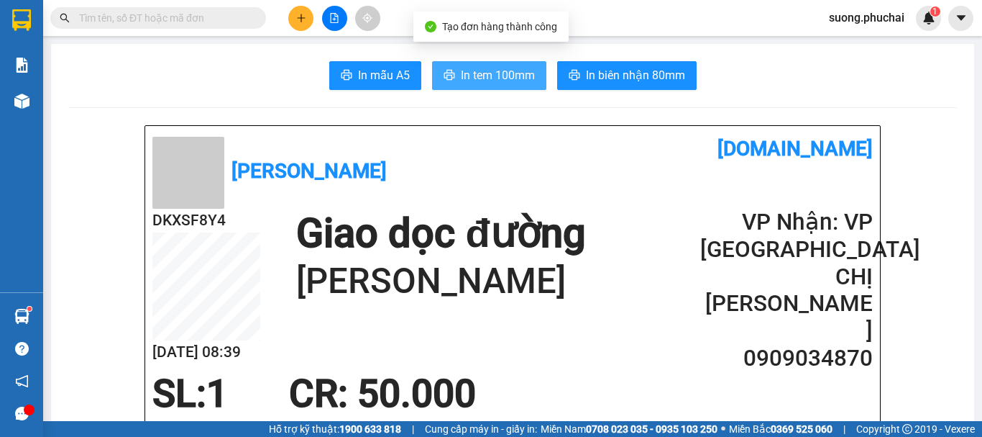
click at [498, 70] on span "In tem 100mm" at bounding box center [498, 75] width 74 height 18
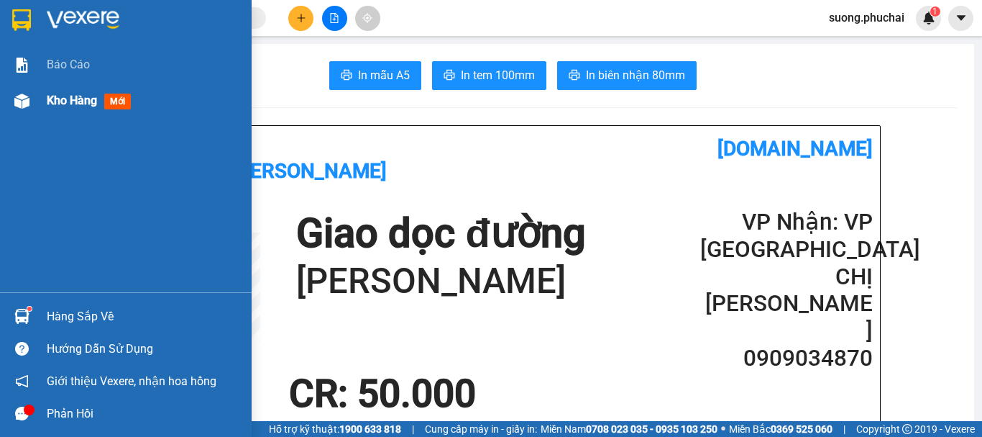
click at [75, 109] on div "Kho hàng mới" at bounding box center [92, 100] width 90 height 18
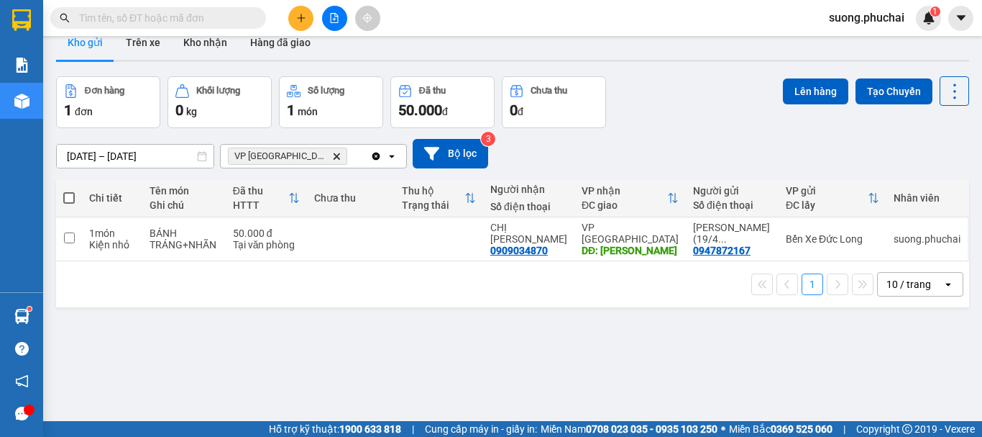
scroll to position [66, 0]
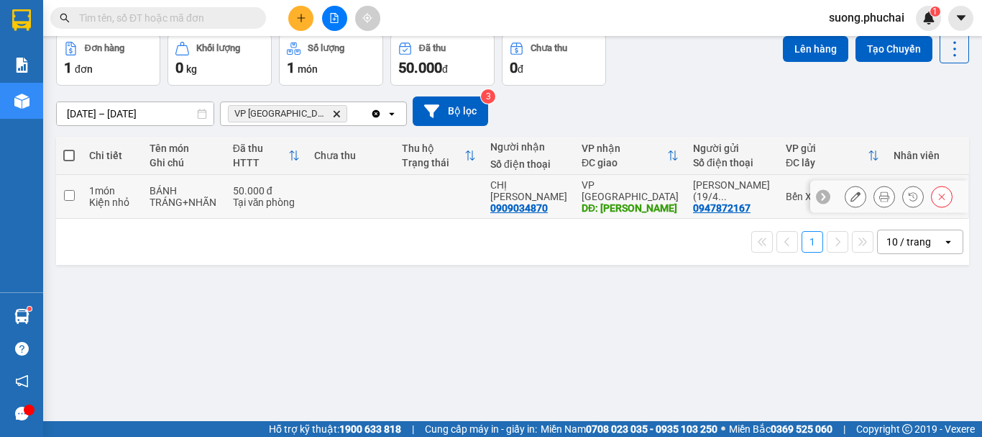
click at [64, 194] on input "checkbox" at bounding box center [69, 195] width 11 height 11
checkbox input "true"
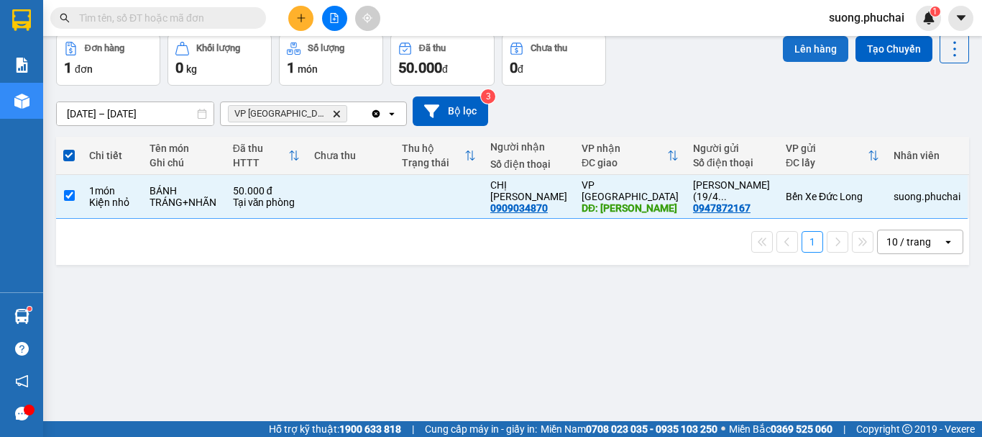
click at [795, 52] on button "Lên hàng" at bounding box center [815, 49] width 65 height 26
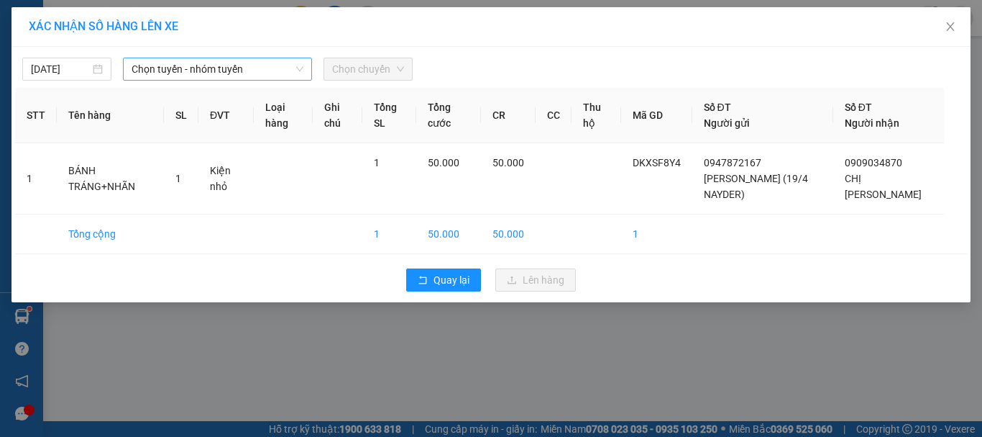
click at [156, 63] on span "Chọn tuyến - nhóm tuyến" at bounding box center [218, 69] width 172 height 22
click at [162, 141] on th "Tên hàng" at bounding box center [110, 115] width 107 height 55
click at [350, 73] on span "Chọn chuyến" at bounding box center [368, 69] width 72 height 22
click at [393, 71] on span "Chọn chuyến" at bounding box center [368, 69] width 72 height 22
click at [392, 71] on span "Chọn chuyến" at bounding box center [368, 69] width 72 height 22
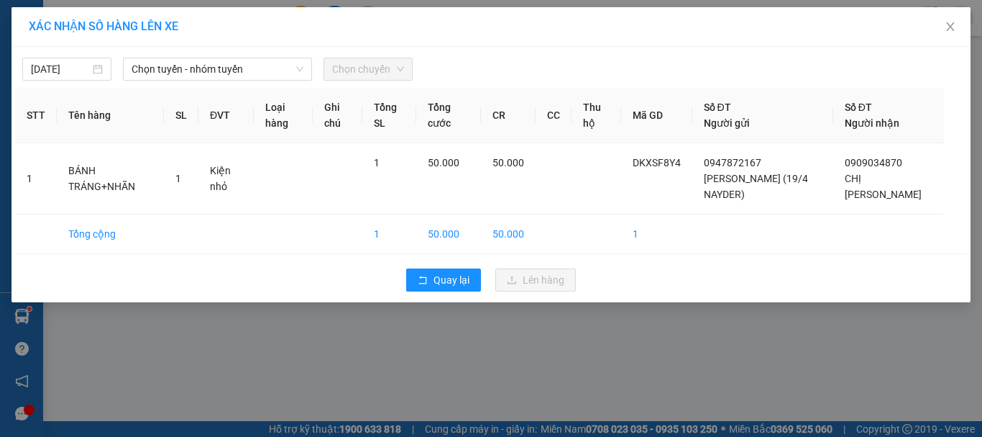
click at [380, 67] on span "Chọn chuyến" at bounding box center [368, 69] width 72 height 22
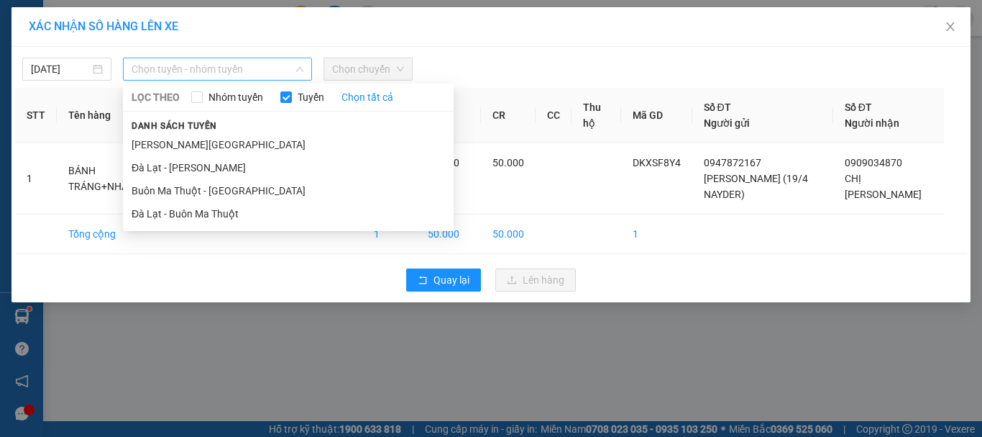
click at [213, 75] on span "Chọn tuyến - nhóm tuyến" at bounding box center [218, 69] width 172 height 22
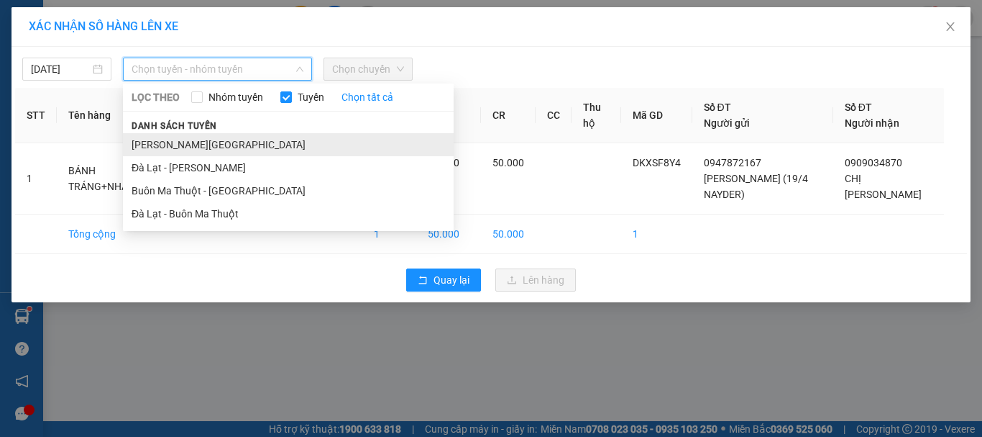
click at [181, 145] on li "Gia Lai - Đà Lạt" at bounding box center [288, 144] width 331 height 23
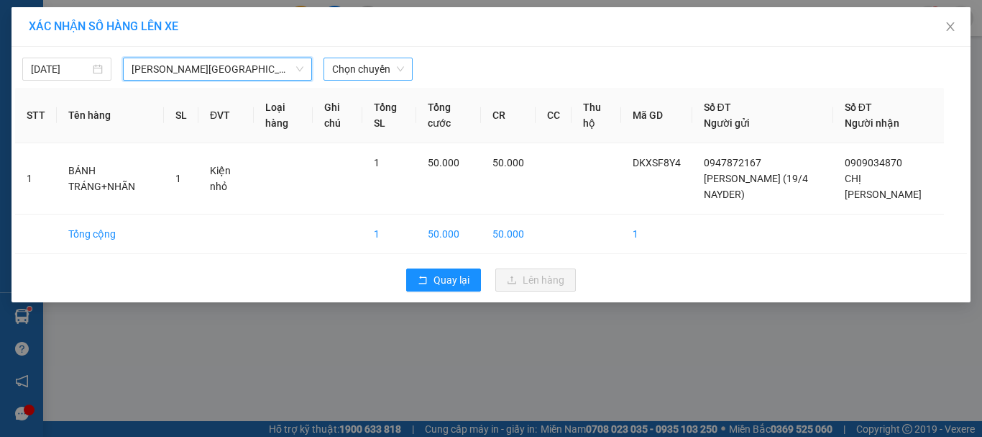
click at [390, 70] on span "Chọn chuyến" at bounding box center [368, 69] width 72 height 22
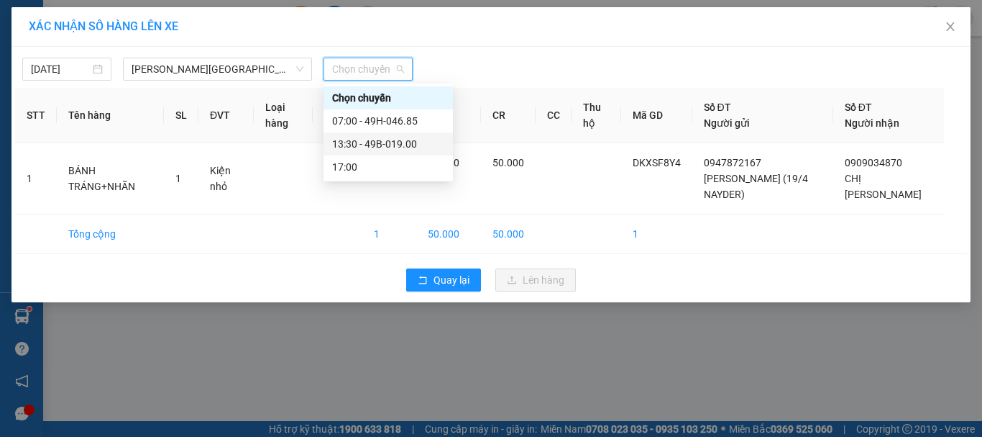
click at [354, 147] on div "13:30 - 49B-019.00" at bounding box center [388, 144] width 112 height 16
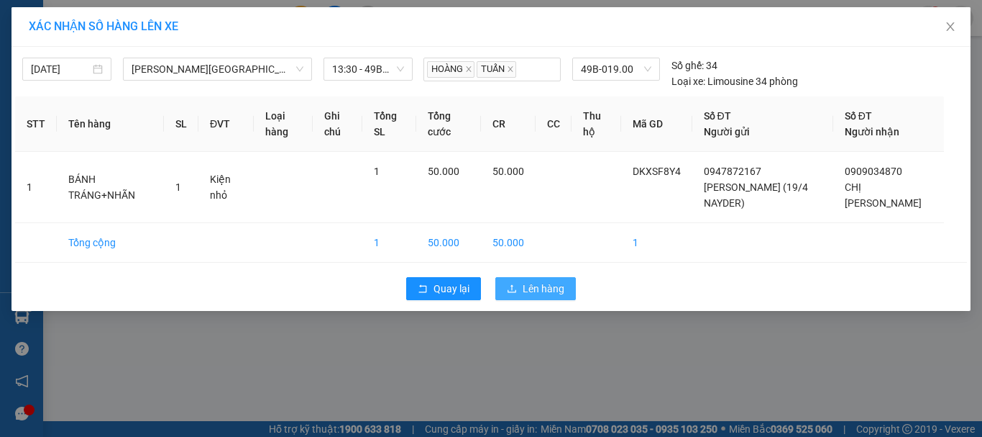
click at [535, 296] on span "Lên hàng" at bounding box center [544, 288] width 42 height 16
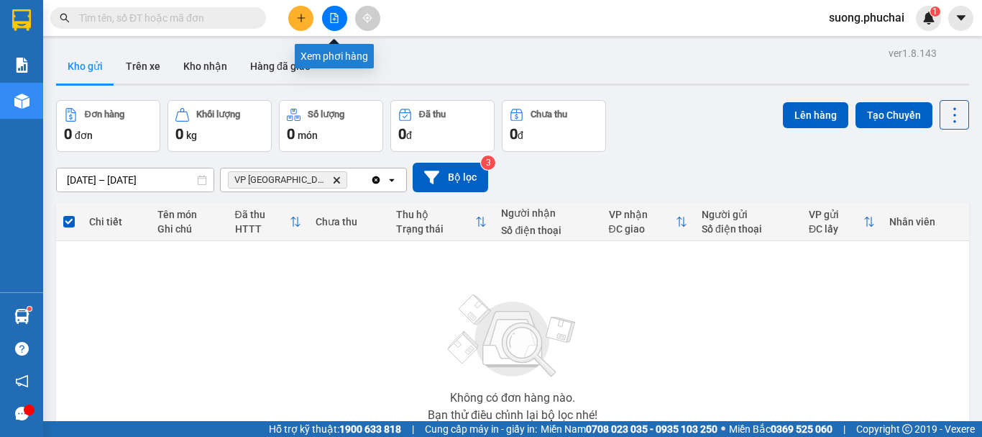
click at [333, 19] on icon "file-add" at bounding box center [334, 18] width 10 height 10
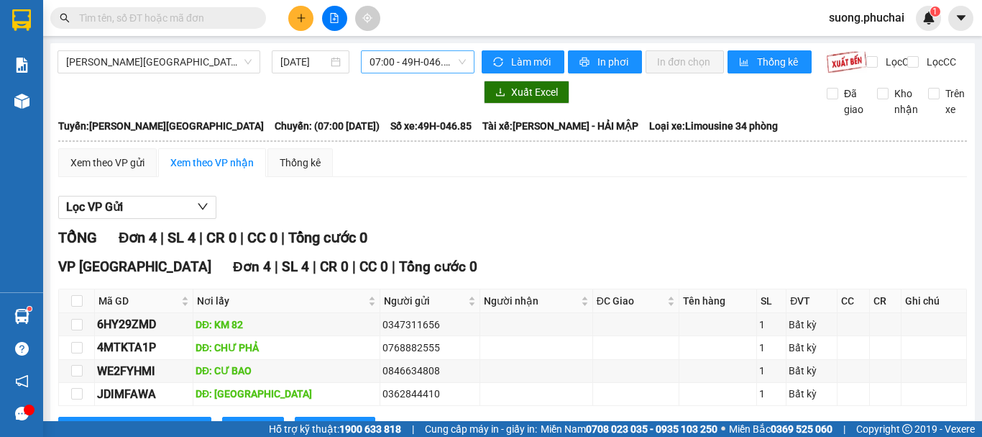
click at [427, 57] on span "07:00 - 49H-046.85" at bounding box center [418, 62] width 96 height 22
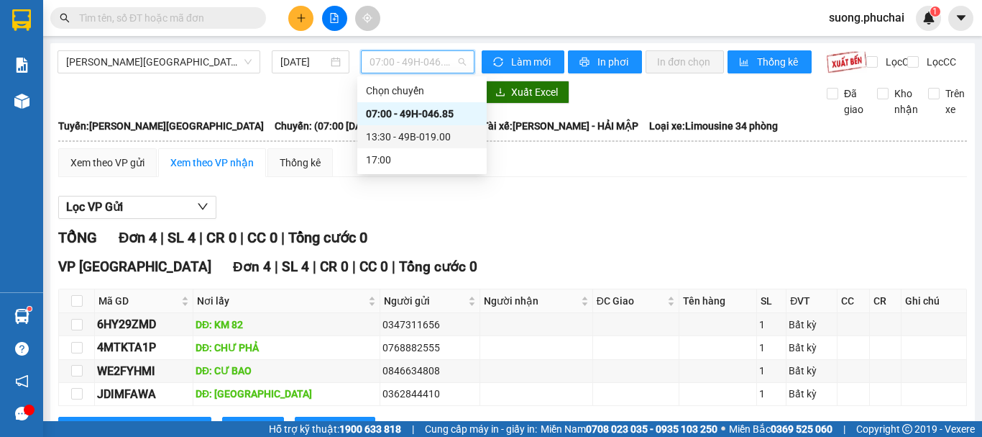
click at [376, 145] on div "13:30 - 49B-019.00" at bounding box center [421, 136] width 129 height 23
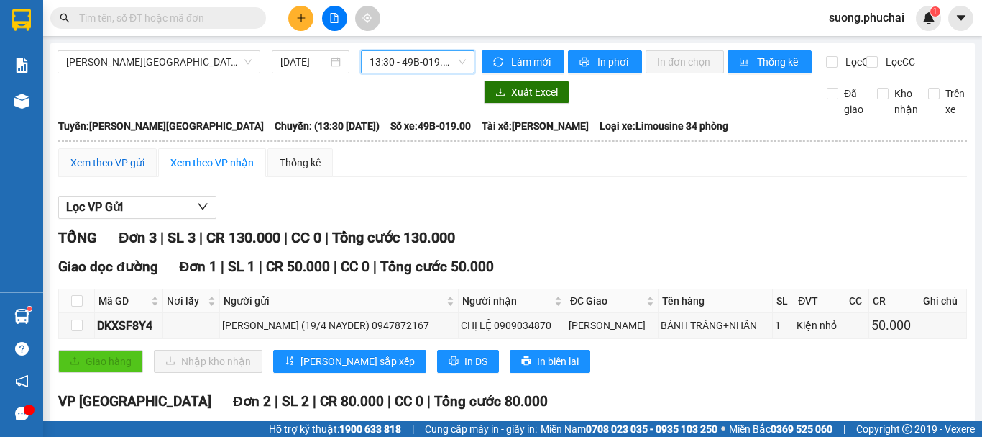
click at [96, 170] on div "Xem theo VP gửi" at bounding box center [107, 163] width 74 height 16
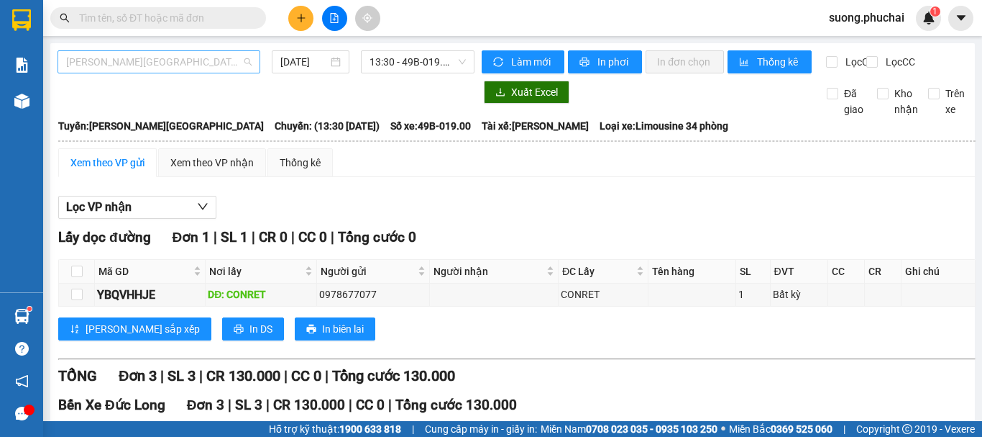
click at [150, 65] on span "Gia Lai - Đà Lạt" at bounding box center [159, 62] width 186 height 22
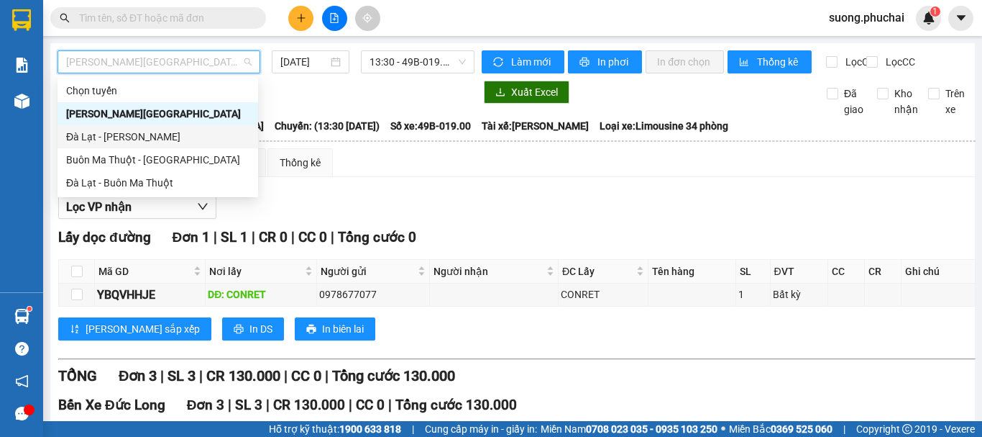
click at [117, 136] on div "Đà Lạt - Gia Lai" at bounding box center [157, 137] width 183 height 16
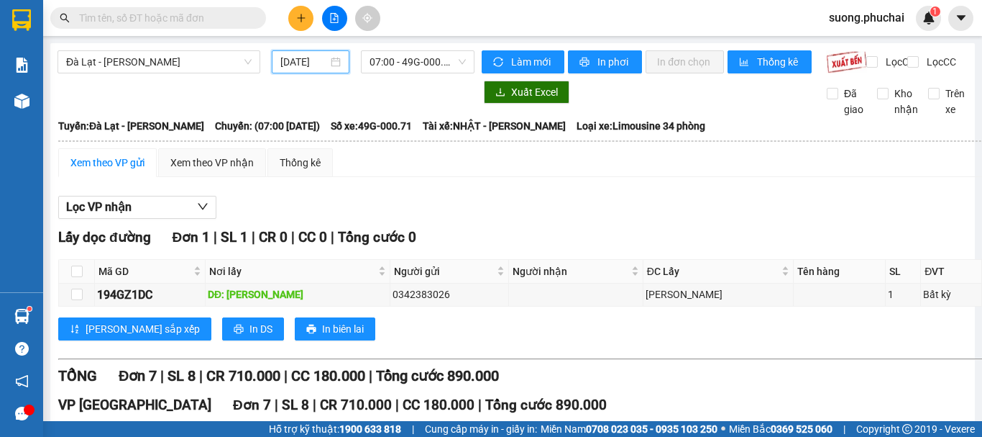
click at [307, 63] on input "15/09/2025" at bounding box center [303, 62] width 47 height 16
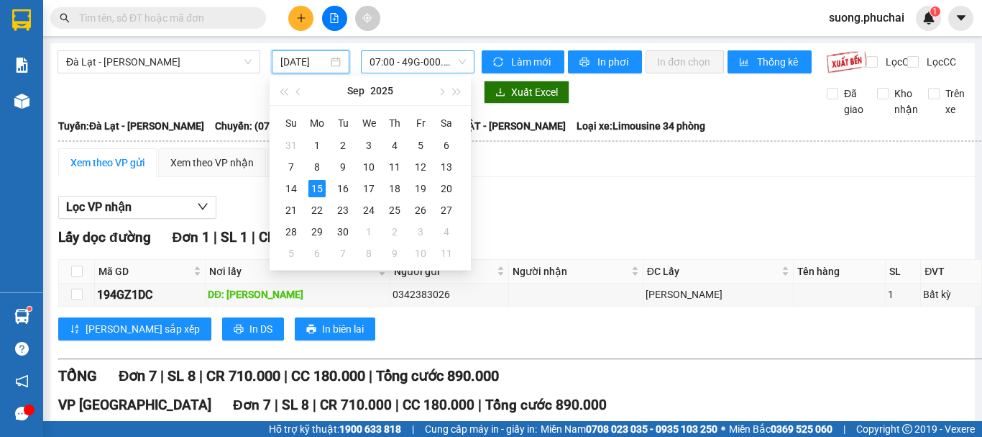
click at [401, 55] on span "07:00 - 49G-000.71" at bounding box center [418, 62] width 96 height 22
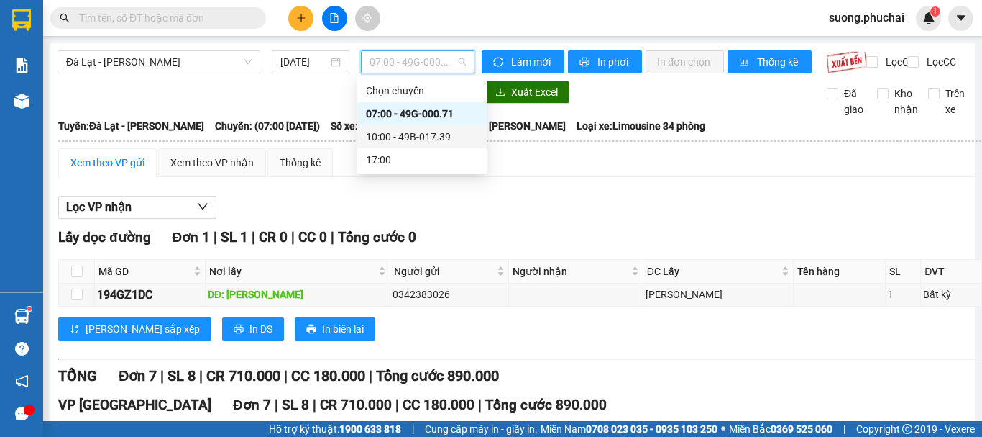
click at [425, 133] on div "10:00 - 49B-017.39" at bounding box center [422, 137] width 112 height 16
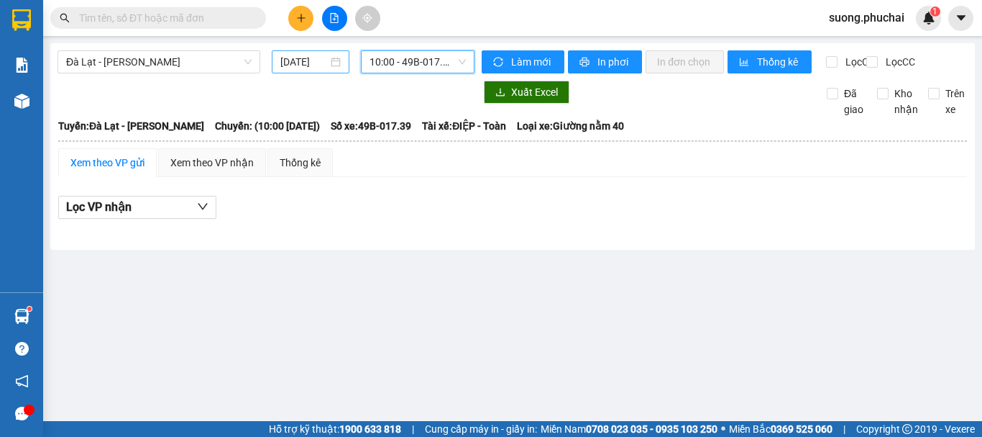
click at [291, 57] on input "15/09/2025" at bounding box center [303, 62] width 47 height 16
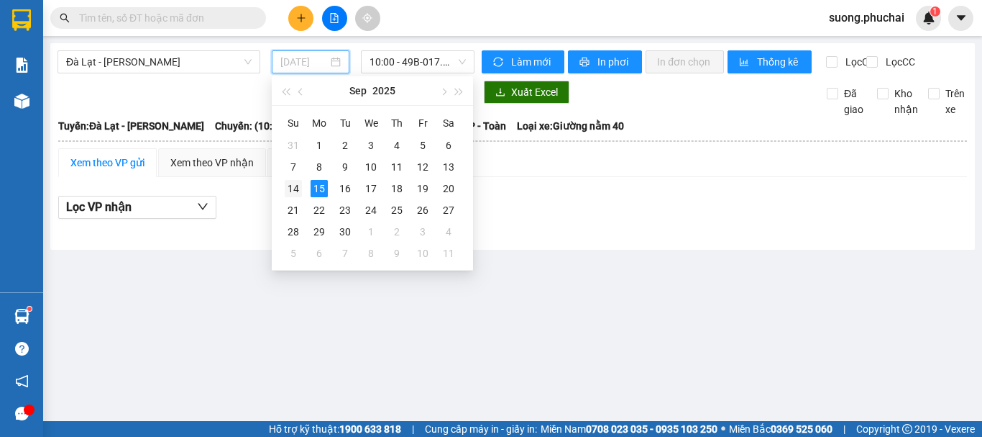
click at [291, 185] on div "14" at bounding box center [293, 188] width 17 height 17
type input "14/09/2025"
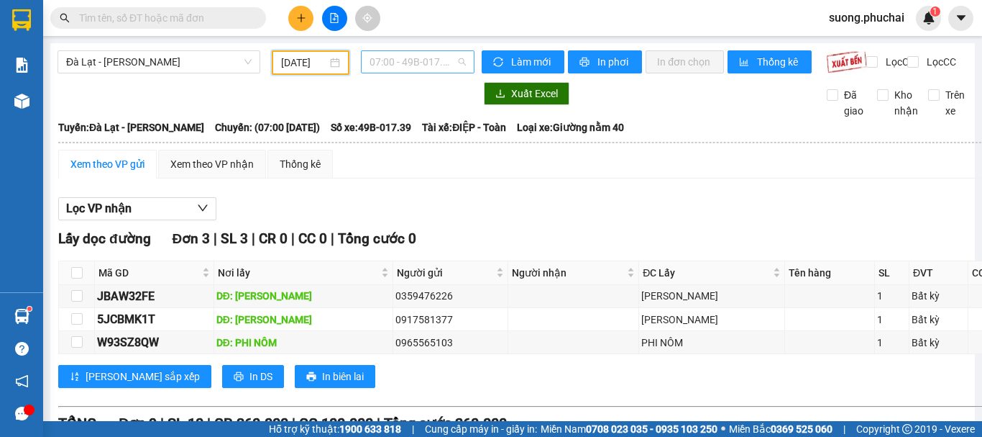
click at [429, 58] on span "07:00 - 49B-017.39" at bounding box center [418, 62] width 96 height 22
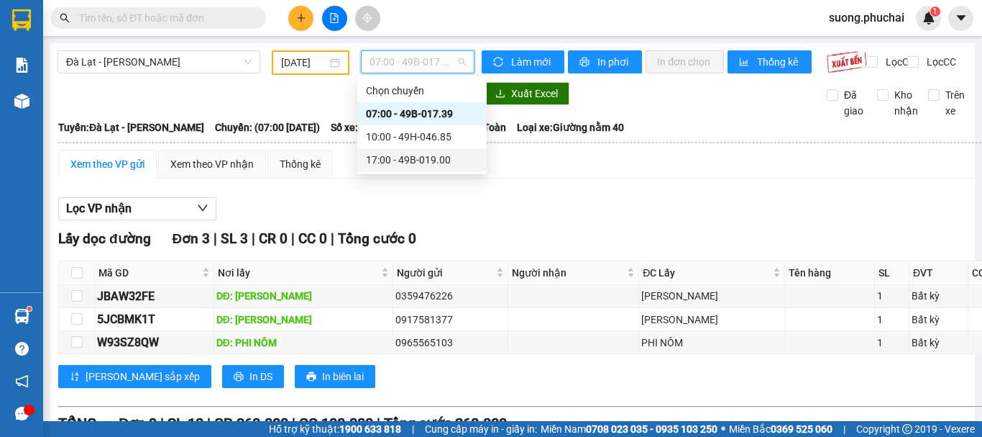
click at [431, 155] on div "17:00 - 49B-019.00" at bounding box center [422, 160] width 112 height 16
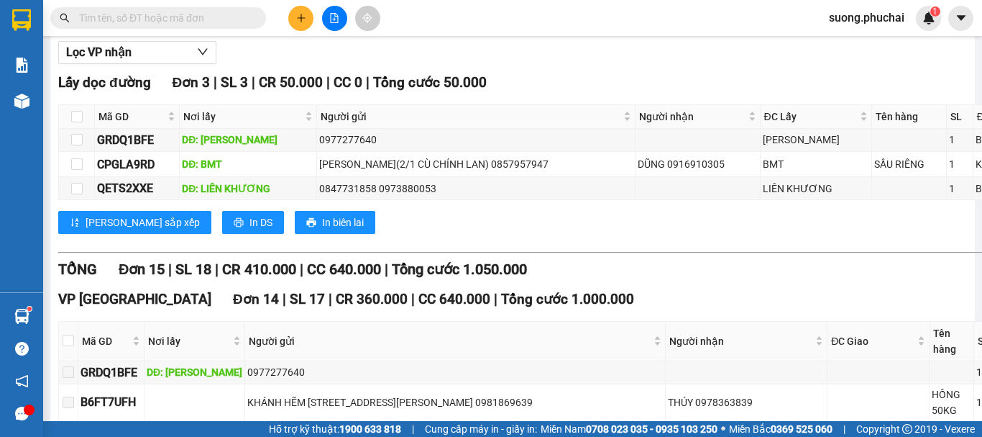
scroll to position [288, 0]
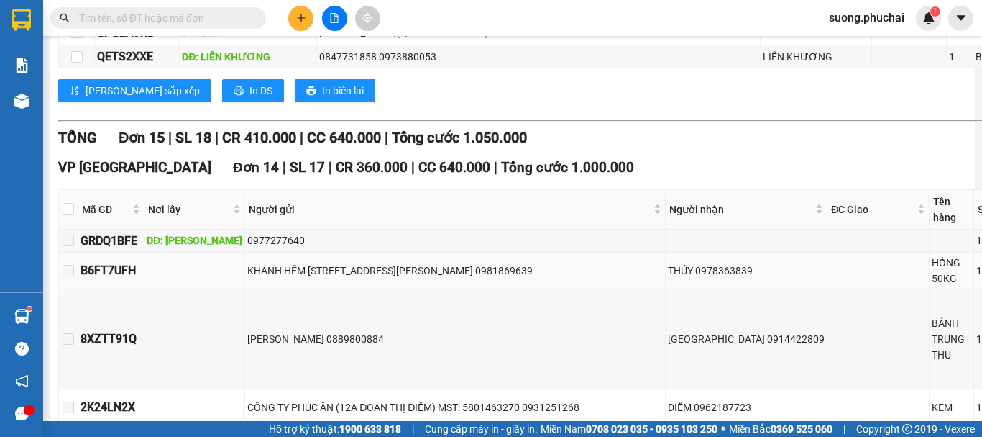
click at [668, 278] on div "THÚY 0978363839" at bounding box center [746, 270] width 157 height 16
click at [668, 273] on div "THÚY 0978363839" at bounding box center [746, 270] width 157 height 16
click at [930, 262] on td "HỒNG 50KG" at bounding box center [952, 270] width 45 height 37
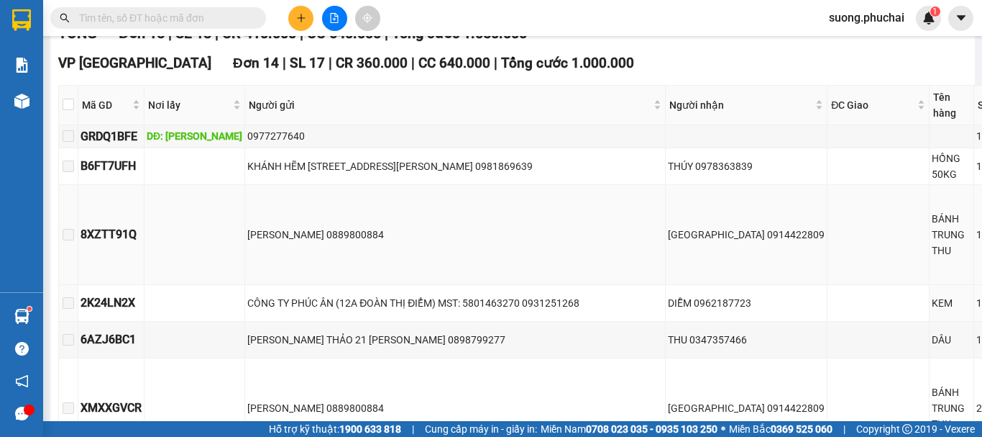
scroll to position [360, 0]
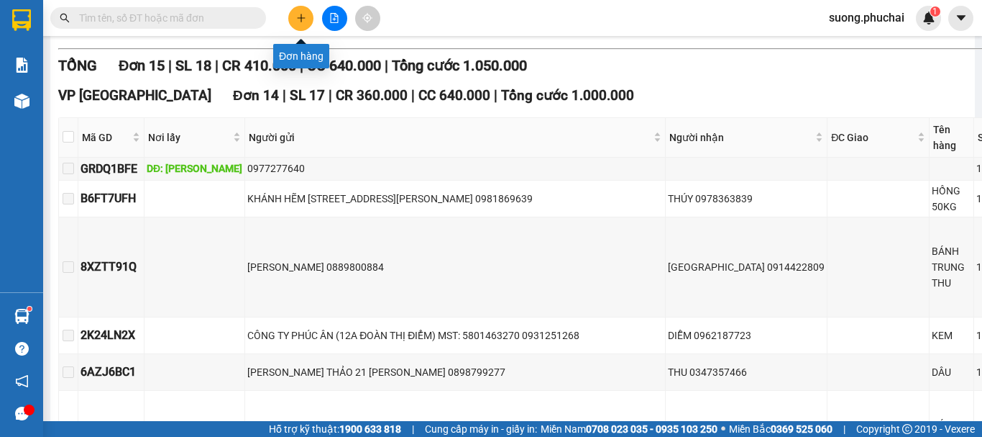
click at [302, 6] on button at bounding box center [300, 18] width 25 height 25
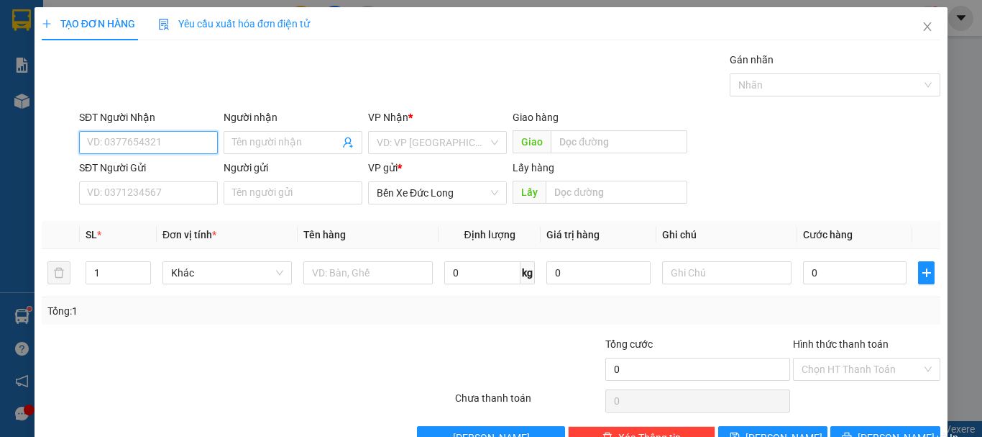
click at [152, 150] on input "SĐT Người Nhận" at bounding box center [148, 142] width 139 height 23
type input "0375878567"
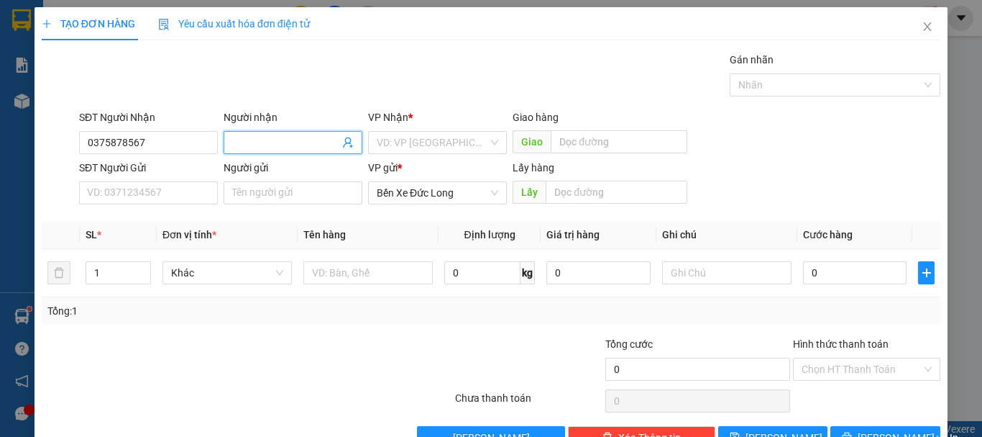
click at [297, 140] on input "Người nhận" at bounding box center [285, 142] width 107 height 16
type input "A"
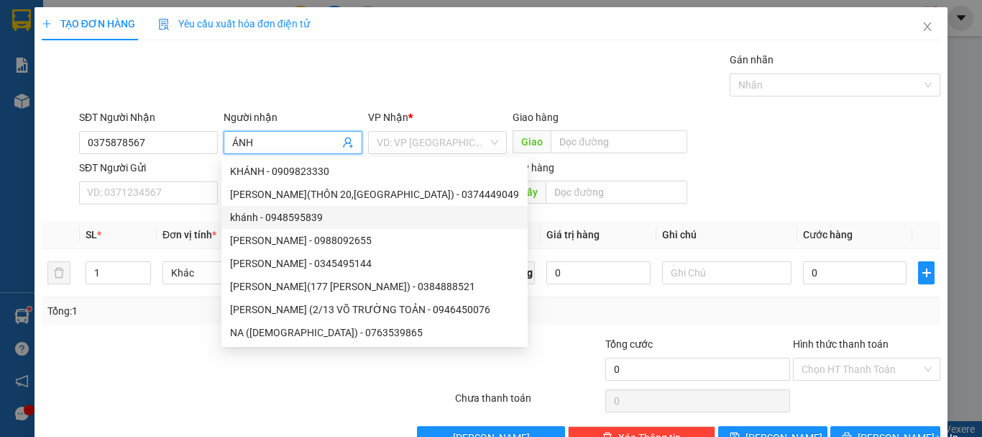
type input "ÁNH"
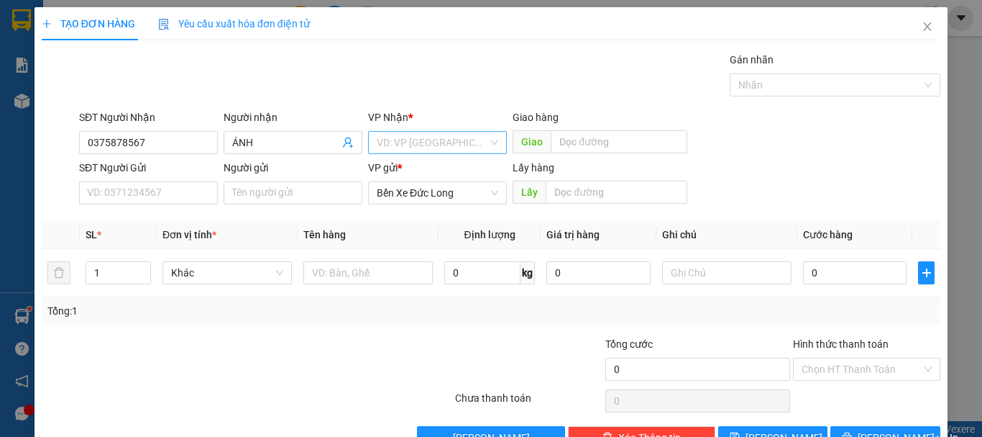
click at [408, 132] on input "search" at bounding box center [432, 143] width 111 height 22
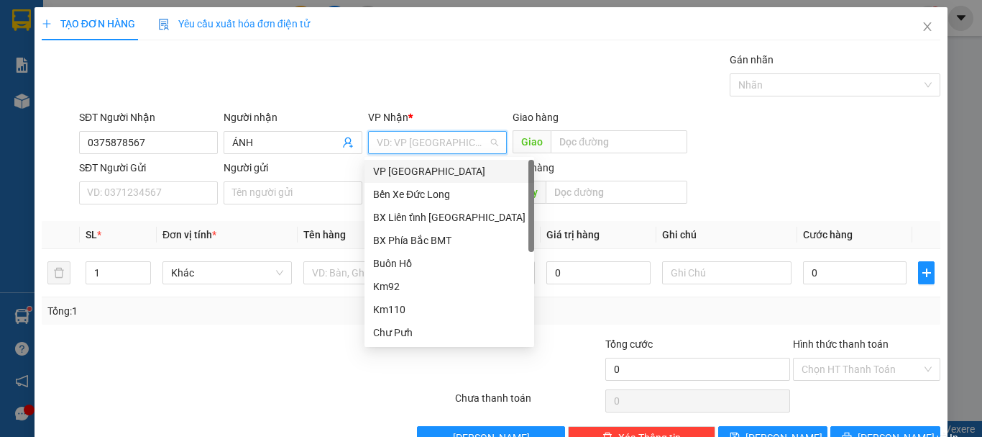
click at [411, 175] on div "VP [GEOGRAPHIC_DATA]" at bounding box center [449, 171] width 152 height 16
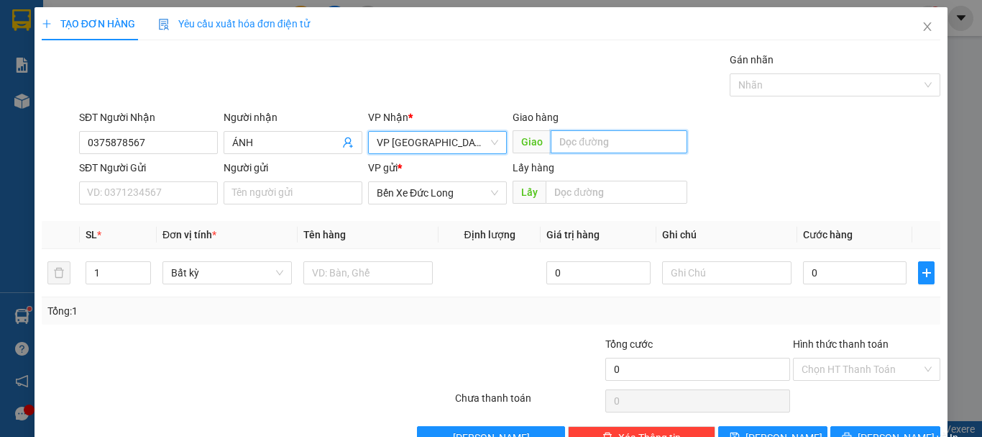
click at [568, 142] on input "text" at bounding box center [619, 141] width 137 height 23
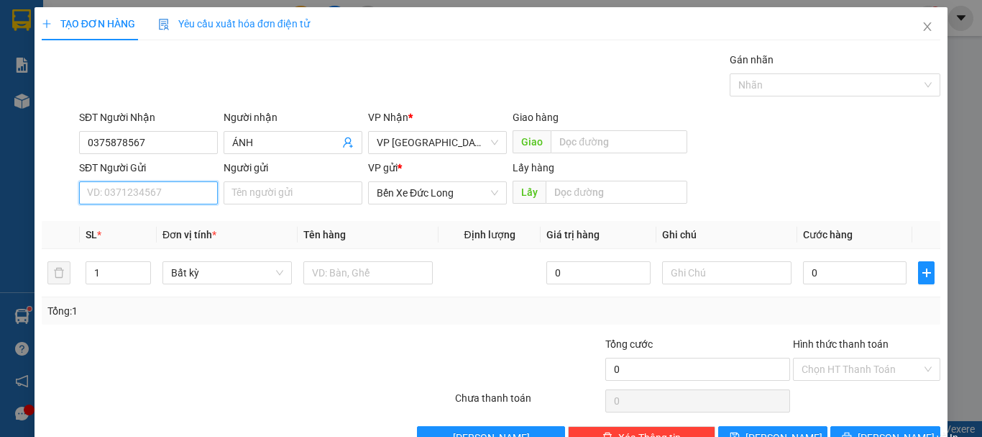
click at [138, 189] on input "SĐT Người Gửi" at bounding box center [148, 192] width 139 height 23
type input "0905215744"
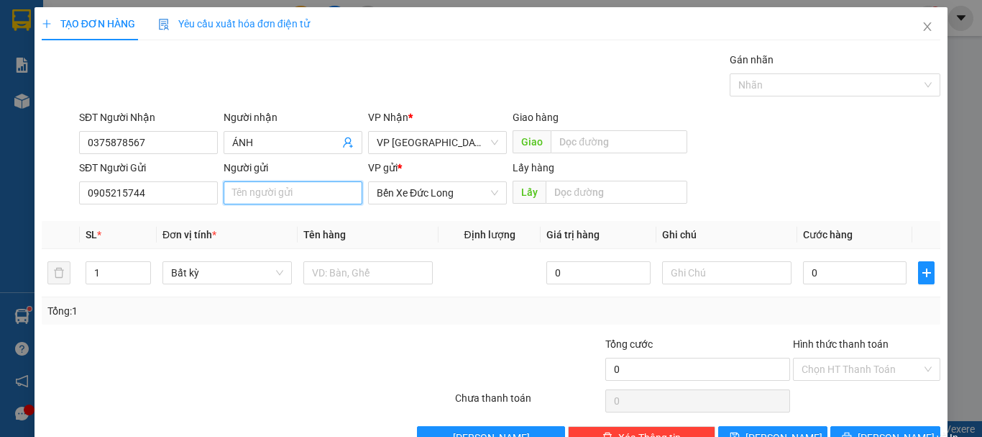
click at [280, 196] on input "Người gửi" at bounding box center [293, 192] width 139 height 23
type input "LÊ THÁI SINH(HỘI PHÚ)"
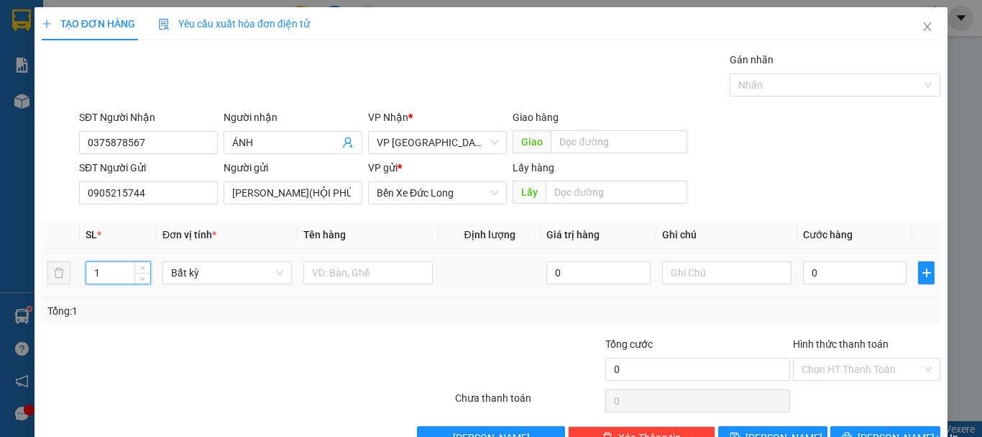
click at [98, 268] on input "1" at bounding box center [118, 273] width 64 height 22
click at [214, 274] on span "Bất kỳ" at bounding box center [227, 273] width 112 height 22
type input "2"
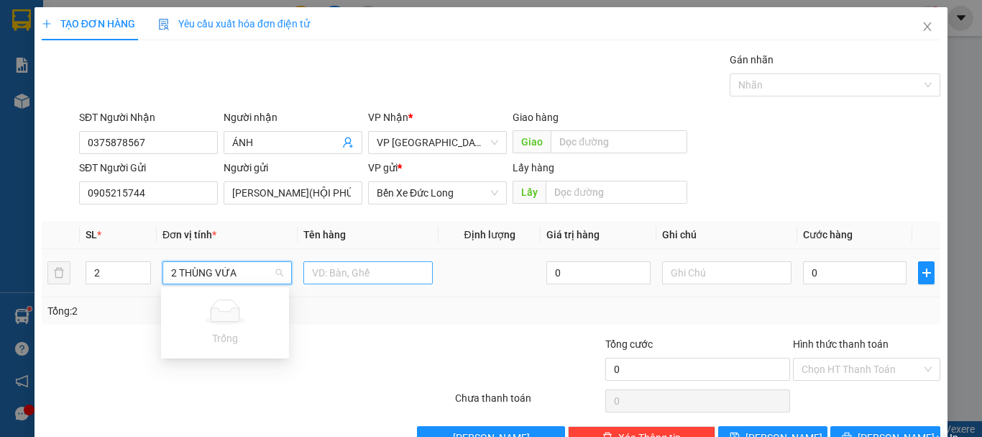
type input "2 THÙNG VỪA"
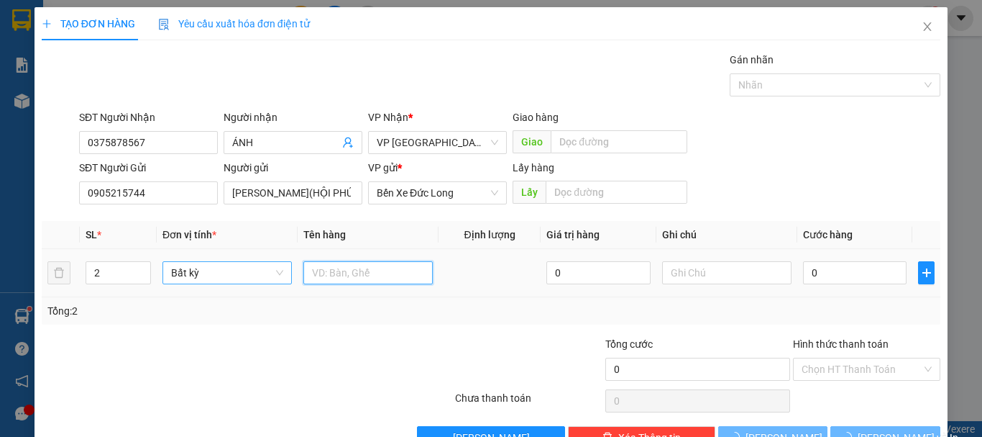
click at [344, 275] on input "text" at bounding box center [367, 272] width 129 height 23
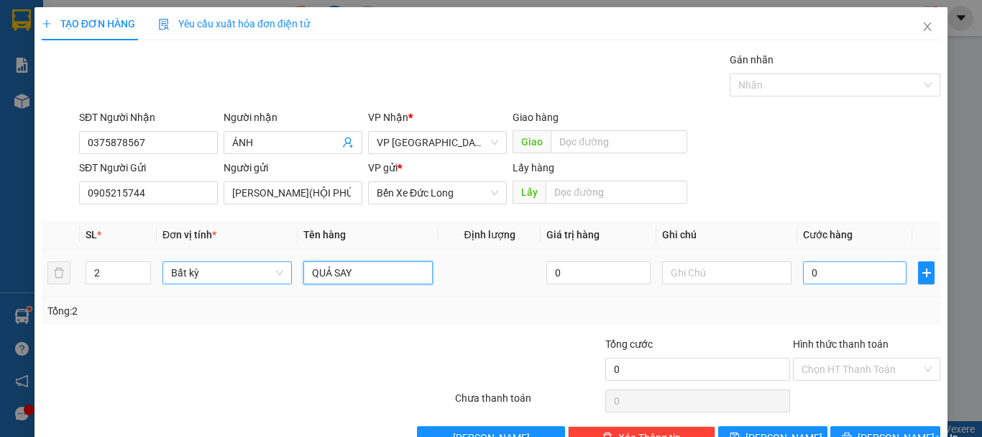
type input "QUẢ SAY"
click at [831, 270] on input "0" at bounding box center [855, 272] width 104 height 23
type input "1"
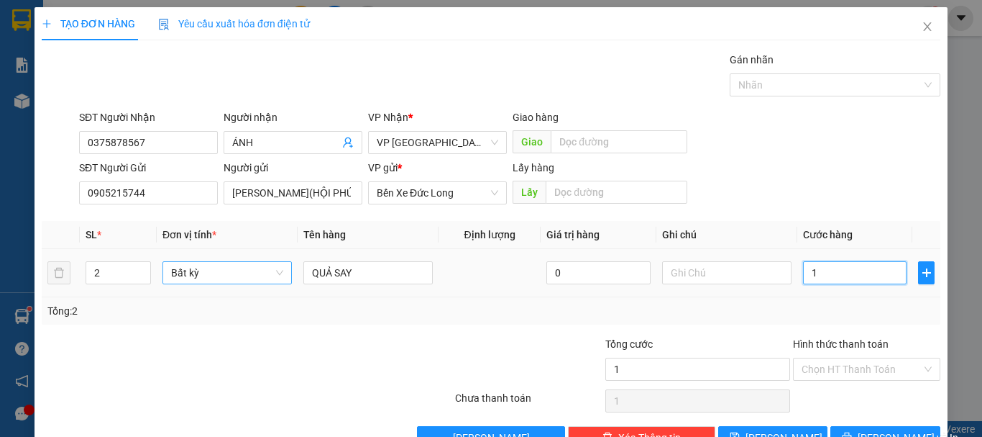
type input "15"
type input "1"
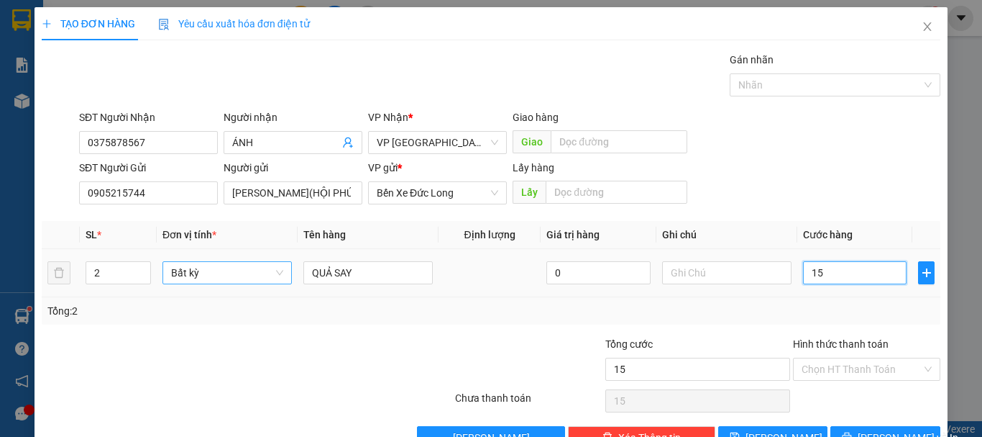
type input "1"
type input "12"
type input "120"
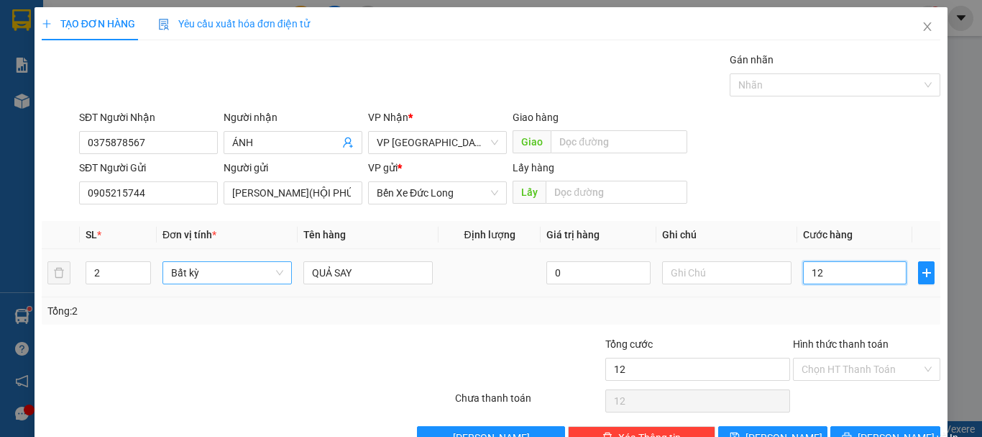
type input "120"
type input "1.200"
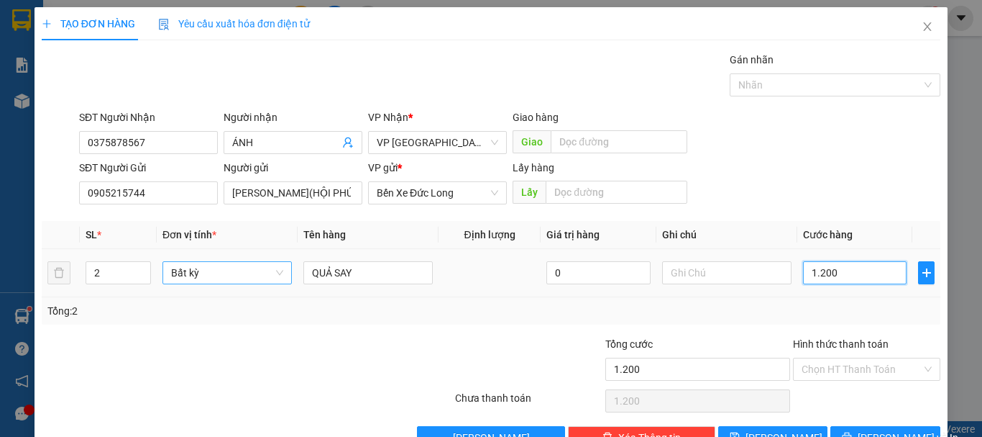
type input "12.000"
type input "120.000"
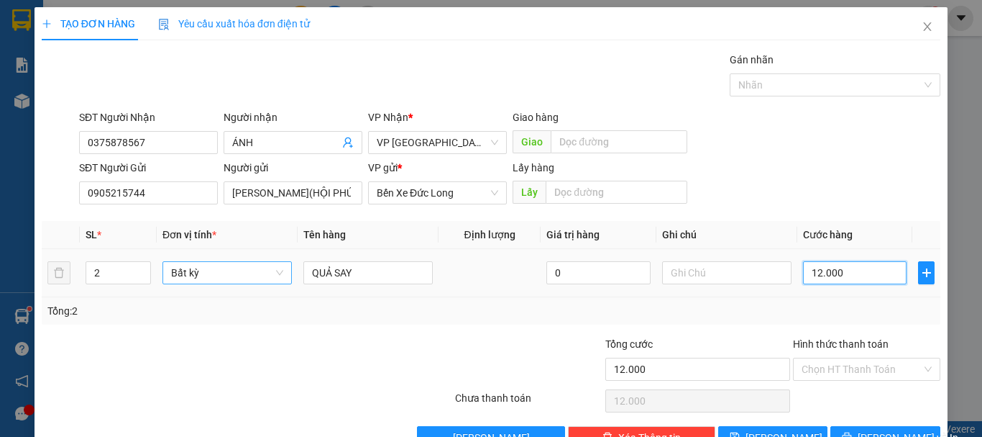
type input "120.000"
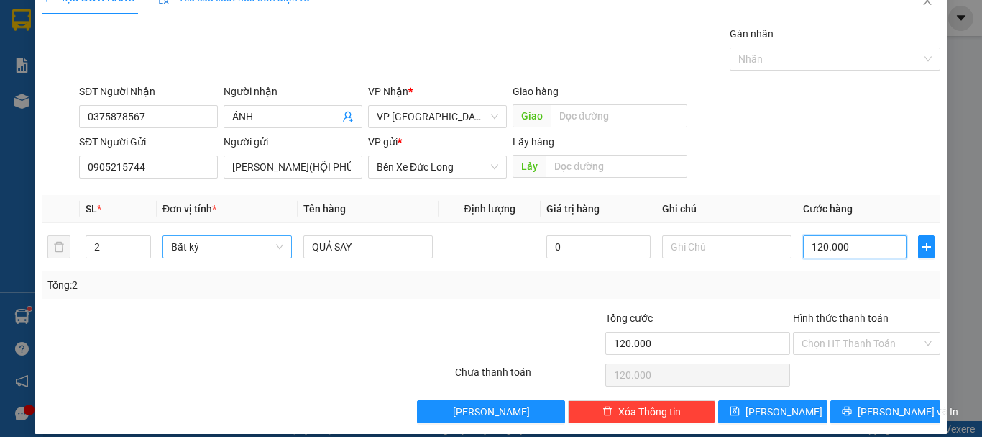
scroll to position [40, 0]
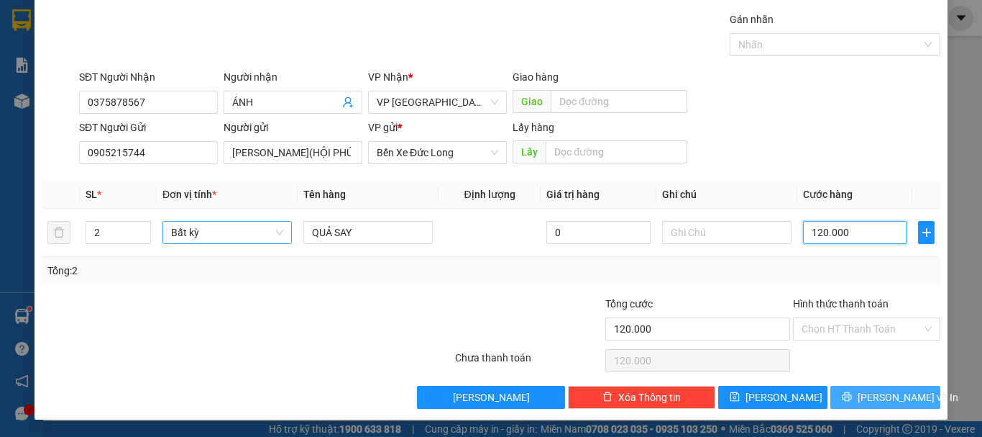
type input "120.000"
click at [887, 402] on span "Lưu và In" at bounding box center [908, 397] width 101 height 16
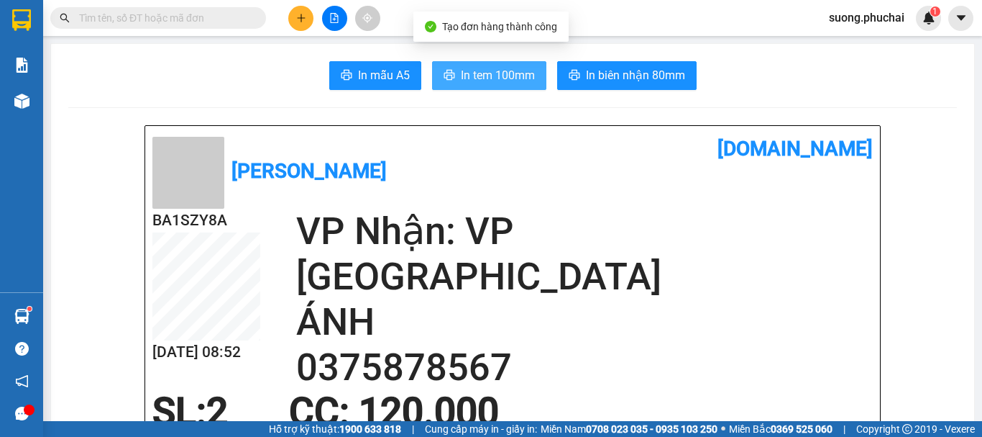
click at [485, 67] on span "In tem 100mm" at bounding box center [498, 75] width 74 height 18
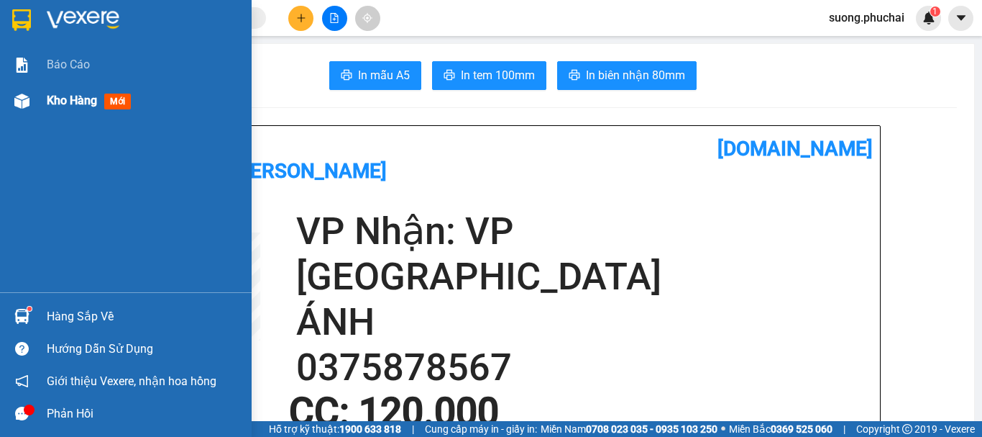
click at [56, 101] on span "Kho hàng" at bounding box center [72, 100] width 50 height 14
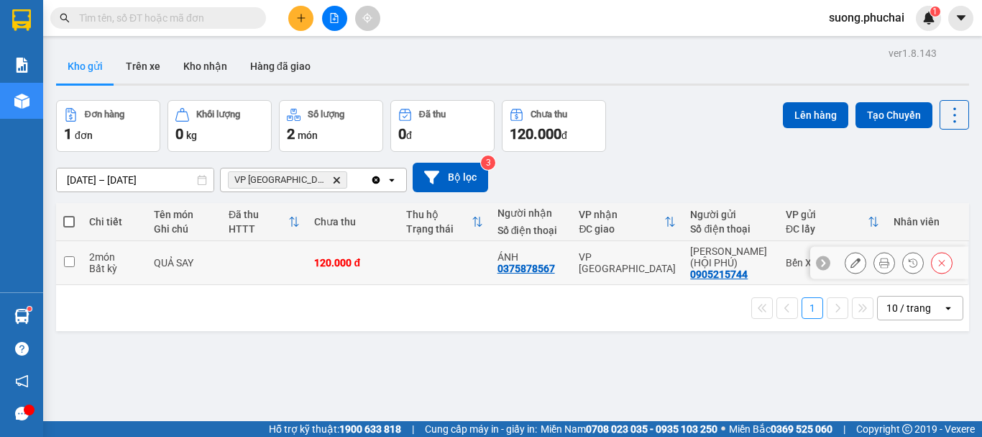
click at [75, 263] on td at bounding box center [69, 263] width 26 height 44
checkbox input "true"
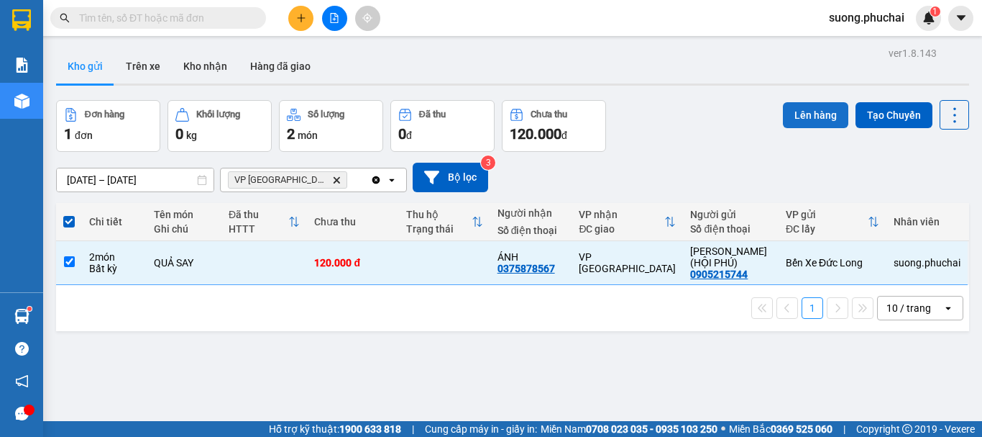
click at [800, 105] on button "Lên hàng" at bounding box center [815, 115] width 65 height 26
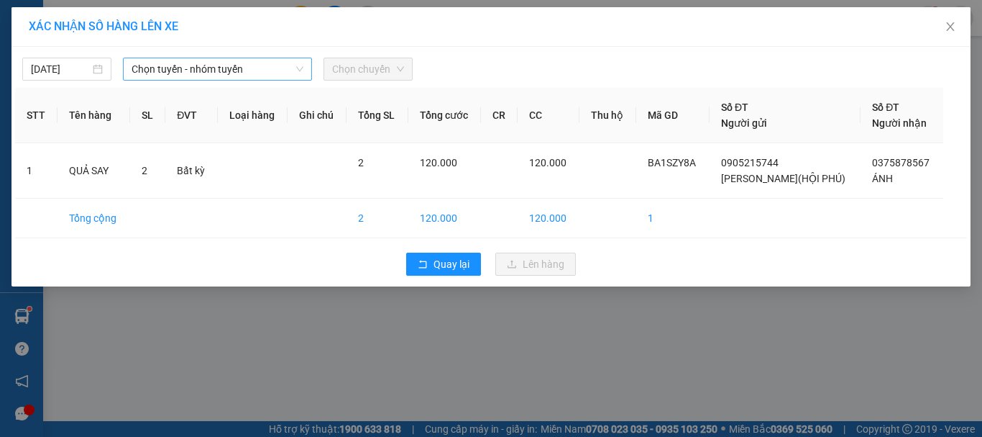
click at [212, 66] on span "Chọn tuyến - nhóm tuyến" at bounding box center [218, 69] width 172 height 22
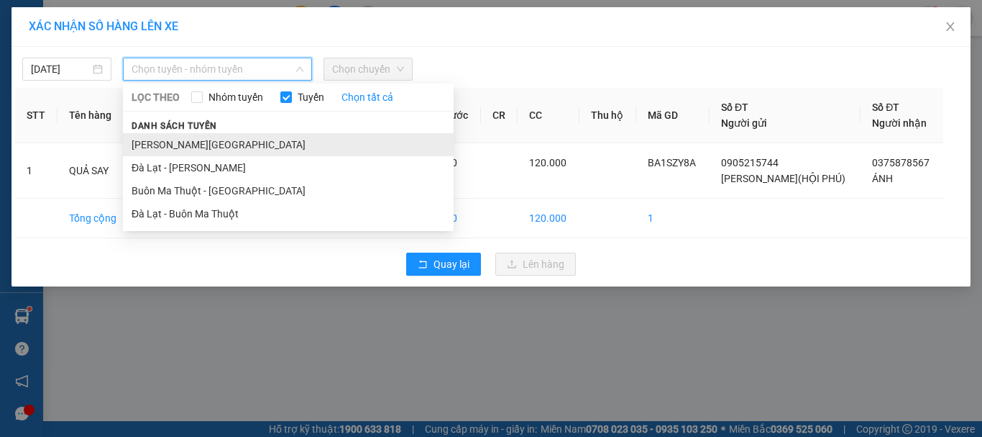
click at [169, 145] on li "Gia Lai - Đà Lạt" at bounding box center [288, 144] width 331 height 23
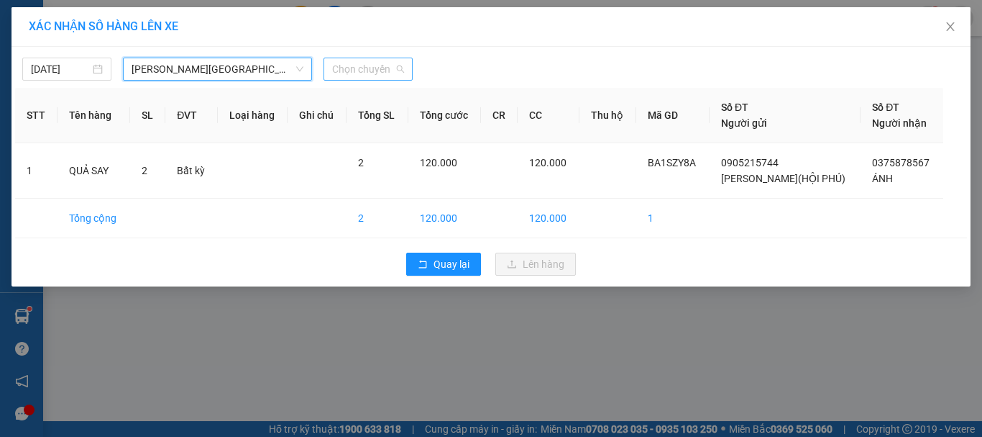
click at [355, 67] on span "Chọn chuyến" at bounding box center [368, 69] width 72 height 22
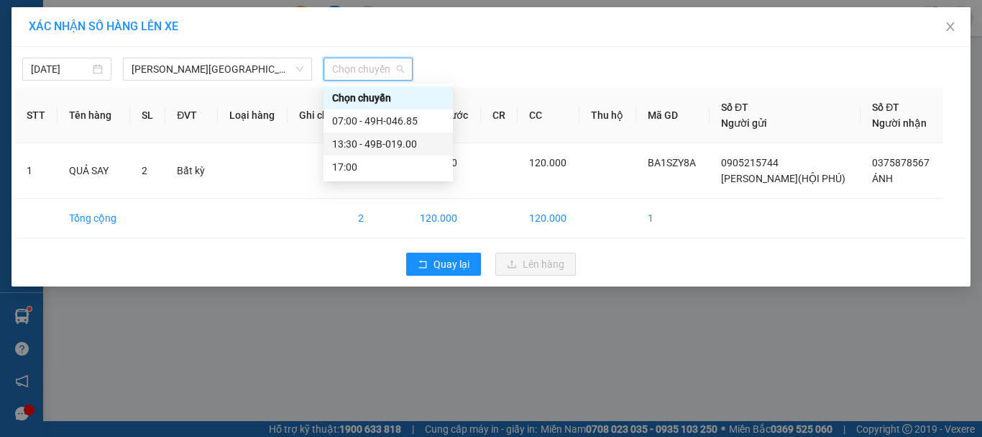
click at [352, 147] on div "13:30 - 49B-019.00" at bounding box center [388, 144] width 112 height 16
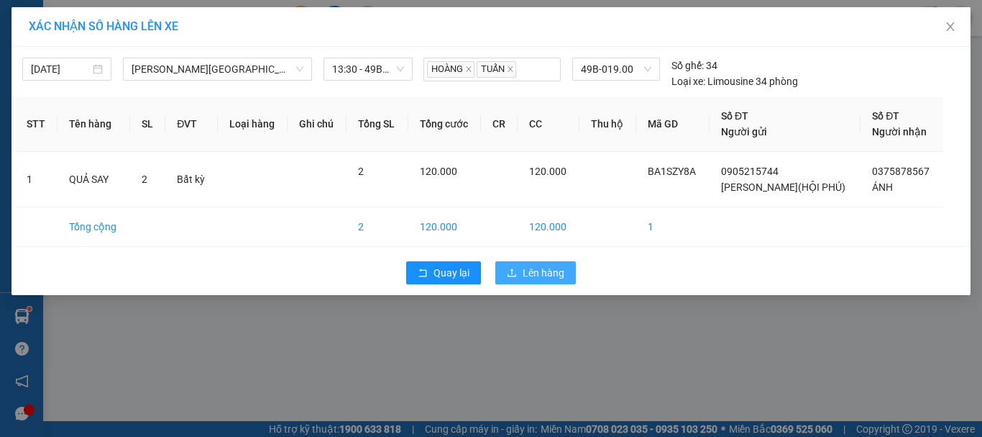
click at [529, 271] on span "Lên hàng" at bounding box center [544, 273] width 42 height 16
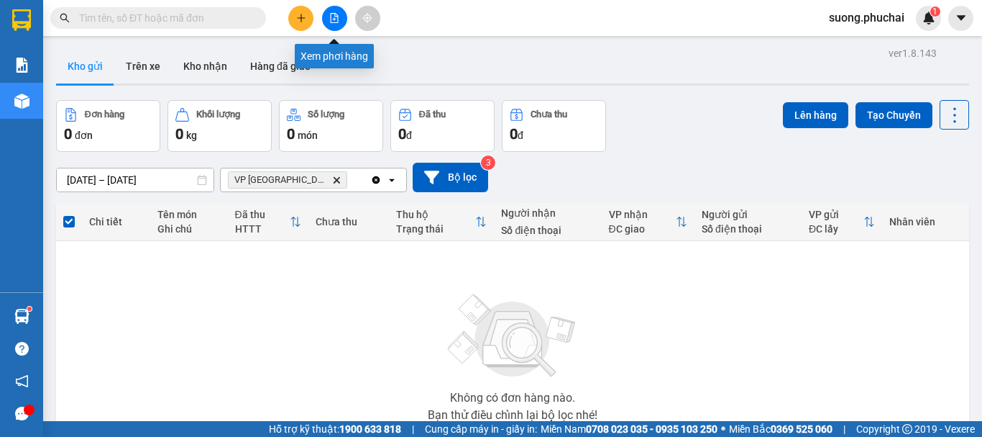
click at [329, 23] on button at bounding box center [334, 18] width 25 height 25
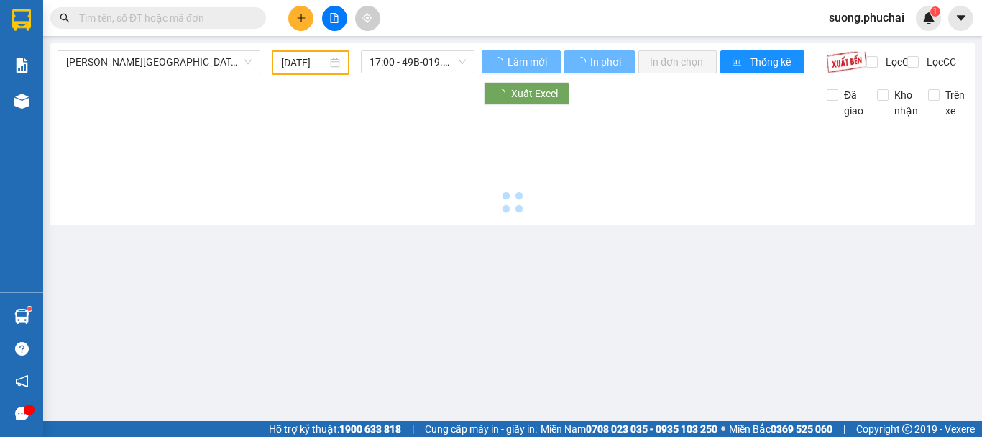
type input "15/09/2025"
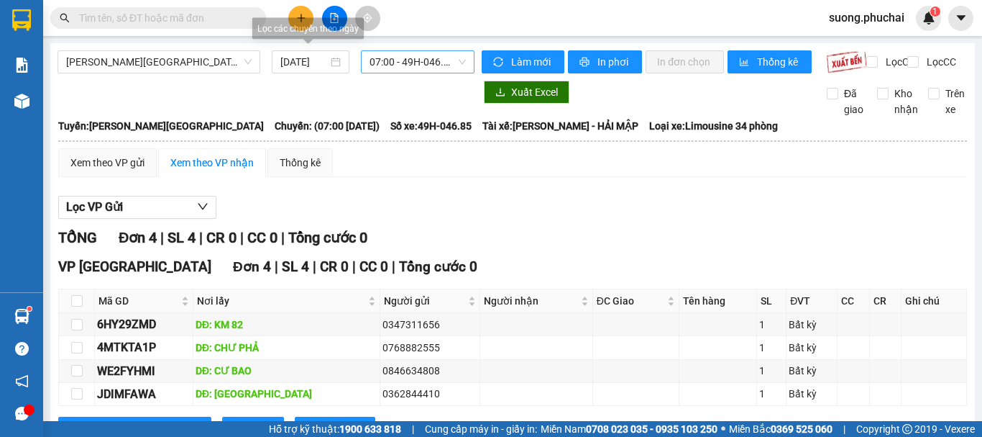
click at [380, 62] on span "07:00 - 49H-046.85" at bounding box center [418, 62] width 96 height 22
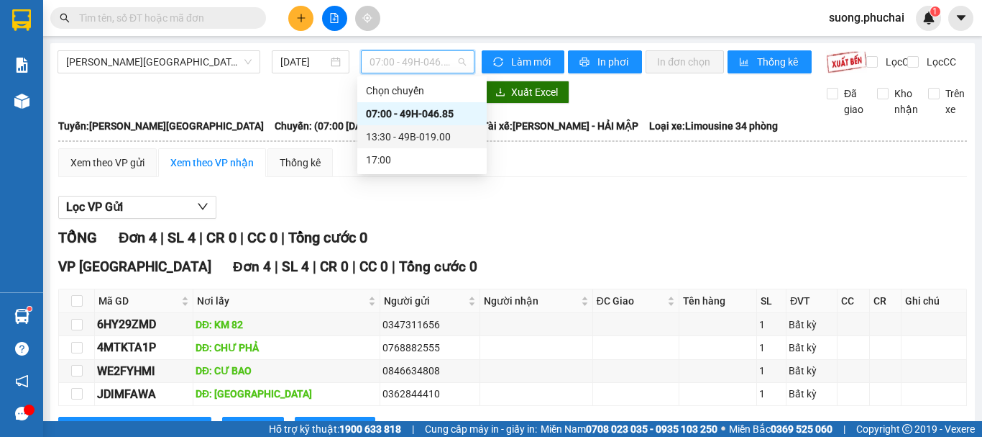
click at [376, 140] on div "13:30 - 49B-019.00" at bounding box center [422, 137] width 112 height 16
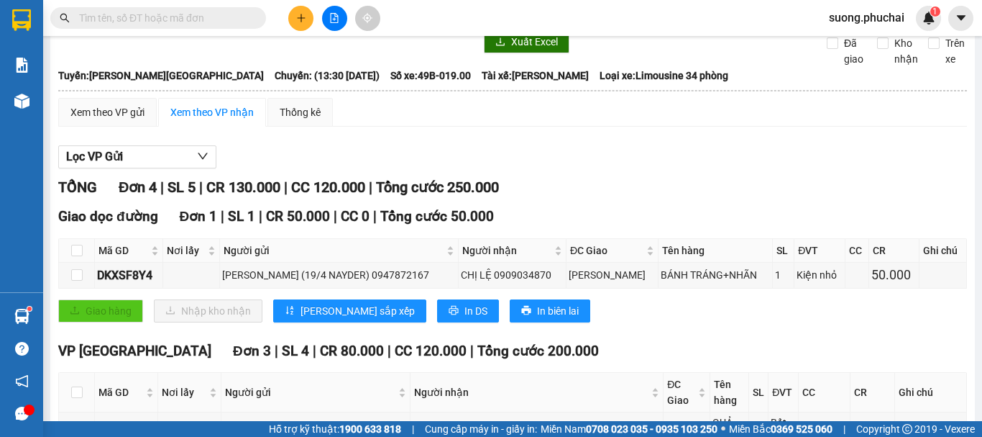
scroll to position [72, 0]
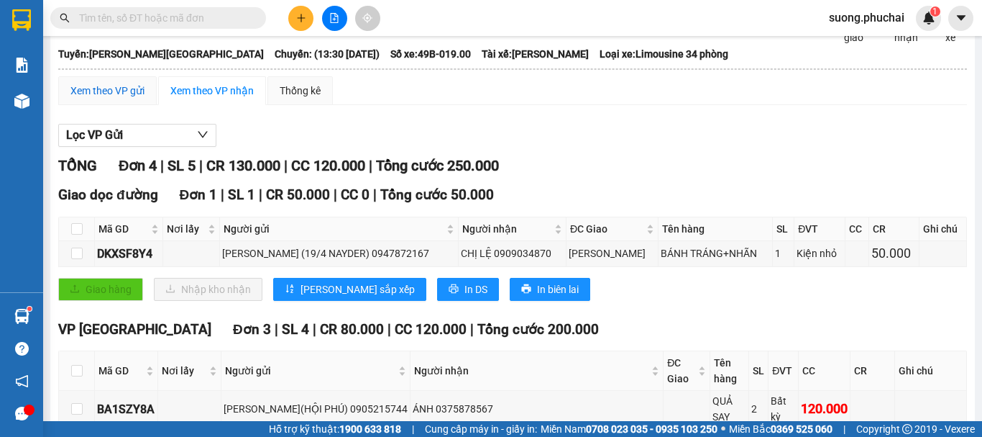
click at [132, 99] on div "Xem theo VP gửi" at bounding box center [107, 91] width 74 height 16
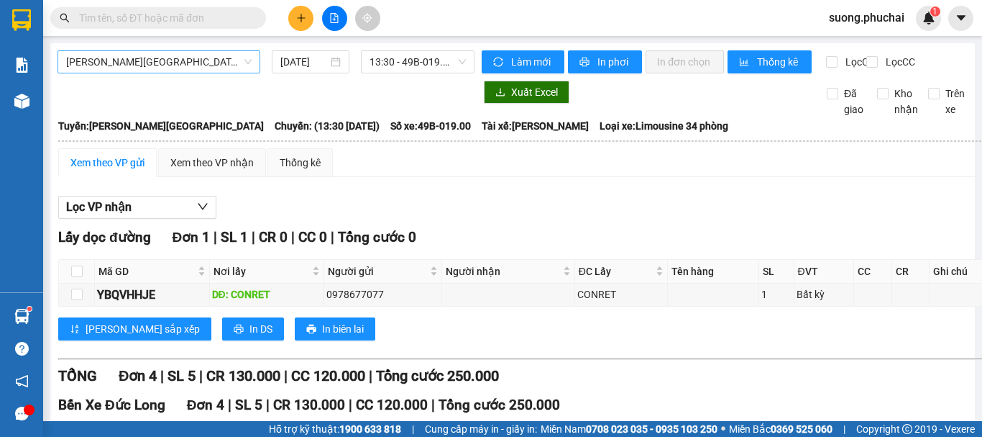
click at [181, 60] on span "Gia Lai - Đà Lạt" at bounding box center [159, 62] width 186 height 22
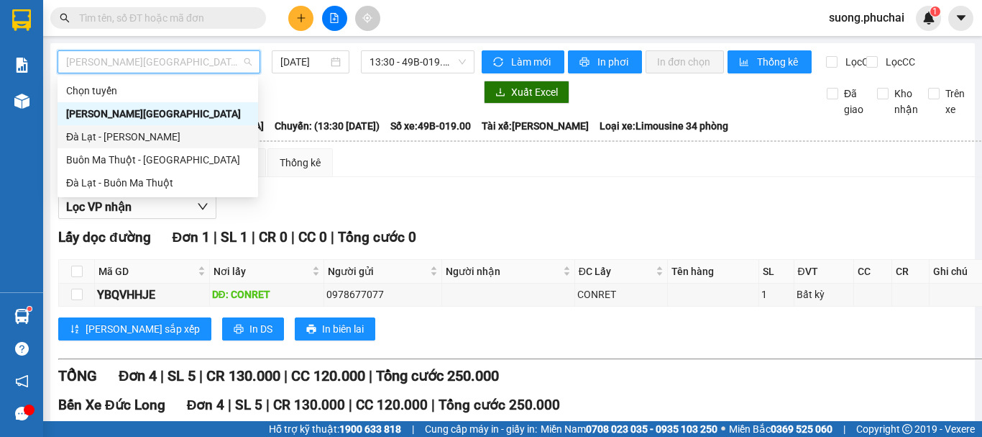
click at [97, 140] on div "Đà Lạt - Gia Lai" at bounding box center [157, 137] width 183 height 16
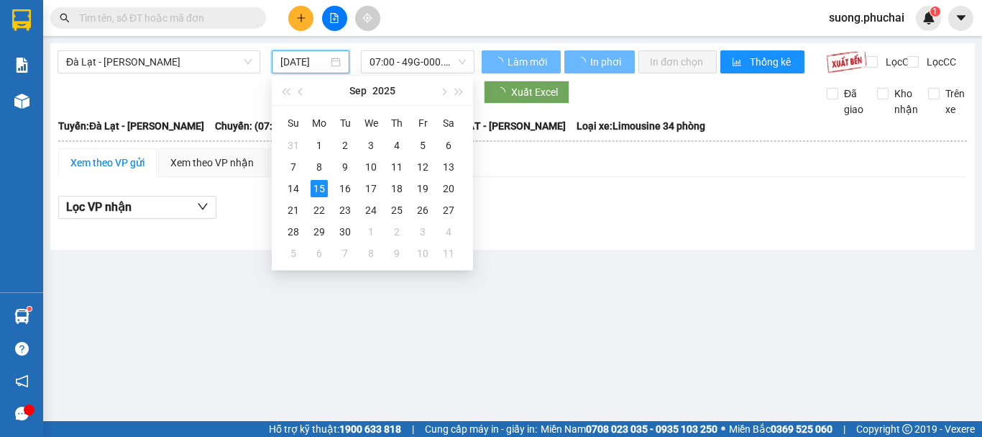
click at [314, 60] on input "15/09/2025" at bounding box center [303, 62] width 47 height 16
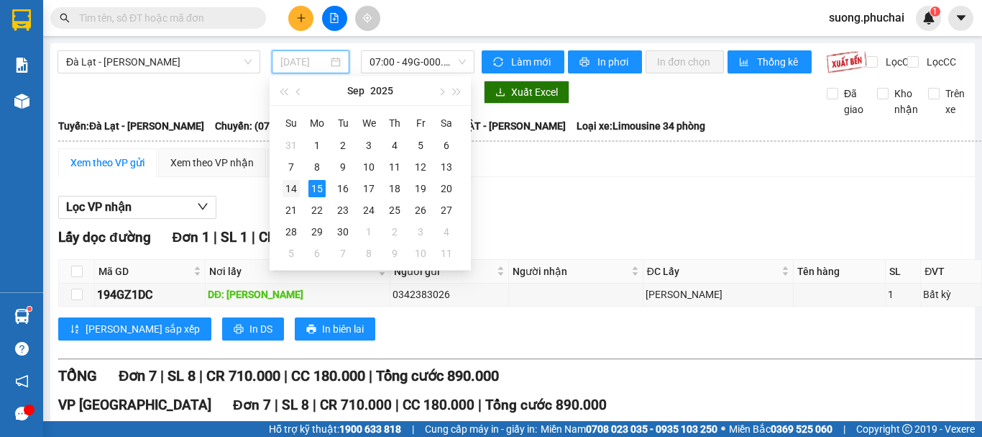
click at [298, 185] on div "14" at bounding box center [291, 188] width 17 height 17
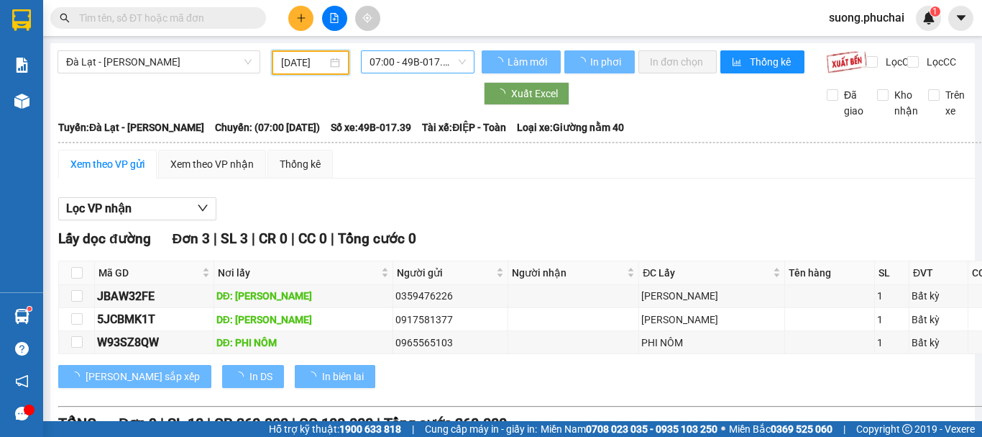
click at [436, 56] on span "07:00 - 49B-017.39" at bounding box center [418, 62] width 96 height 22
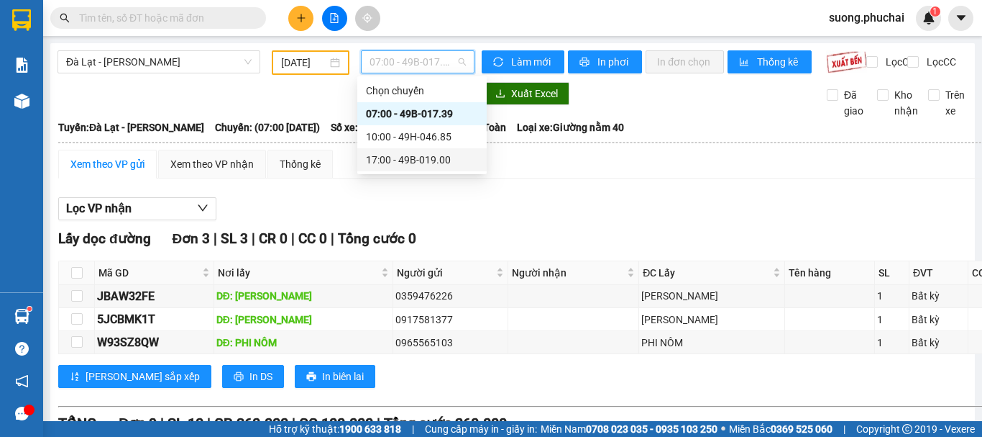
click at [439, 153] on div "17:00 - 49B-019.00" at bounding box center [422, 160] width 112 height 16
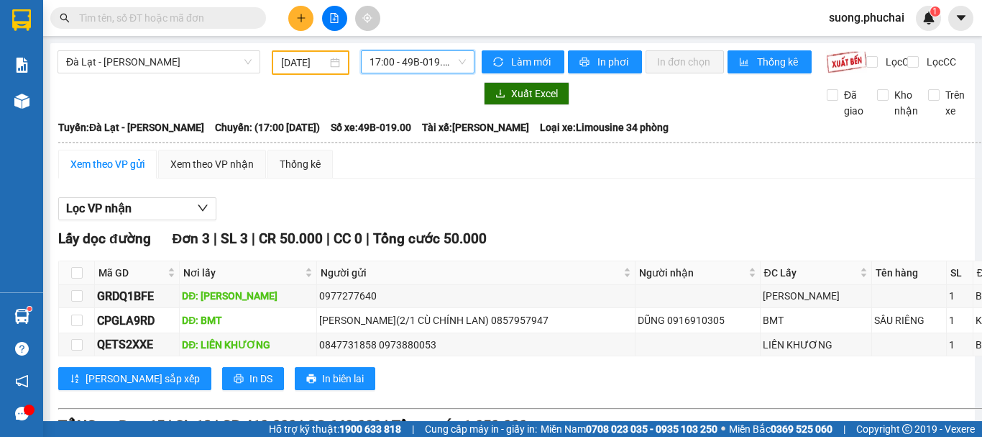
click at [319, 63] on input "14/09/2025" at bounding box center [304, 63] width 46 height 16
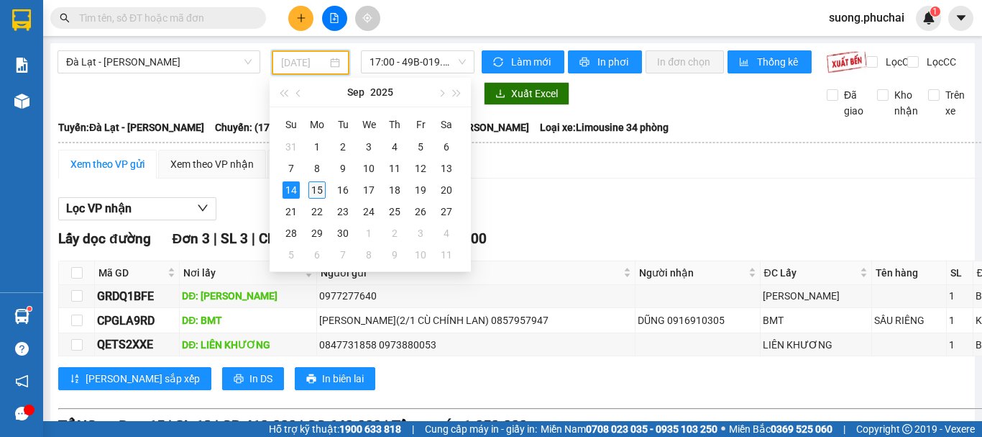
click at [321, 189] on div "15" at bounding box center [317, 189] width 17 height 17
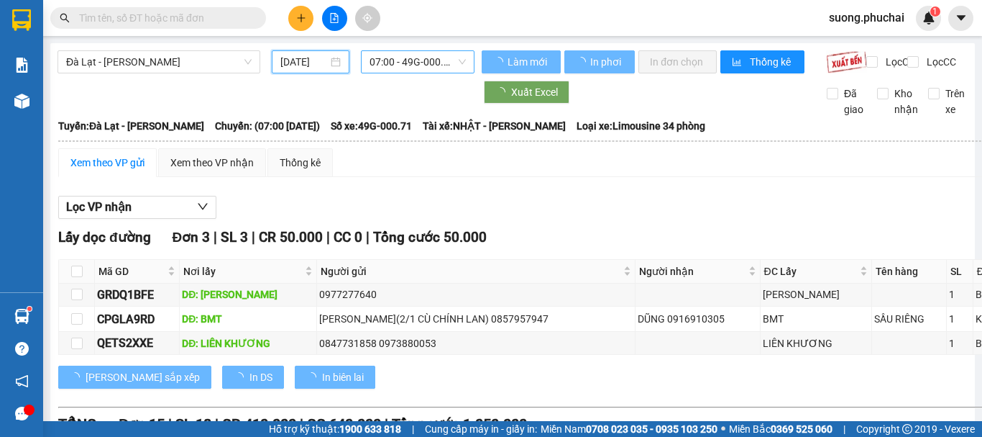
type input "15/09/2025"
click at [395, 54] on span "07:00 - 49G-000.71" at bounding box center [418, 62] width 96 height 22
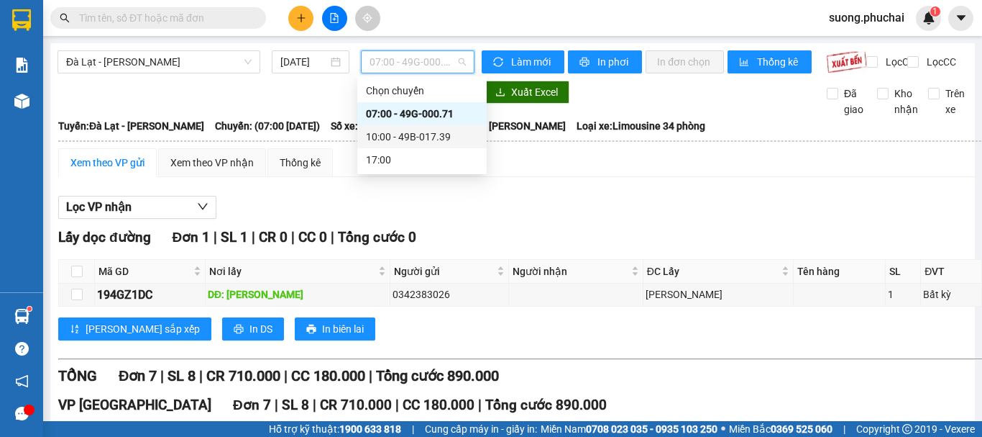
click at [403, 137] on div "10:00 - 49B-017.39" at bounding box center [422, 137] width 112 height 16
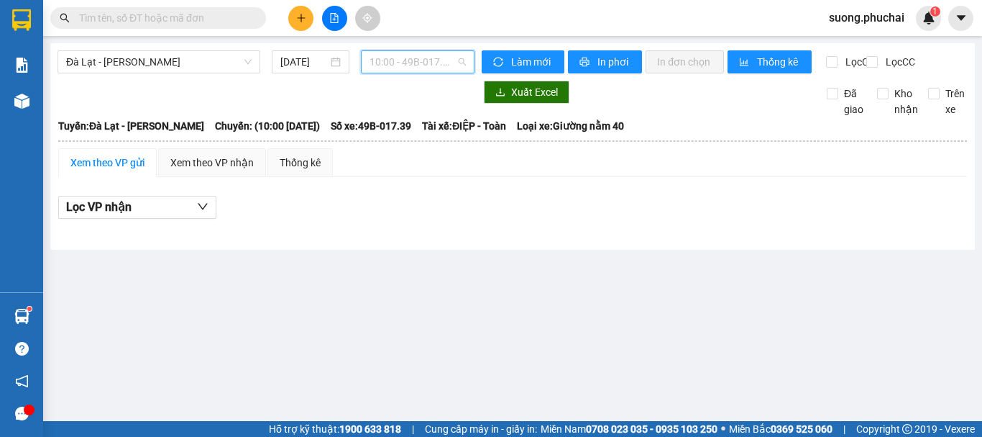
click at [393, 52] on span "10:00 - 49B-017.39" at bounding box center [418, 62] width 96 height 22
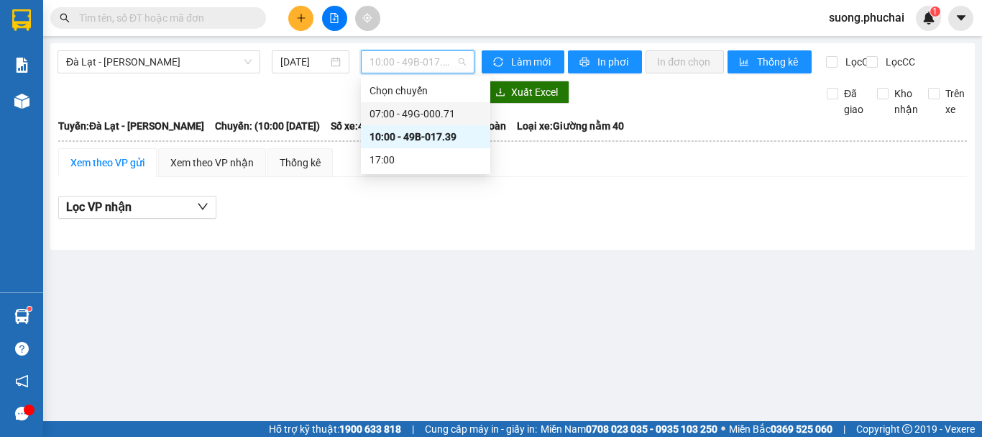
click at [403, 113] on div "07:00 - 49G-000.71" at bounding box center [426, 114] width 112 height 16
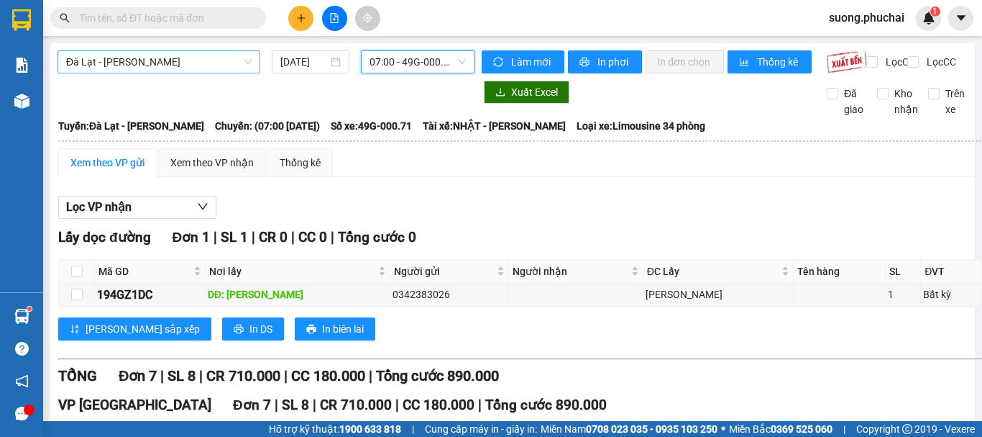
drag, startPoint x: 63, startPoint y: 64, endPoint x: 104, endPoint y: 63, distance: 41.7
click at [73, 63] on div "Đà Lạt - Gia Lai" at bounding box center [159, 61] width 203 height 23
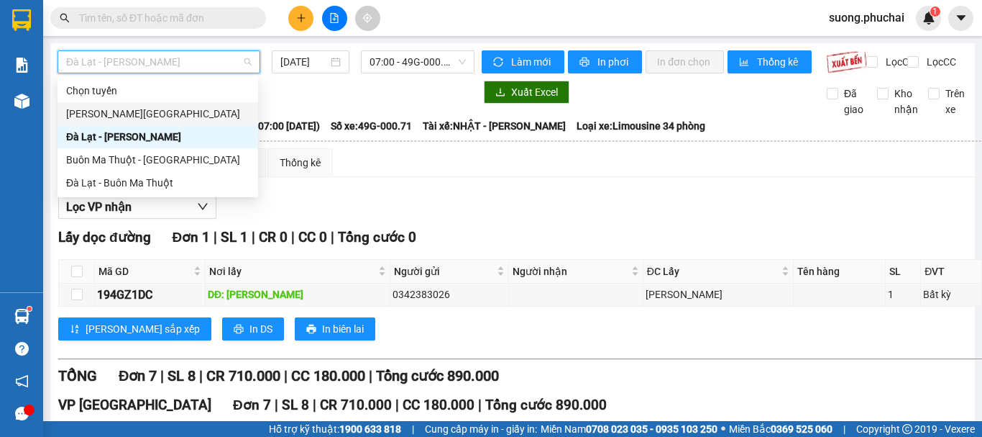
click at [122, 117] on div "Gia Lai - Đà Lạt" at bounding box center [157, 114] width 183 height 16
type input "15/09/2025"
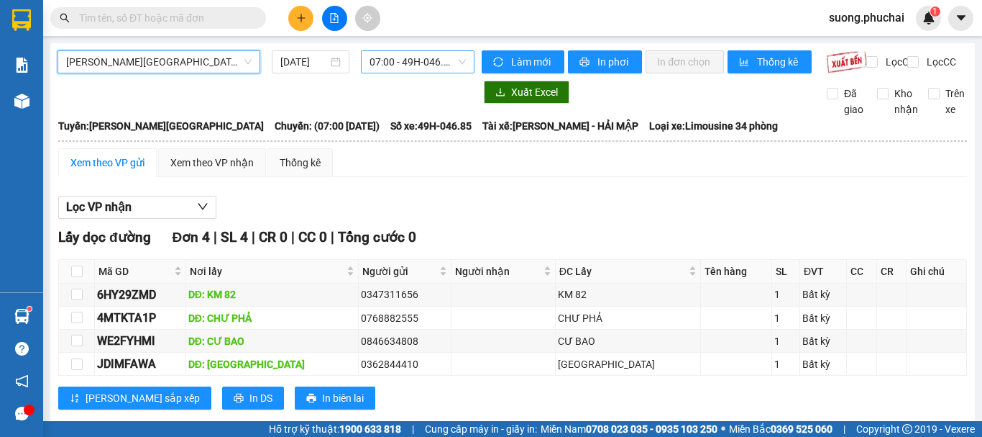
click at [406, 70] on span "07:00 - 49H-046.85" at bounding box center [418, 62] width 96 height 22
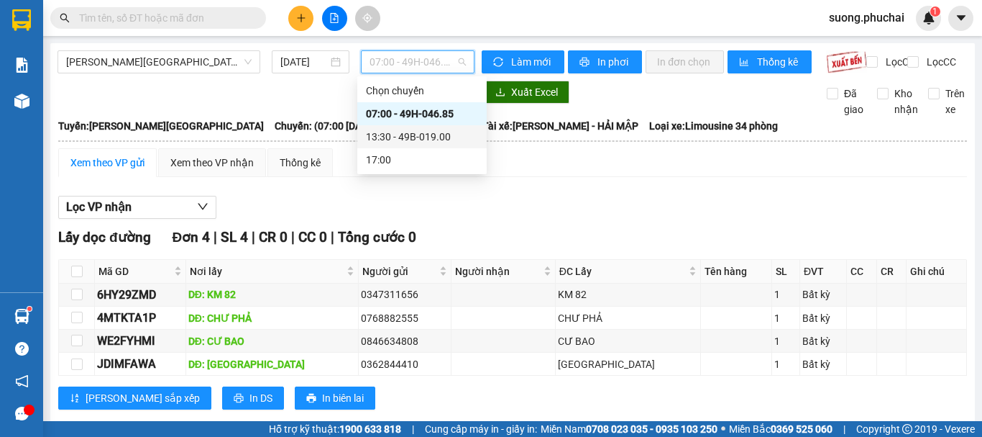
click at [387, 145] on div "13:30 - 49B-019.00" at bounding box center [421, 136] width 129 height 23
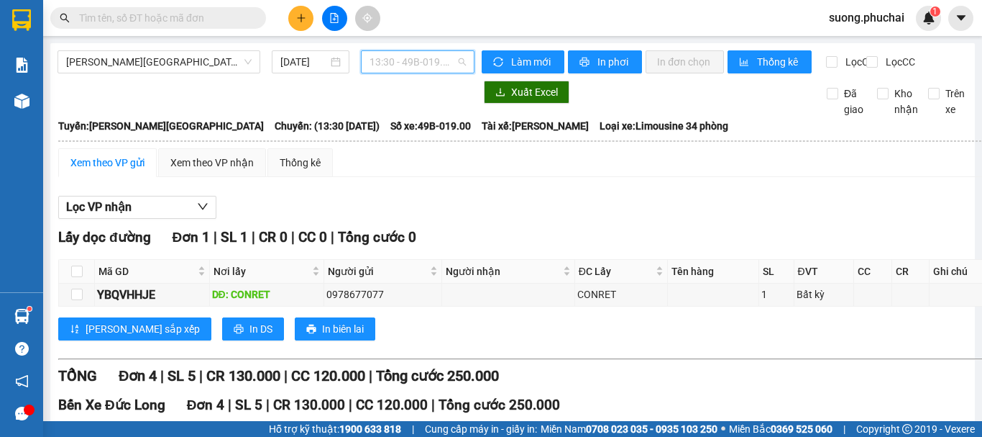
click at [403, 54] on span "13:30 - 49B-019.00" at bounding box center [418, 62] width 96 height 22
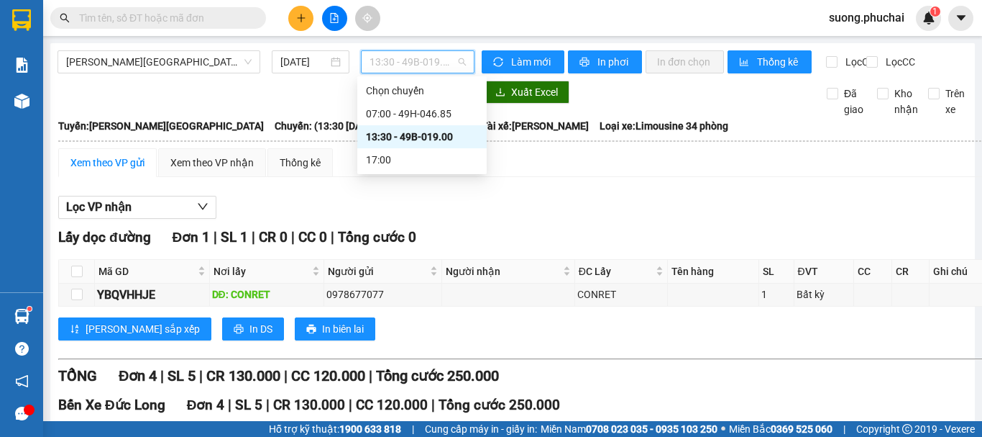
click at [374, 134] on div "13:30 - 49B-019.00" at bounding box center [422, 137] width 112 height 16
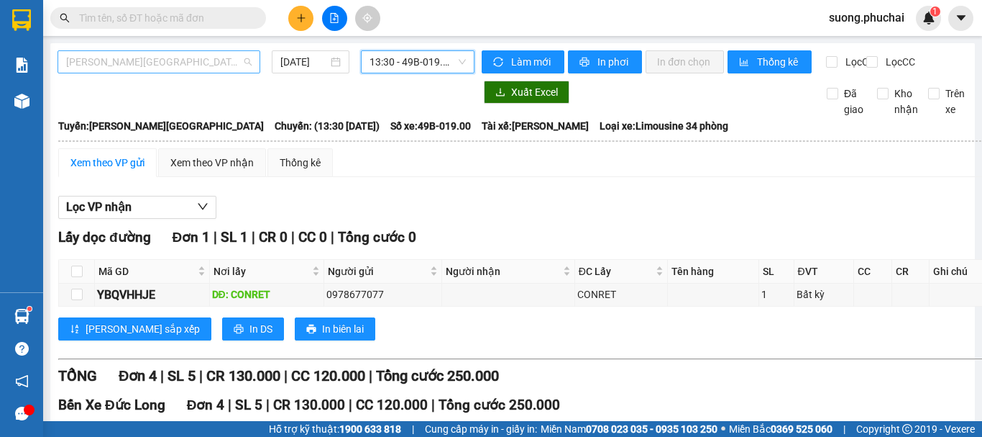
click at [125, 68] on span "Gia Lai - Đà Lạt" at bounding box center [159, 62] width 186 height 22
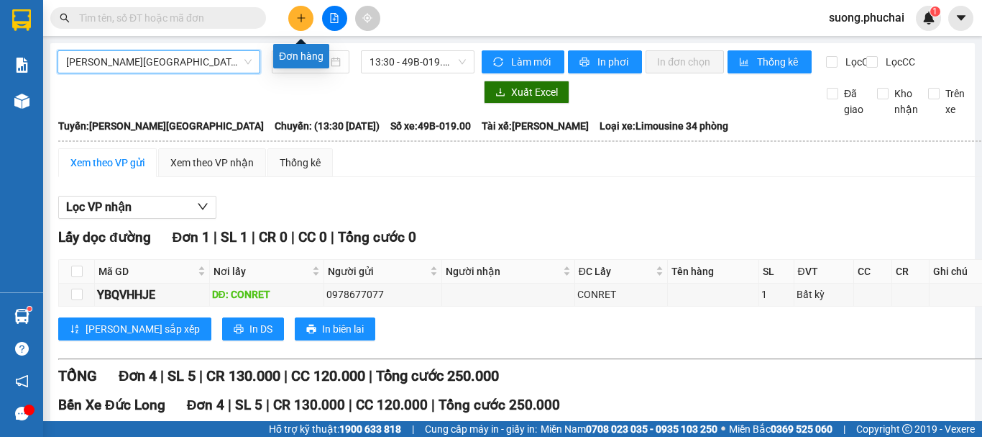
click at [300, 14] on icon "plus" at bounding box center [301, 18] width 10 height 10
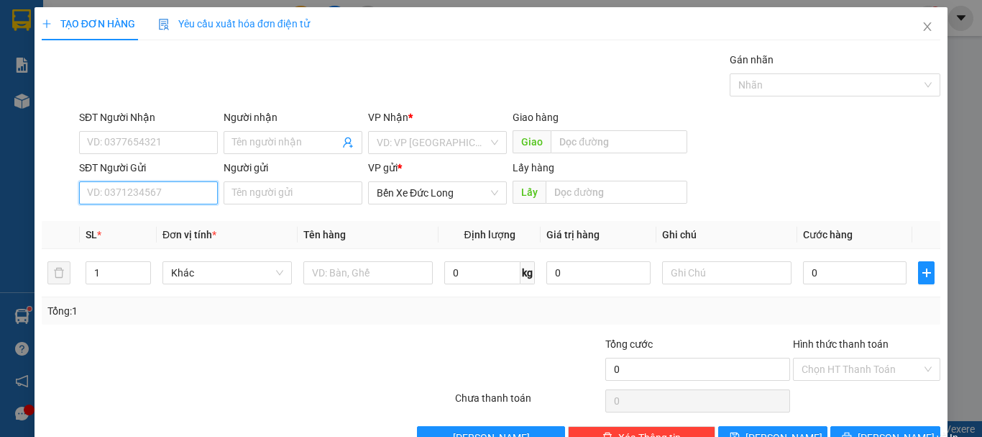
click at [152, 192] on input "SĐT Người Gửi" at bounding box center [148, 192] width 139 height 23
type input "0378702922"
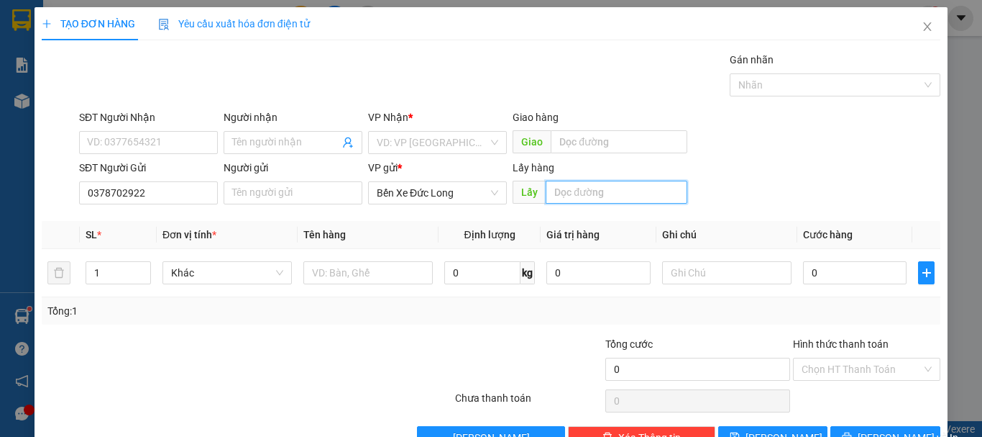
click at [564, 188] on input "text" at bounding box center [617, 192] width 142 height 23
click at [578, 187] on input "text" at bounding box center [617, 192] width 142 height 23
type input "M"
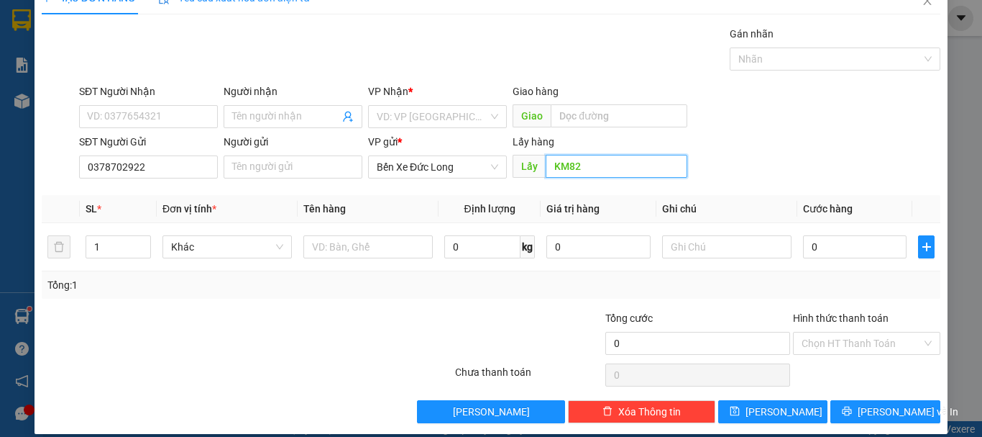
scroll to position [40, 0]
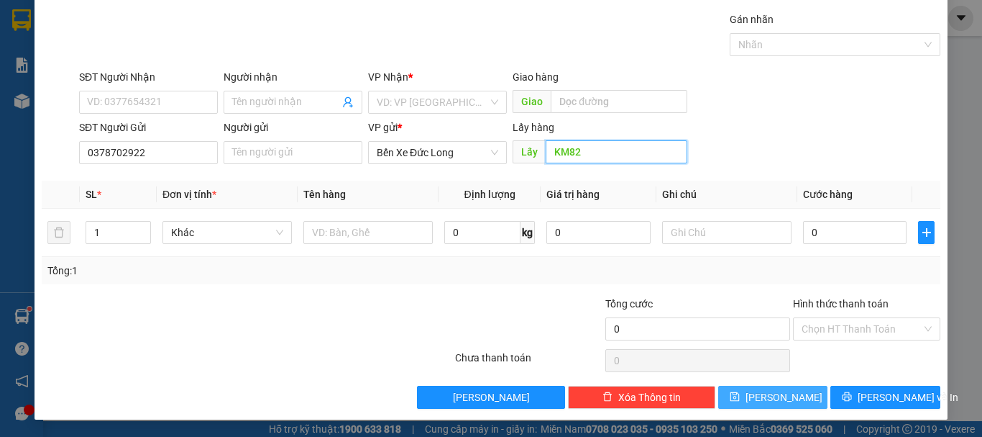
type input "KM82"
click at [587, 155] on input "KM82" at bounding box center [617, 151] width 142 height 23
type input "K"
type input "CHỢ 82"
click at [762, 393] on button "Lưu" at bounding box center [773, 396] width 110 height 23
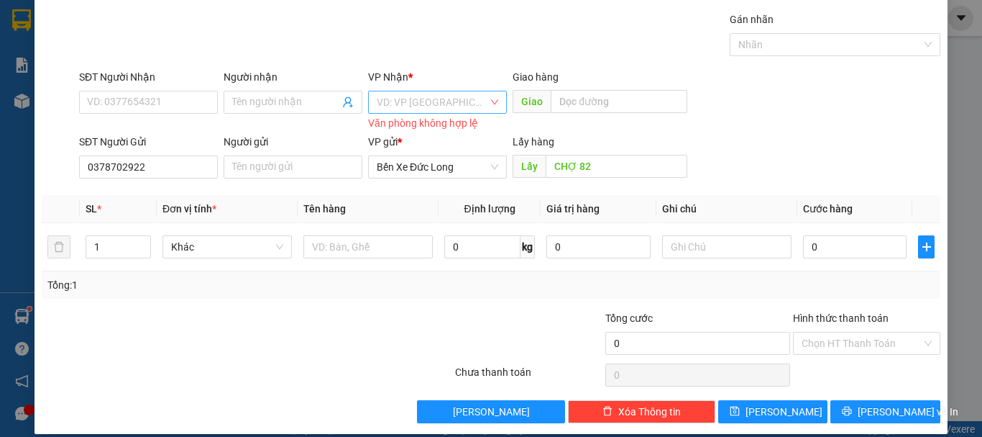
click at [438, 111] on input "search" at bounding box center [432, 102] width 111 height 22
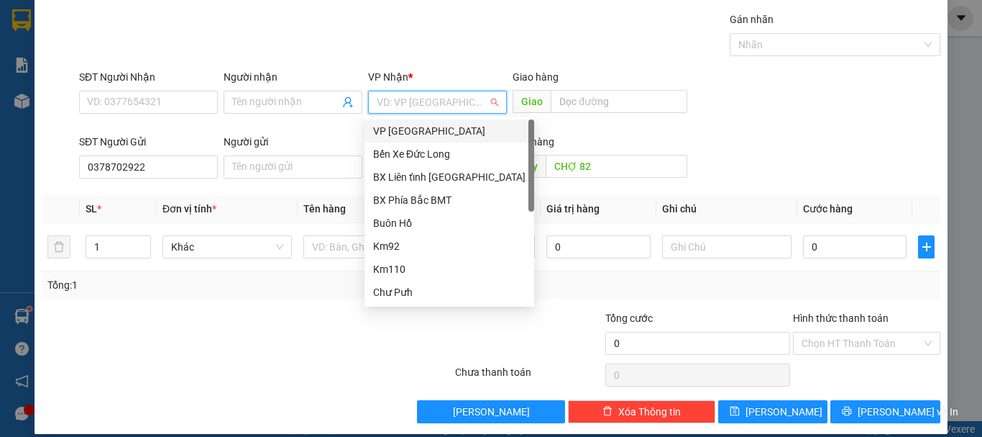
click at [421, 134] on div "VP [GEOGRAPHIC_DATA]" at bounding box center [449, 131] width 152 height 16
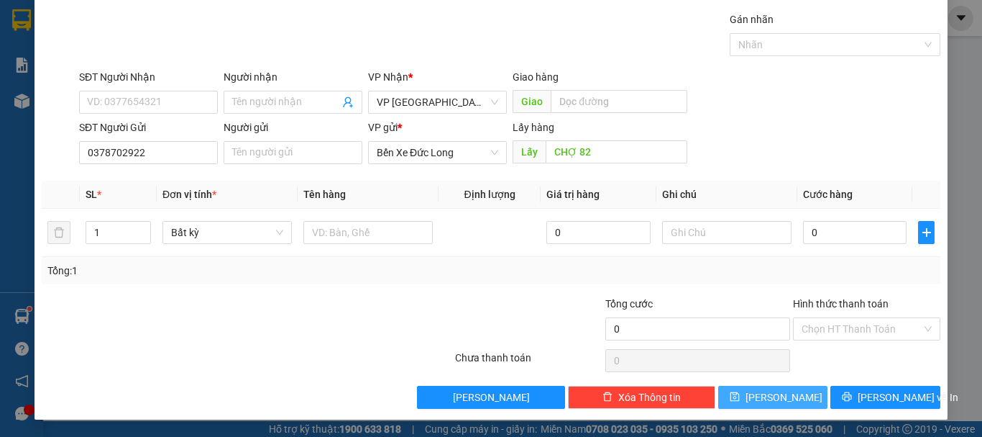
click at [769, 394] on span "Lưu" at bounding box center [784, 397] width 77 height 16
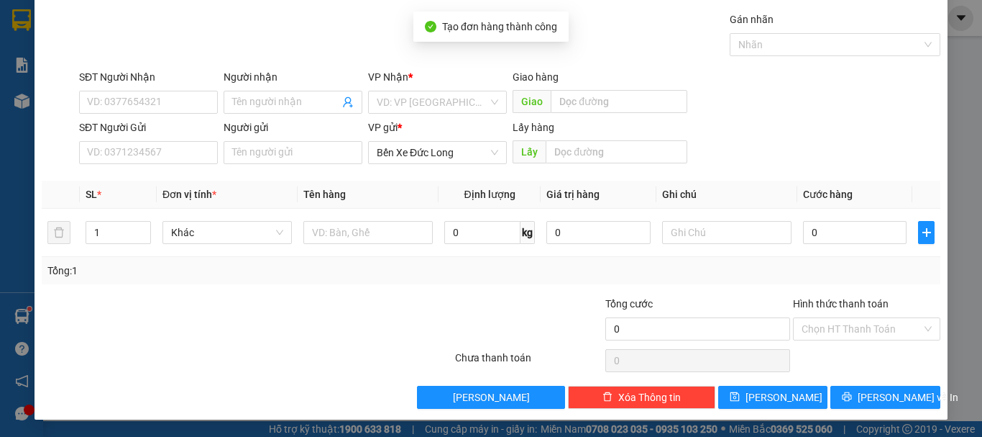
drag, startPoint x: 17, startPoint y: 184, endPoint x: 28, endPoint y: 167, distance: 20.7
click at [21, 173] on div "TẠO ĐƠN HÀNG Yêu cầu xuất hóa đơn điện tử Transit Pickup Surcharge Ids Transit …" at bounding box center [491, 218] width 982 height 437
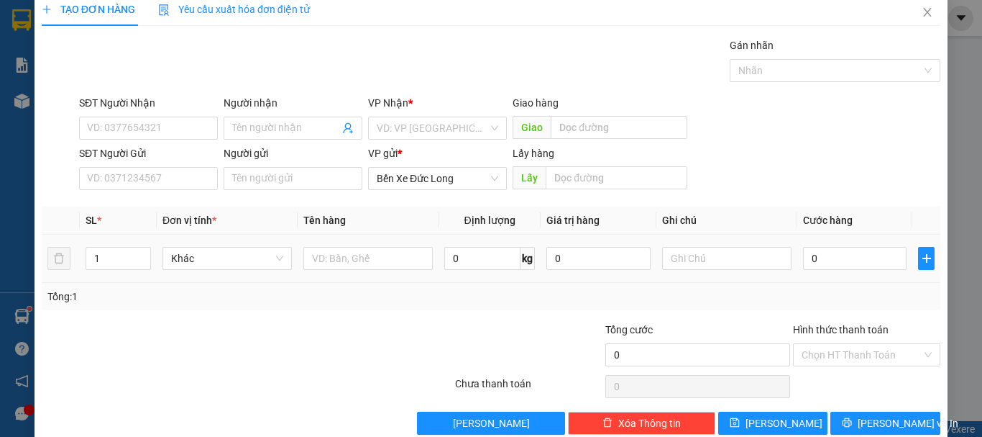
scroll to position [0, 0]
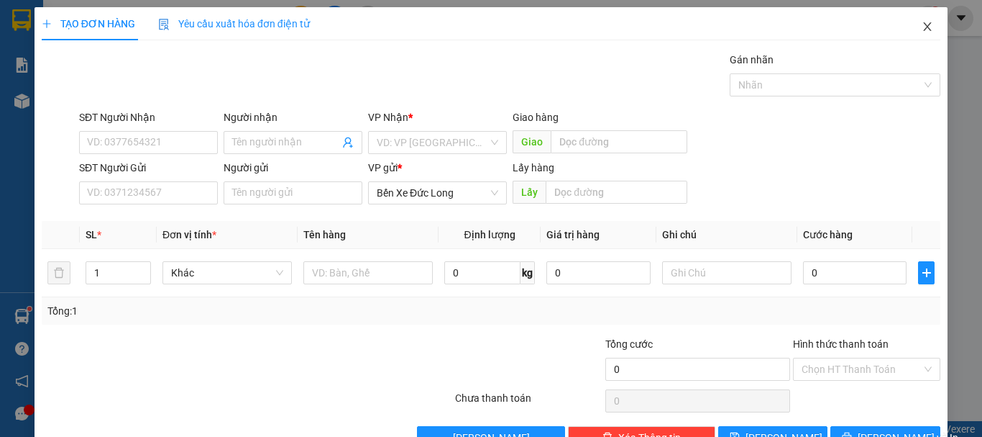
click at [922, 22] on icon "close" at bounding box center [928, 27] width 12 height 12
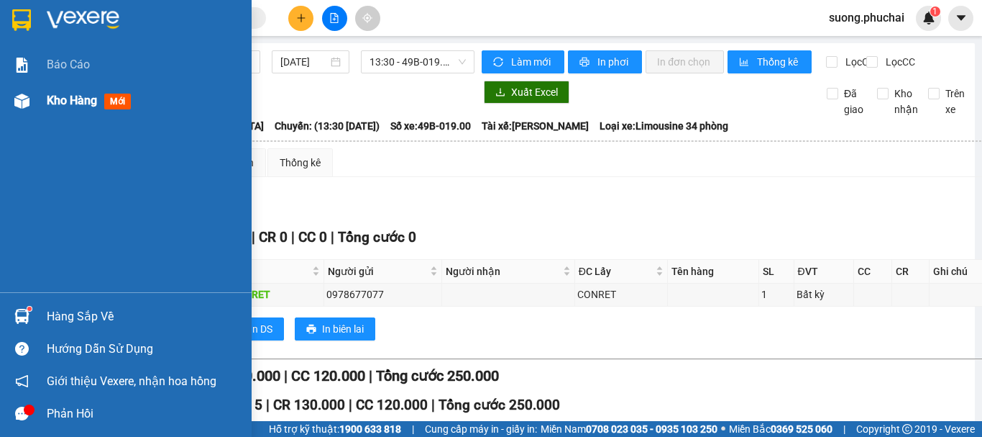
click at [22, 100] on img at bounding box center [21, 100] width 15 height 15
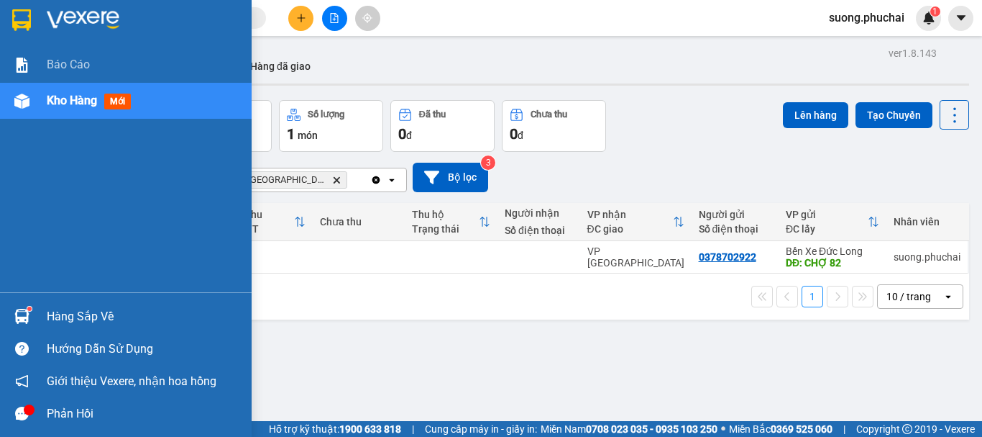
click at [32, 97] on div at bounding box center [21, 100] width 25 height 25
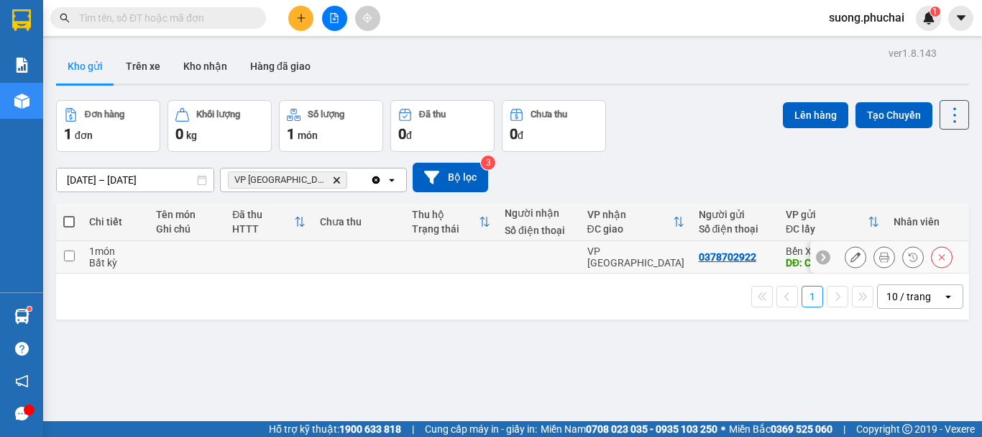
drag, startPoint x: 71, startPoint y: 260, endPoint x: 70, endPoint y: 234, distance: 25.9
click at [70, 260] on input "checkbox" at bounding box center [69, 255] width 11 height 11
checkbox input "true"
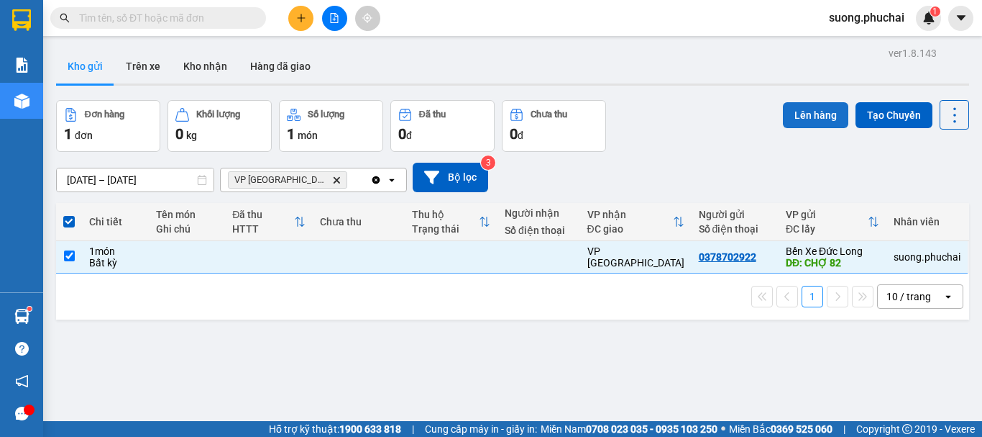
click at [804, 111] on button "Lên hàng" at bounding box center [815, 115] width 65 height 26
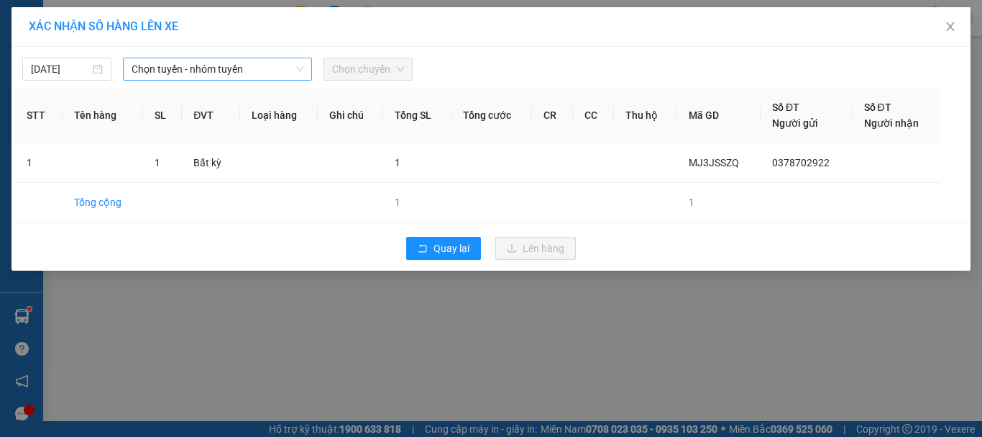
click at [179, 70] on span "Chọn tuyến - nhóm tuyến" at bounding box center [218, 69] width 172 height 22
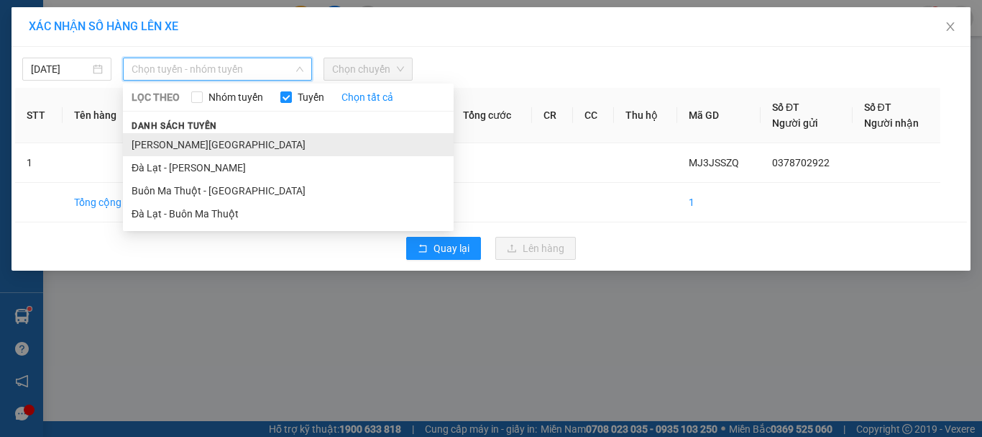
click at [180, 138] on li "Gia Lai - Đà Lạt" at bounding box center [288, 144] width 331 height 23
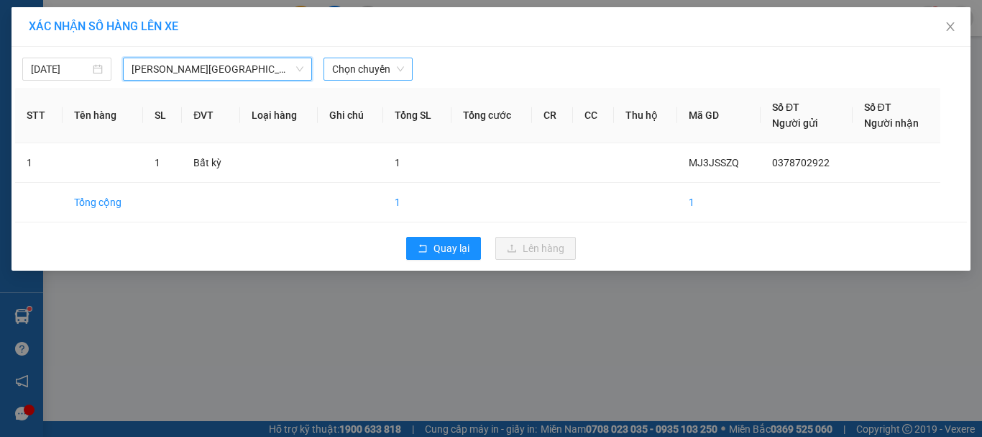
click at [389, 70] on span "Chọn chuyến" at bounding box center [368, 69] width 72 height 22
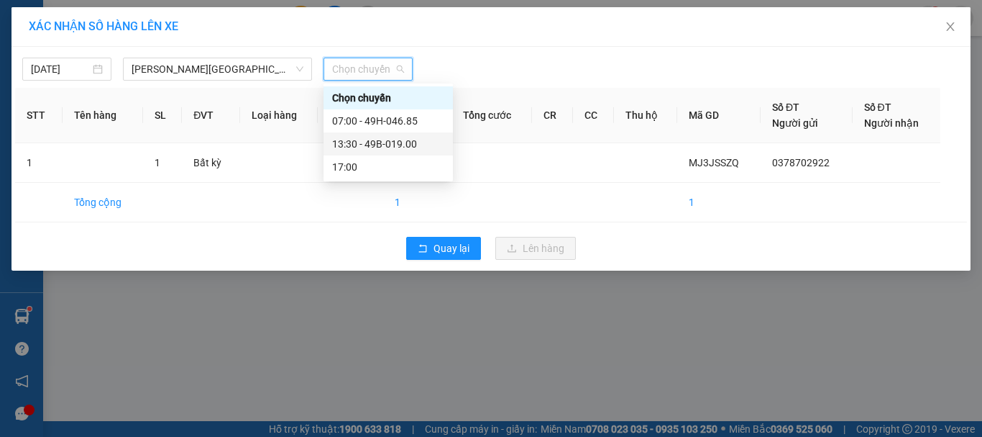
click at [363, 142] on div "13:30 - 49B-019.00" at bounding box center [388, 144] width 112 height 16
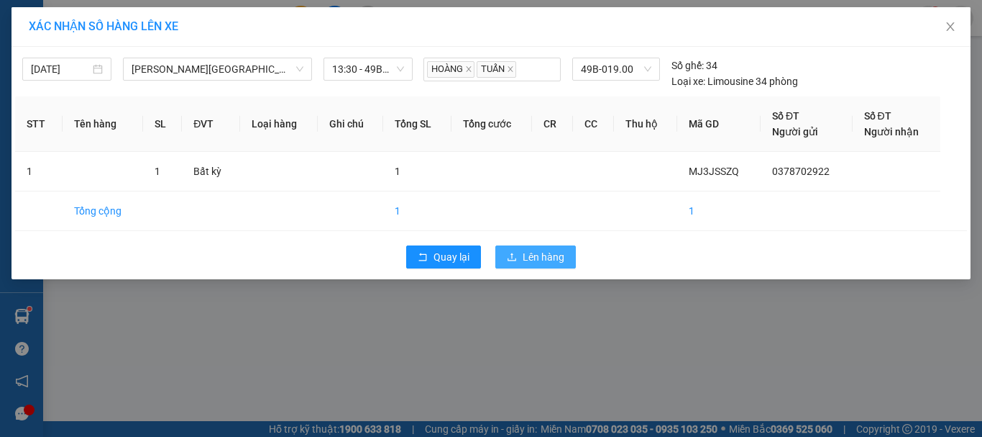
drag, startPoint x: 544, startPoint y: 257, endPoint x: 539, endPoint y: 247, distance: 11.6
click at [540, 252] on span "Lên hàng" at bounding box center [544, 257] width 42 height 16
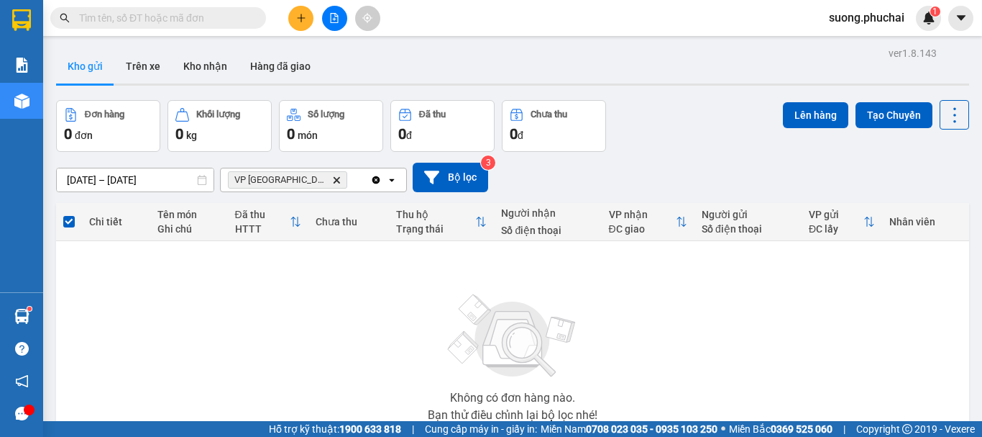
drag, startPoint x: 328, startPoint y: 17, endPoint x: 319, endPoint y: 38, distance: 23.5
click at [327, 17] on button at bounding box center [334, 18] width 25 height 25
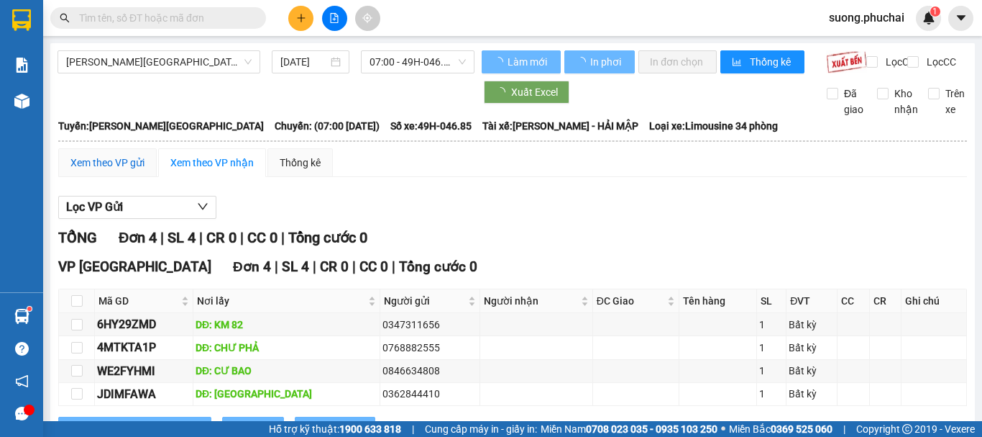
click at [101, 170] on div "Xem theo VP gửi" at bounding box center [107, 163] width 74 height 16
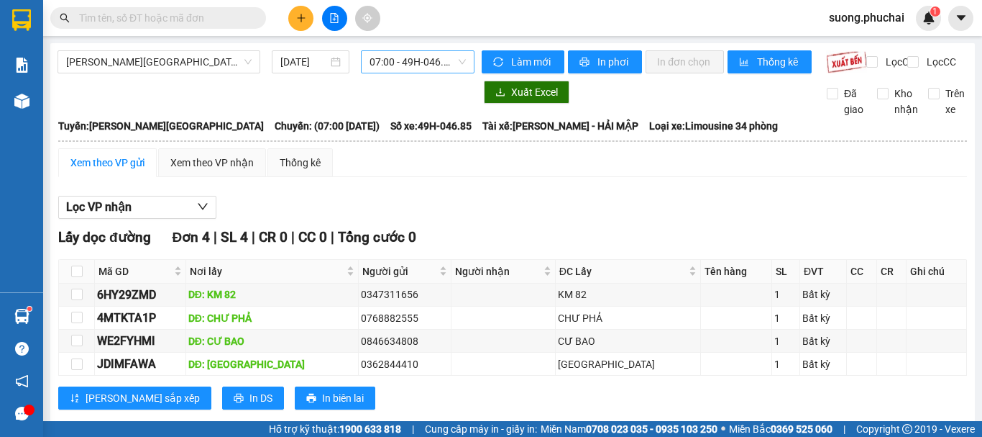
click at [401, 57] on span "07:00 - 49H-046.85" at bounding box center [418, 62] width 96 height 22
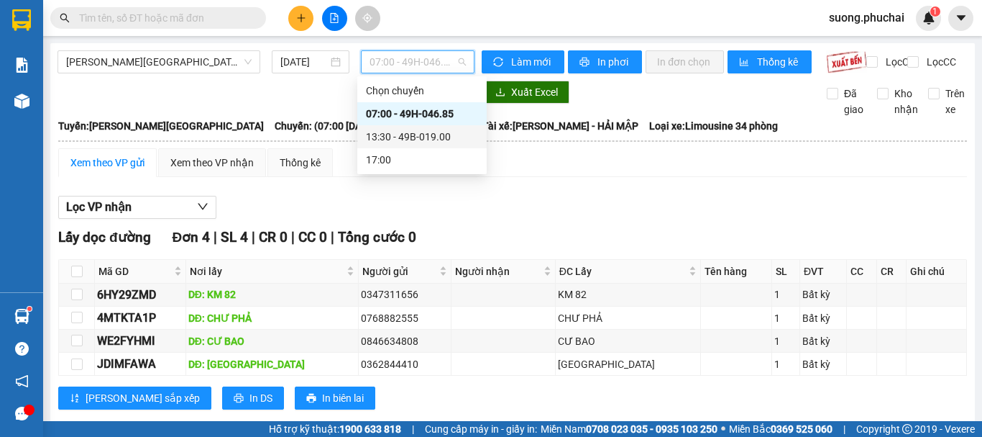
click at [408, 137] on div "13:30 - 49B-019.00" at bounding box center [422, 137] width 112 height 16
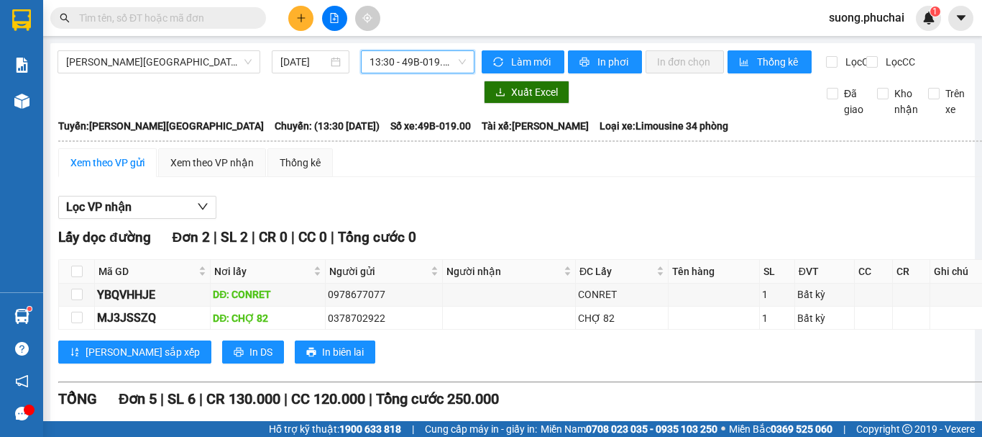
click at [302, 17] on icon "plus" at bounding box center [301, 18] width 10 height 10
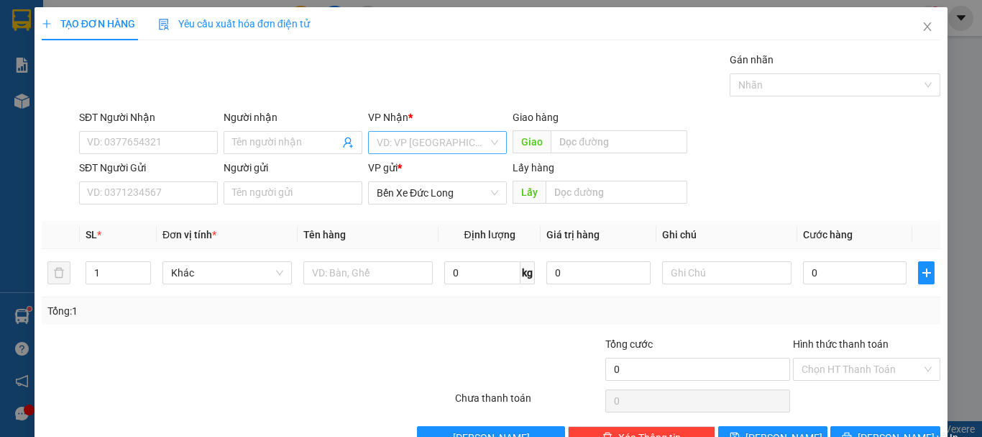
click at [455, 132] on input "search" at bounding box center [432, 143] width 111 height 22
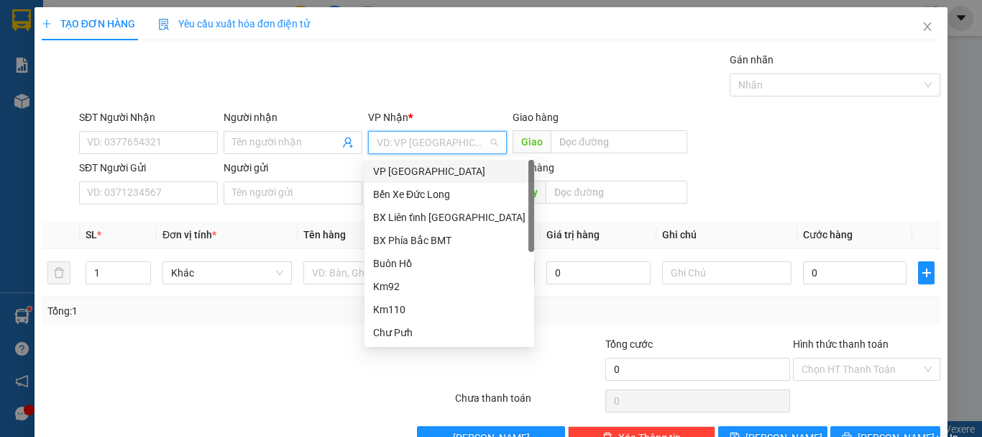
drag, startPoint x: 406, startPoint y: 171, endPoint x: 211, endPoint y: 190, distance: 195.1
click at [406, 172] on div "VP [GEOGRAPHIC_DATA]" at bounding box center [449, 171] width 152 height 16
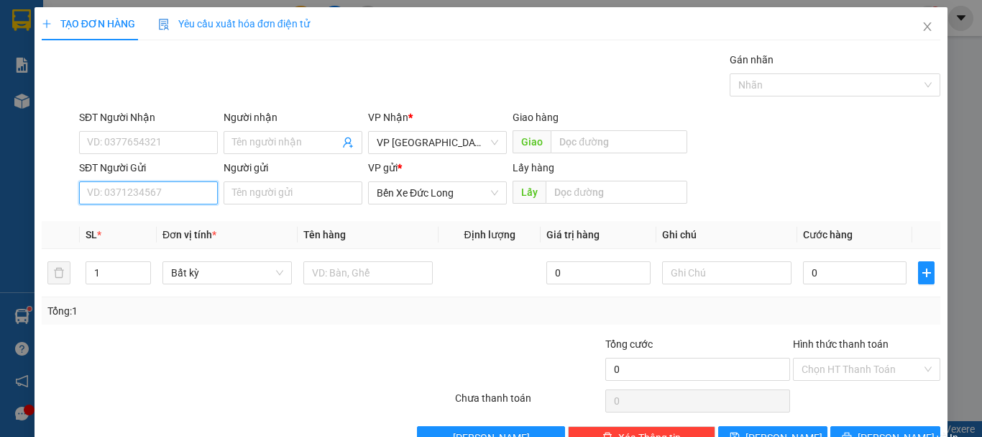
click at [158, 199] on input "SĐT Người Gửi" at bounding box center [148, 192] width 139 height 23
paste input "0383107210"
type input "0383107210"
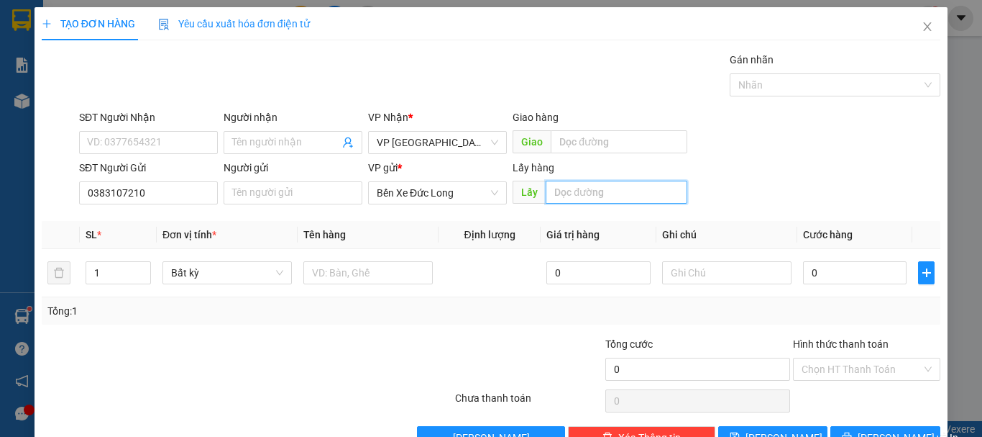
paste input "0383107210"
click at [635, 192] on input "038310721ĐẠT LÝ" at bounding box center [617, 192] width 142 height 23
type input "038310721"
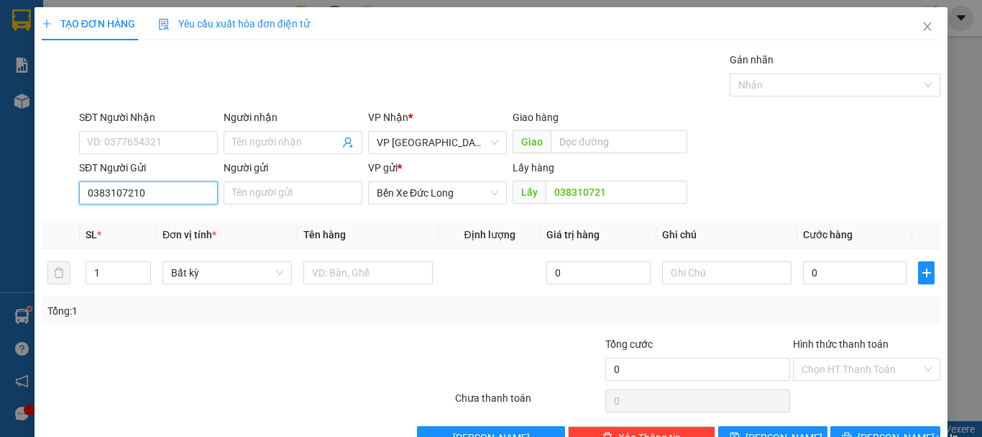
click at [165, 196] on input "0383107210" at bounding box center [148, 192] width 139 height 23
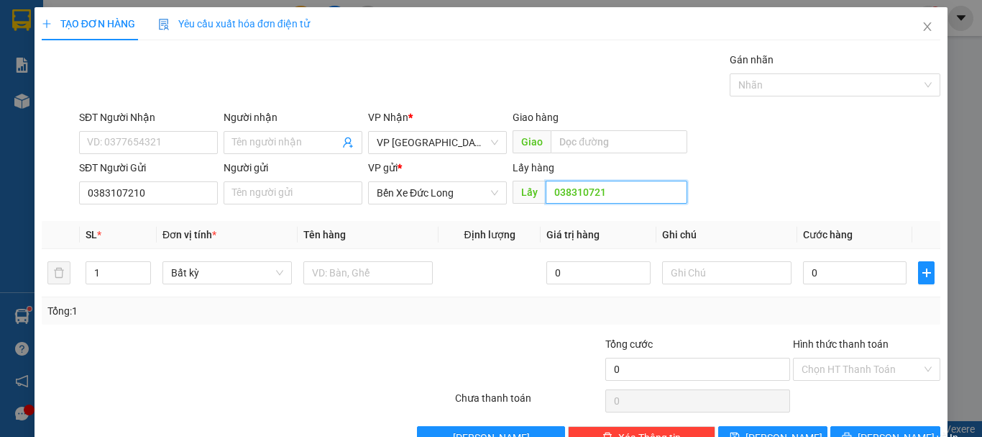
click at [611, 196] on input "038310721" at bounding box center [617, 192] width 142 height 23
click at [605, 190] on input "text" at bounding box center [617, 192] width 142 height 23
type input "D"
click at [221, 275] on span "Bất kỳ" at bounding box center [227, 273] width 112 height 22
type input "ĐẠT LÝ"
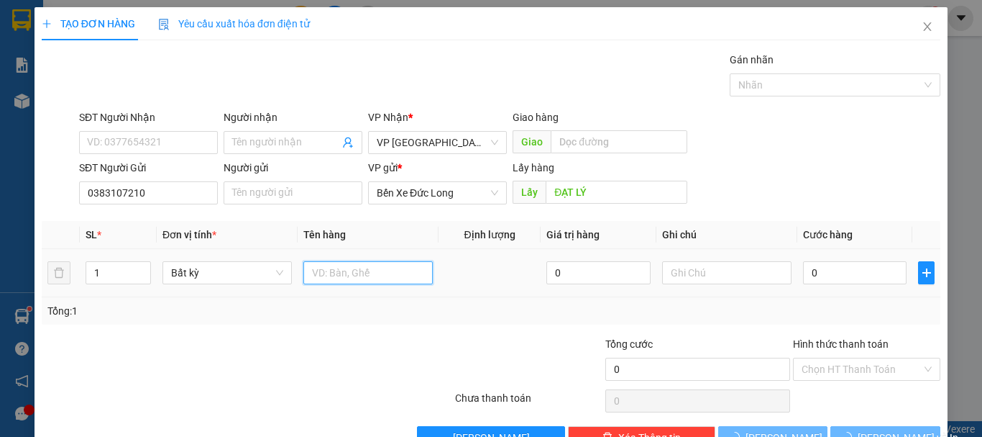
click at [378, 274] on input "text" at bounding box center [367, 272] width 129 height 23
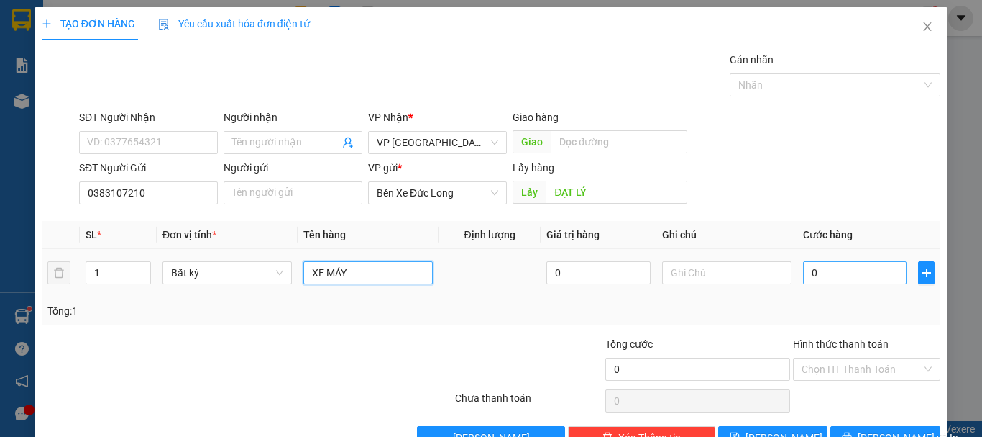
type input "XE MÁY"
type input "4"
type input "40"
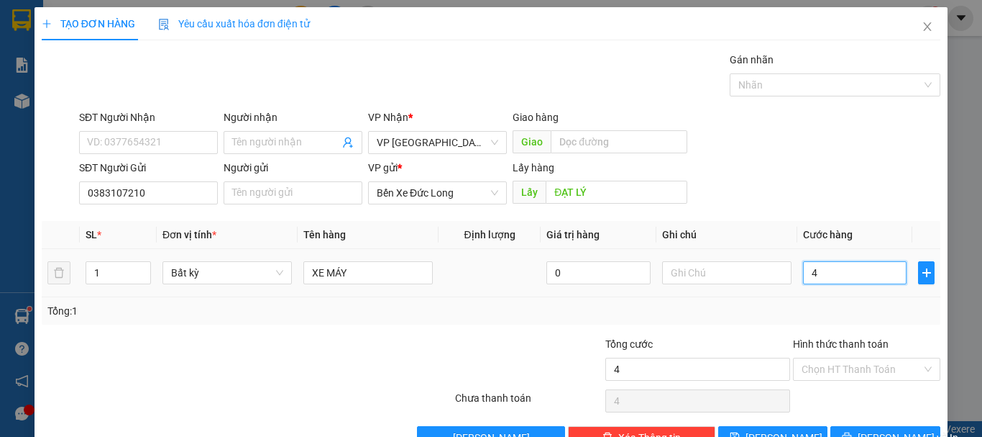
type input "40"
type input "400"
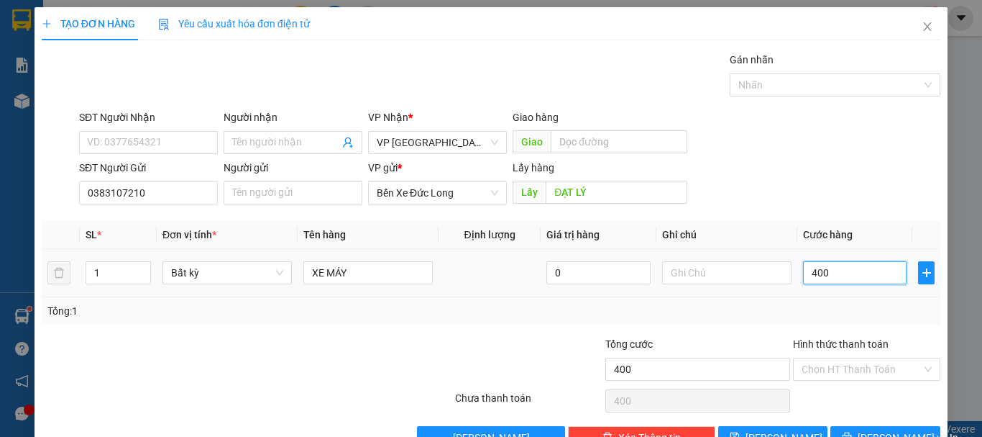
type input "4.000"
type input "40.000"
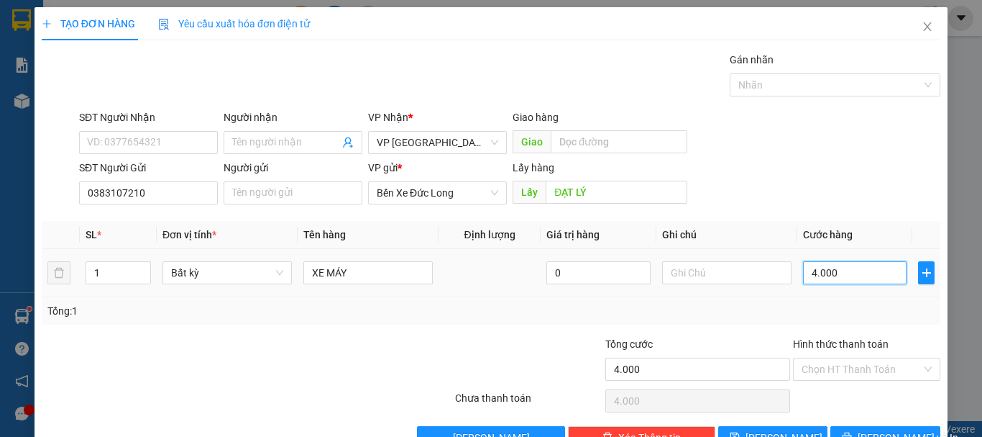
type input "40.000"
type input "400.000"
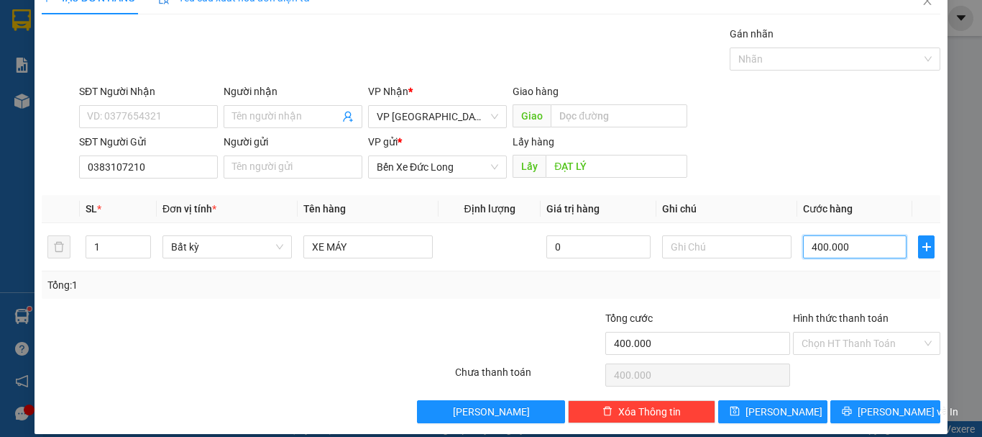
scroll to position [40, 0]
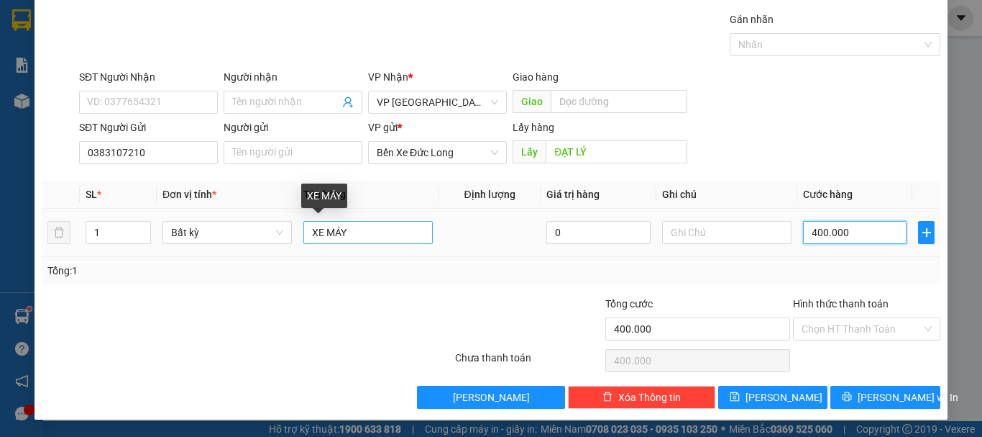
type input "400.000"
click at [370, 238] on input "XE MÁY" at bounding box center [367, 232] width 129 height 23
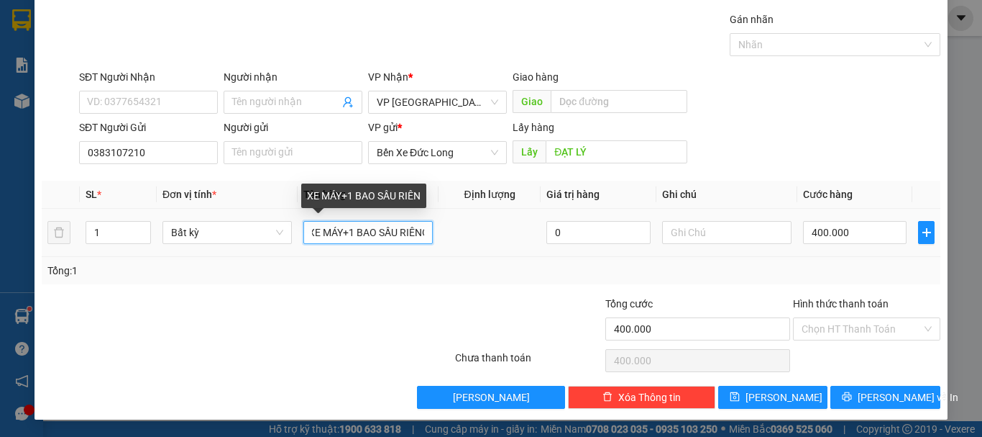
scroll to position [0, 11]
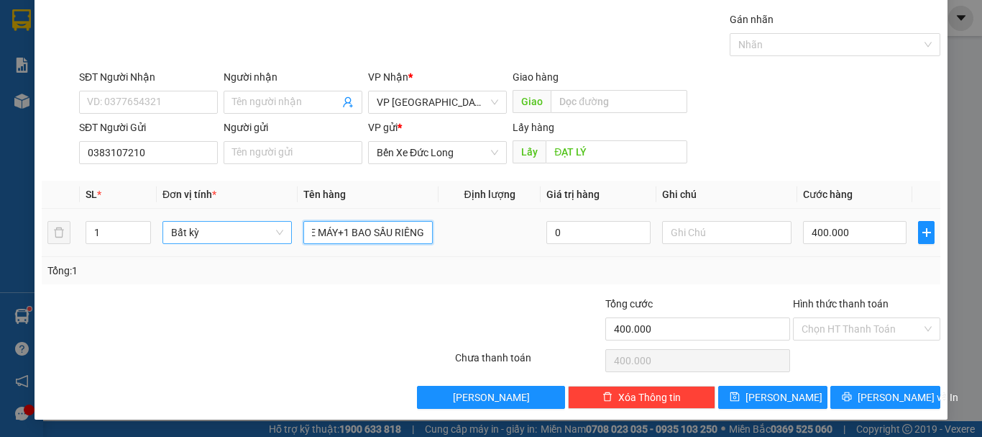
click at [236, 227] on span "Bất kỳ" at bounding box center [227, 232] width 112 height 22
type input "XE MÁY+1 BAO SẦU RIÊNG"
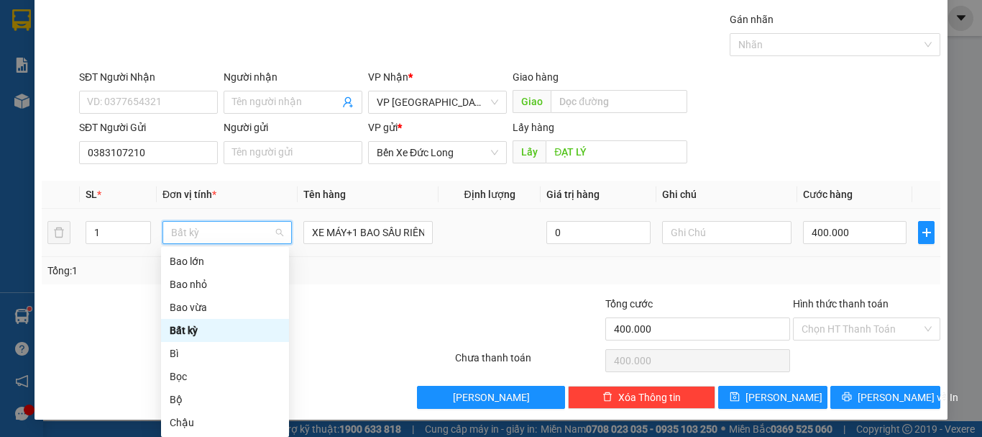
click at [197, 328] on div "Bất kỳ" at bounding box center [225, 330] width 111 height 16
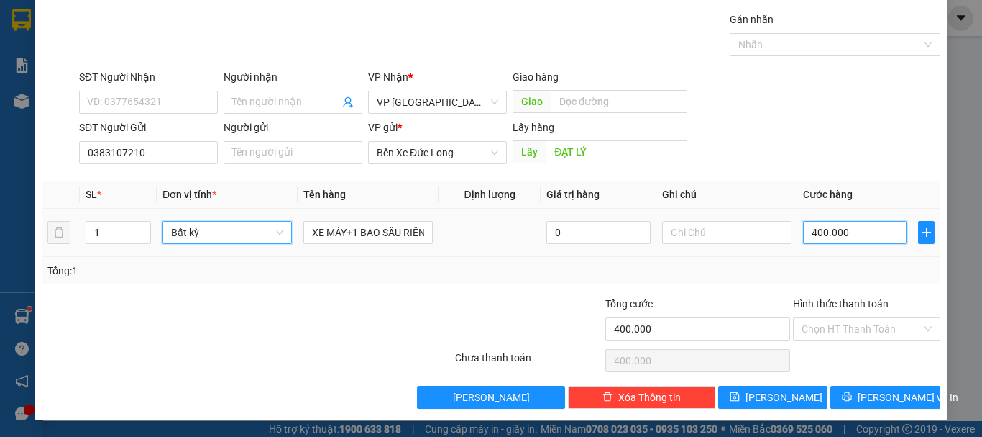
click at [844, 234] on input "400.000" at bounding box center [855, 232] width 104 height 23
type input "0"
drag, startPoint x: 815, startPoint y: 234, endPoint x: 792, endPoint y: 235, distance: 23.0
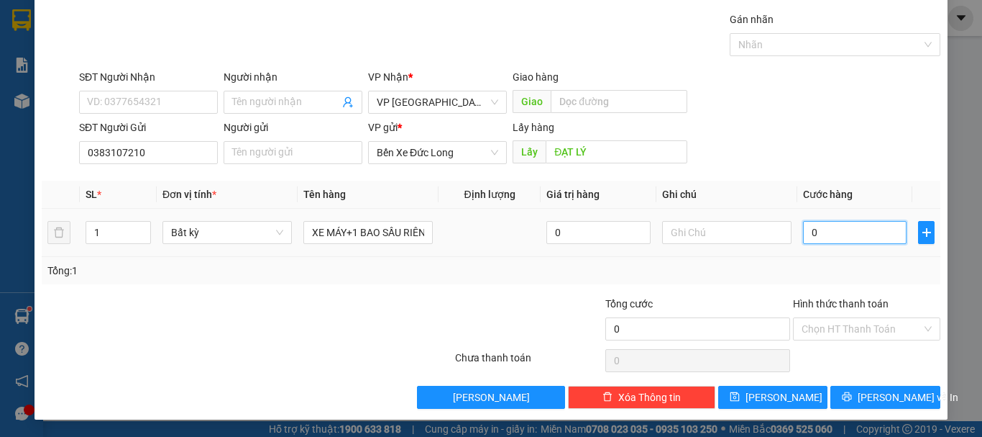
click at [798, 235] on td "0" at bounding box center [855, 233] width 115 height 48
type input "0"
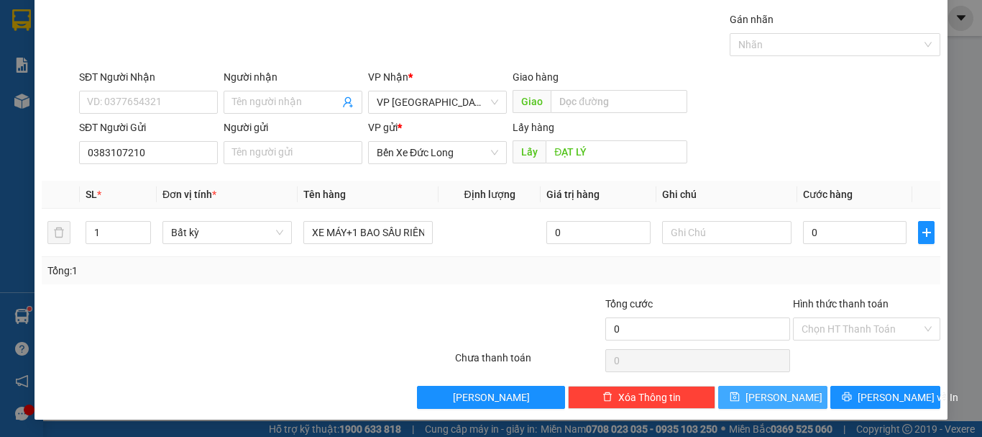
click at [762, 395] on button "Lưu" at bounding box center [773, 396] width 110 height 23
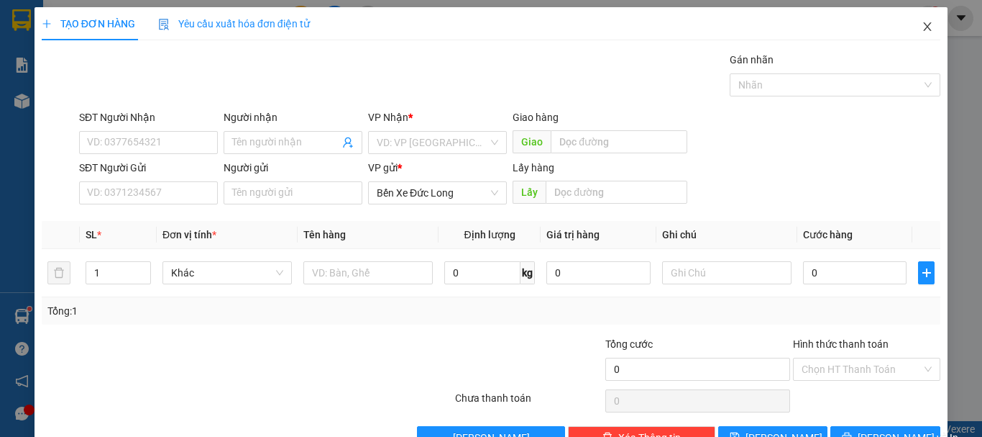
click at [924, 27] on icon "close" at bounding box center [928, 26] width 8 height 9
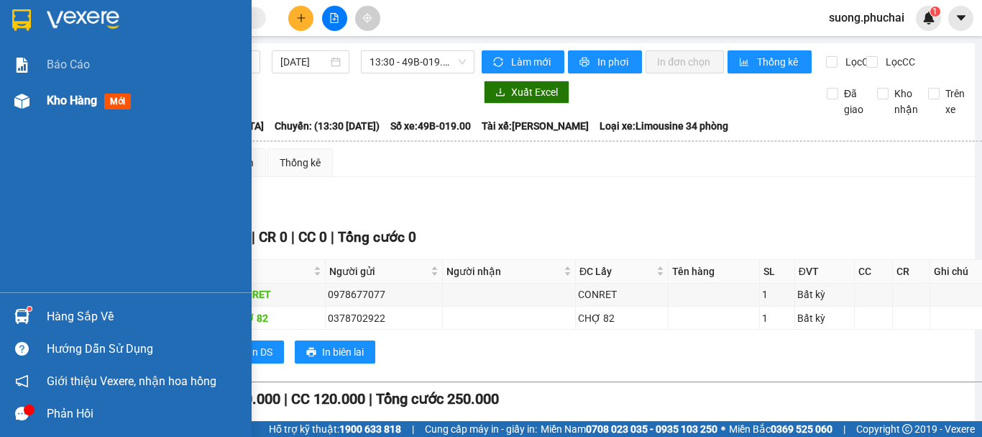
click at [20, 95] on img at bounding box center [21, 100] width 15 height 15
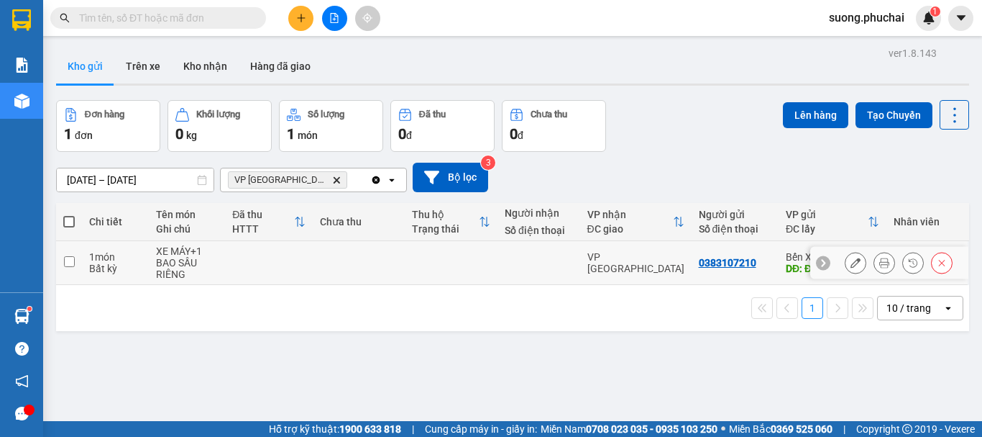
click at [70, 263] on input "checkbox" at bounding box center [69, 261] width 11 height 11
checkbox input "true"
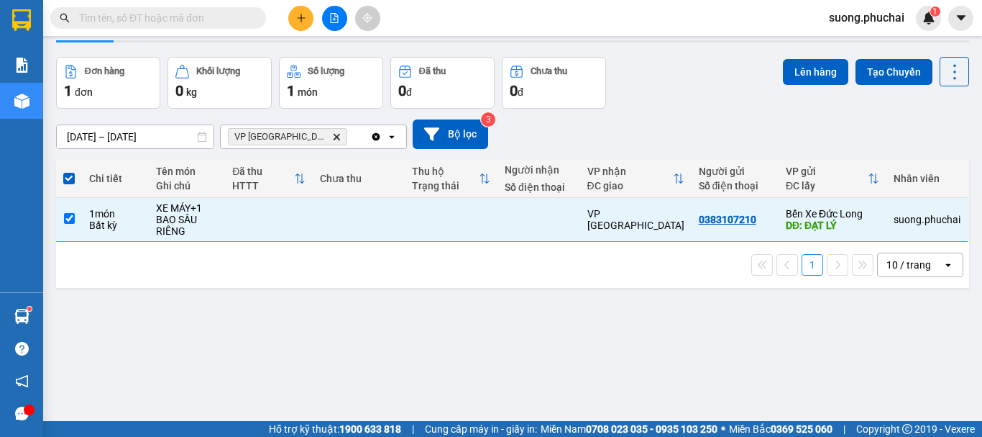
scroll to position [66, 0]
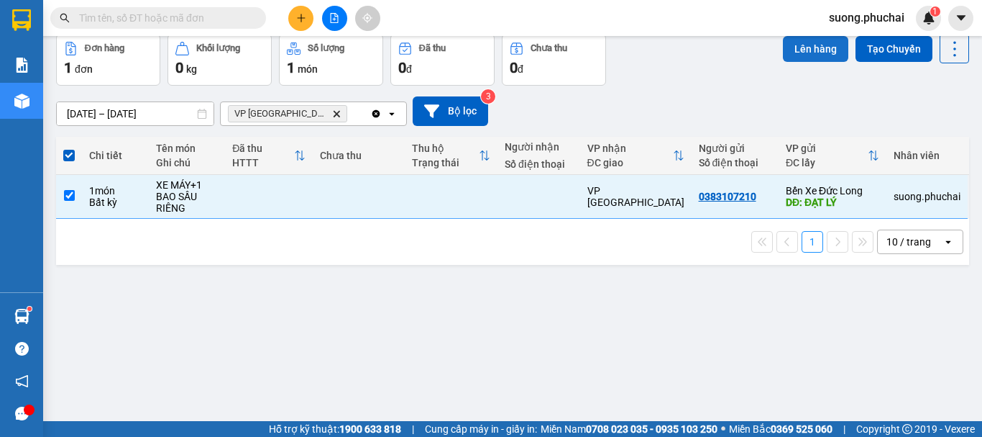
click at [818, 46] on button "Lên hàng" at bounding box center [815, 49] width 65 height 26
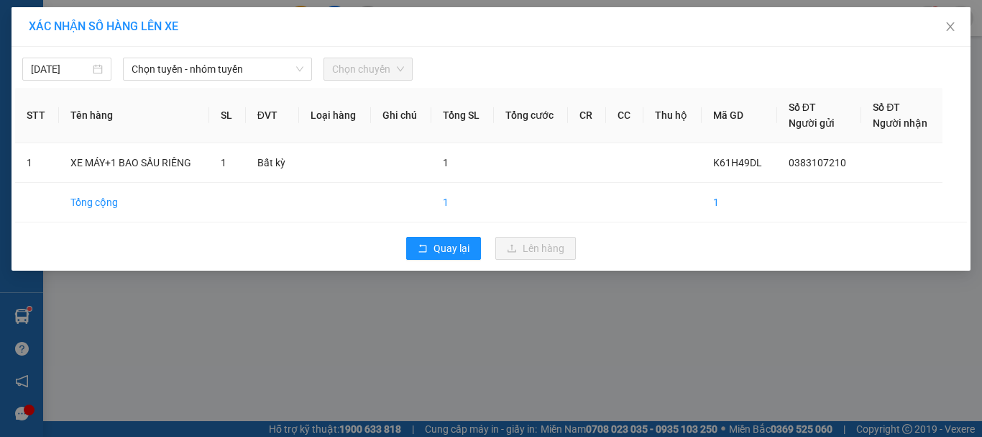
click at [662, 375] on div "XÁC NHẬN SỐ HÀNG LÊN XE 15/09/2025 Chọn tuyến - nhóm tuyến Chọn chuyến STT Tên …" at bounding box center [491, 218] width 982 height 437
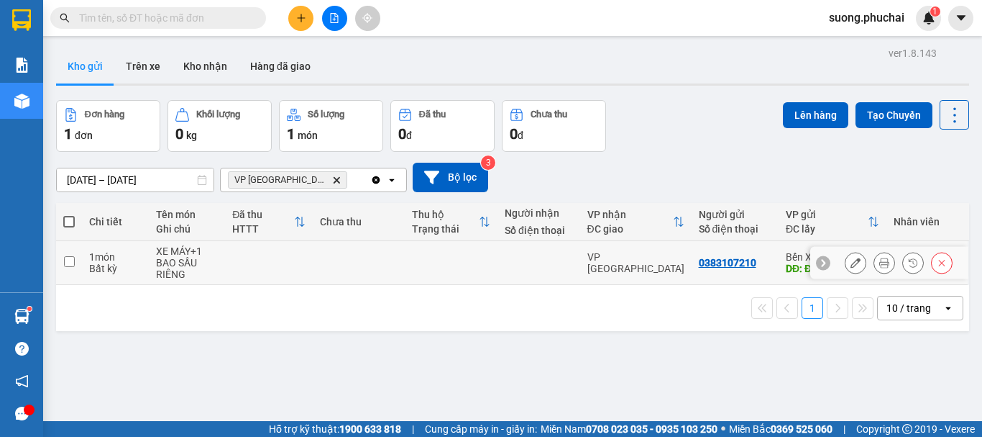
click at [74, 265] on input "checkbox" at bounding box center [69, 261] width 11 height 11
checkbox input "true"
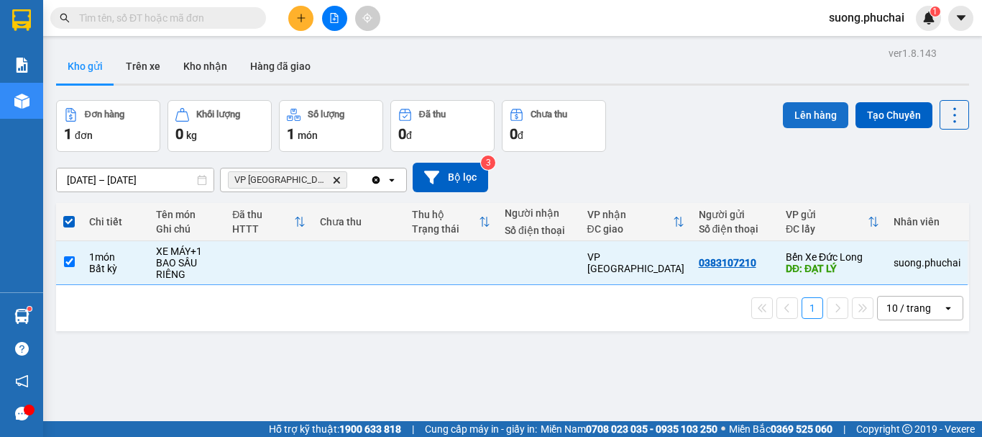
click at [805, 112] on button "Lên hàng" at bounding box center [815, 115] width 65 height 26
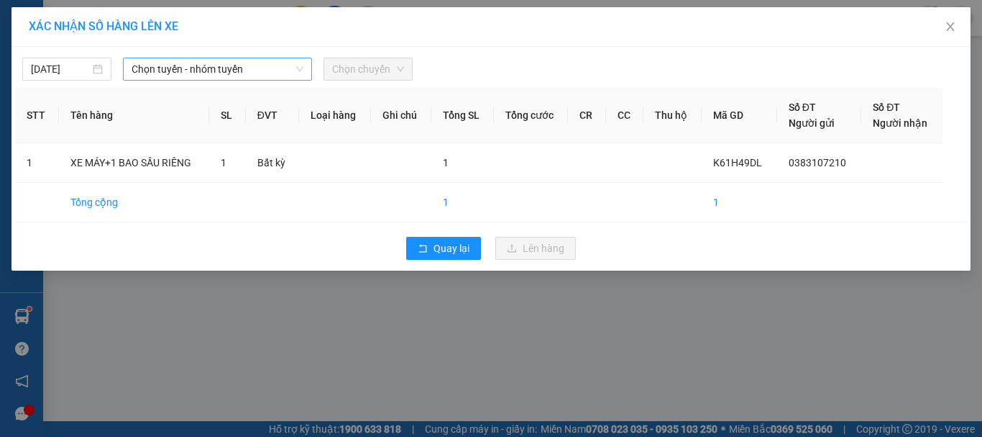
click at [194, 70] on span "Chọn tuyến - nhóm tuyến" at bounding box center [218, 69] width 172 height 22
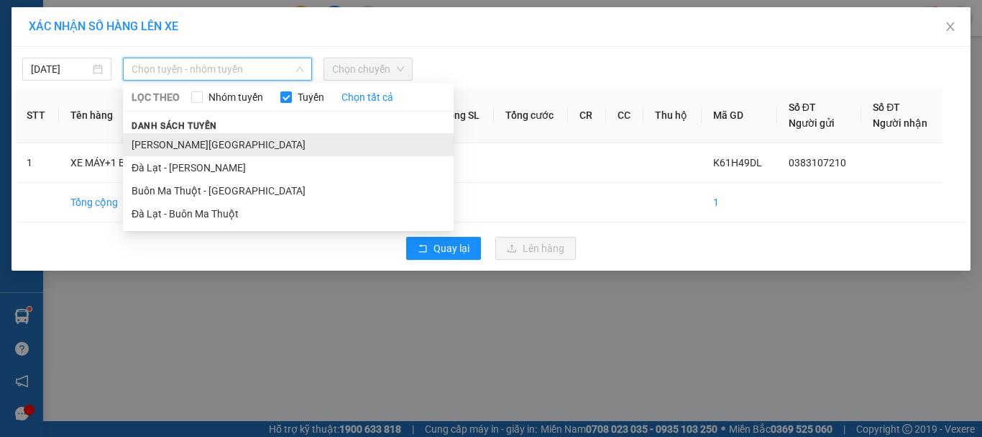
click at [162, 146] on li "Gia Lai - Đà Lạt" at bounding box center [288, 144] width 331 height 23
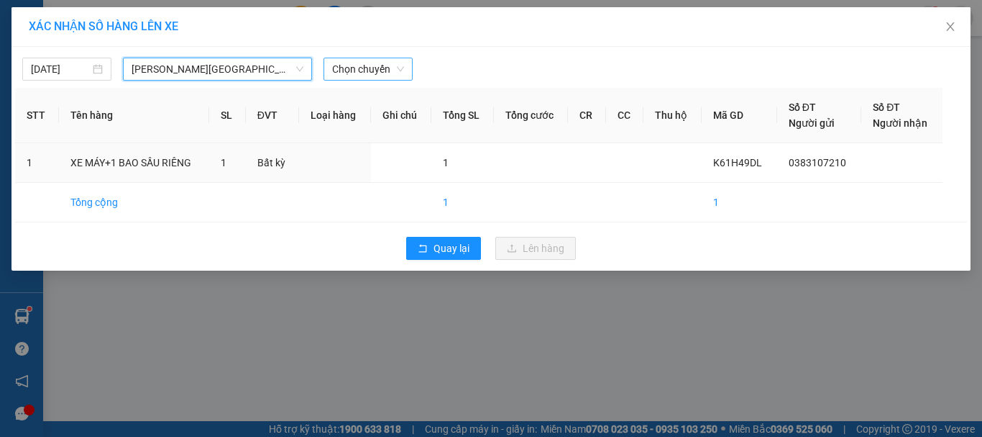
click at [364, 65] on span "Chọn chuyến" at bounding box center [368, 69] width 72 height 22
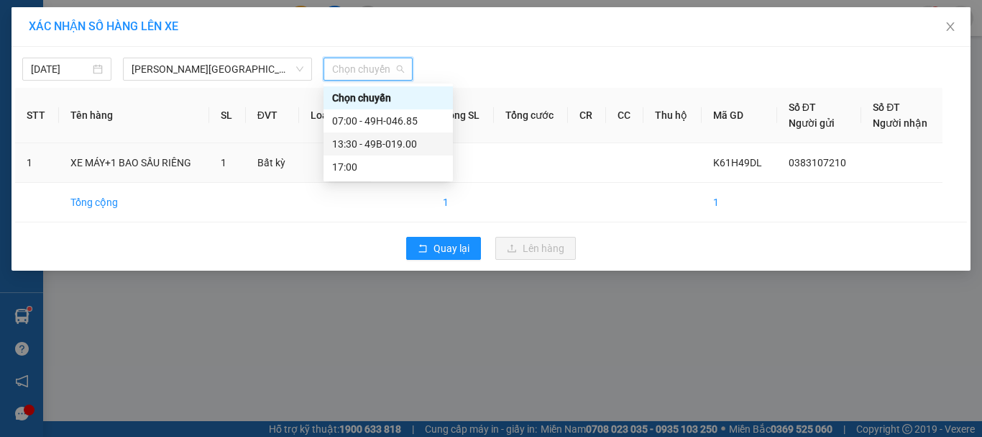
click at [344, 148] on div "13:30 - 49B-019.00" at bounding box center [388, 144] width 112 height 16
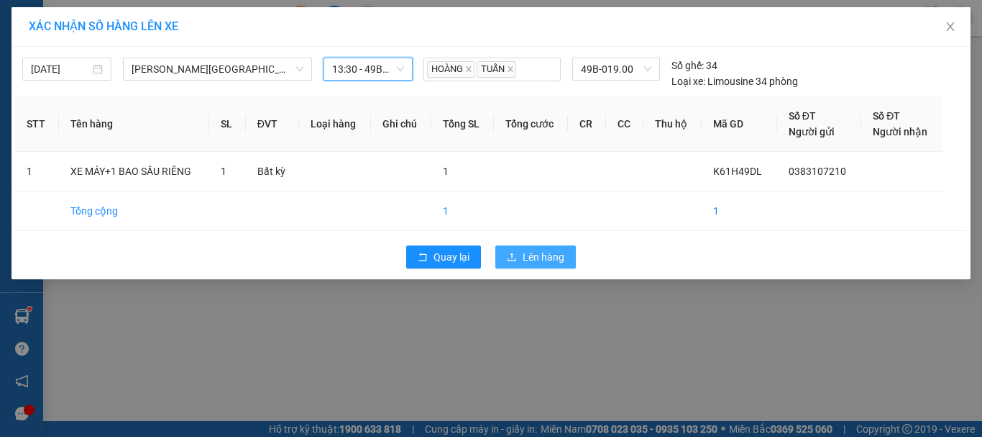
click at [542, 260] on span "Lên hàng" at bounding box center [544, 257] width 42 height 16
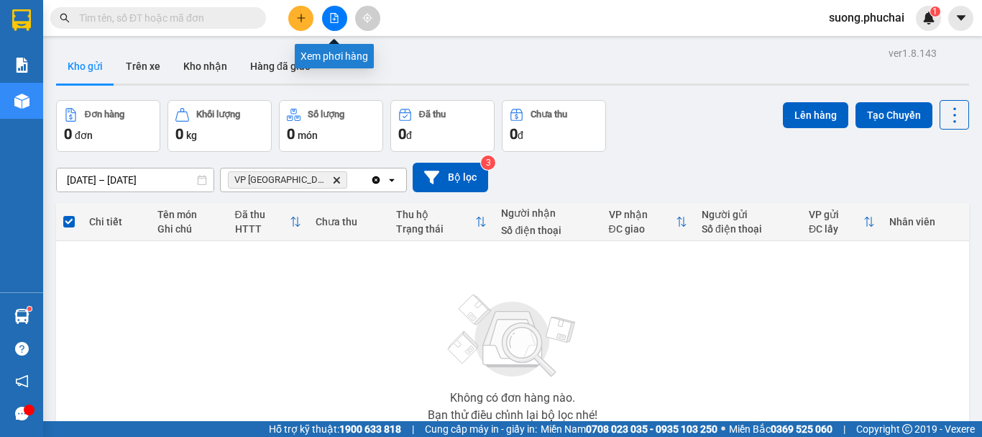
click at [333, 15] on icon "file-add" at bounding box center [334, 18] width 10 height 10
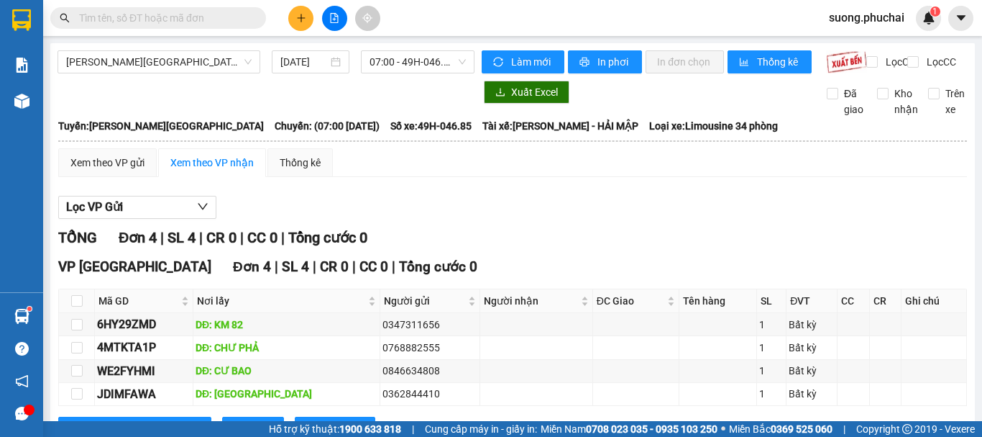
drag, startPoint x: 640, startPoint y: 265, endPoint x: 342, endPoint y: 148, distance: 319.7
click at [634, 264] on div "TỔNG Đơn 4 | SL 4 | CR 0 | CC 0 | Tổng cước 0 VP Đà Lạt Đơn 4 | SL 4 | CR 0 | C…" at bounding box center [512, 342] width 909 height 231
click at [122, 63] on span "Gia Lai - Đà Lạt" at bounding box center [159, 62] width 186 height 22
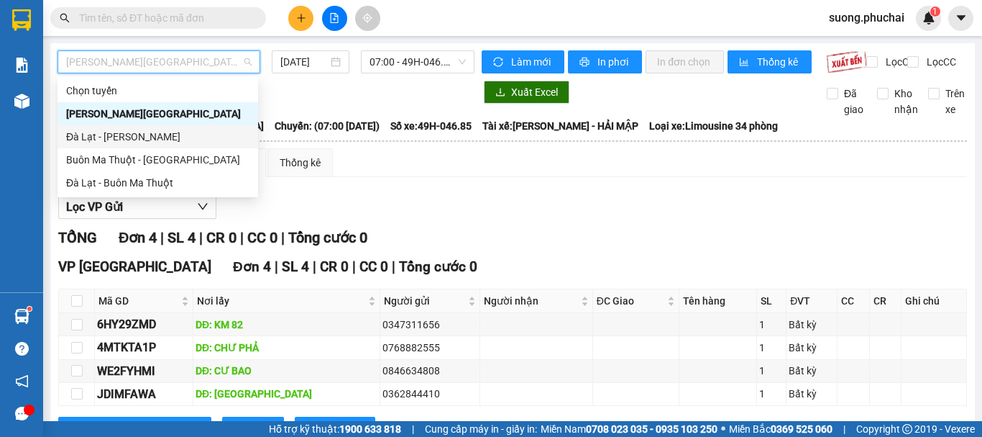
click at [99, 137] on div "Đà Lạt - Gia Lai" at bounding box center [157, 137] width 183 height 16
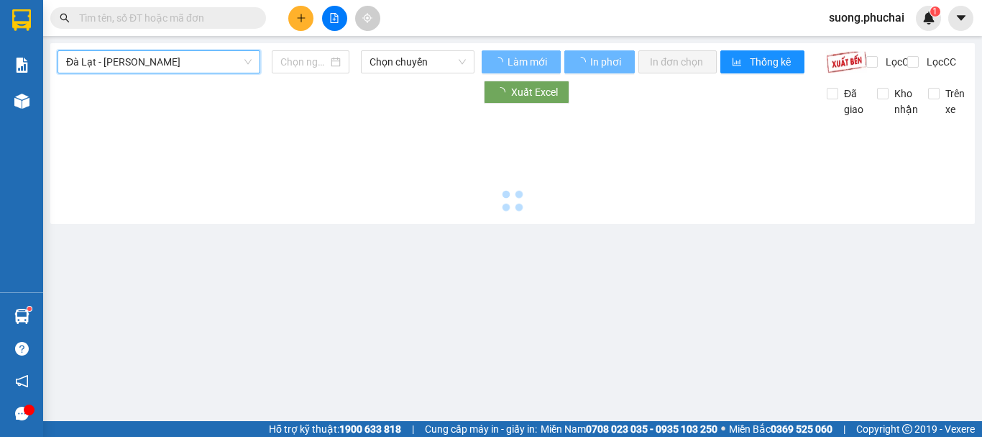
type input "15/09/2025"
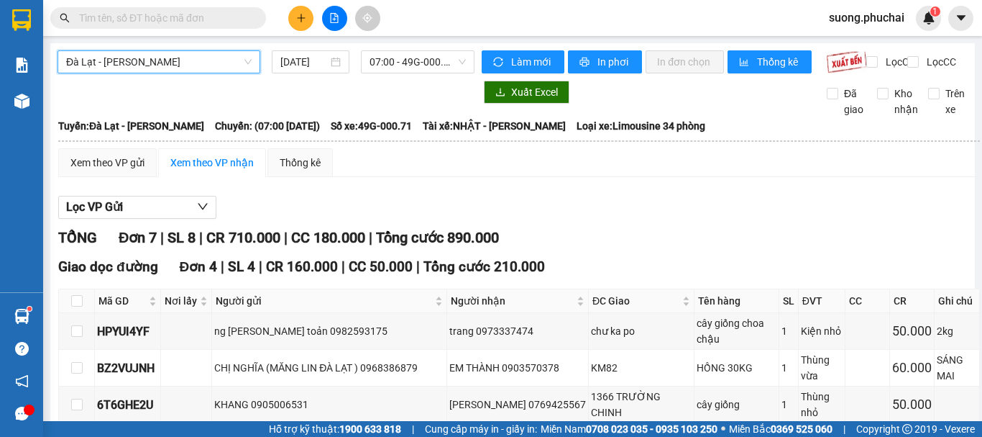
click at [163, 61] on span "Đà Lạt - Gia Lai" at bounding box center [159, 62] width 186 height 22
click at [124, 62] on span "Đà Lạt - Gia Lai" at bounding box center [159, 62] width 186 height 22
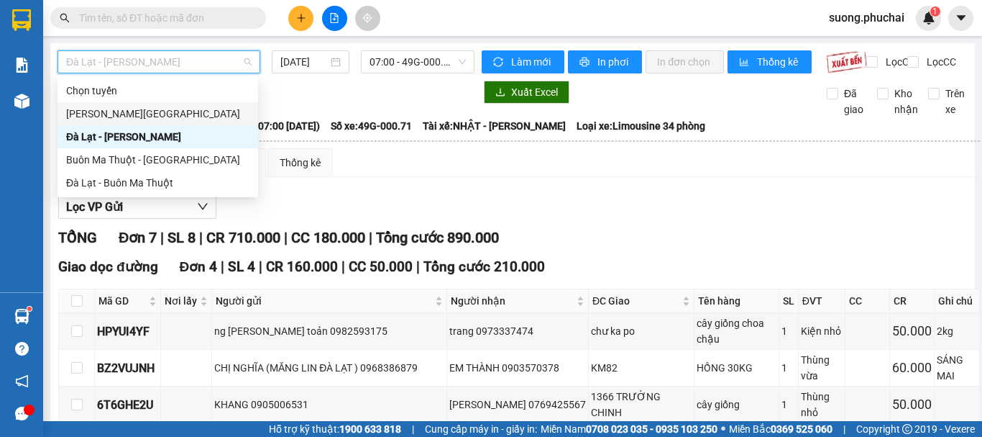
click at [129, 117] on div "Gia Lai - Đà Lạt" at bounding box center [157, 114] width 183 height 16
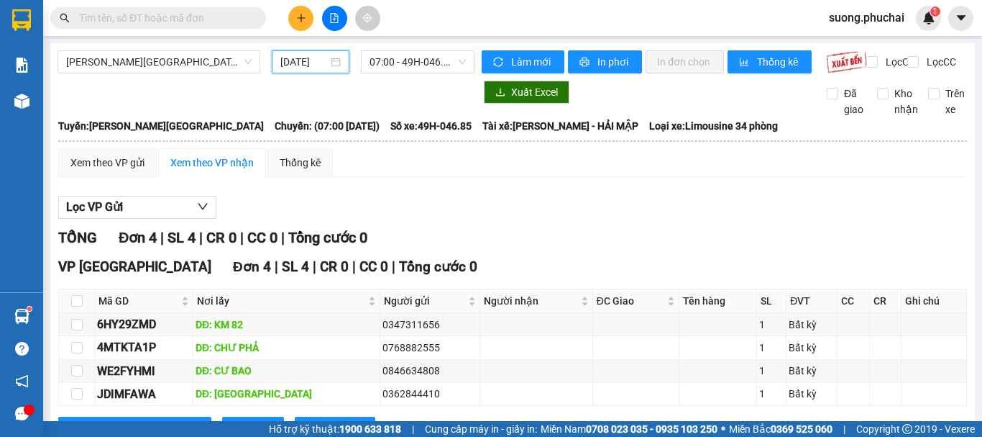
click at [306, 63] on input "15/09/2025" at bounding box center [303, 62] width 47 height 16
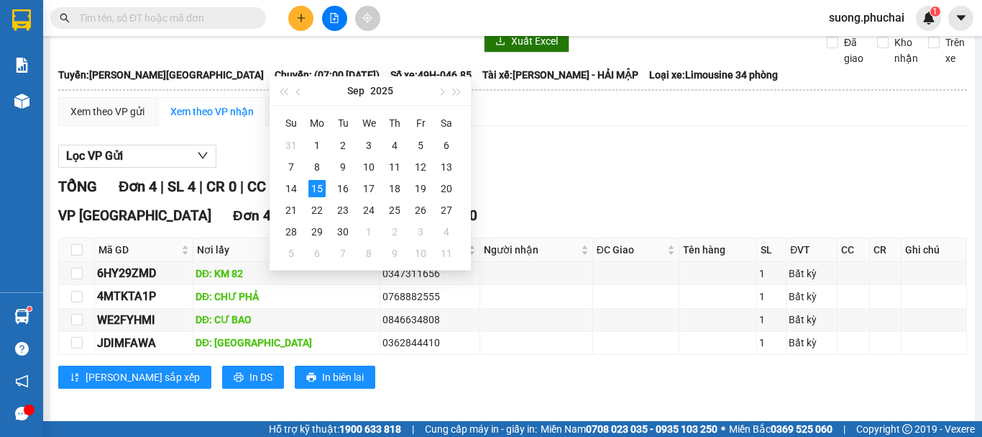
scroll to position [71, 0]
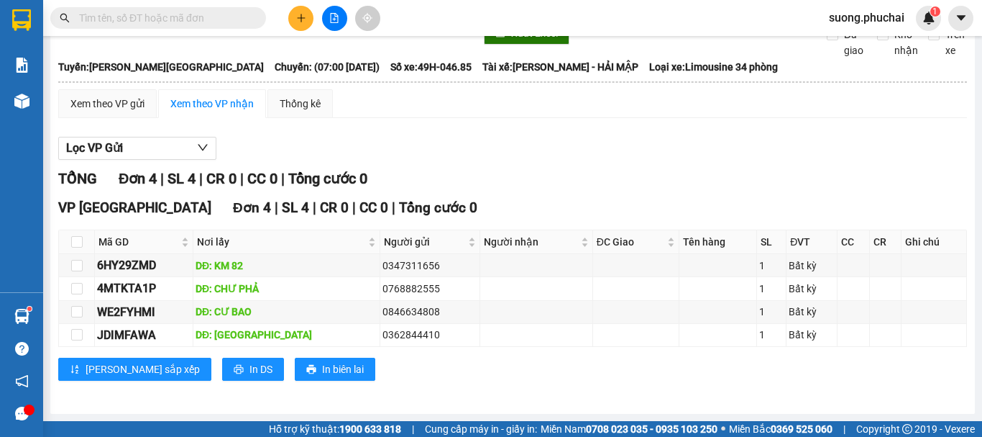
click at [432, 352] on div "VP Đà Lạt Đơn 4 | SL 4 | CR 0 | CC 0 | Tổng cước 0 Mã GD Nơi lấy Người gửi Ngườ…" at bounding box center [512, 293] width 909 height 193
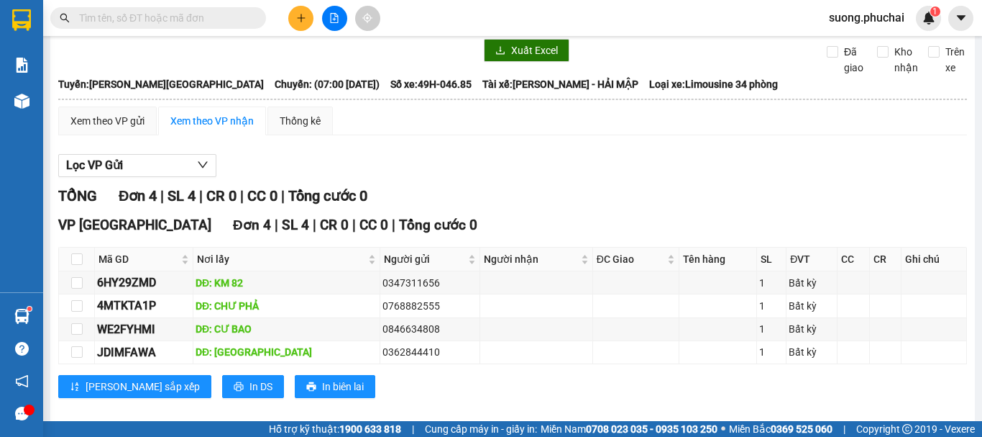
scroll to position [0, 0]
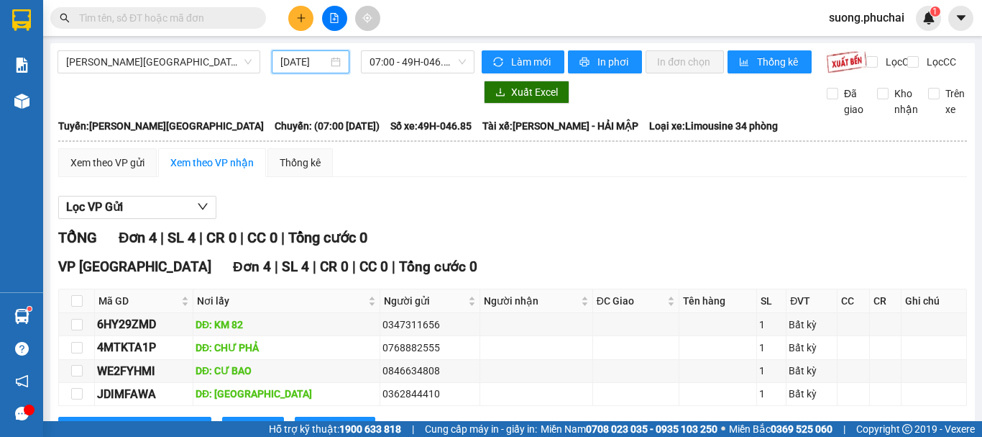
click at [321, 58] on input "15/09/2025" at bounding box center [303, 62] width 47 height 16
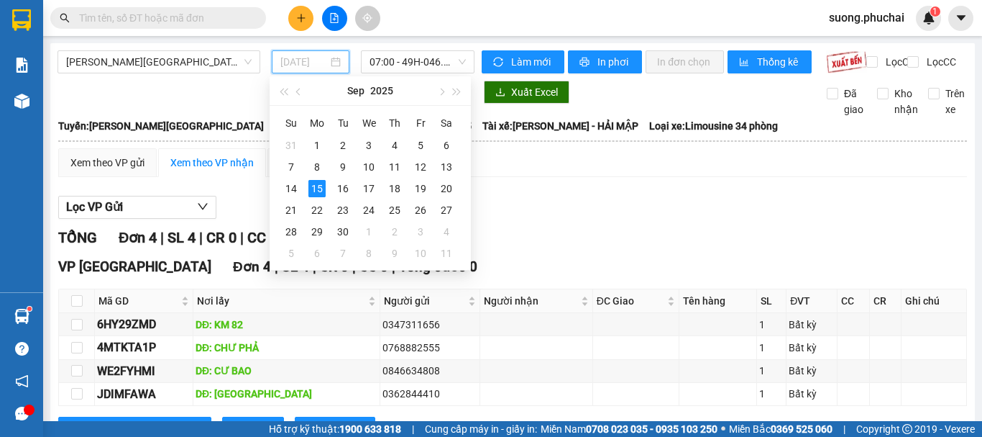
type input "15/09/2025"
click at [391, 65] on span "07:00 - 49H-046.85" at bounding box center [418, 62] width 96 height 22
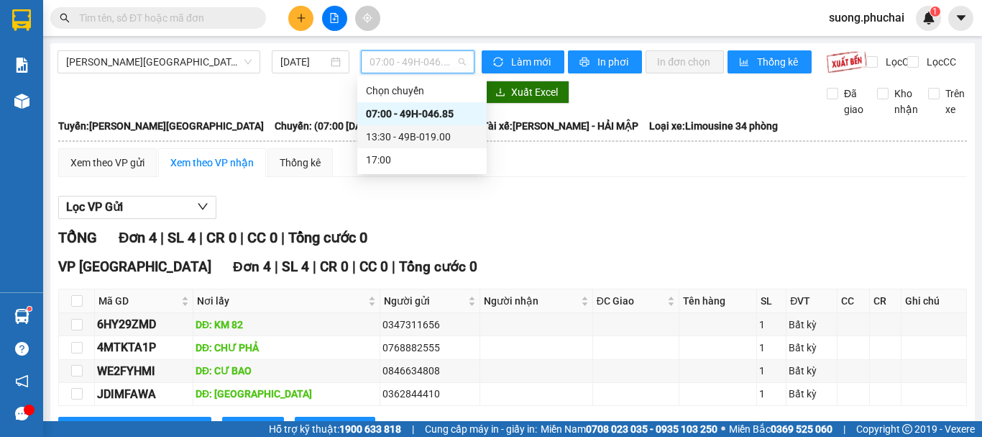
click at [390, 140] on div "13:30 - 49B-019.00" at bounding box center [422, 137] width 112 height 16
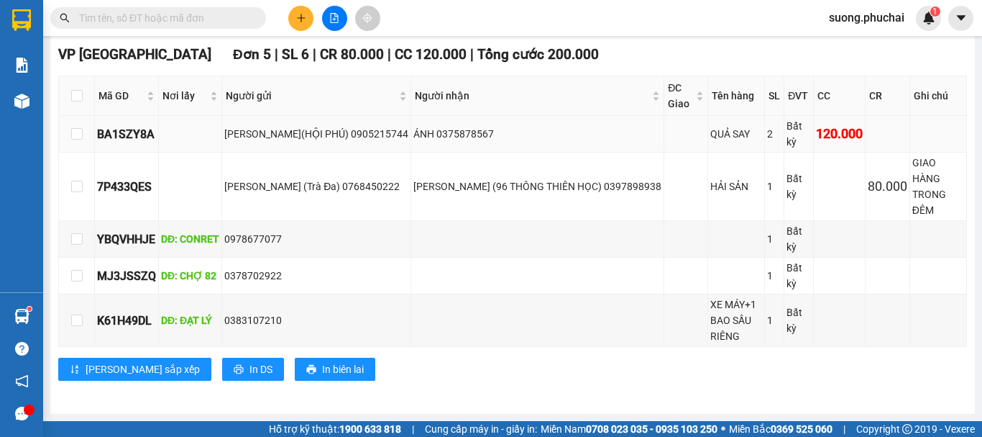
scroll to position [375, 0]
click at [705, 29] on div "Kết quả tìm kiếm ( 0 ) Bộ lọc No Data suong.phuchai 1" at bounding box center [491, 18] width 982 height 36
